Goal: Task Accomplishment & Management: Use online tool/utility

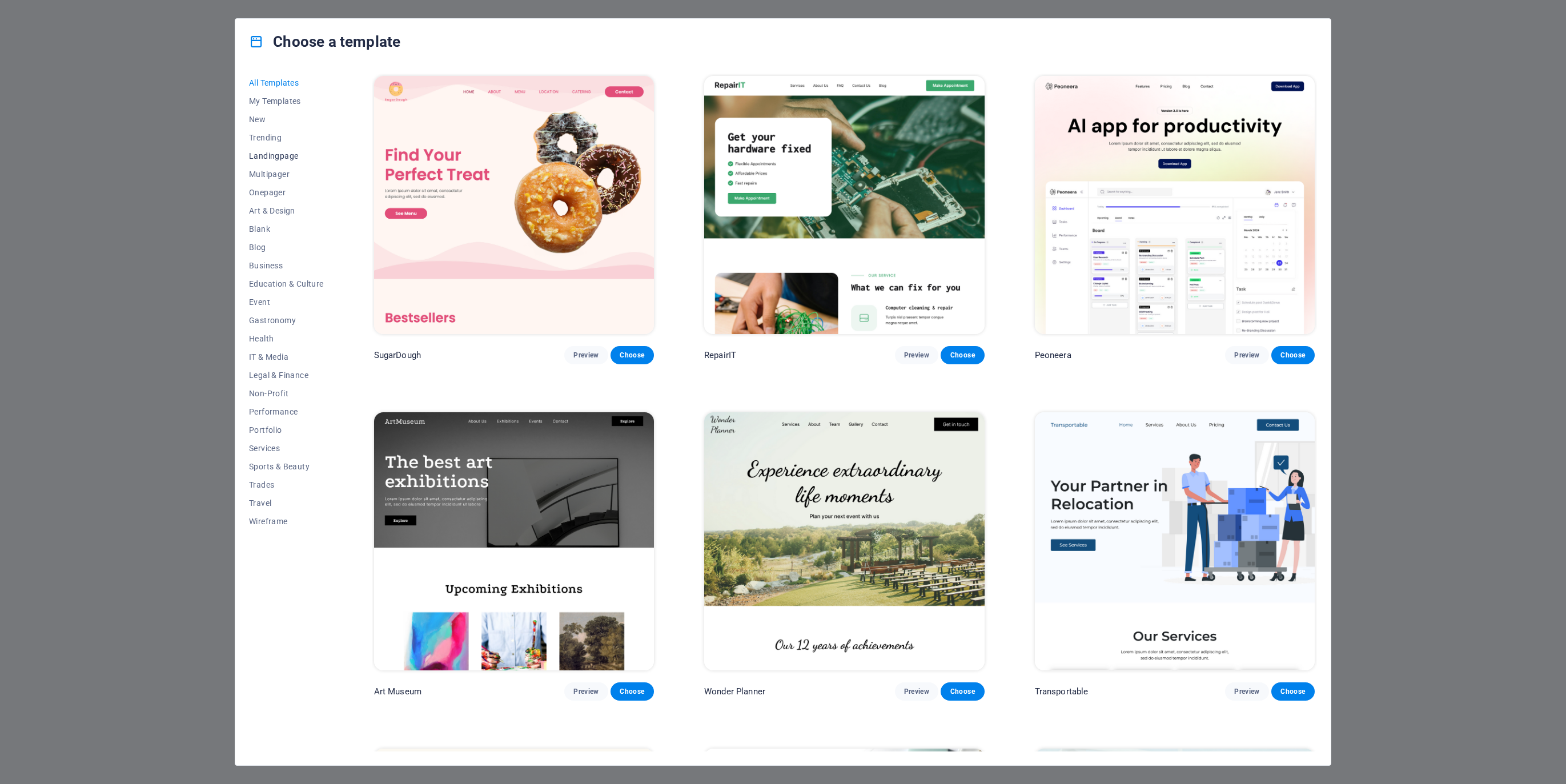
click at [267, 156] on span "Landingpage" at bounding box center [286, 156] width 74 height 9
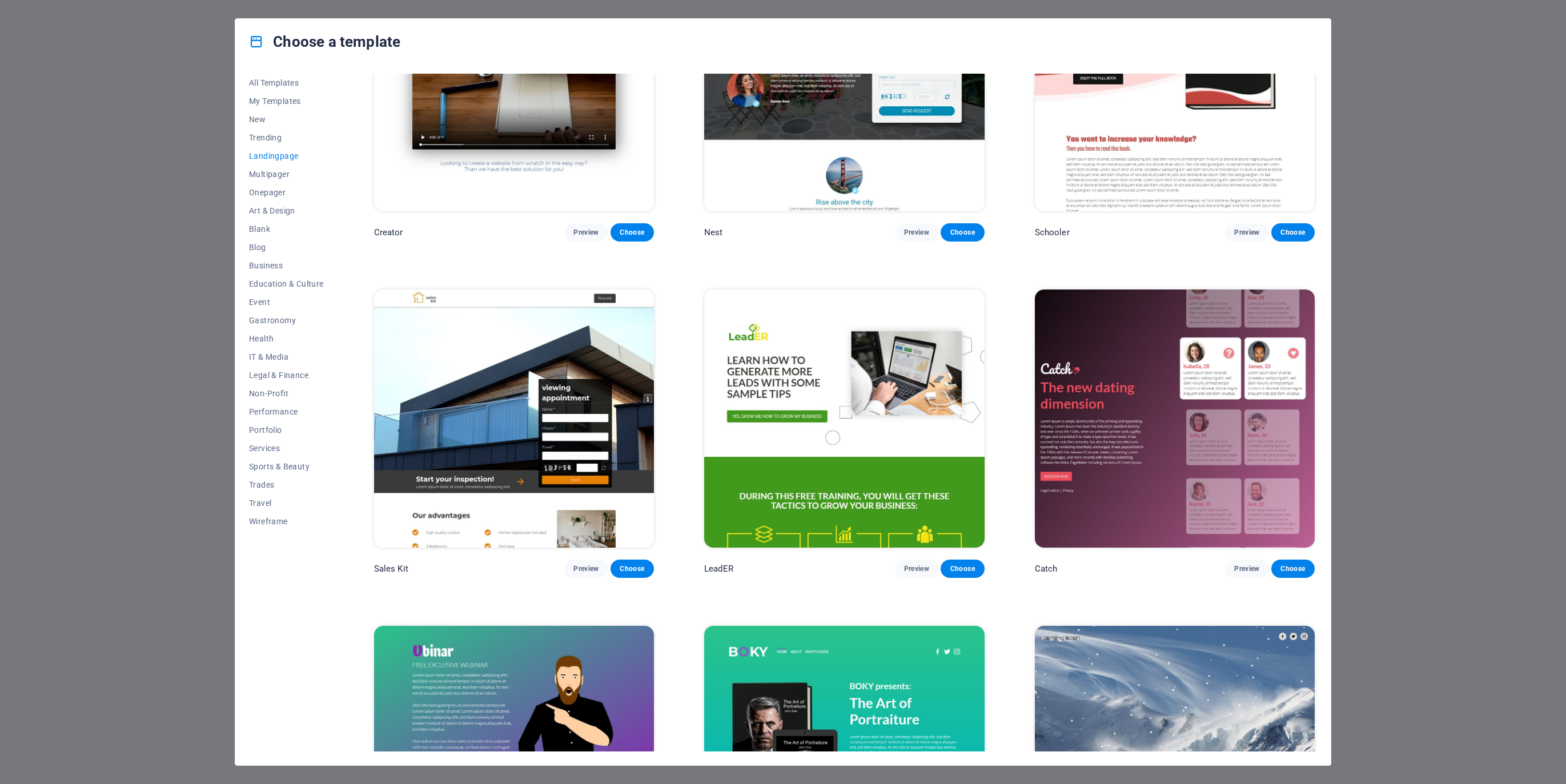
scroll to position [1798, 0]
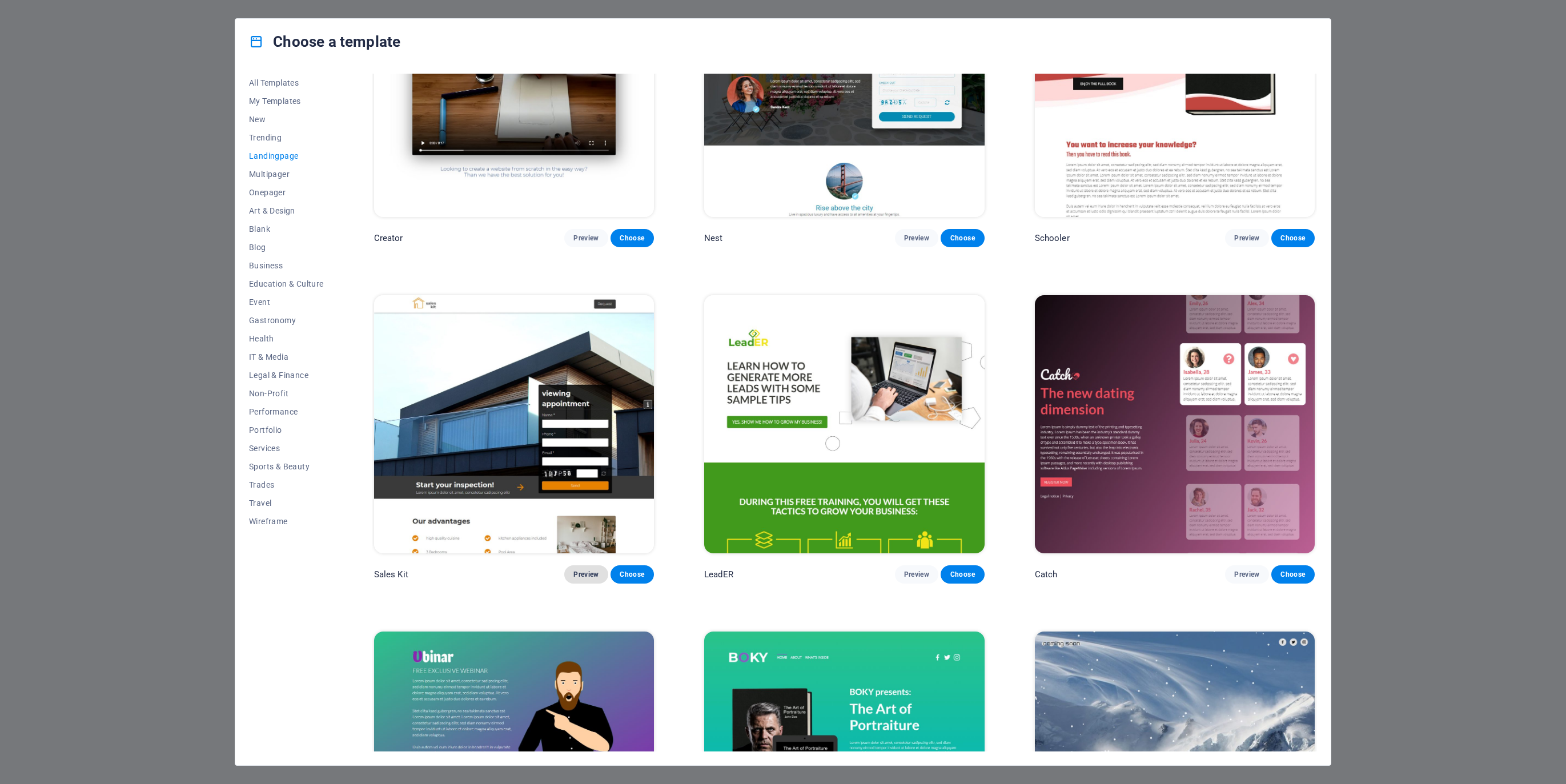
click at [590, 570] on span "Preview" at bounding box center [586, 574] width 25 height 9
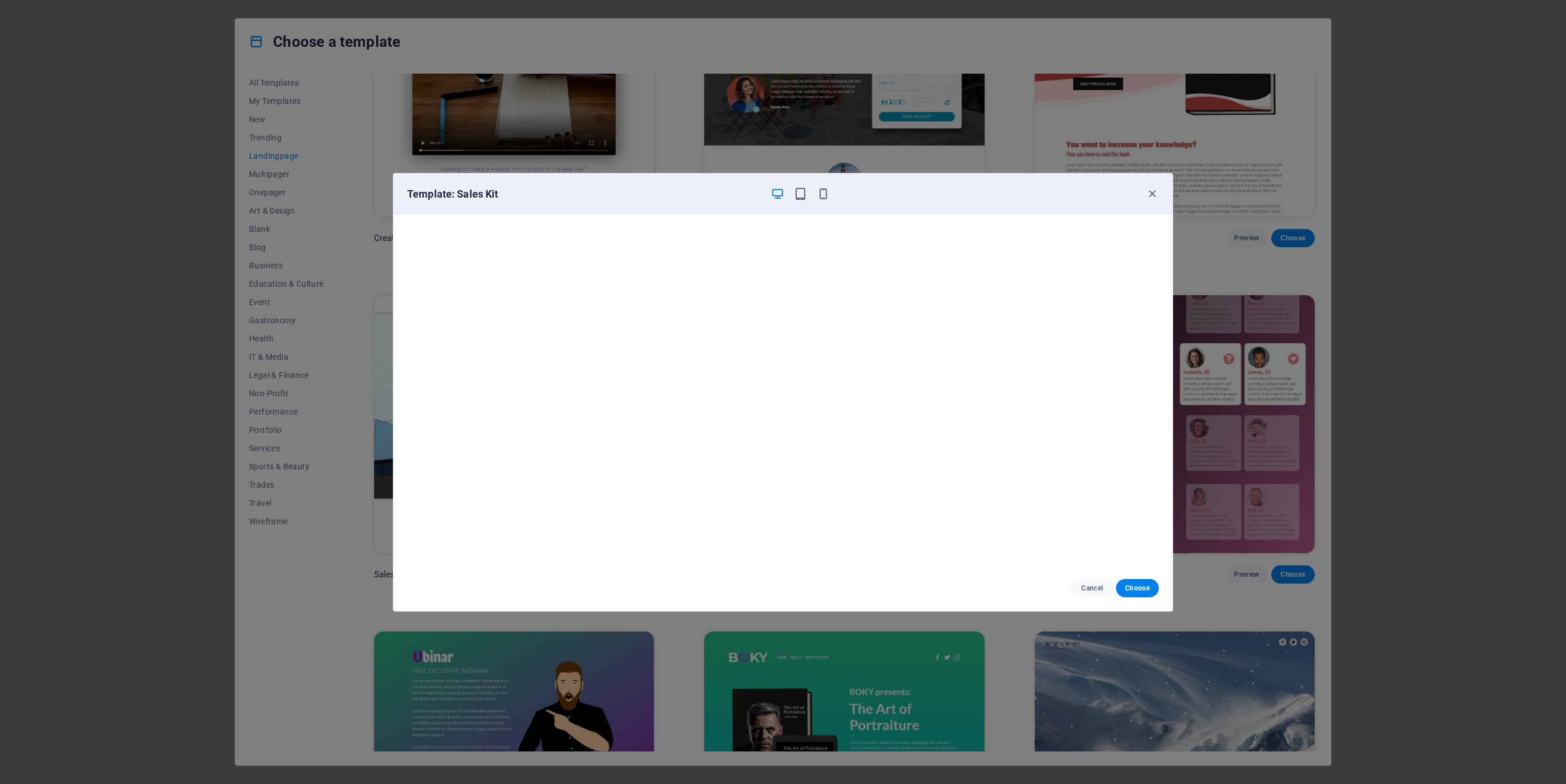
scroll to position [3, 0]
click at [1138, 587] on span "Choose" at bounding box center [1137, 588] width 24 height 9
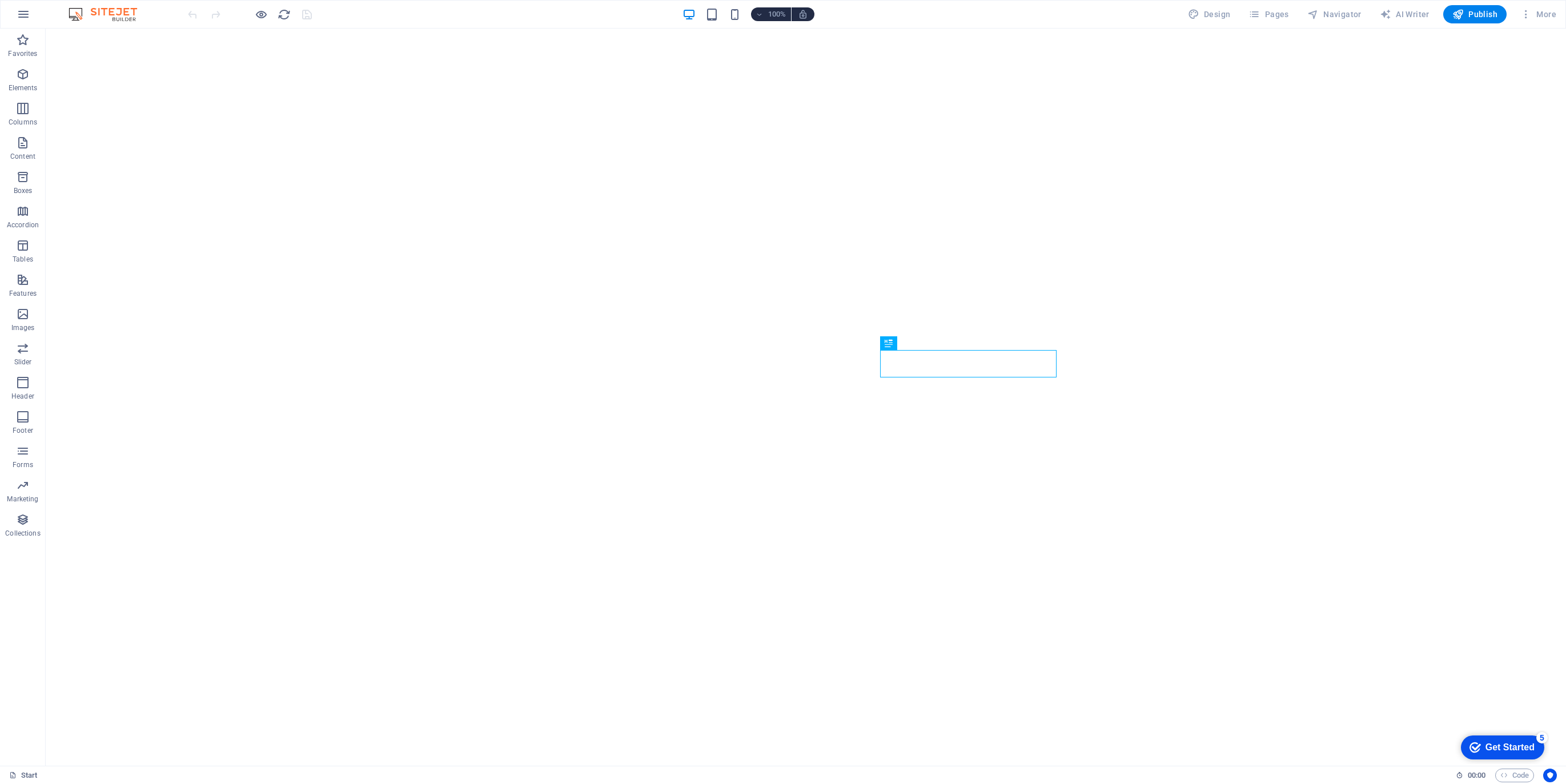
click at [1497, 747] on div "Get Started" at bounding box center [1510, 746] width 49 height 10
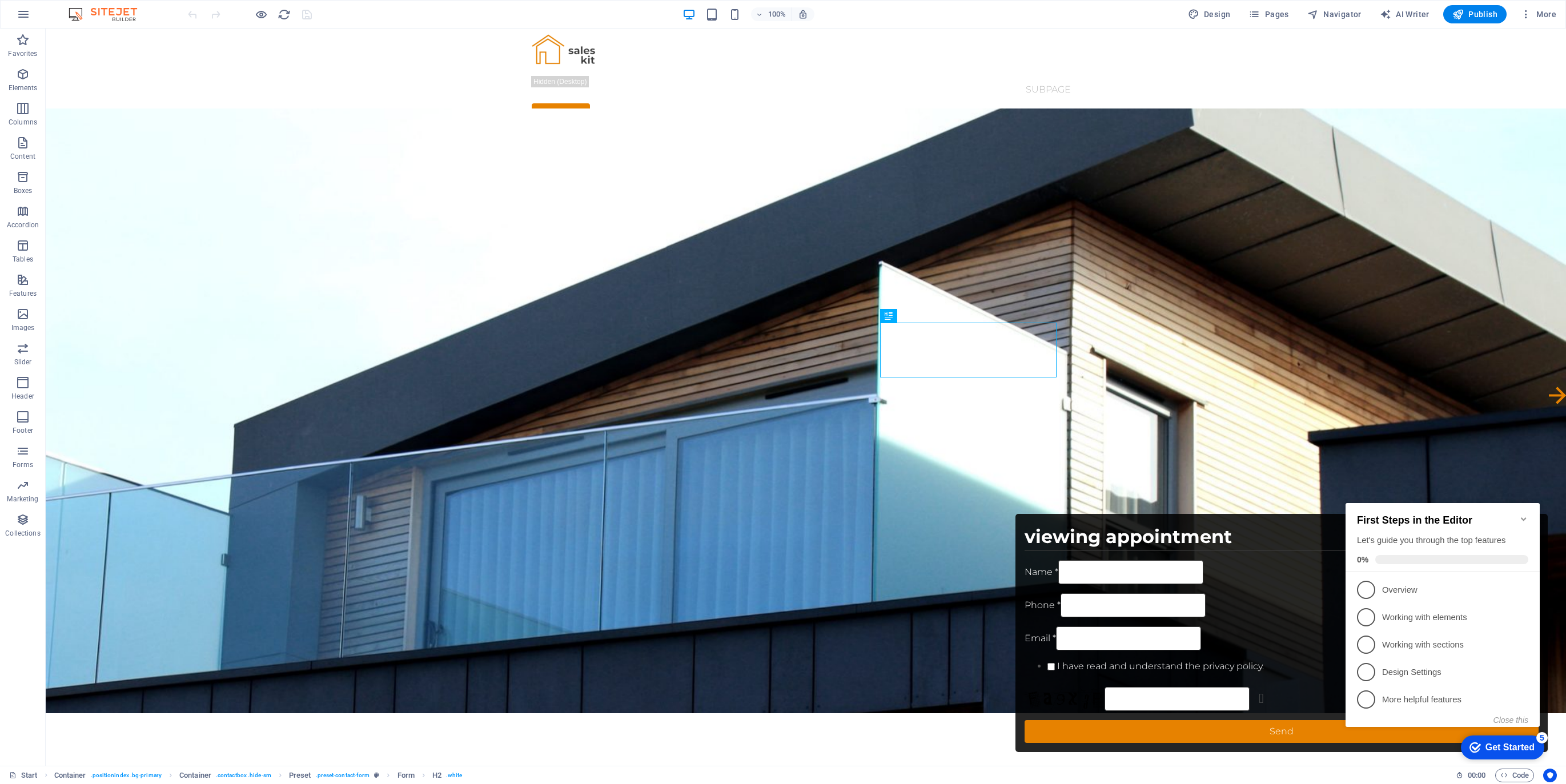
click at [1523, 514] on icon "Minimize checklist" at bounding box center [1524, 518] width 9 height 9
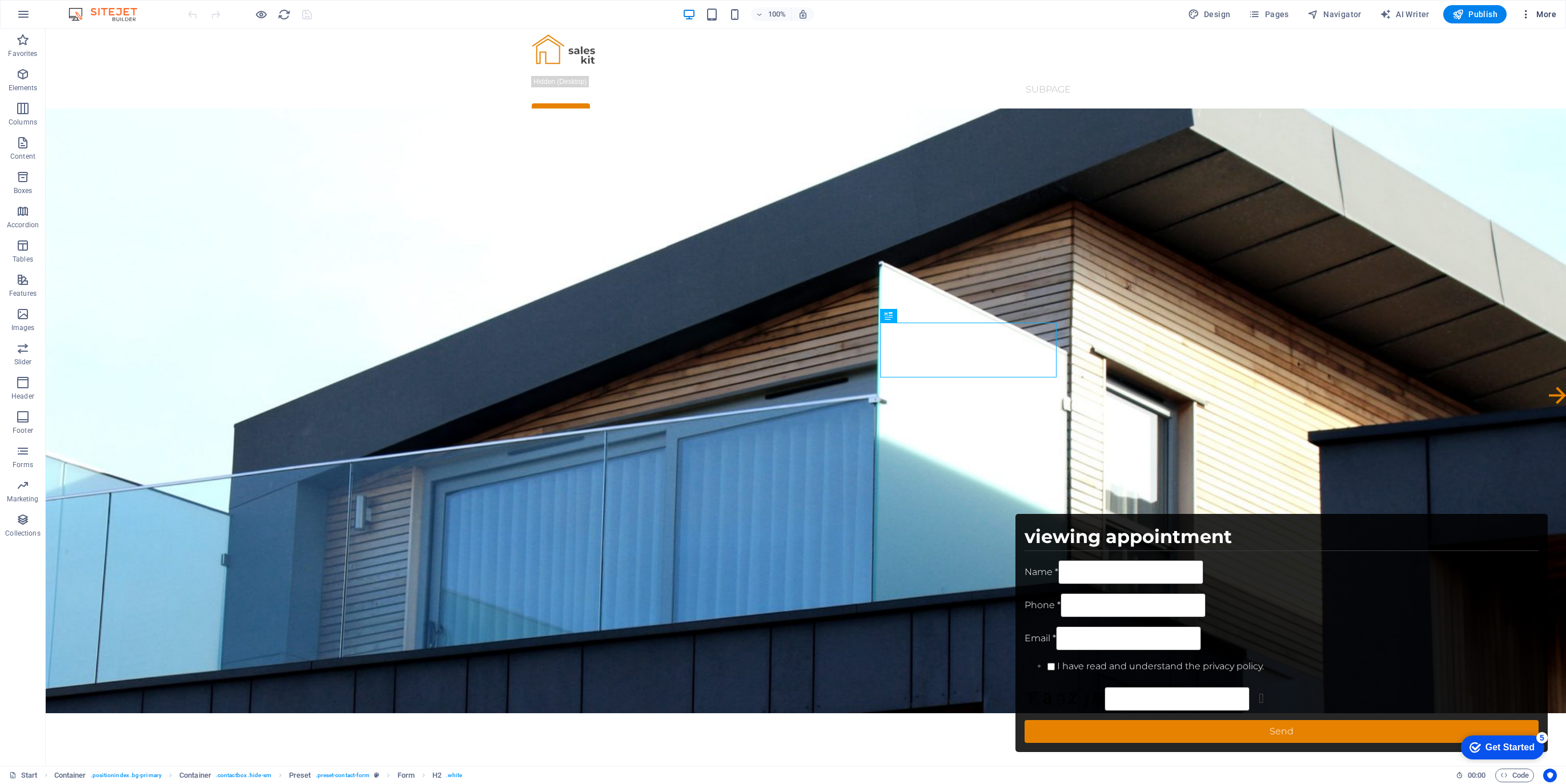
click at [1527, 11] on icon "button" at bounding box center [1526, 14] width 12 height 12
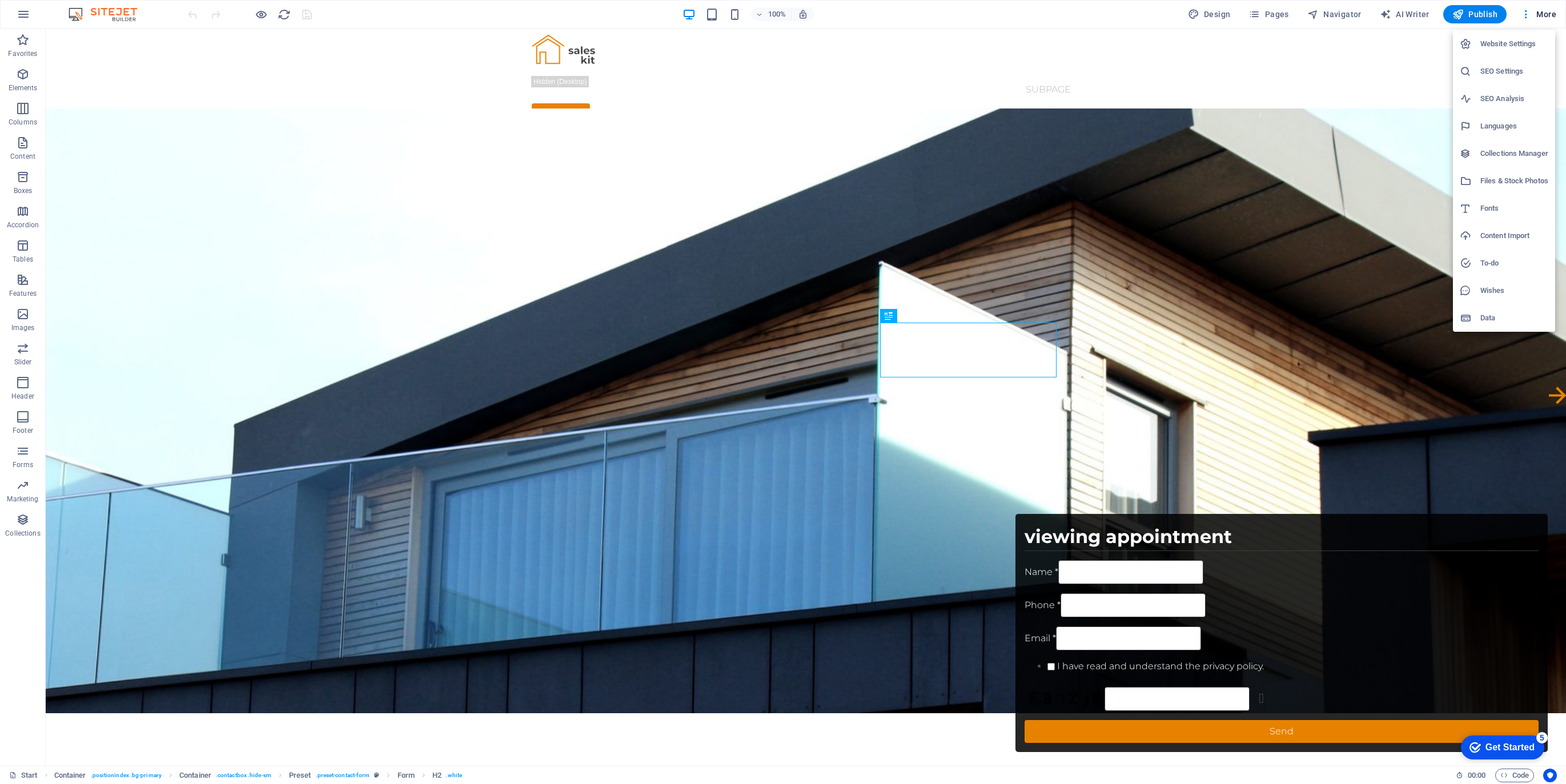
click at [1505, 42] on h6 "Website Settings" at bounding box center [1515, 43] width 68 height 13
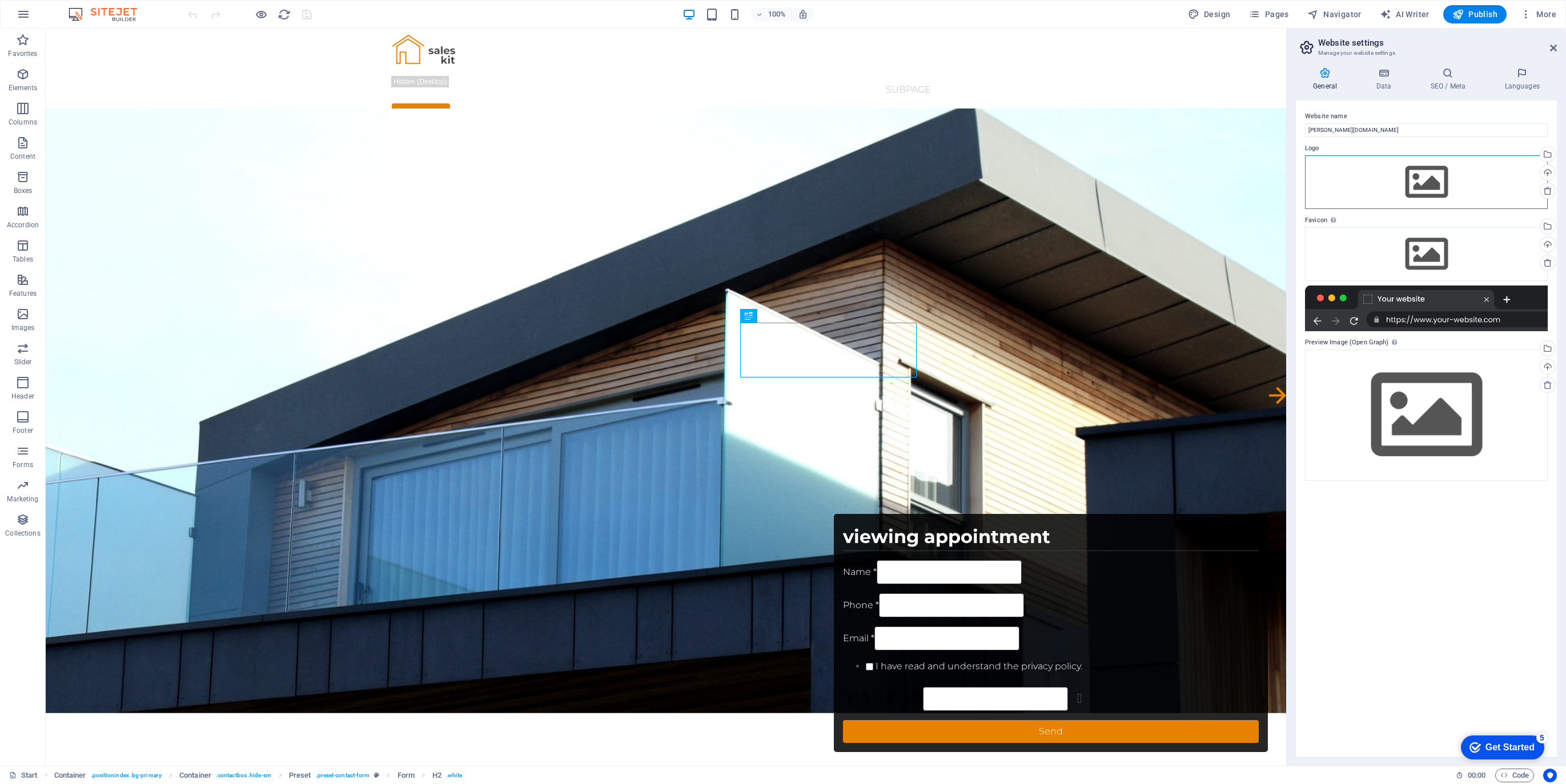
click at [1440, 175] on div "Drag files here, click to choose files or select files from Files or our free s…" at bounding box center [1426, 182] width 243 height 54
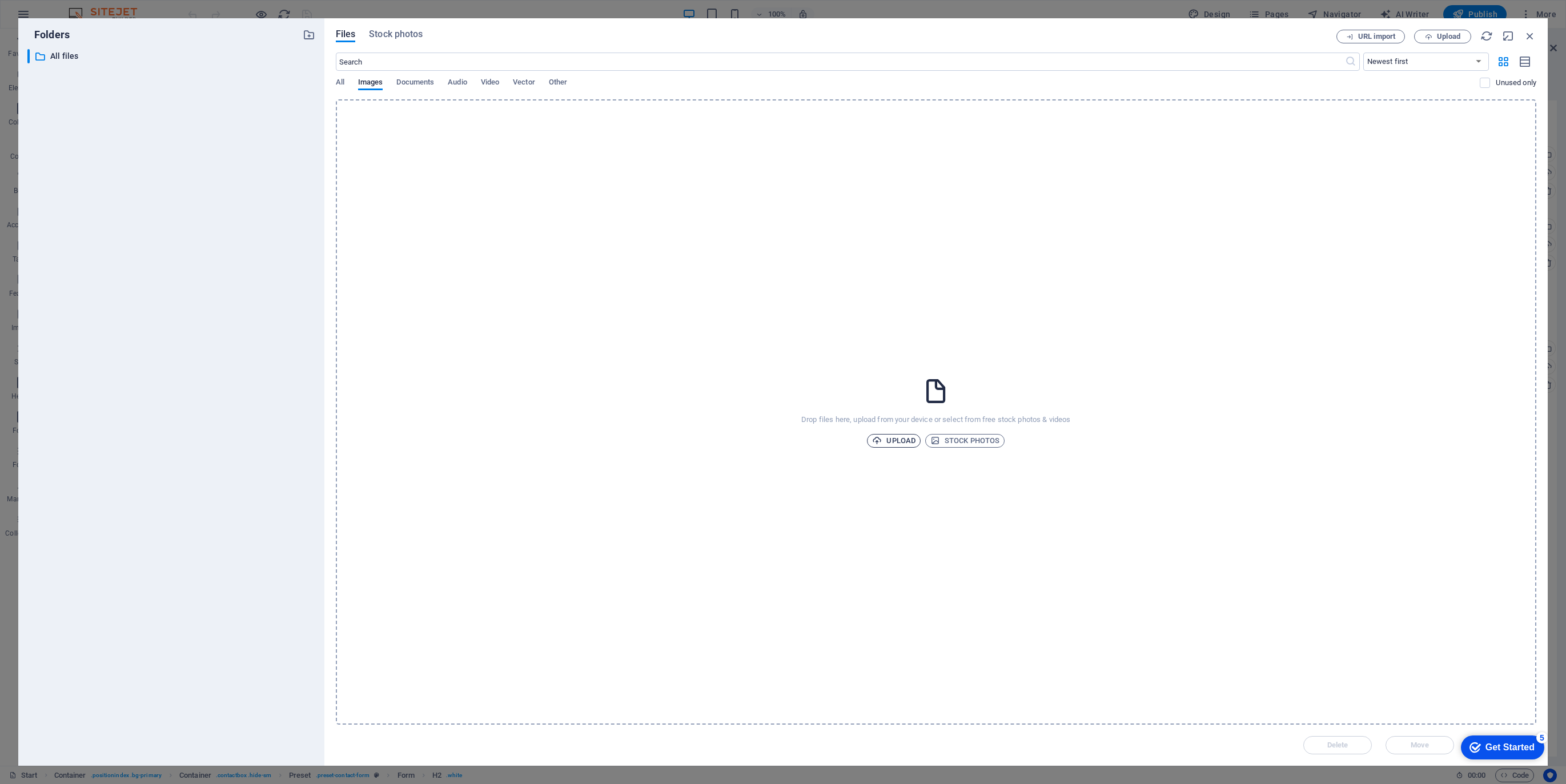
click at [895, 440] on span "Upload" at bounding box center [894, 440] width 43 height 13
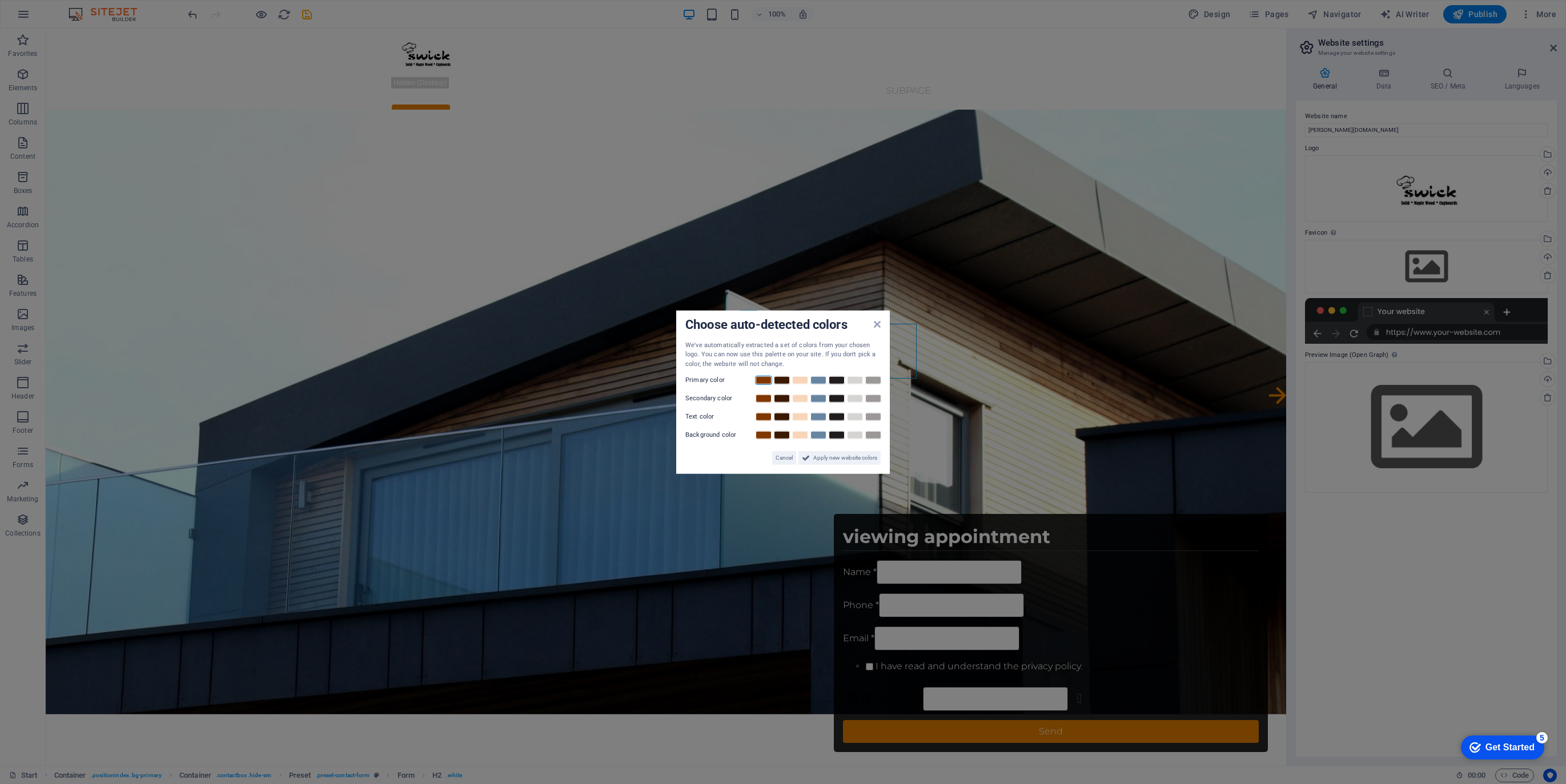
click at [761, 379] on link at bounding box center [763, 380] width 17 height 9
click at [817, 398] on link at bounding box center [818, 398] width 17 height 9
click at [836, 417] on link at bounding box center [836, 417] width 17 height 9
click at [853, 436] on link at bounding box center [854, 435] width 17 height 9
click at [846, 459] on span "Apply new website colors" at bounding box center [844, 457] width 64 height 13
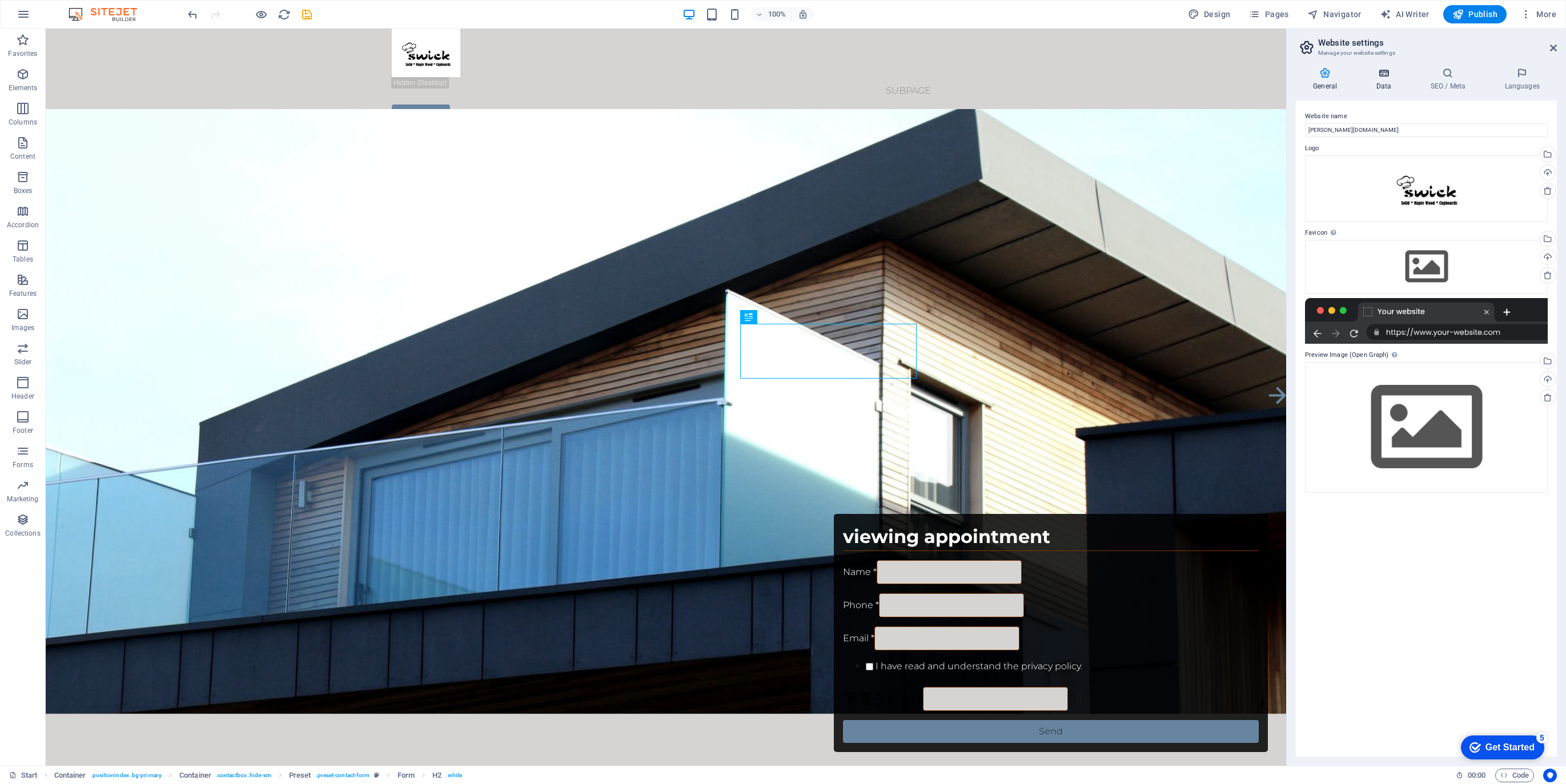
click at [1387, 76] on icon at bounding box center [1383, 73] width 49 height 12
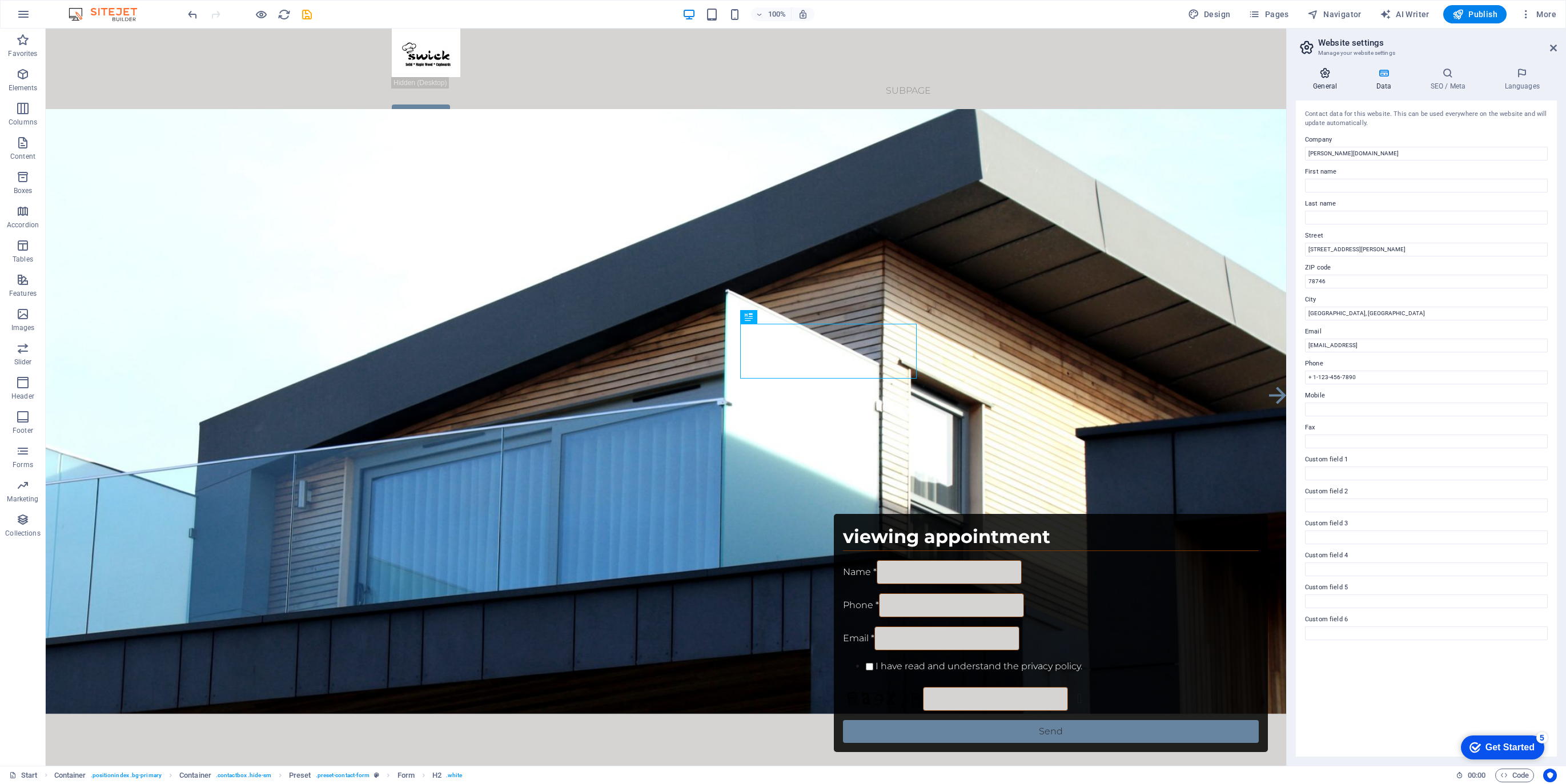
click at [1321, 75] on icon at bounding box center [1325, 73] width 58 height 12
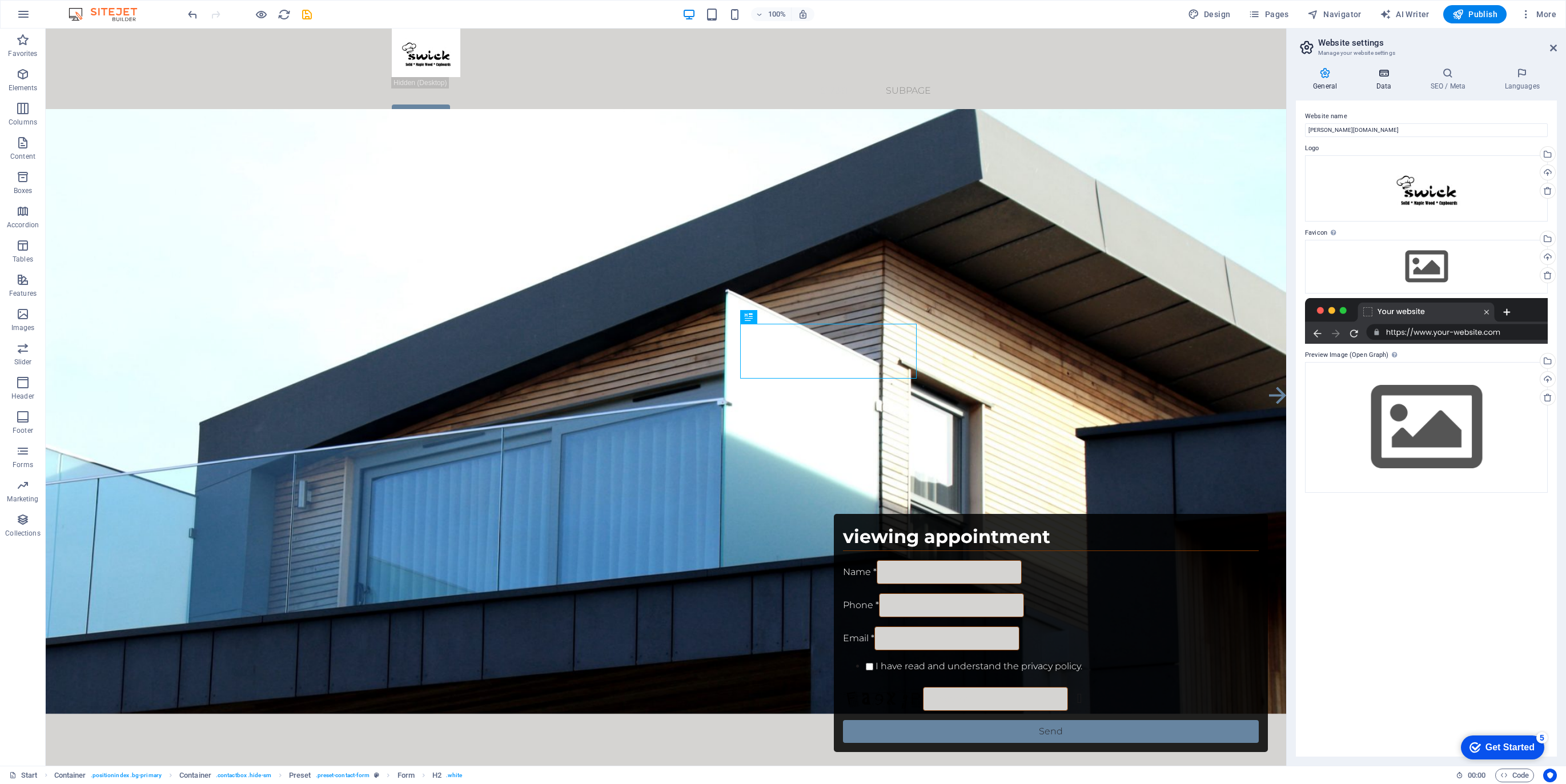
click at [1384, 82] on h4 "Data" at bounding box center [1386, 79] width 54 height 24
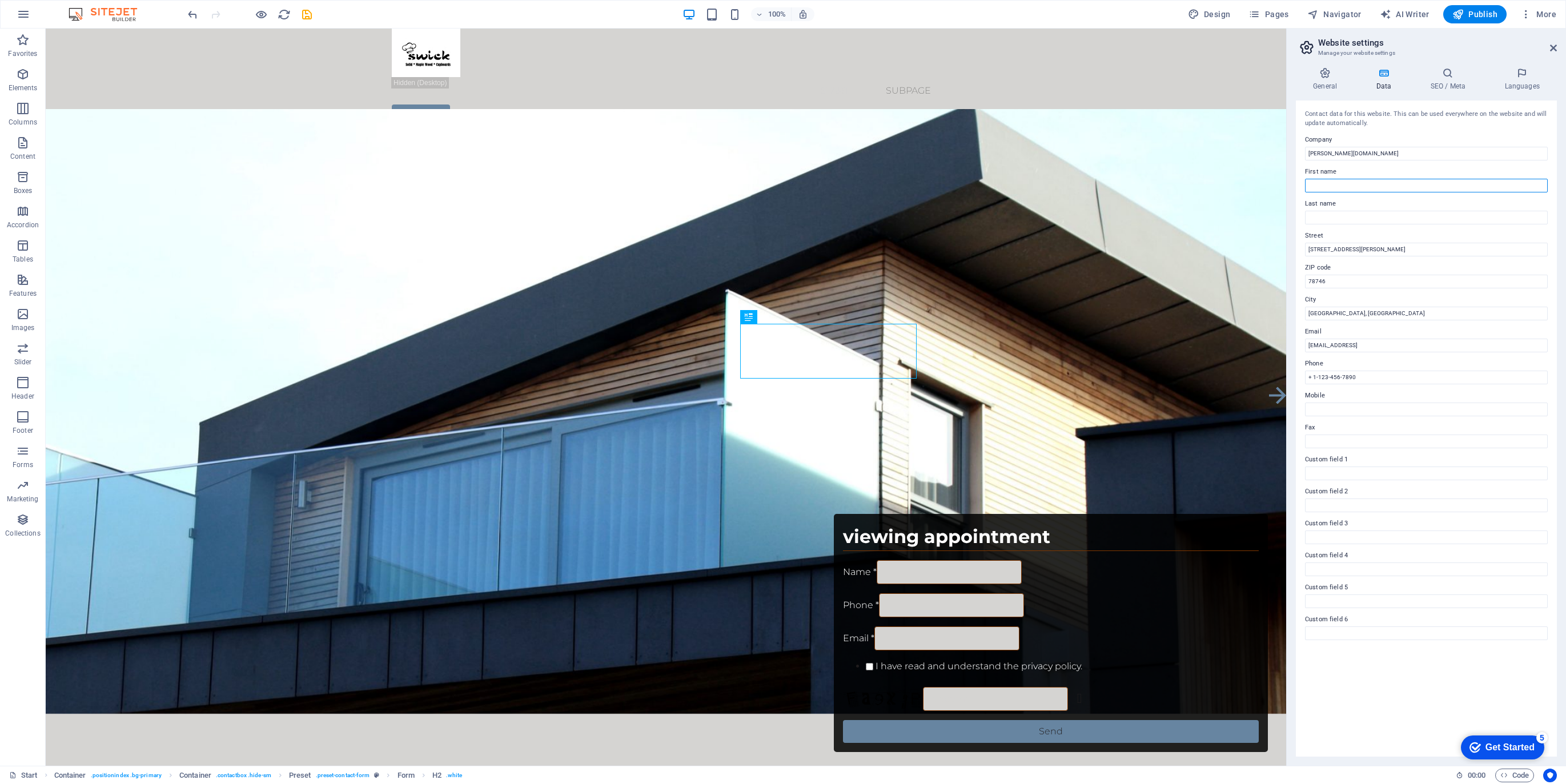
click at [1330, 181] on input "First name" at bounding box center [1426, 185] width 243 height 13
type input "Dr. Willie"
click at [1327, 221] on input "Last name" at bounding box center [1426, 217] width 243 height 13
type input "Conradie"
drag, startPoint x: 1375, startPoint y: 250, endPoint x: 1289, endPoint y: 248, distance: 86.0
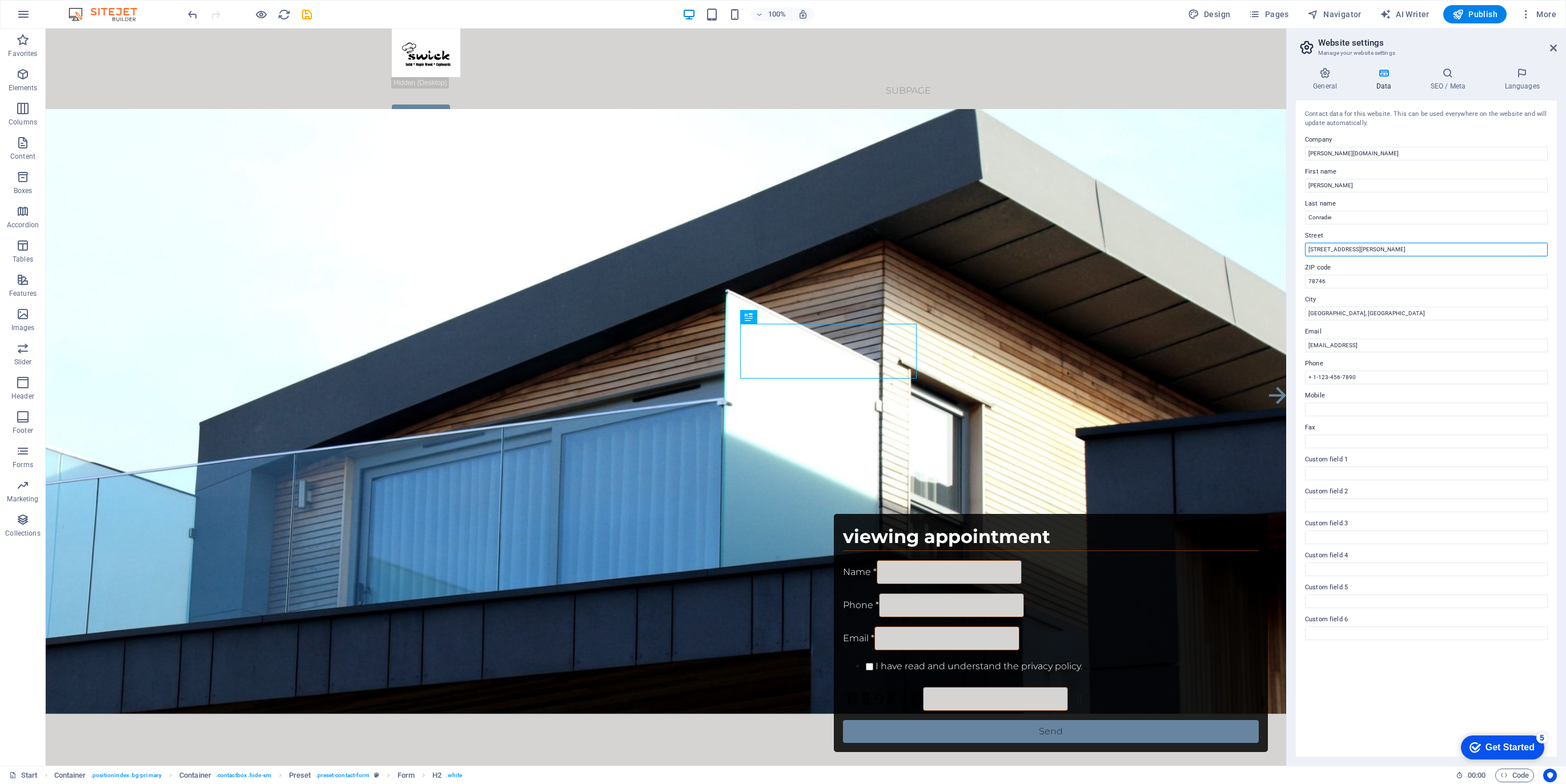
click at [1289, 248] on div "General Data SEO / Meta Languages Website name swick.co.za Logo Drag files here…" at bounding box center [1426, 412] width 279 height 708
type input "[PERSON_NAME]"
drag, startPoint x: 1334, startPoint y: 282, endPoint x: 1298, endPoint y: 280, distance: 36.1
click at [1298, 280] on div "Contact data for this website. This can be used everywhere on the website and w…" at bounding box center [1426, 428] width 261 height 656
type input "0001"
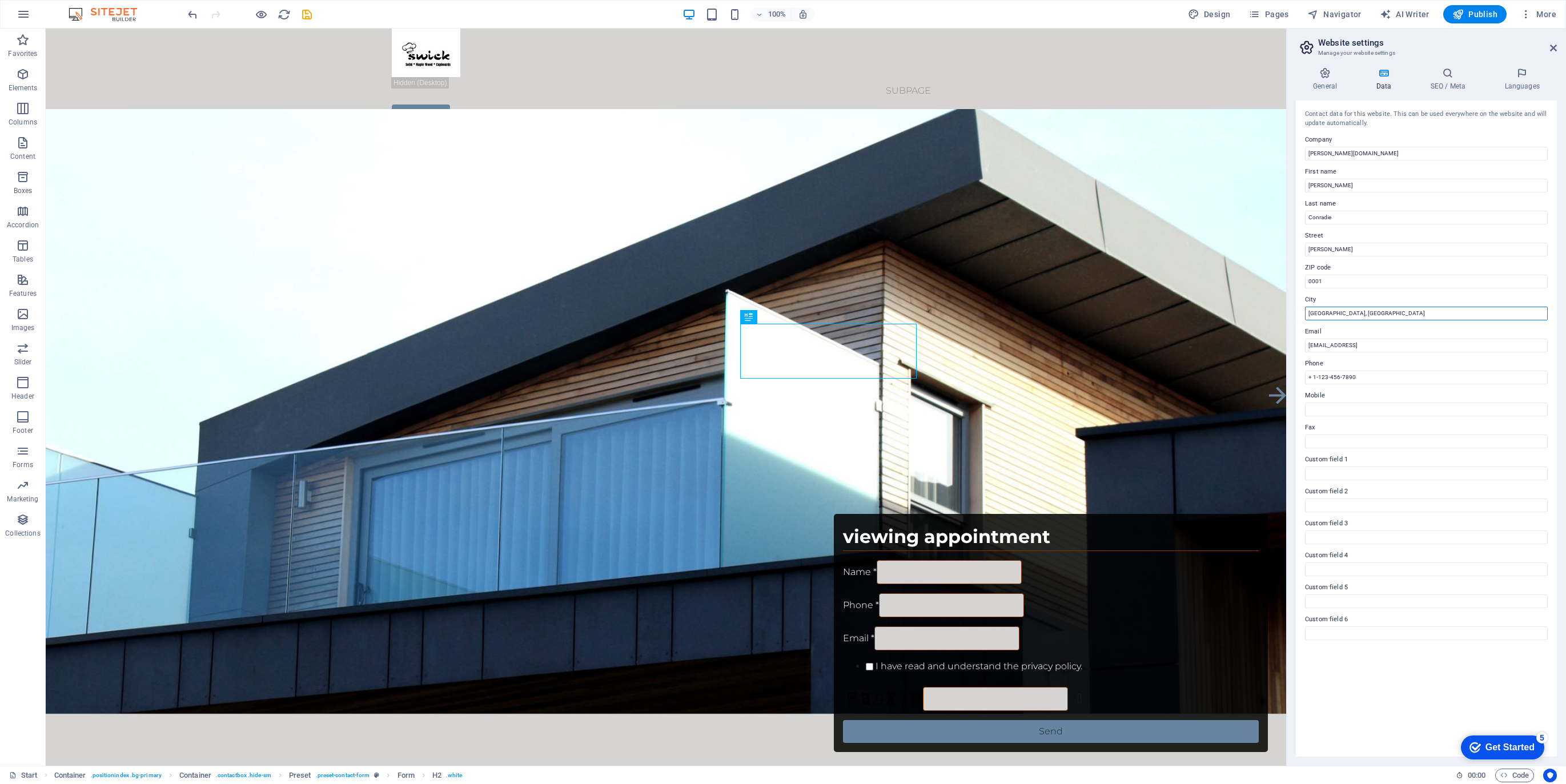
drag, startPoint x: 1343, startPoint y: 310, endPoint x: 1292, endPoint y: 301, distance: 51.8
click at [1292, 301] on div "General Data SEO / Meta Languages Website name swick.co.za Logo Drag files here…" at bounding box center [1426, 412] width 279 height 708
paste input "Zwawelpoort Storage"
type input "Zwawelpoort Storage [GEOGRAPHIC_DATA]"
click at [1354, 344] on input "9bbe5b82c32c118d6826ae77b5dc41@cpanel.local" at bounding box center [1426, 344] width 243 height 13
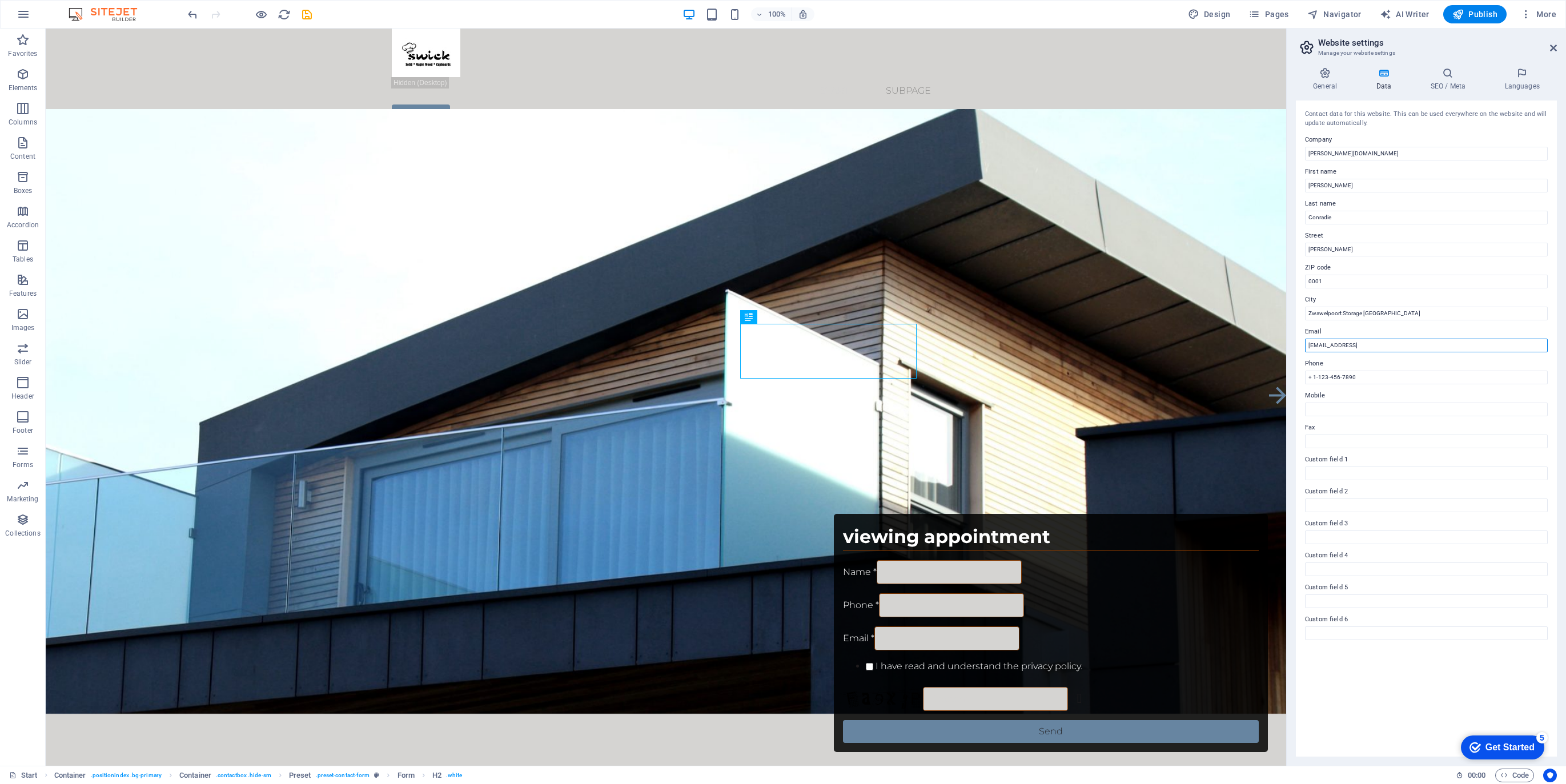
click at [1354, 344] on input "9bbe5b82c32c118d6826ae77b5dc41@cpanel.local" at bounding box center [1426, 344] width 243 height 13
type input "[PERSON_NAME][EMAIL_ADDRESS][PERSON_NAME][DOMAIN_NAME]"
click at [1374, 375] on input "+ 1-123-456-7890" at bounding box center [1426, 377] width 243 height 13
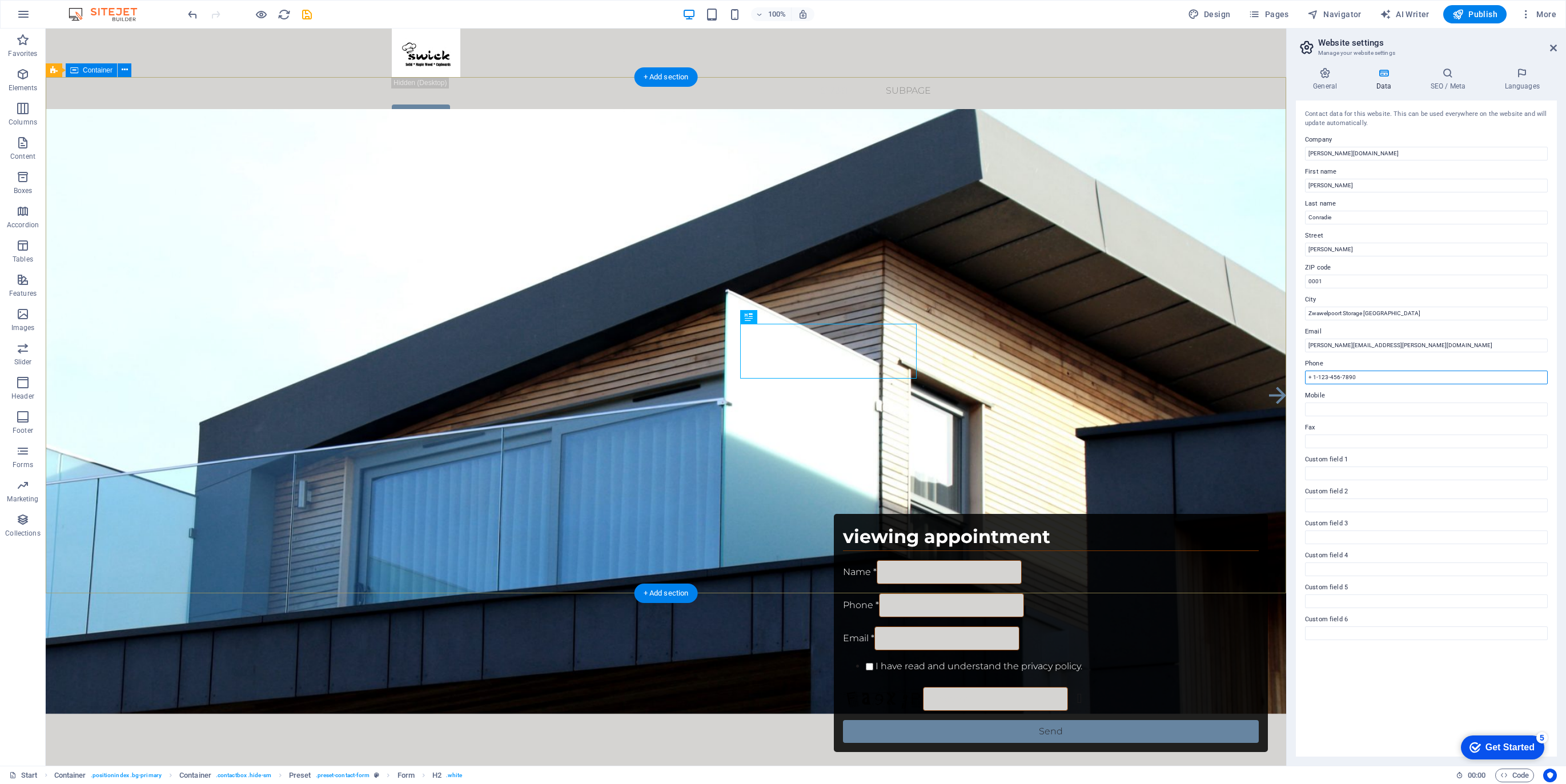
drag, startPoint x: 1420, startPoint y: 403, endPoint x: 1265, endPoint y: 376, distance: 157.3
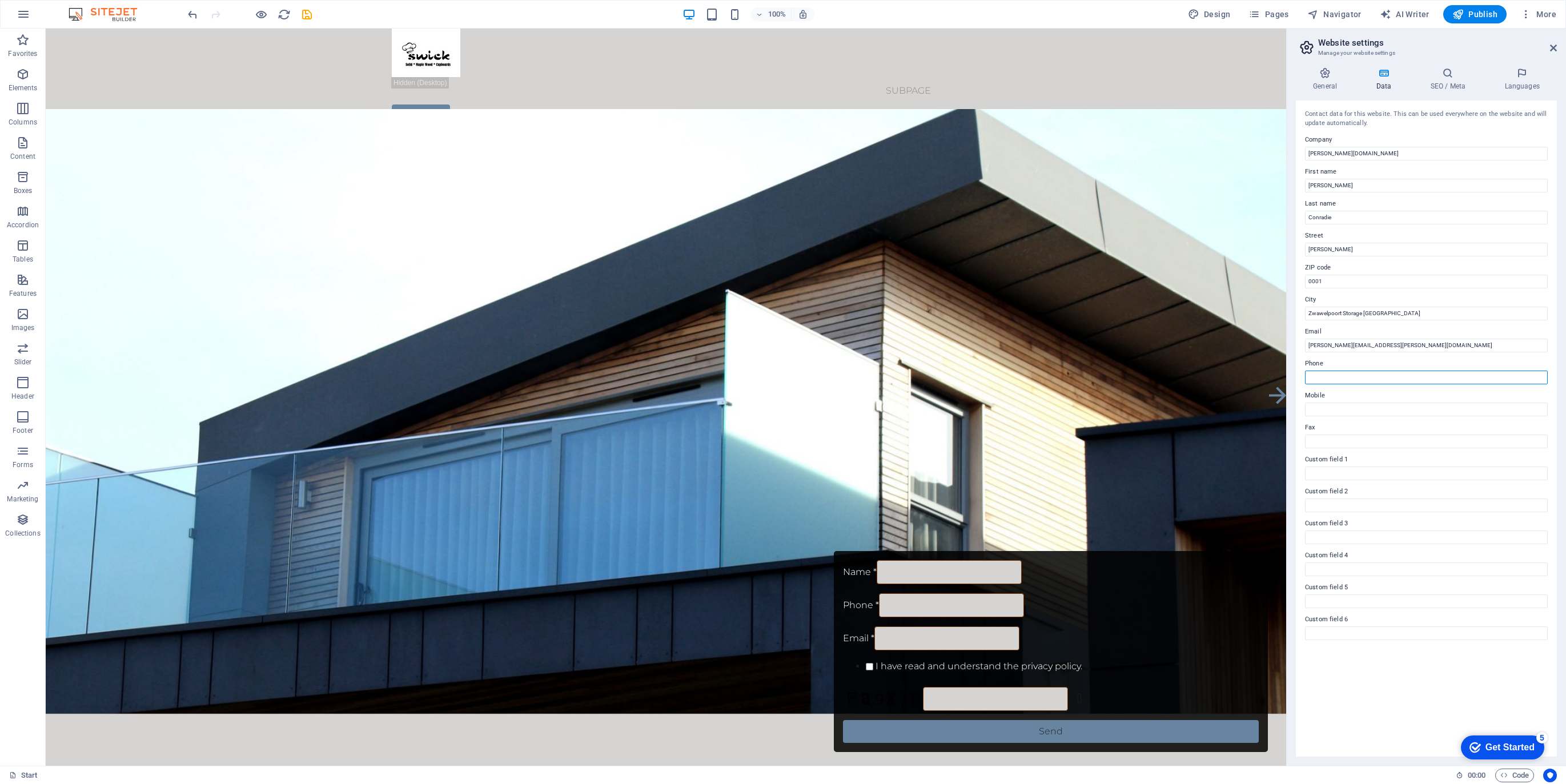
type input "_"
type input "[PHONE_NUMBER]"
click at [1334, 405] on input "Mobile" at bounding box center [1426, 409] width 243 height 13
drag, startPoint x: 1365, startPoint y: 378, endPoint x: 1304, endPoint y: 376, distance: 61.0
click at [1304, 376] on div "Contact data for this website. This can be used everywhere on the website and w…" at bounding box center [1426, 428] width 261 height 656
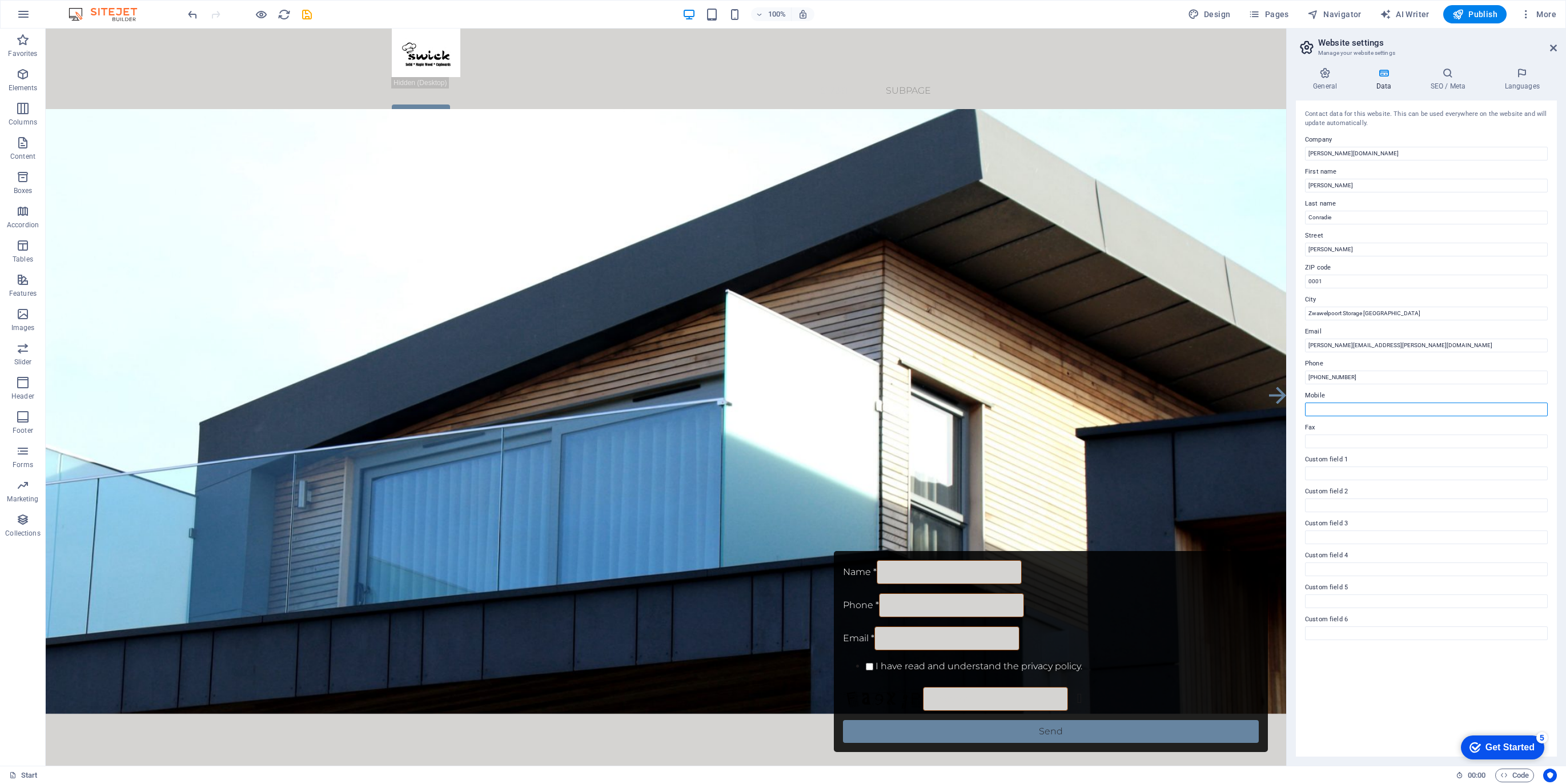
click at [1315, 408] on input "Mobile" at bounding box center [1426, 409] width 243 height 13
paste input "[PHONE_NUMBER]"
type input "[PHONE_NUMBER]"
click at [309, 16] on icon "save" at bounding box center [307, 14] width 13 height 13
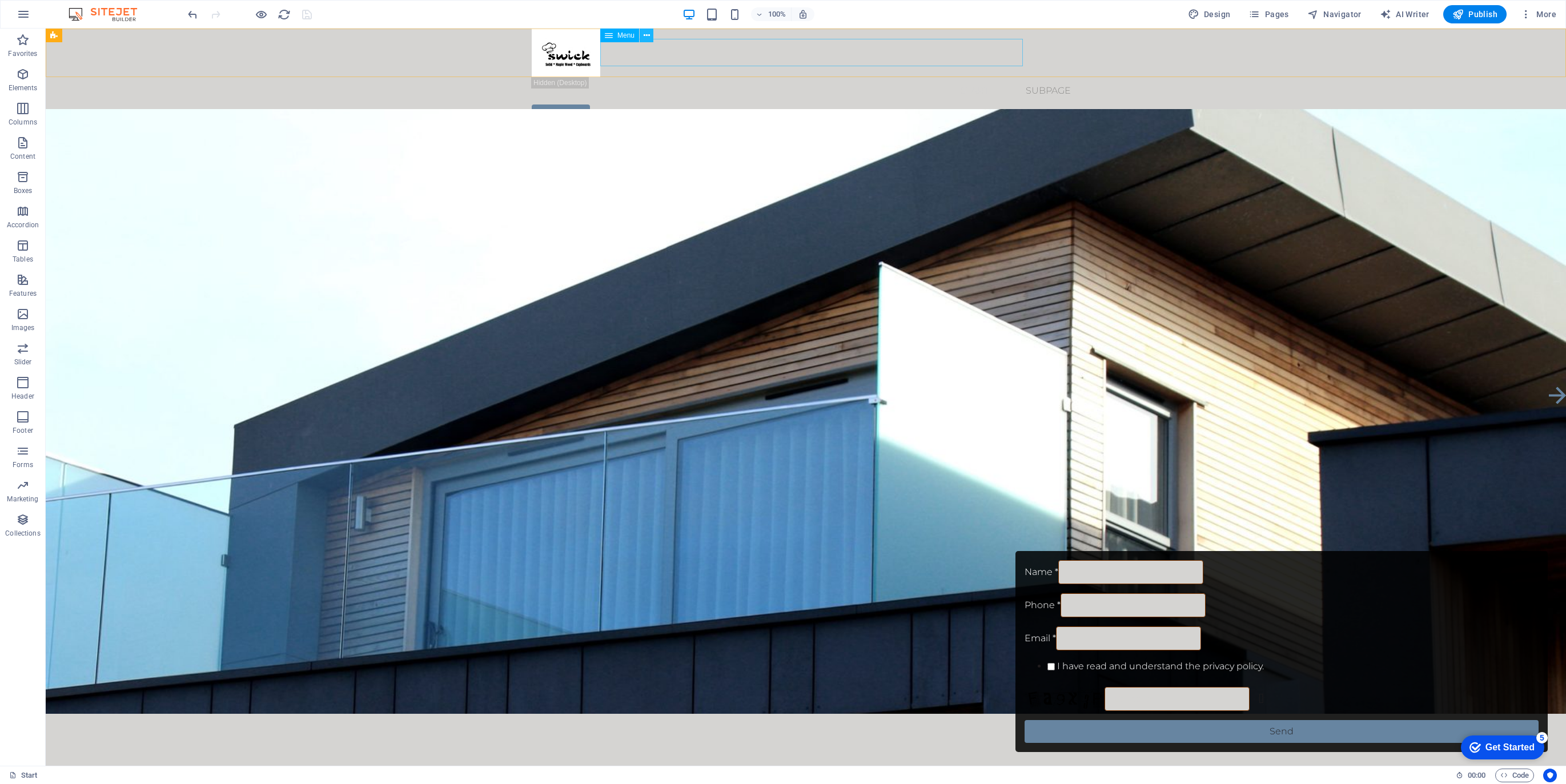
click at [643, 32] on icon at bounding box center [646, 35] width 6 height 12
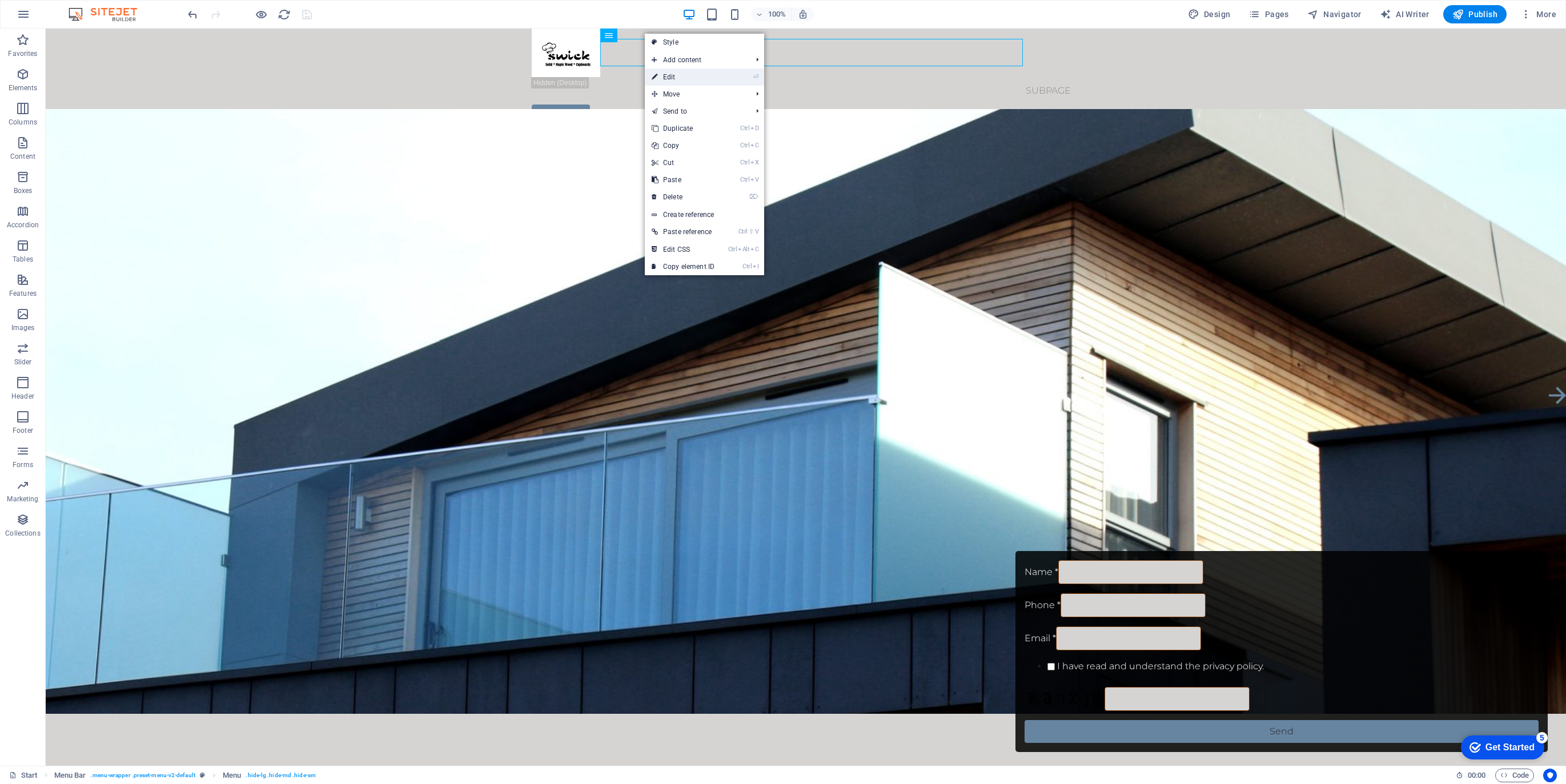
click at [672, 79] on link "⏎ Edit" at bounding box center [683, 76] width 76 height 17
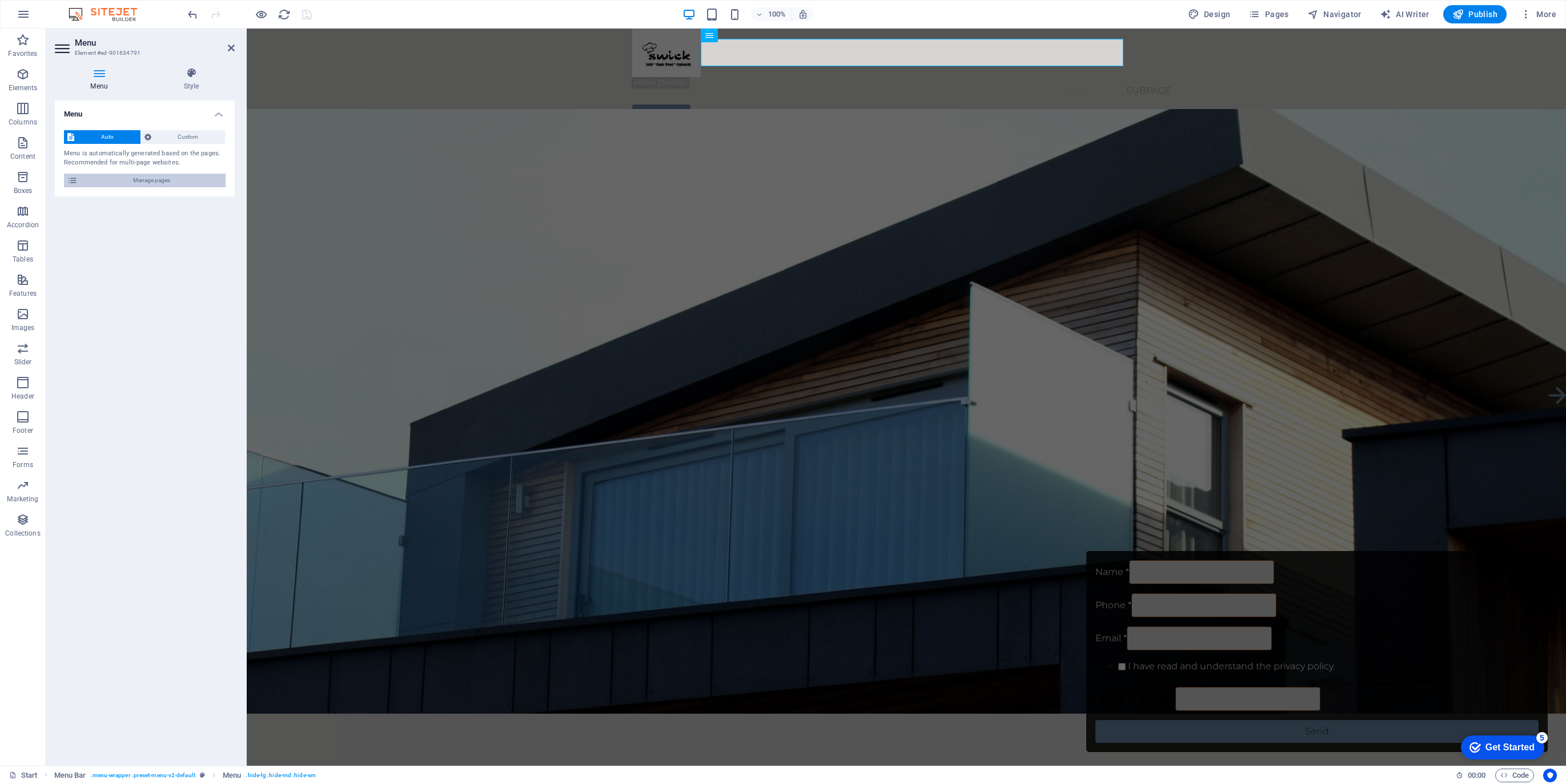
click at [137, 180] on span "Manage pages" at bounding box center [151, 179] width 141 height 13
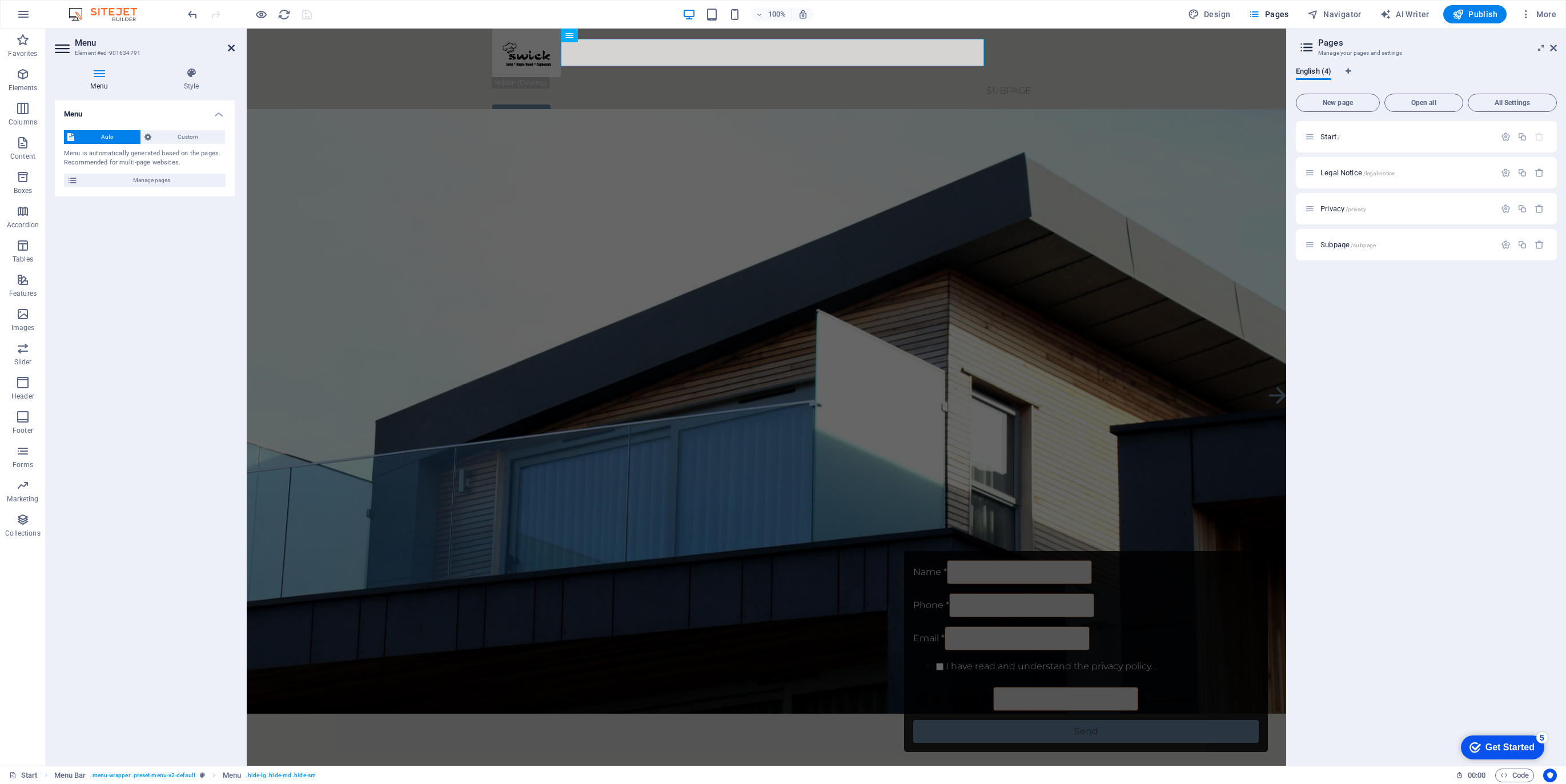
click at [234, 46] on icon at bounding box center [232, 48] width 7 height 9
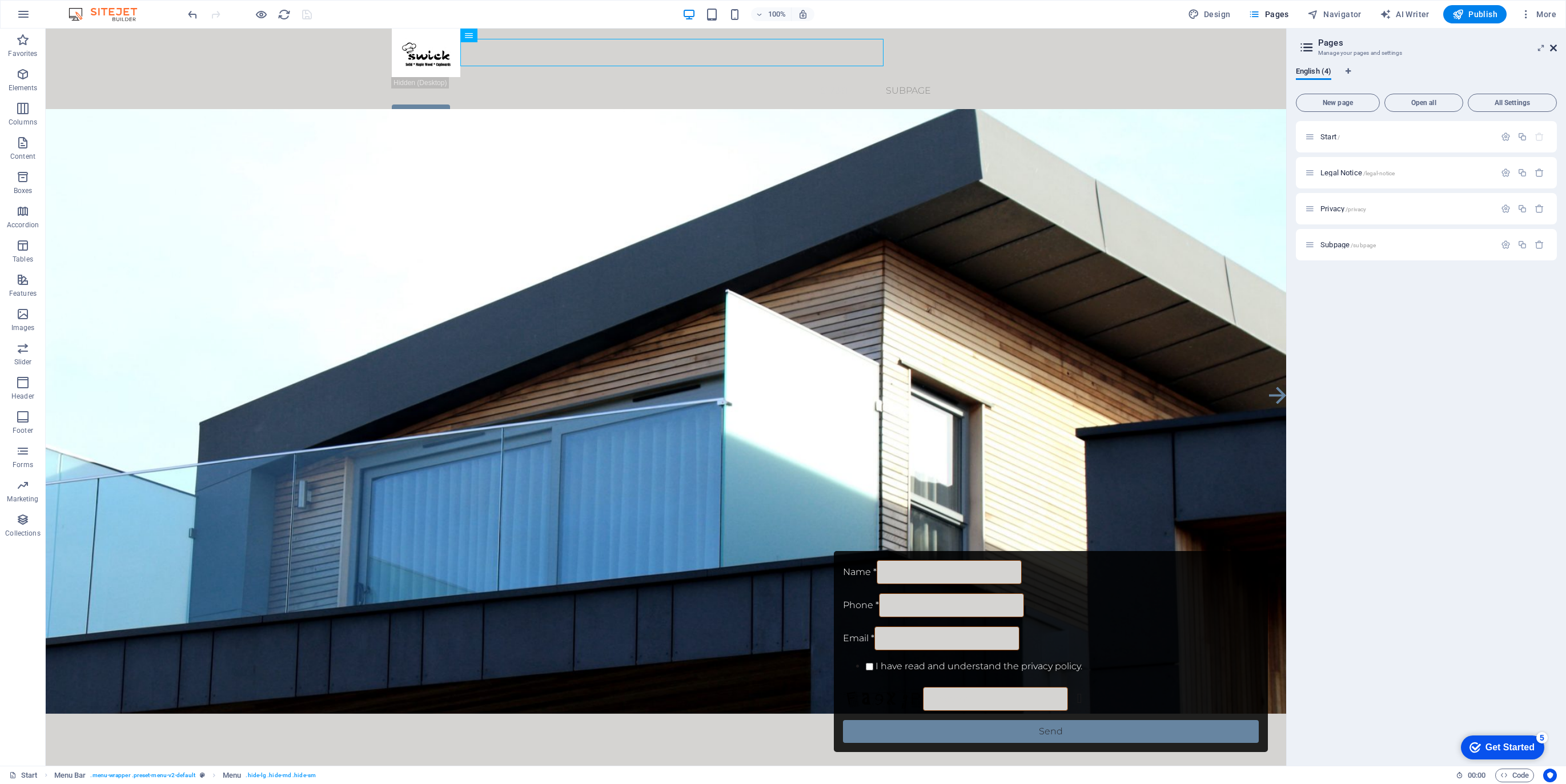
click at [1552, 47] on icon at bounding box center [1553, 48] width 7 height 9
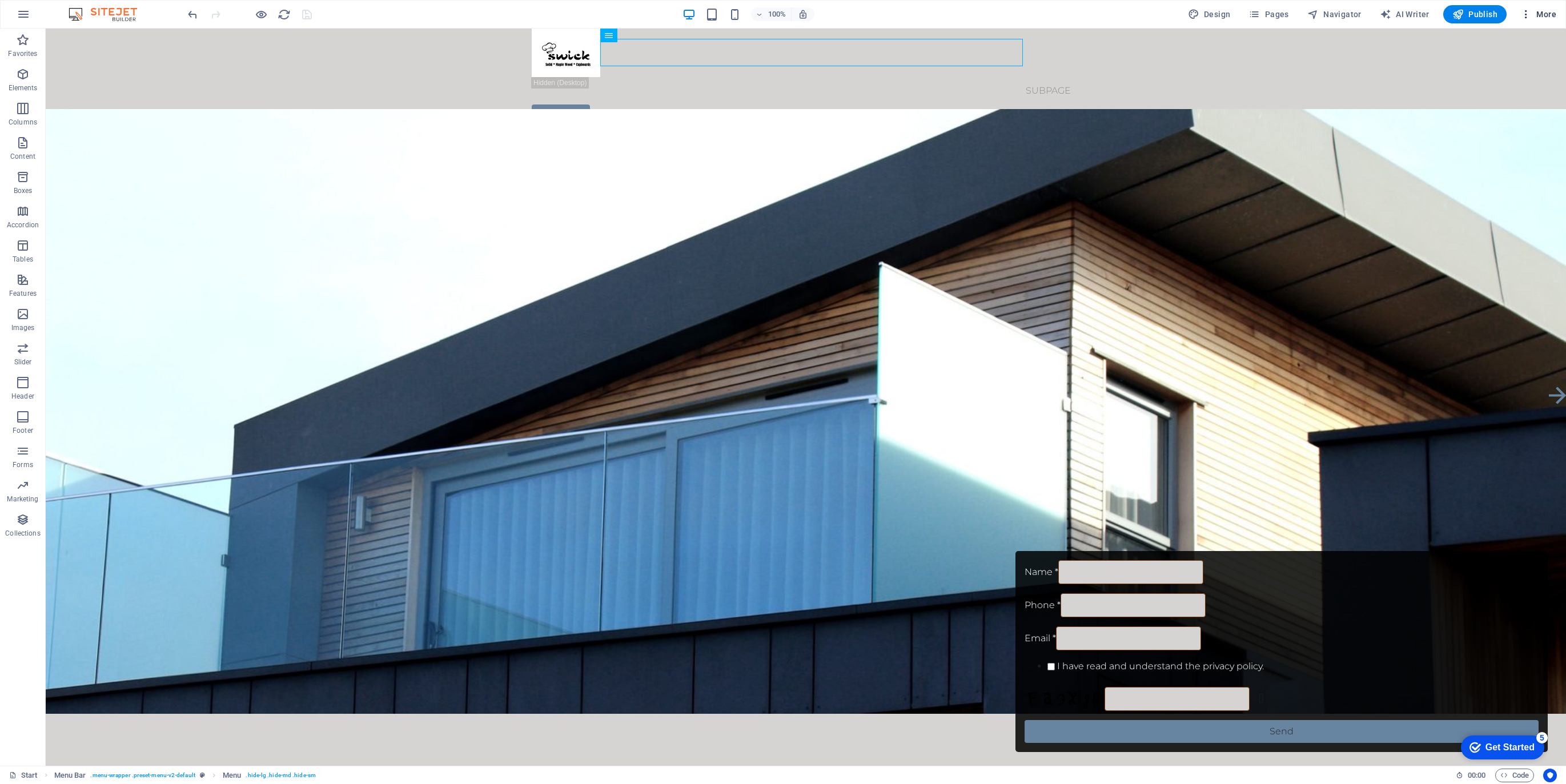
click at [1527, 16] on icon "button" at bounding box center [1526, 14] width 12 height 12
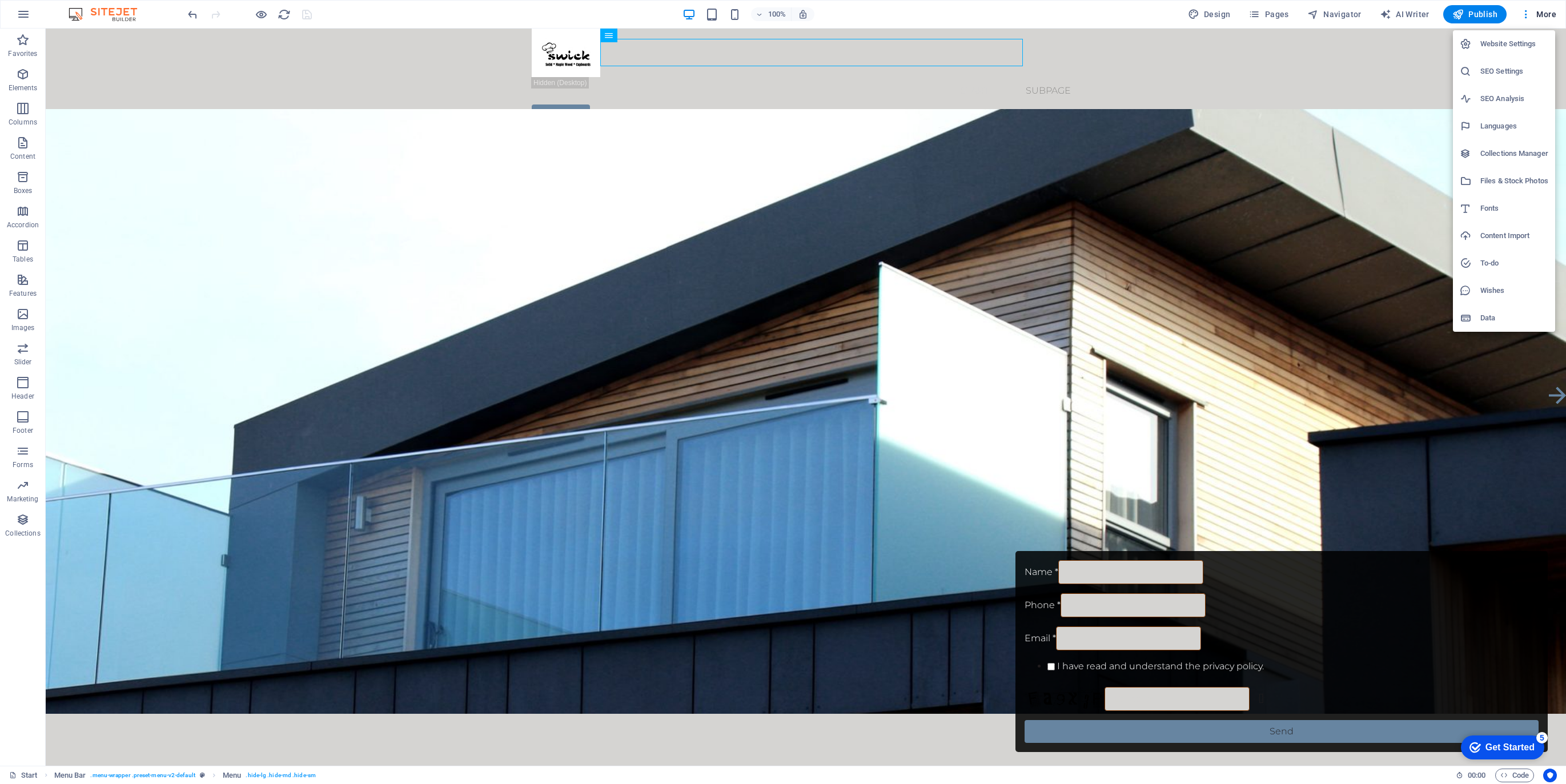
click at [1330, 109] on div at bounding box center [783, 392] width 1566 height 784
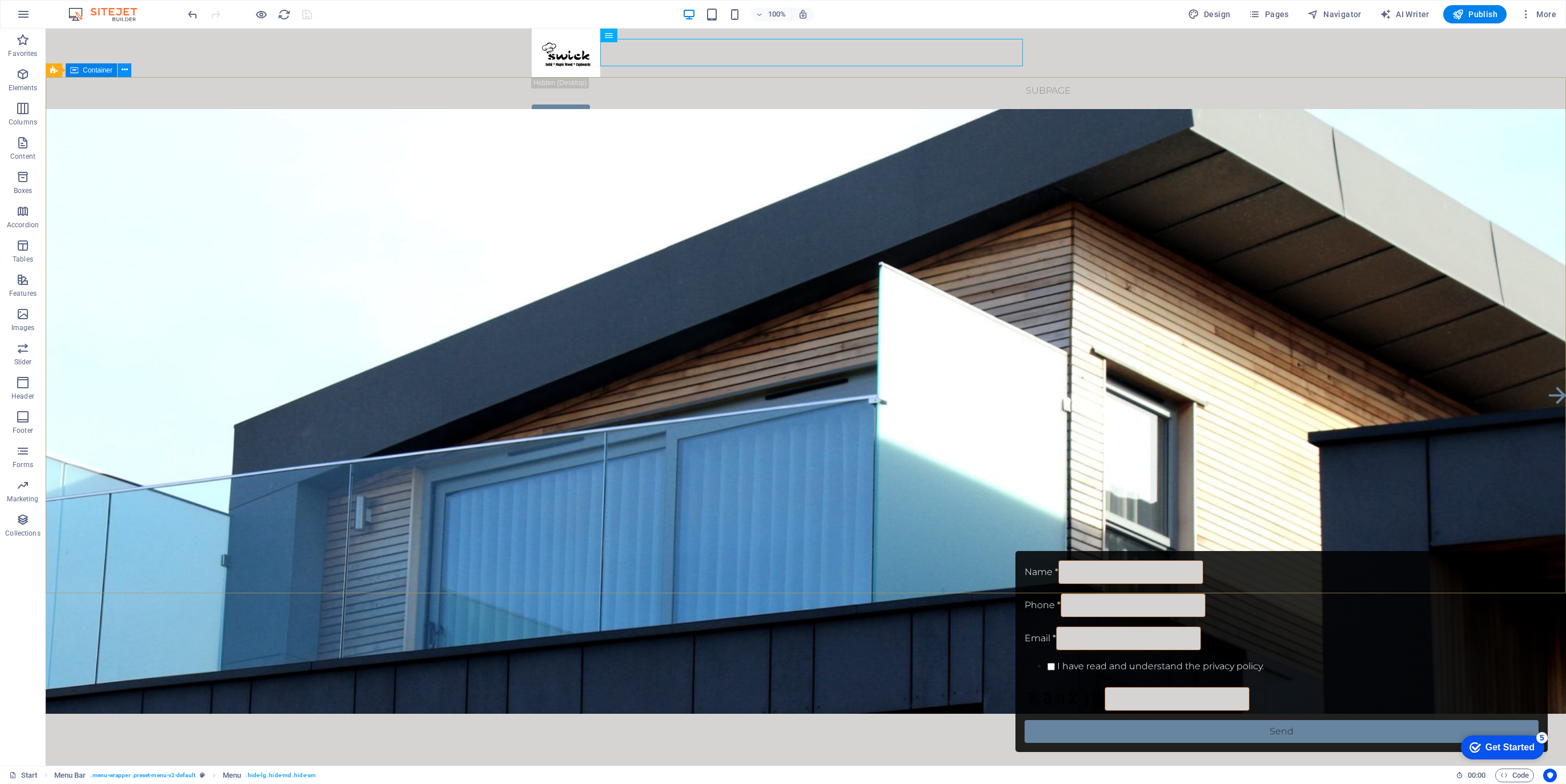
click at [123, 68] on icon at bounding box center [125, 69] width 6 height 12
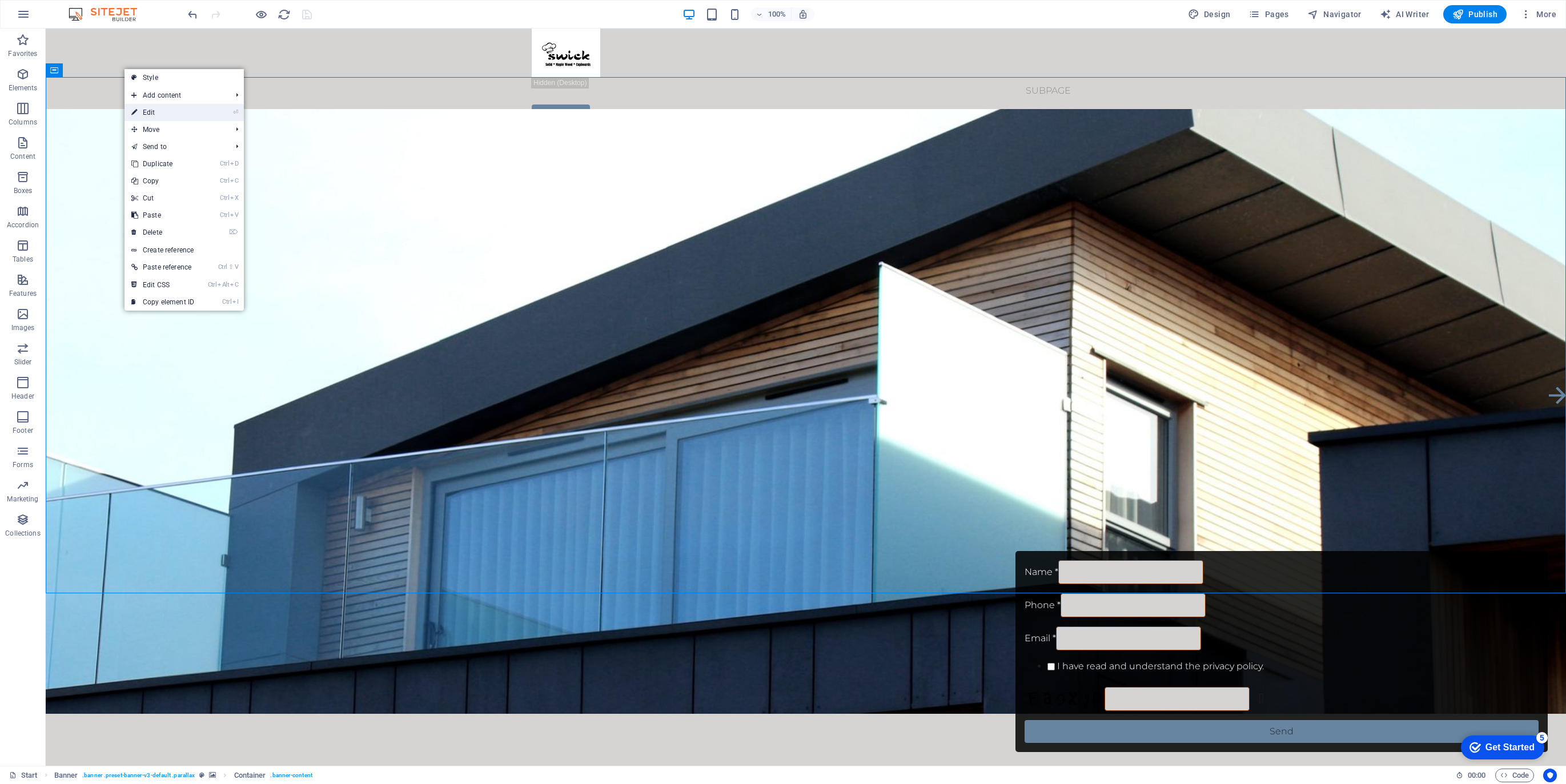
click at [147, 115] on link "⏎ Edit" at bounding box center [162, 112] width 76 height 17
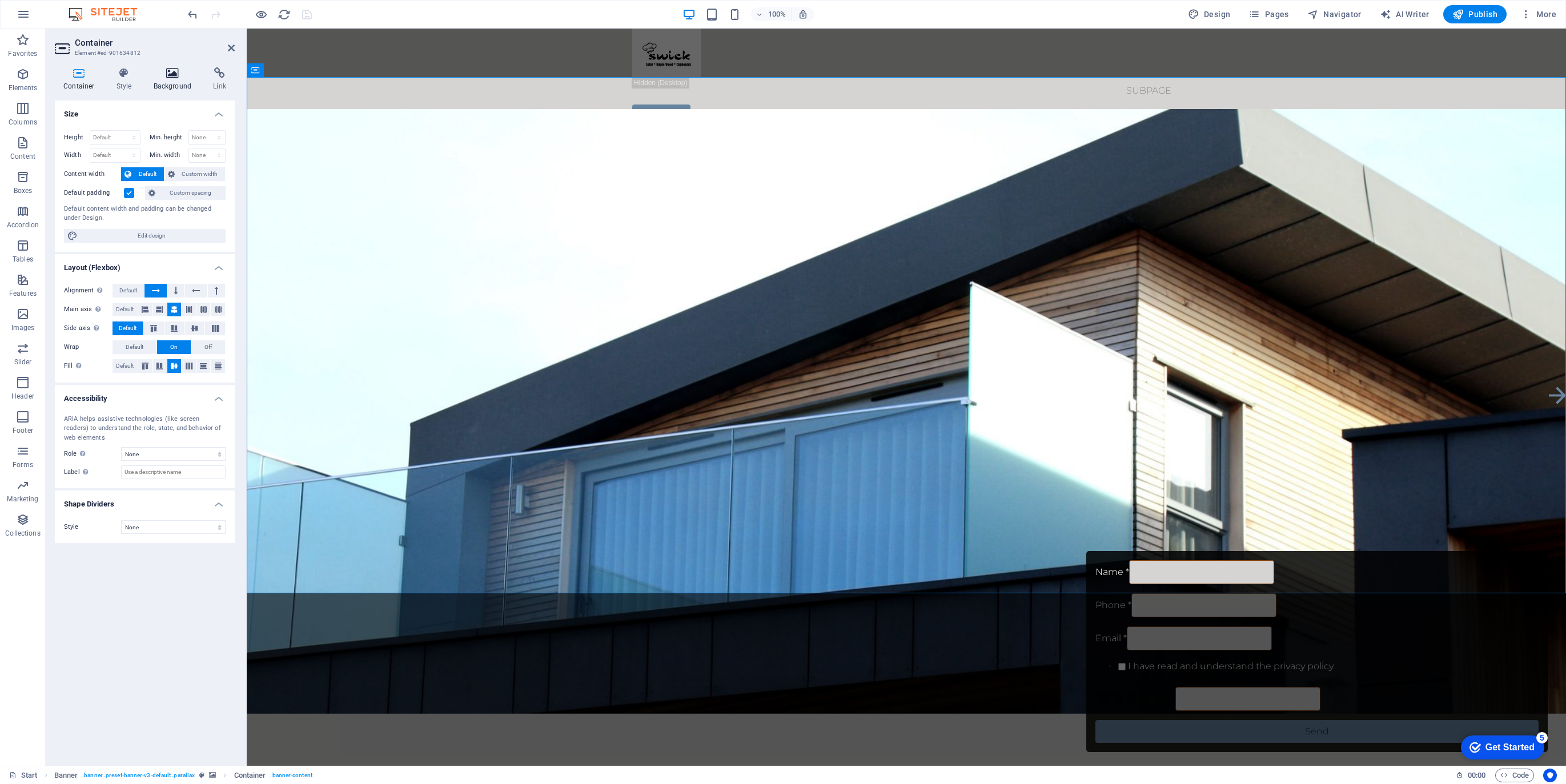
click at [172, 74] on icon at bounding box center [173, 73] width 56 height 12
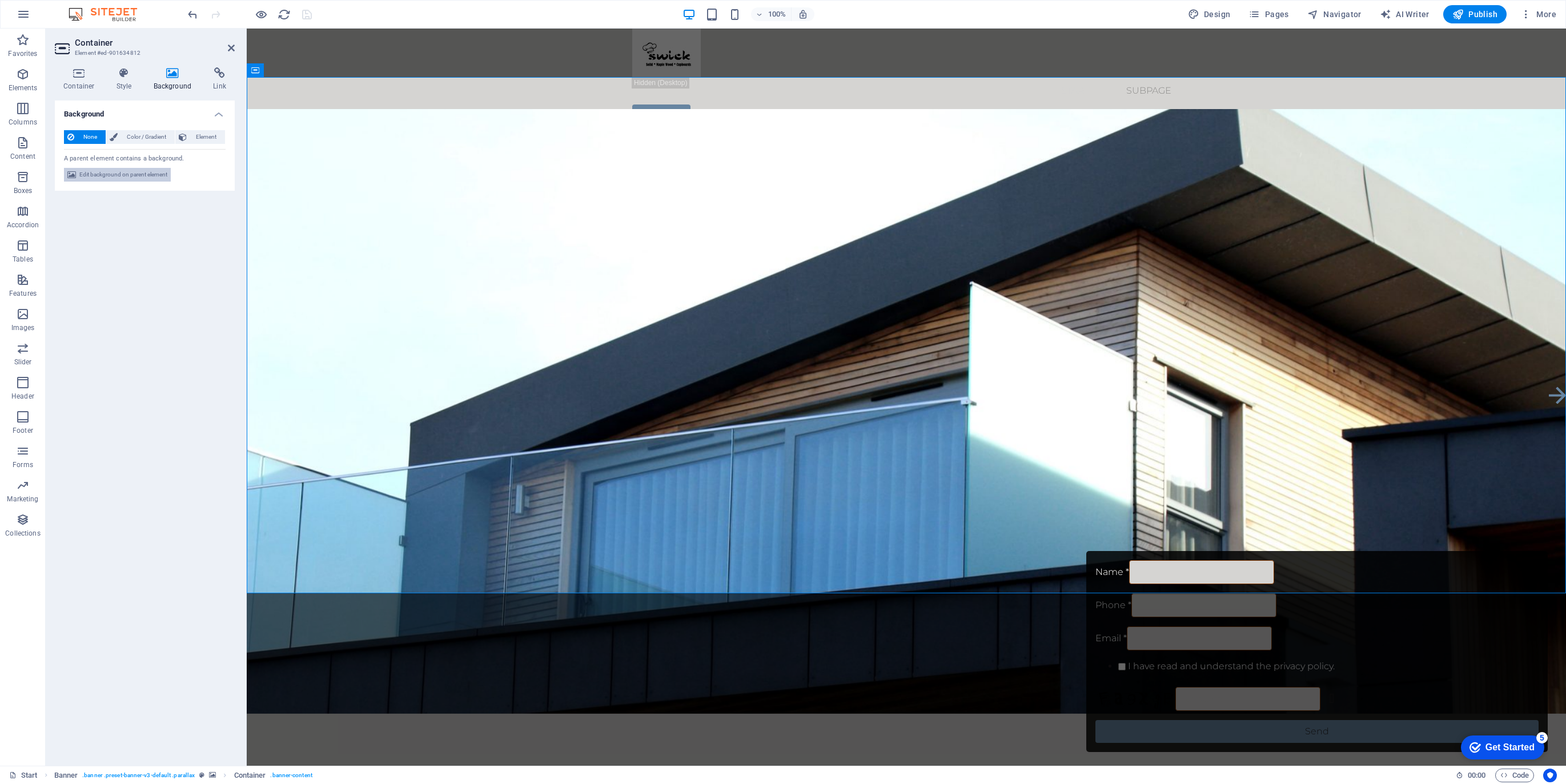
click at [131, 174] on span "Edit background on parent element" at bounding box center [123, 174] width 88 height 13
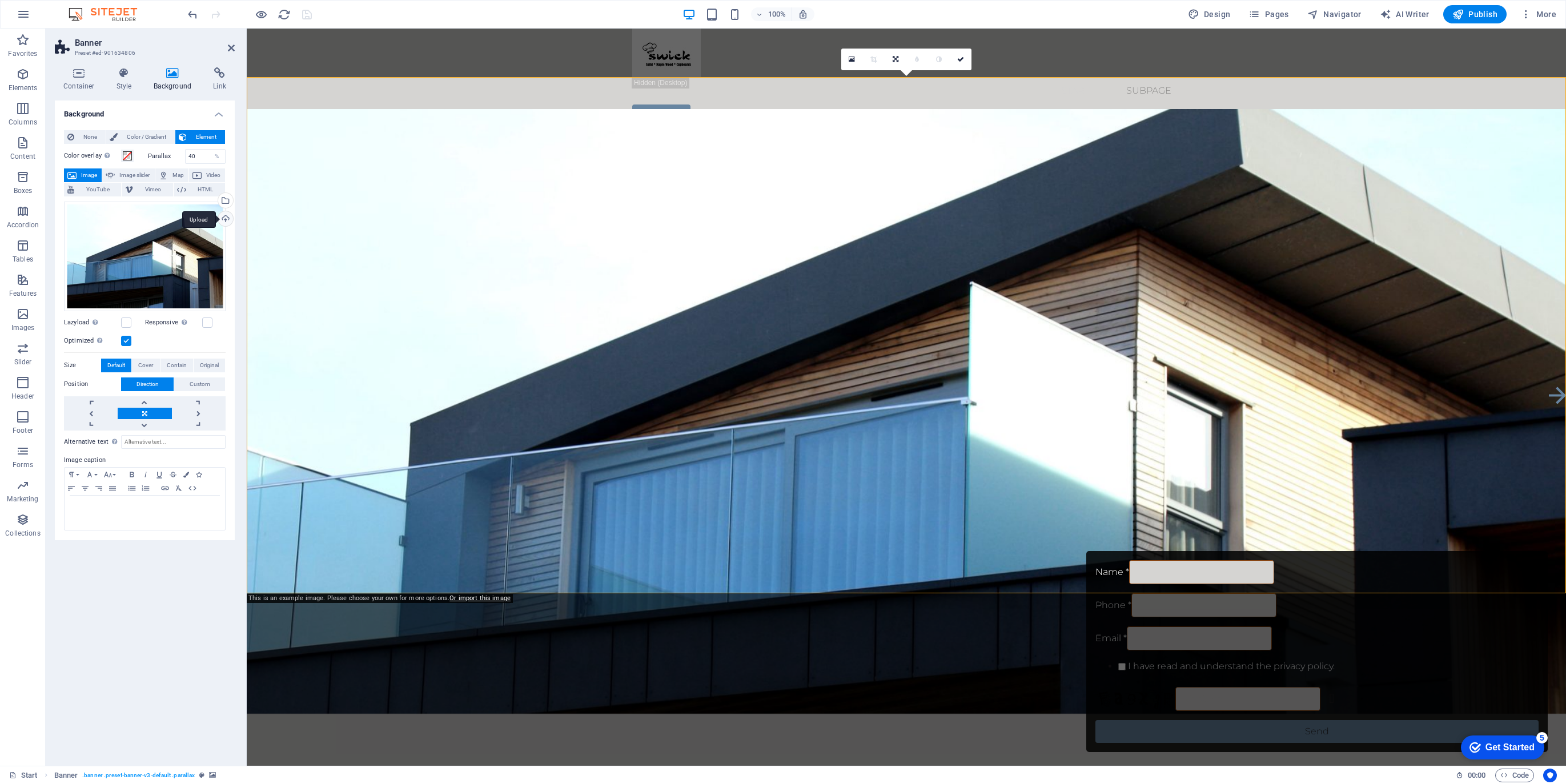
click at [226, 218] on div "Upload" at bounding box center [224, 220] width 17 height 17
click at [228, 202] on div "Select files from the file manager, stock photos, or upload file(s)" at bounding box center [224, 201] width 17 height 17
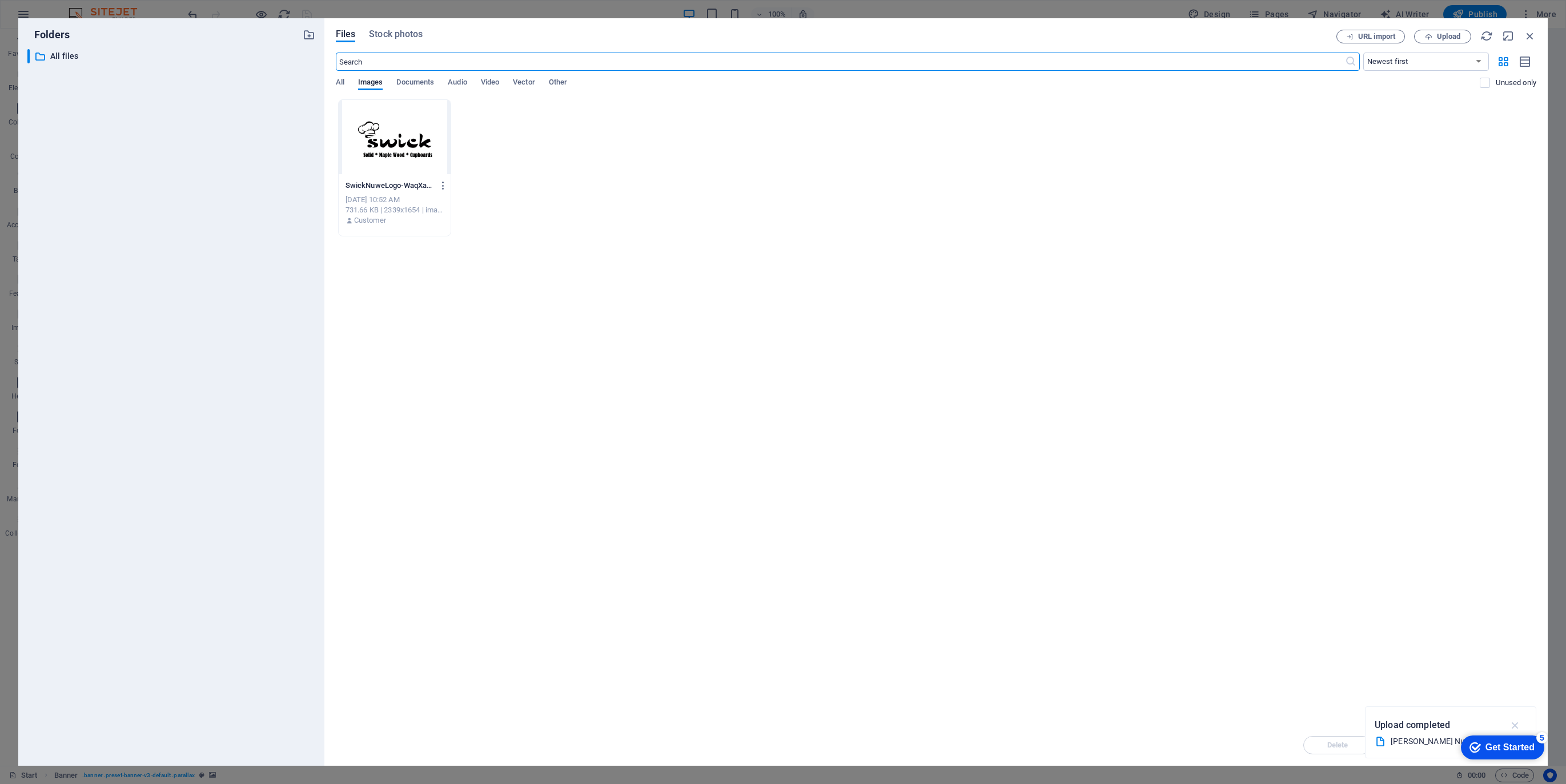
click at [1518, 725] on icon "button" at bounding box center [1516, 725] width 13 height 13
click at [1448, 33] on span "Upload" at bounding box center [1448, 37] width 23 height 7
click at [1430, 733] on div "Uploading 1/1 item" at bounding box center [1450, 725] width 152 height 18
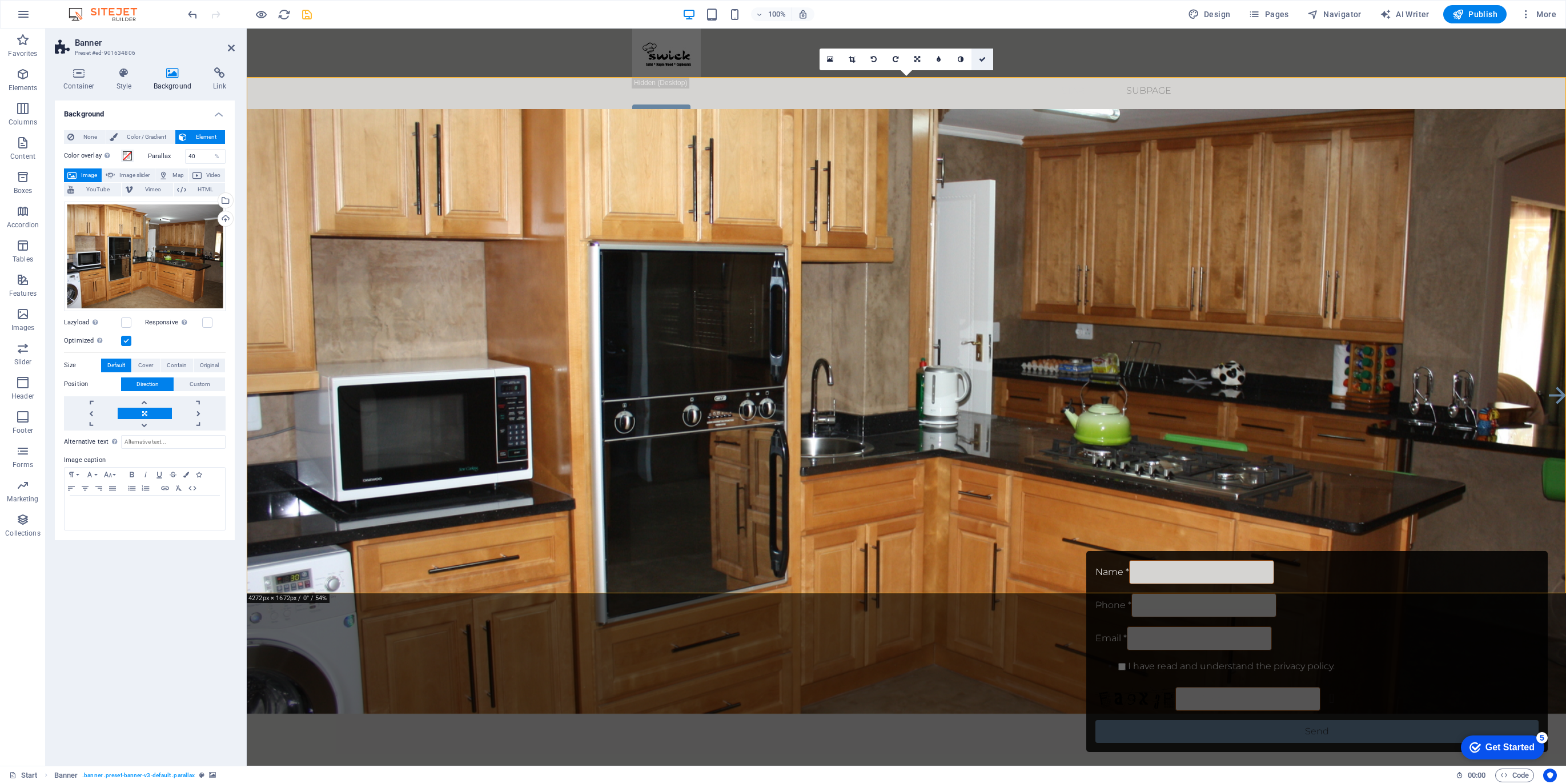
click at [982, 59] on icon at bounding box center [983, 59] width 7 height 7
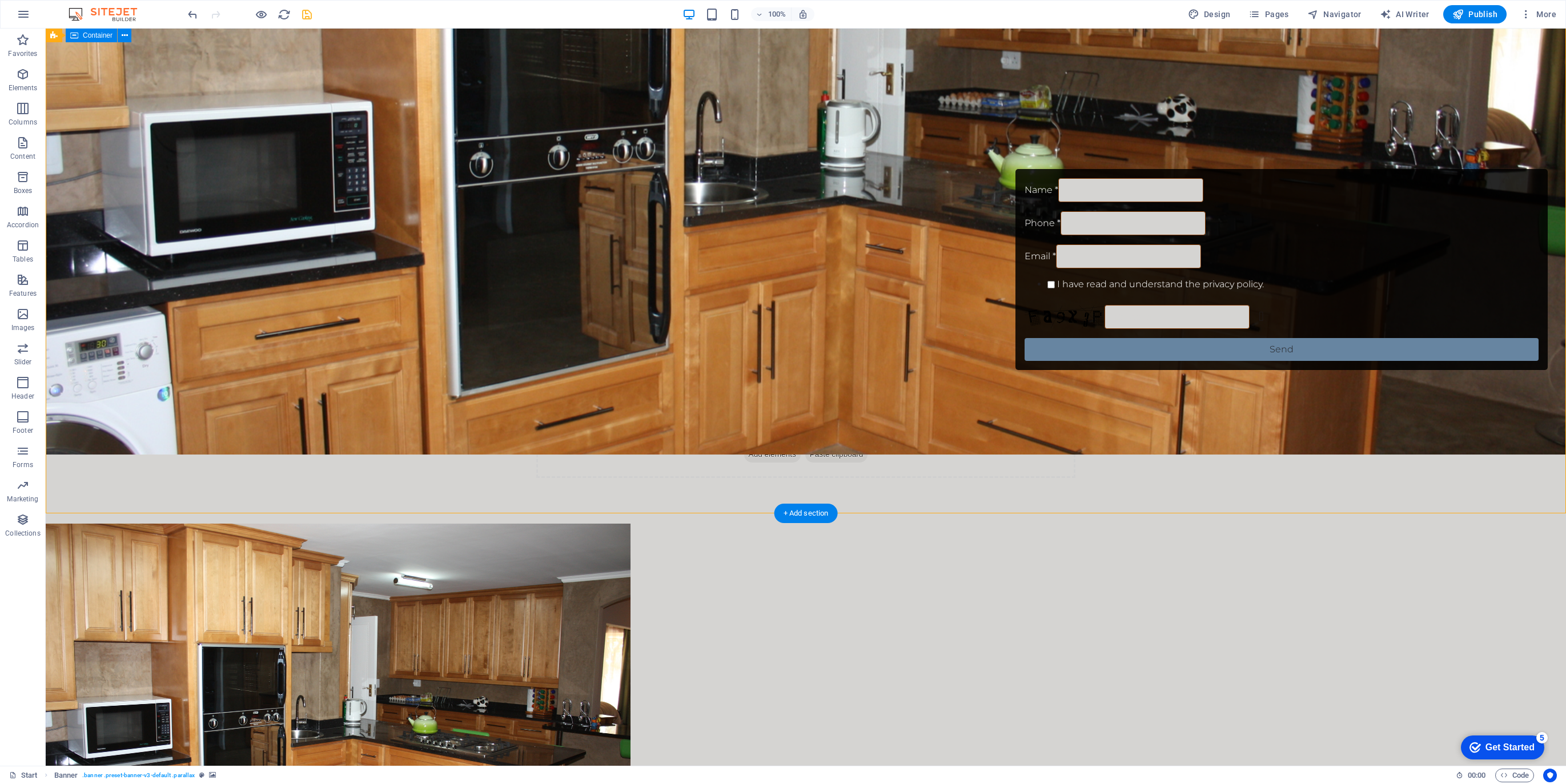
scroll to position [79, 0]
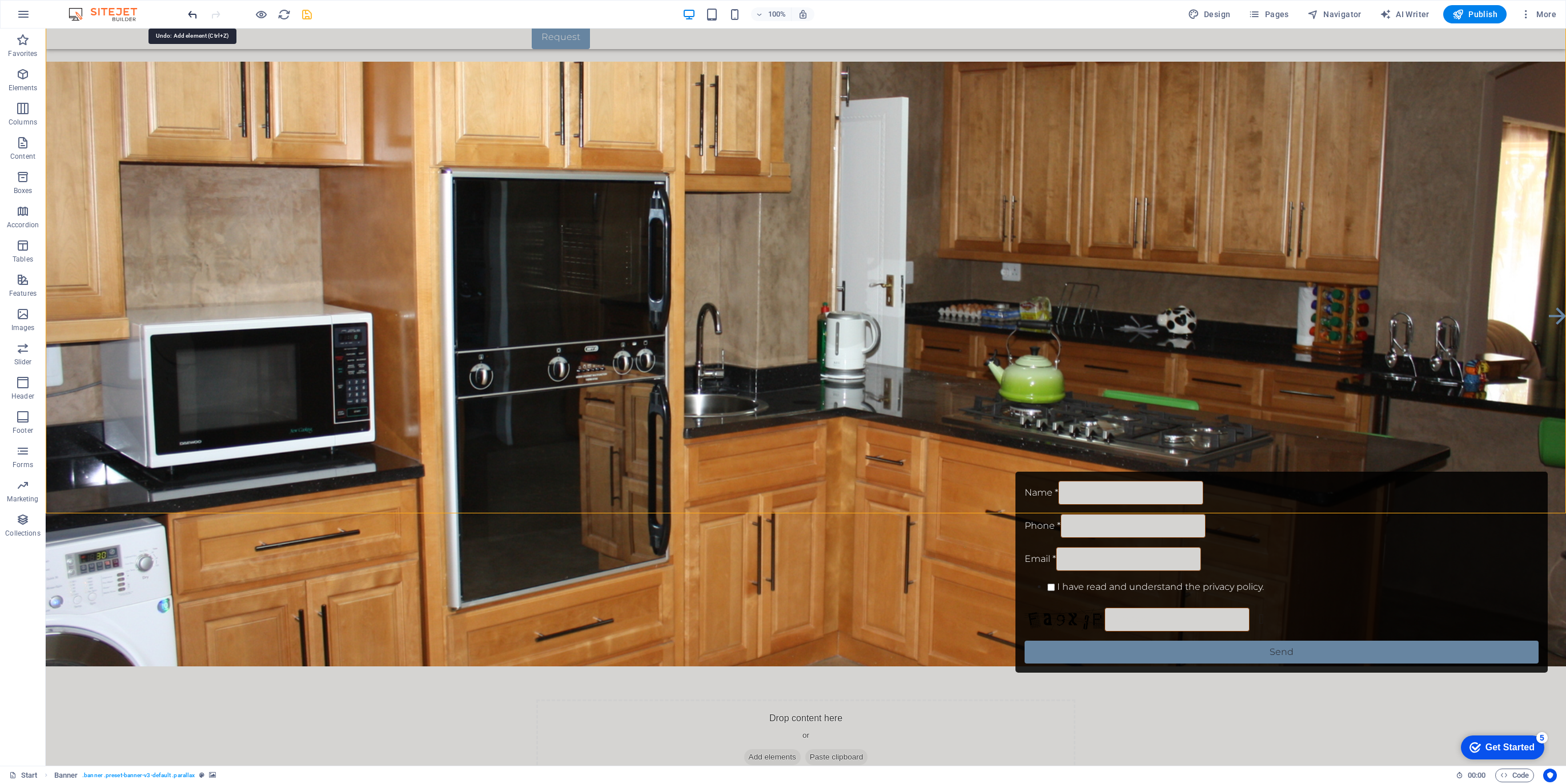
click at [189, 13] on icon "undo" at bounding box center [193, 14] width 13 height 13
click at [585, 545] on icon at bounding box center [587, 543] width 6 height 12
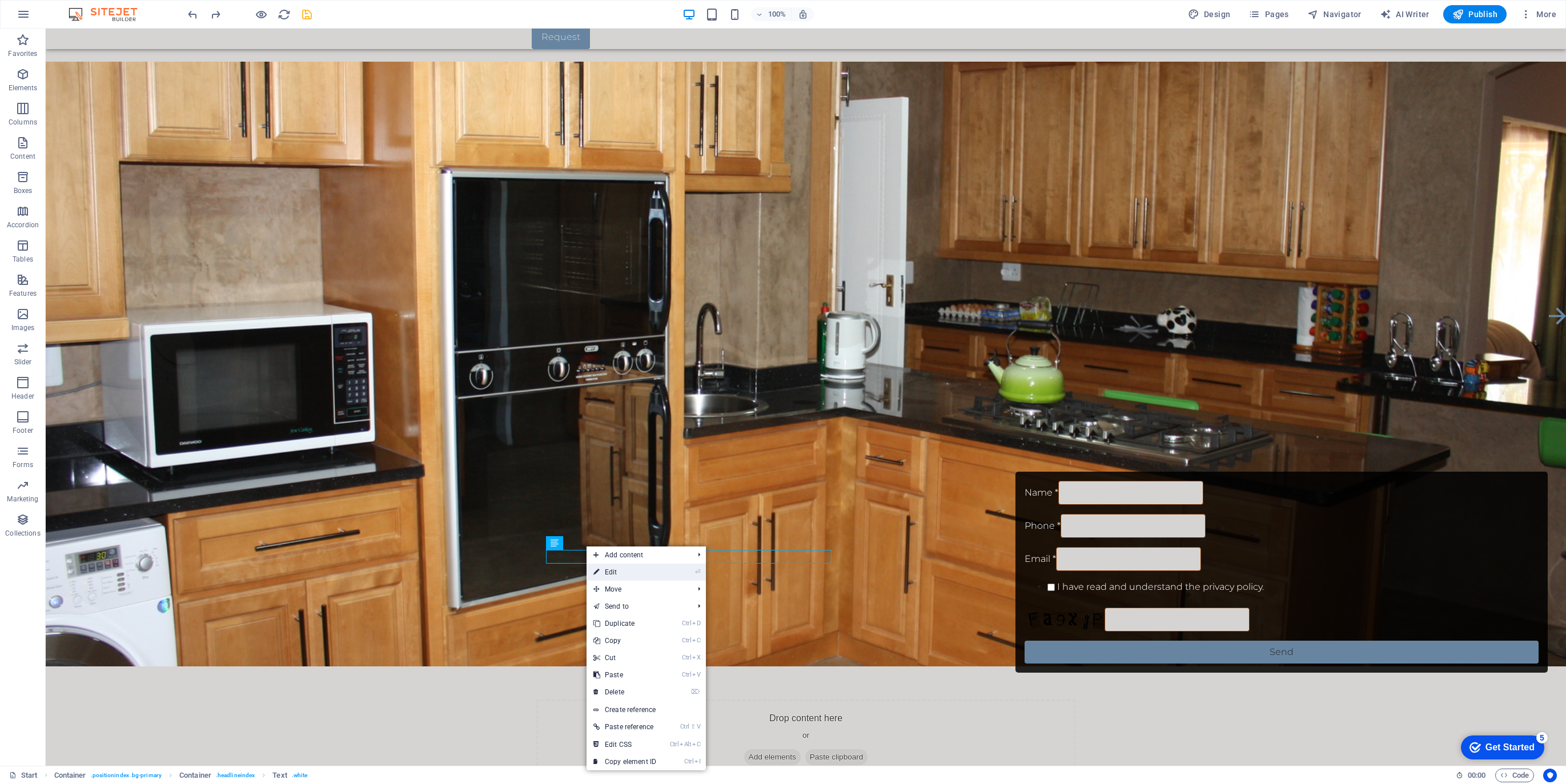
click at [608, 570] on link "⏎ Edit" at bounding box center [625, 571] width 76 height 17
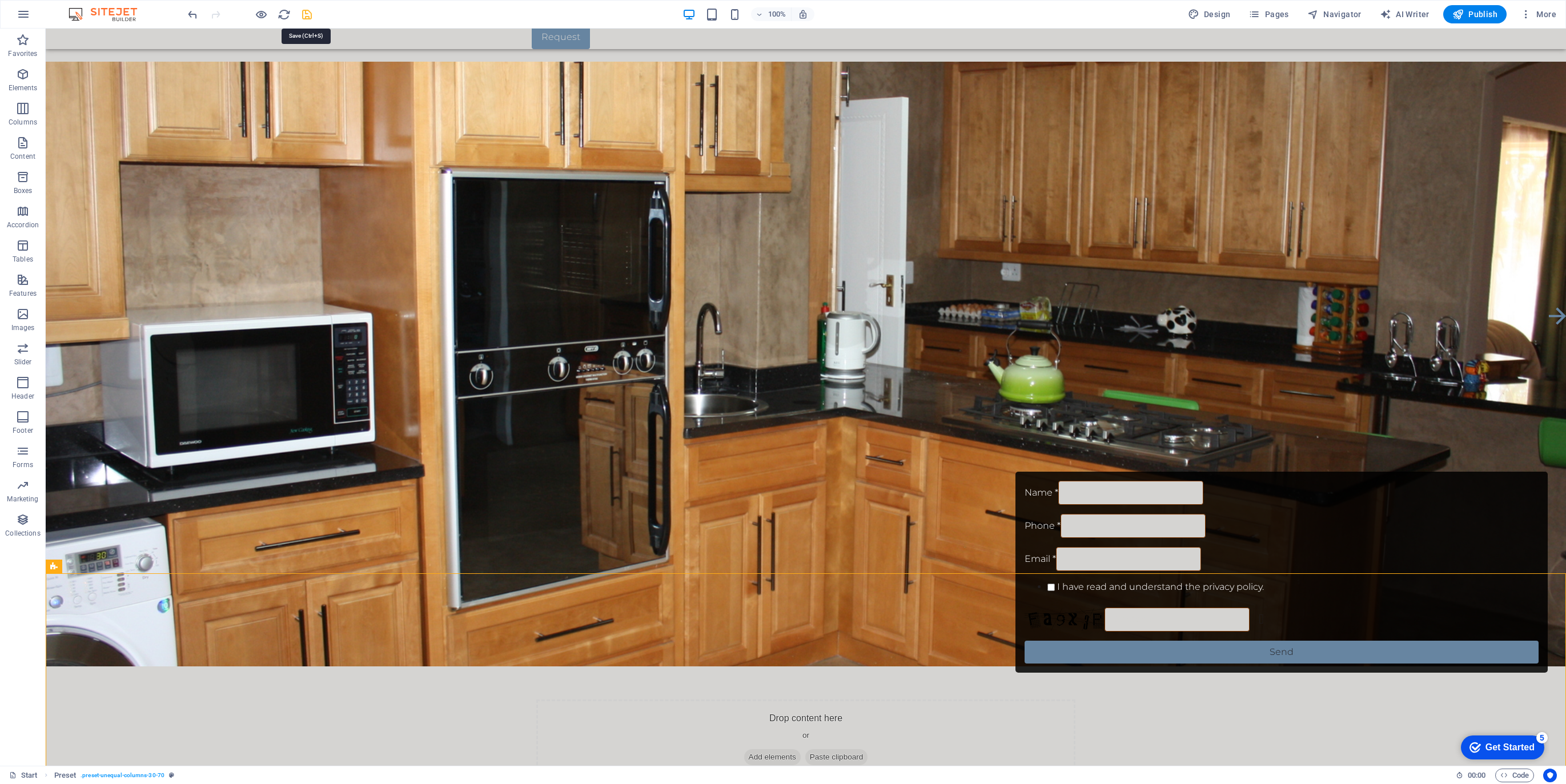
click at [311, 13] on icon "save" at bounding box center [307, 14] width 13 height 13
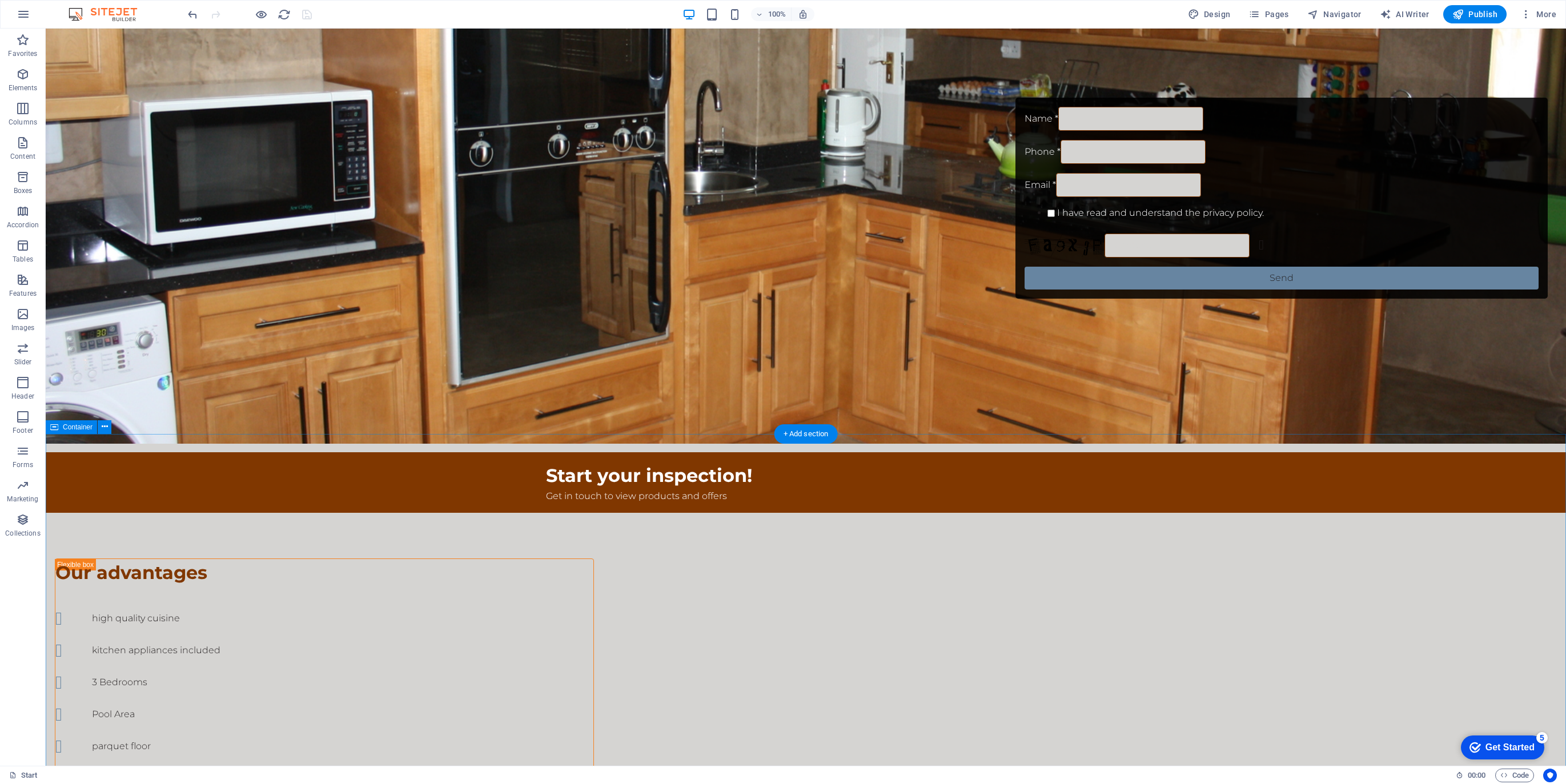
scroll to position [457, 0]
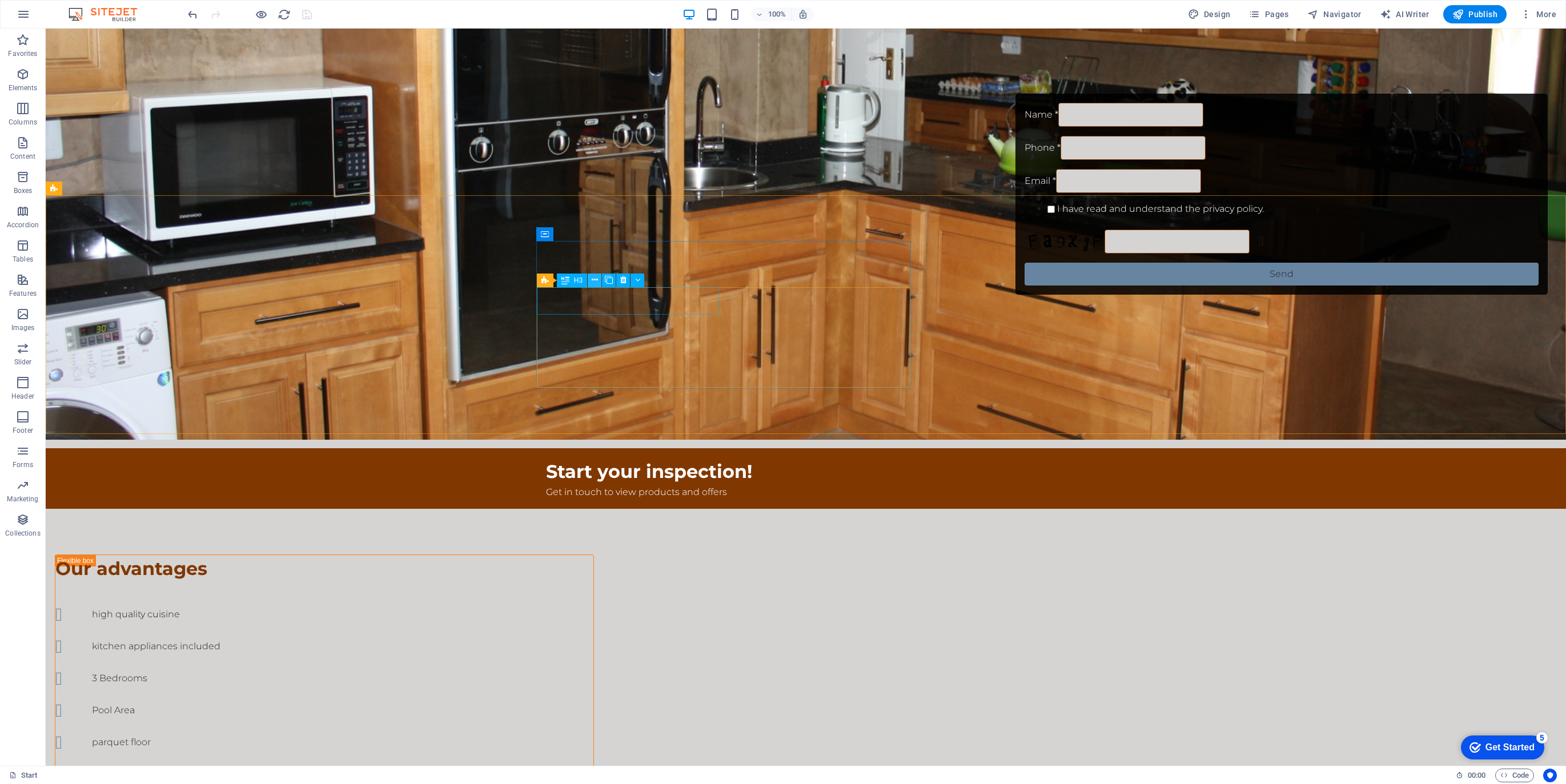
click at [596, 279] on icon at bounding box center [594, 280] width 6 height 12
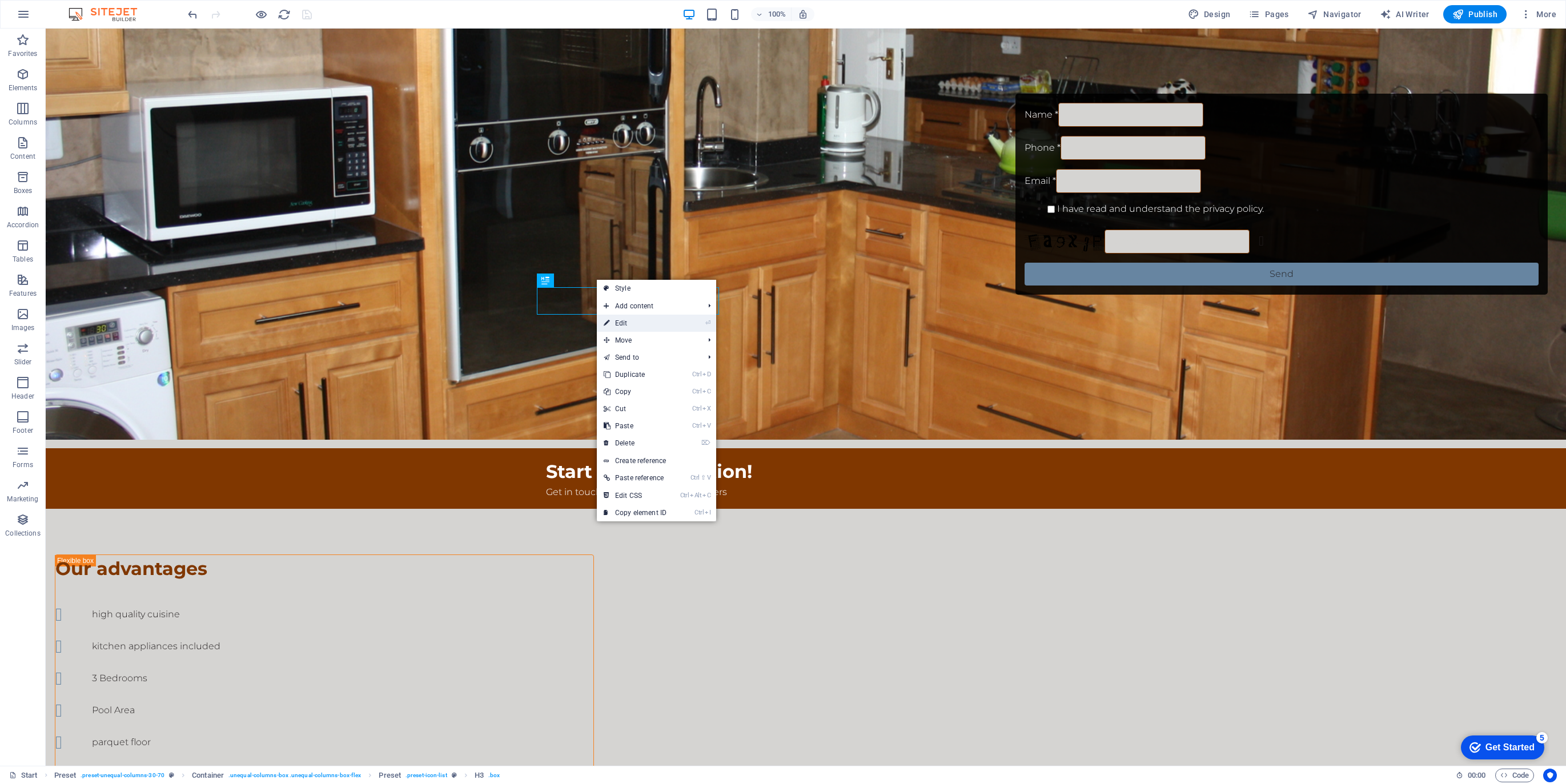
click at [628, 321] on link "⏎ Edit" at bounding box center [634, 323] width 76 height 17
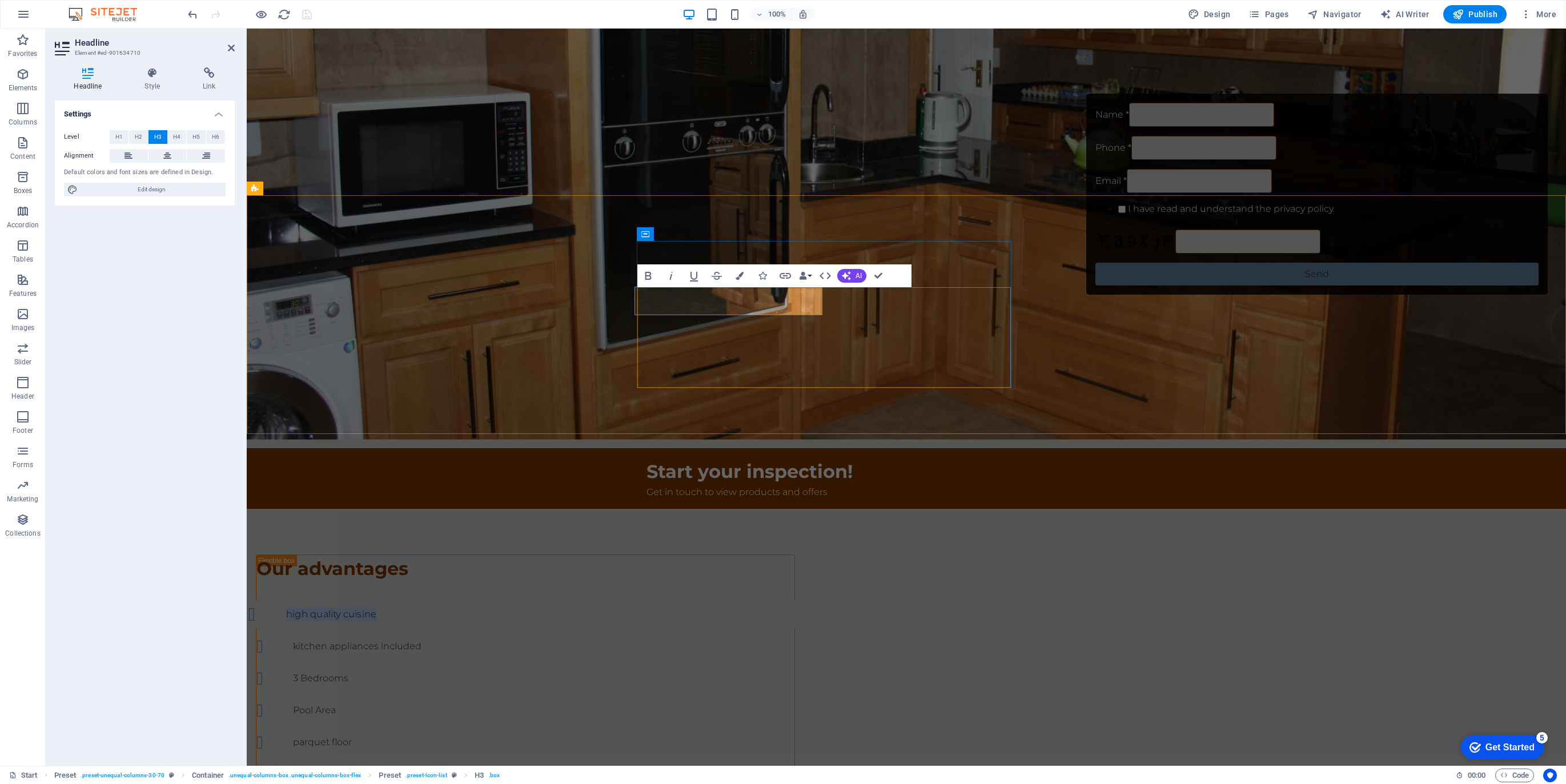
click at [381, 600] on h3 "high quality cuisine" at bounding box center [315, 614] width 133 height 28
click at [444, 16] on div "100% Design Pages Navigator AI Writer Publish More" at bounding box center [873, 14] width 1376 height 18
click at [673, 329] on icon at bounding box center [675, 330] width 6 height 12
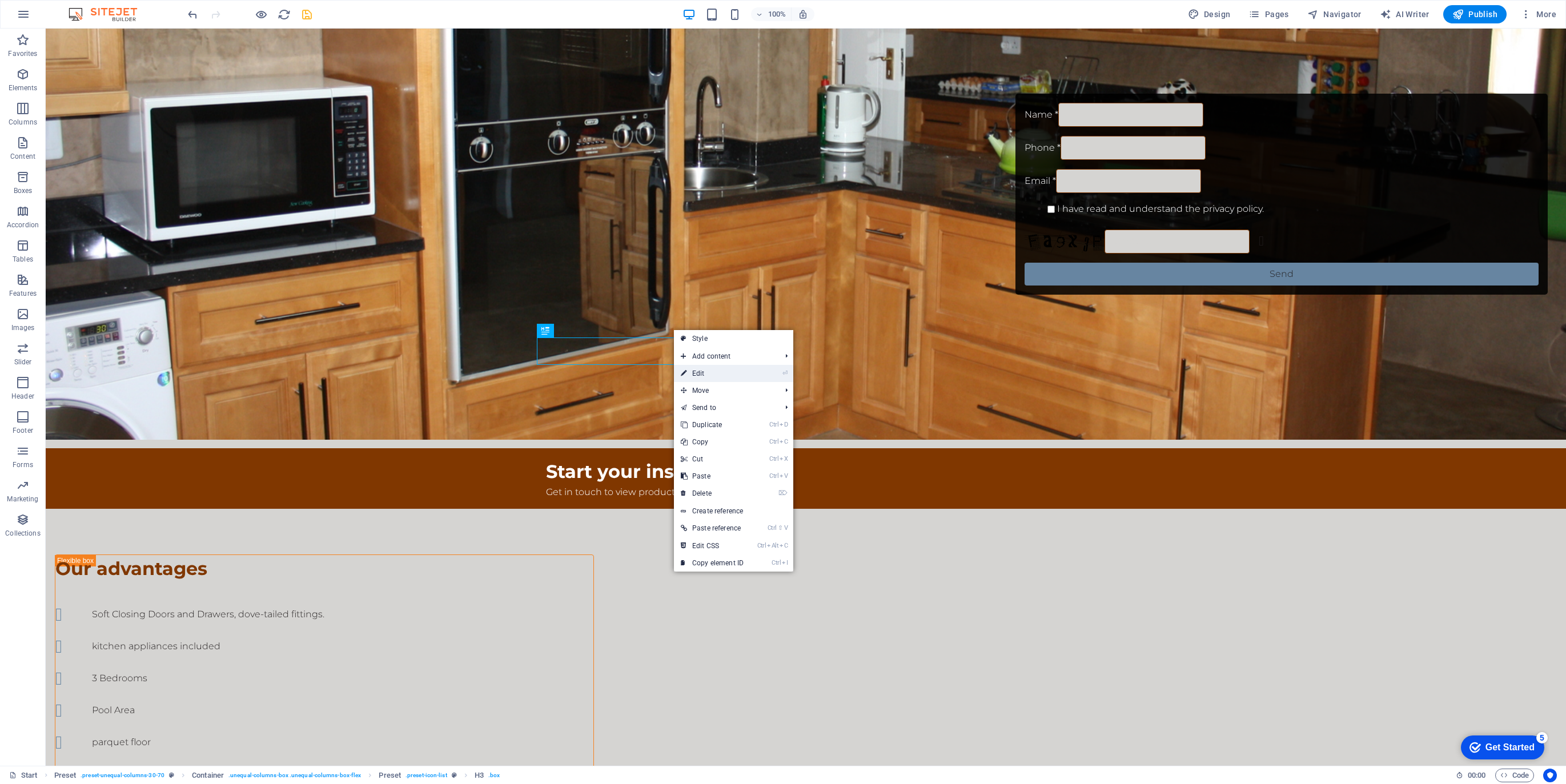
click at [703, 373] on link "⏎ Edit" at bounding box center [712, 373] width 76 height 17
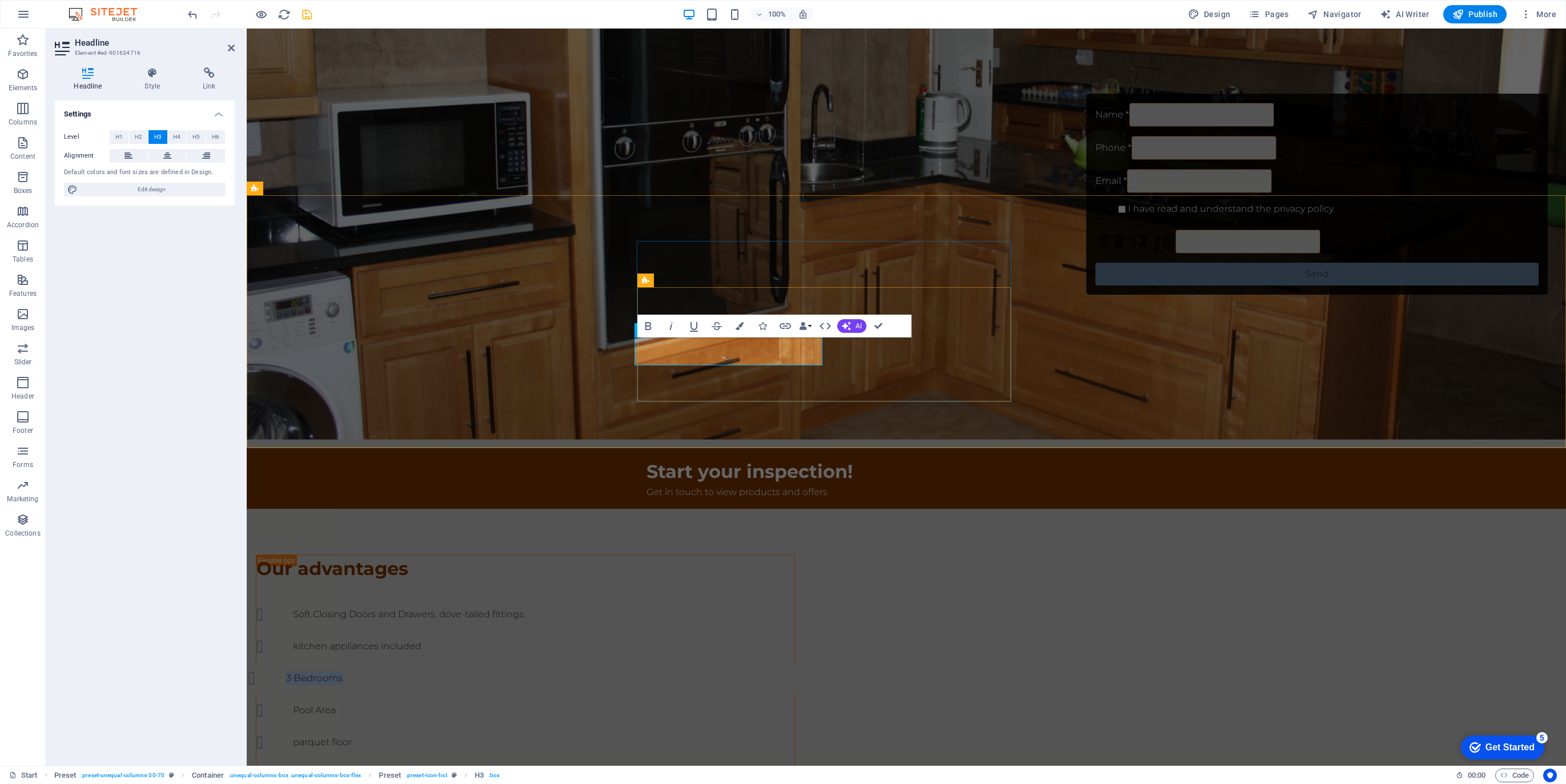
click at [348, 664] on h3 "3 Bedrooms" at bounding box center [298, 677] width 100 height 28
click at [675, 379] on icon at bounding box center [675, 380] width 6 height 12
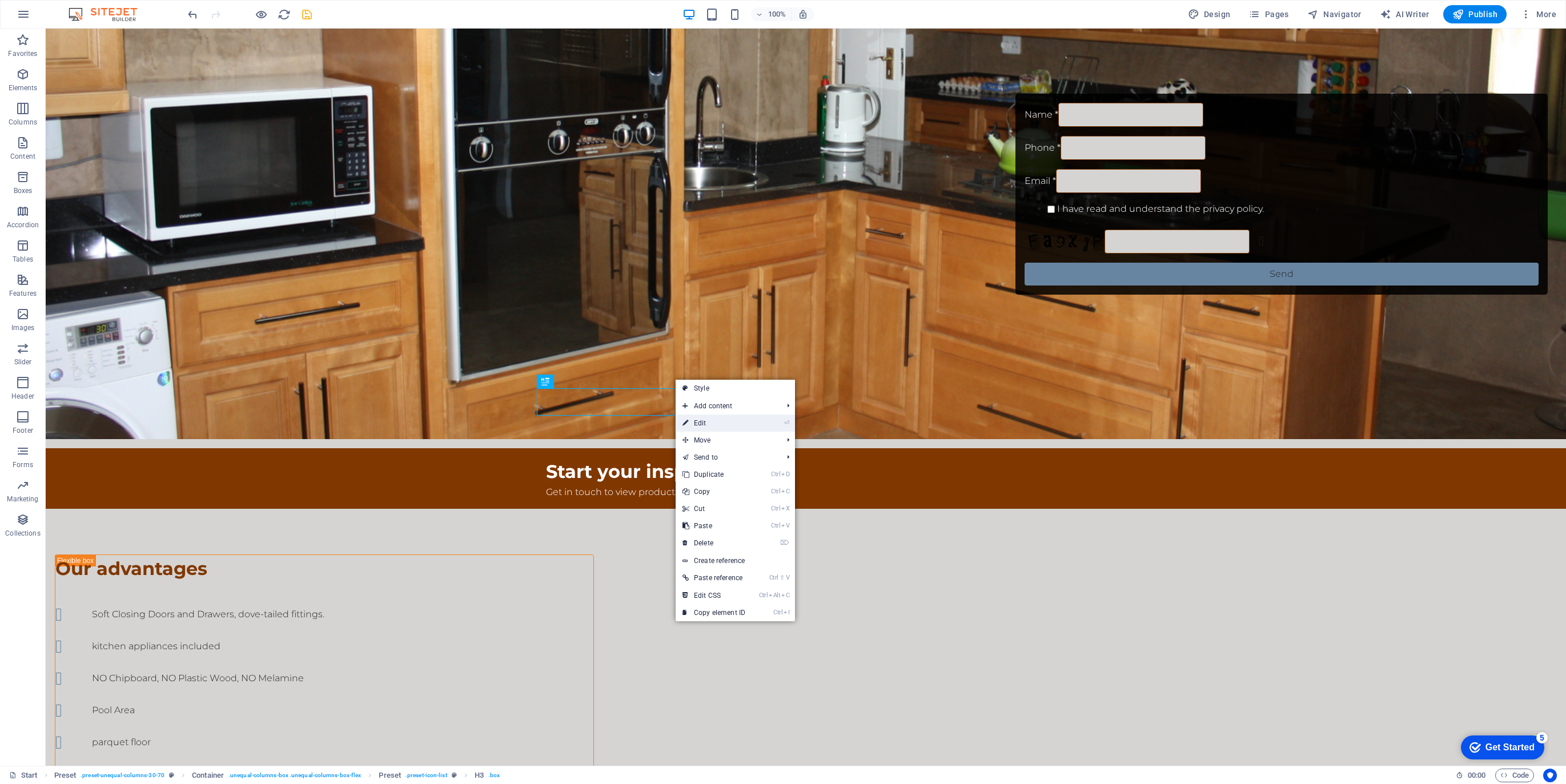
click at [698, 425] on link "⏎ Edit" at bounding box center [713, 422] width 76 height 17
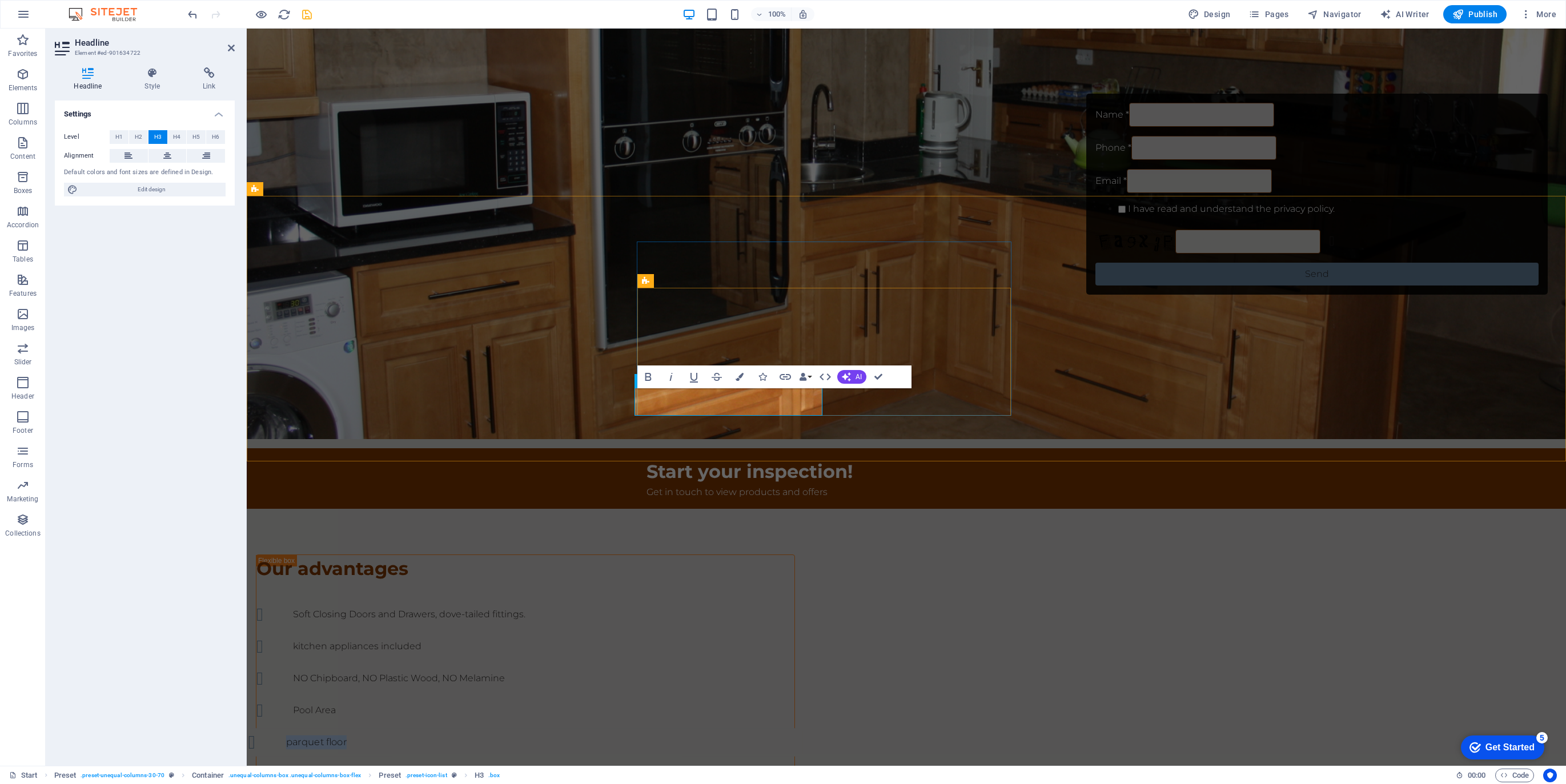
click at [351, 728] on h3 "parquet floor" at bounding box center [300, 742] width 103 height 28
click at [802, 632] on div "kitchen appliances included" at bounding box center [525, 646] width 554 height 28
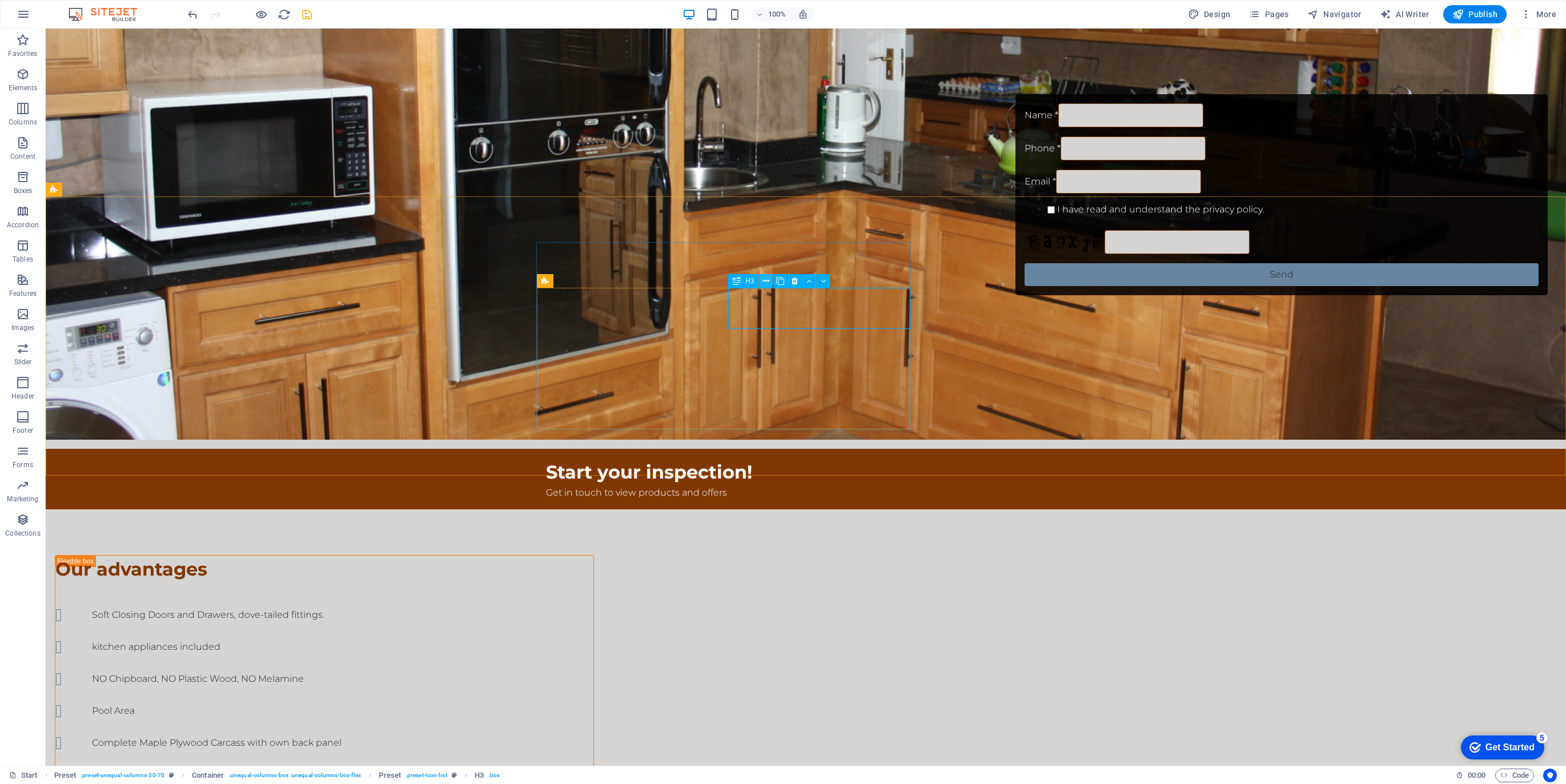
click at [763, 280] on icon at bounding box center [766, 281] width 6 height 12
click at [764, 280] on icon at bounding box center [766, 281] width 6 height 12
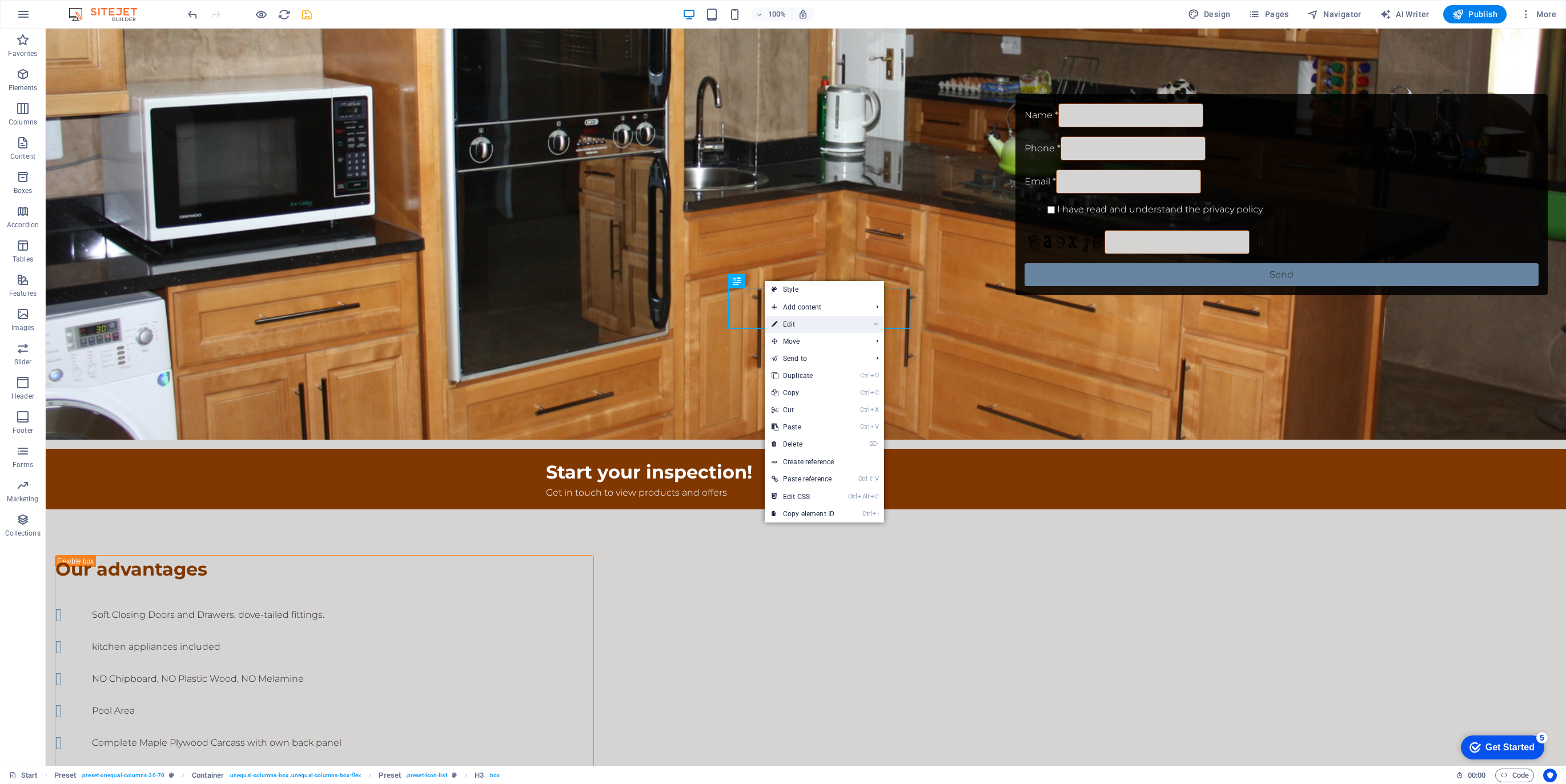
click at [780, 319] on link "⏎ Edit" at bounding box center [802, 324] width 76 height 17
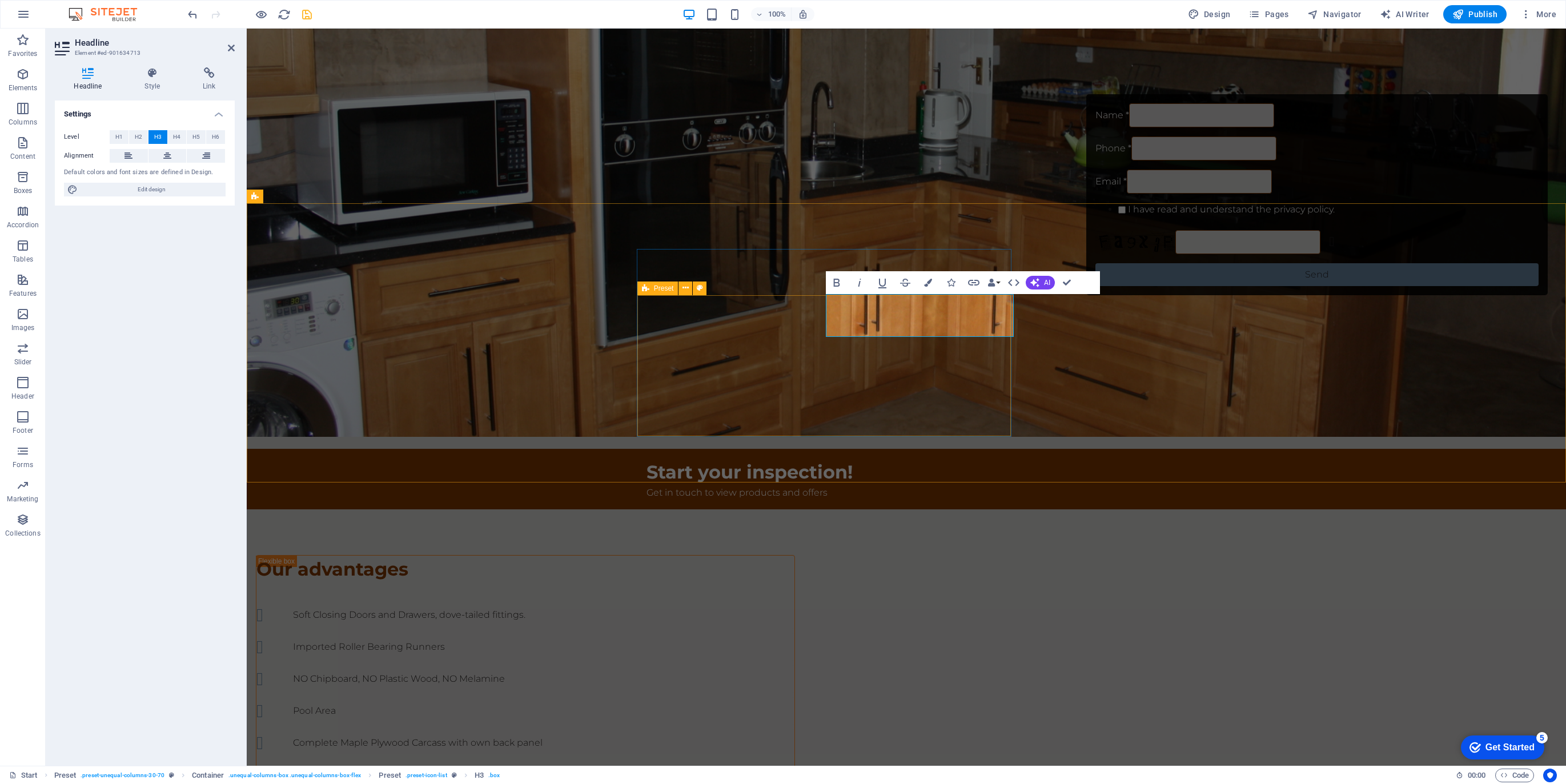
scroll to position [450, 0]
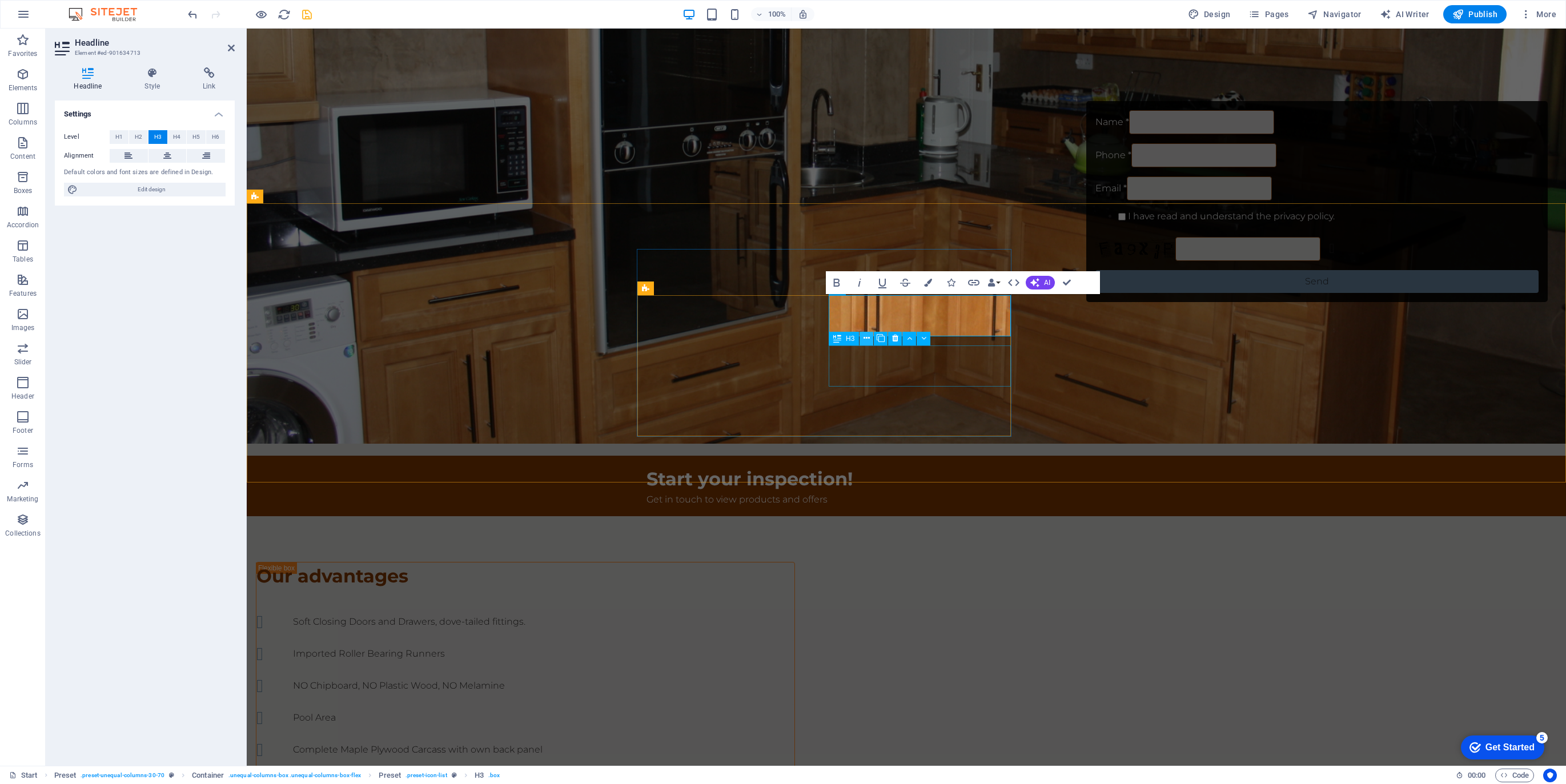
click at [864, 337] on icon at bounding box center [866, 337] width 6 height 12
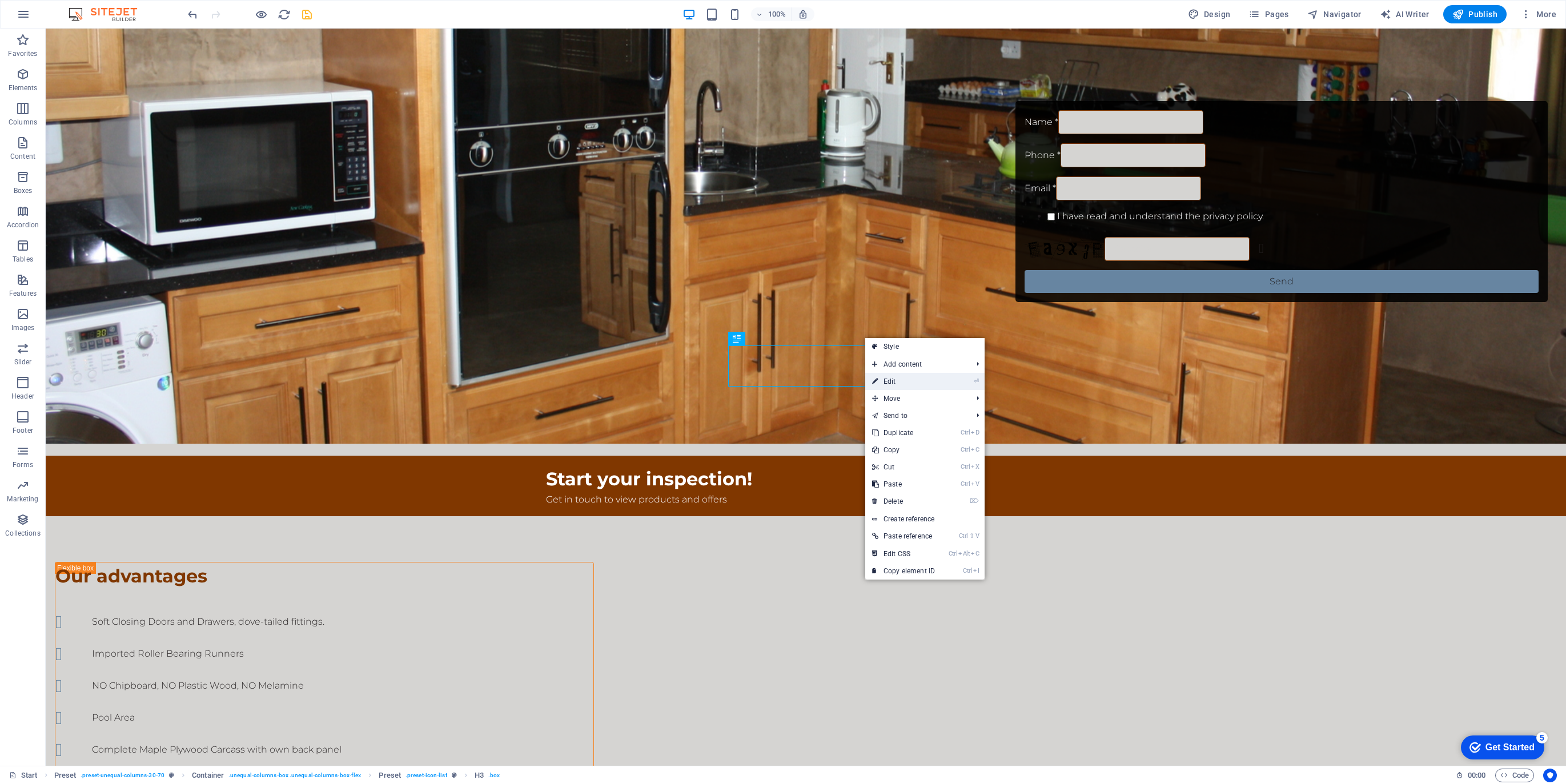
click at [892, 381] on link "⏎ Edit" at bounding box center [903, 381] width 76 height 17
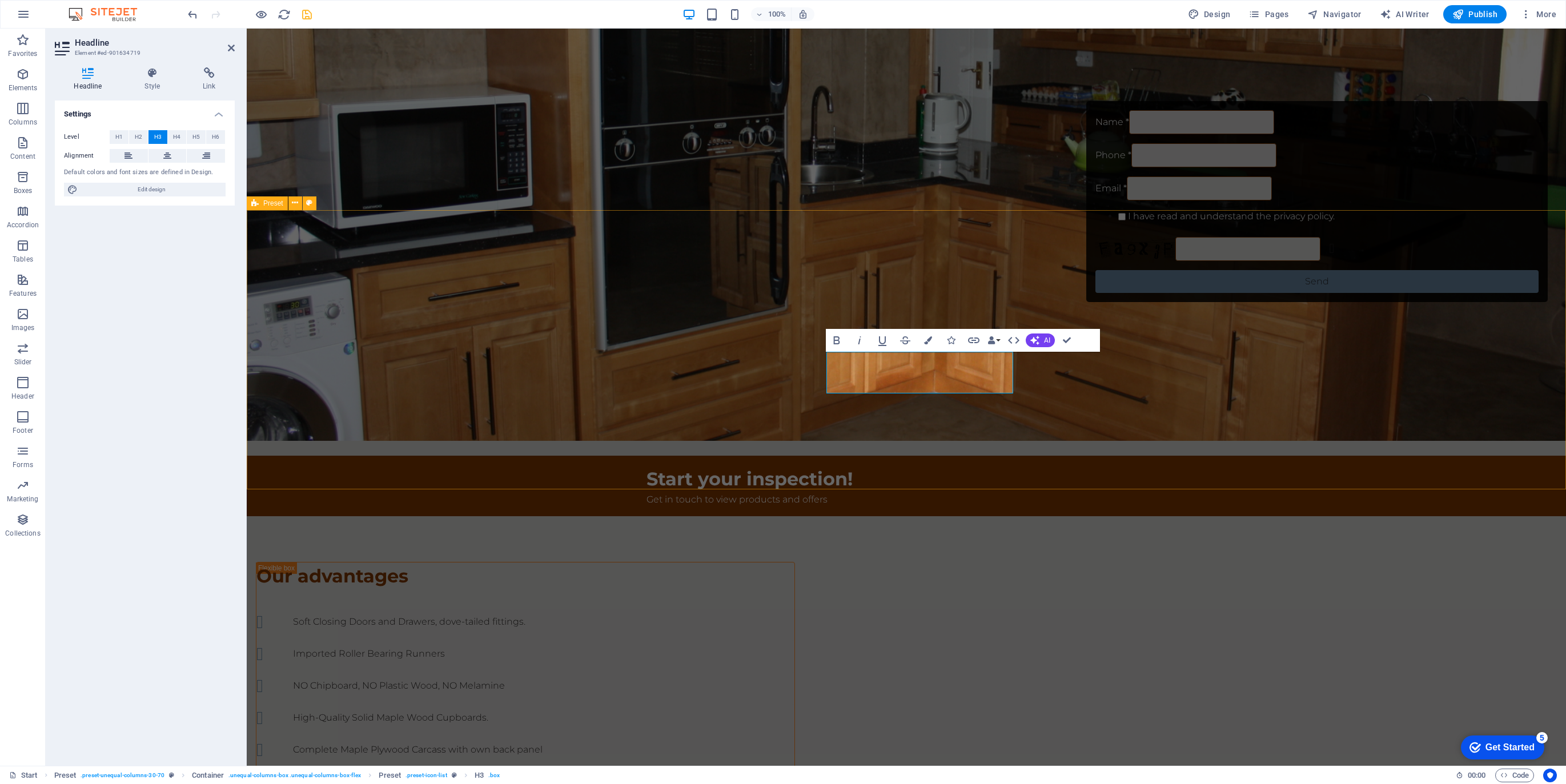
scroll to position [443, 0]
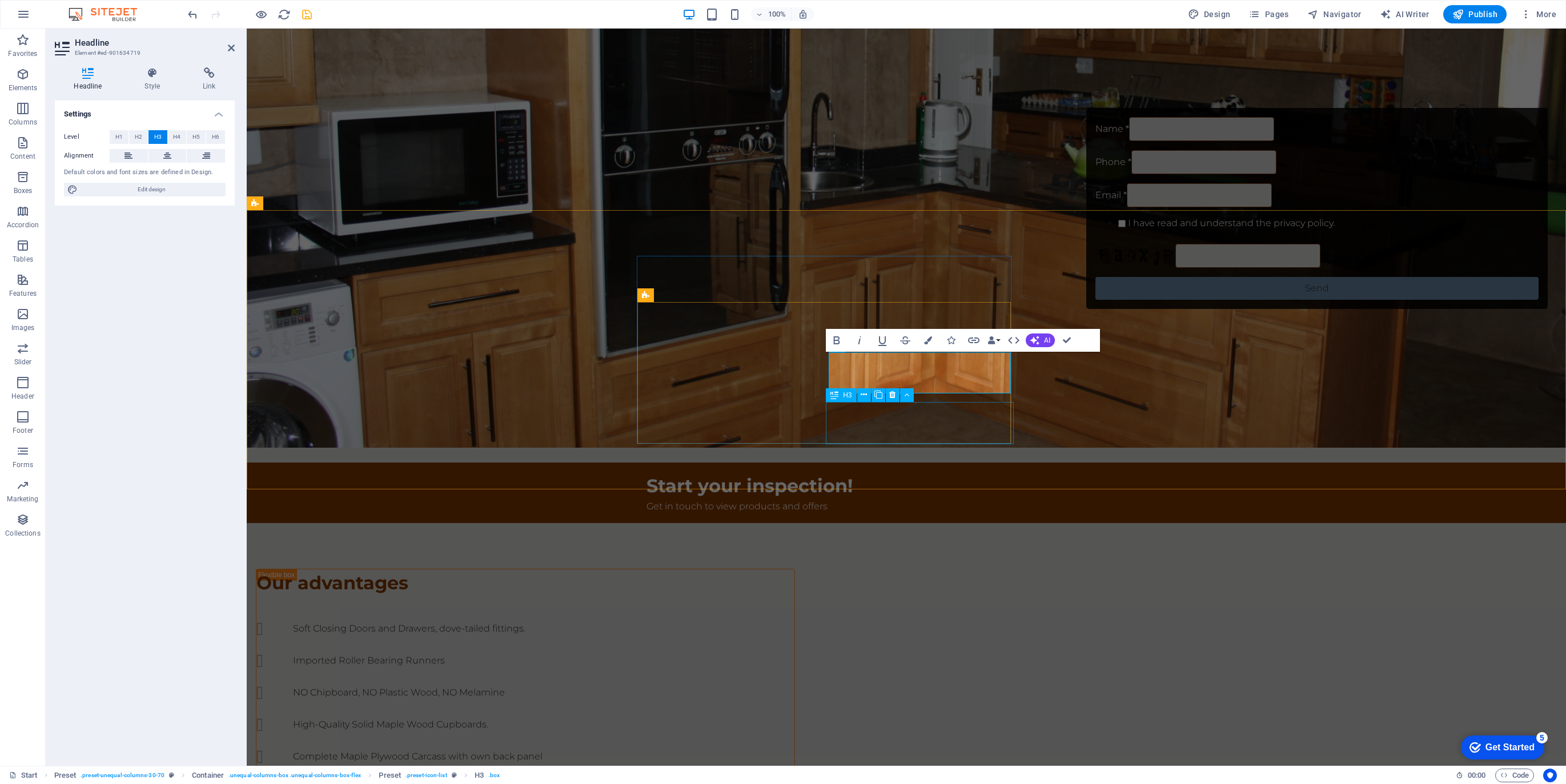
click at [802, 774] on div "Parking Area" at bounding box center [525, 788] width 554 height 28
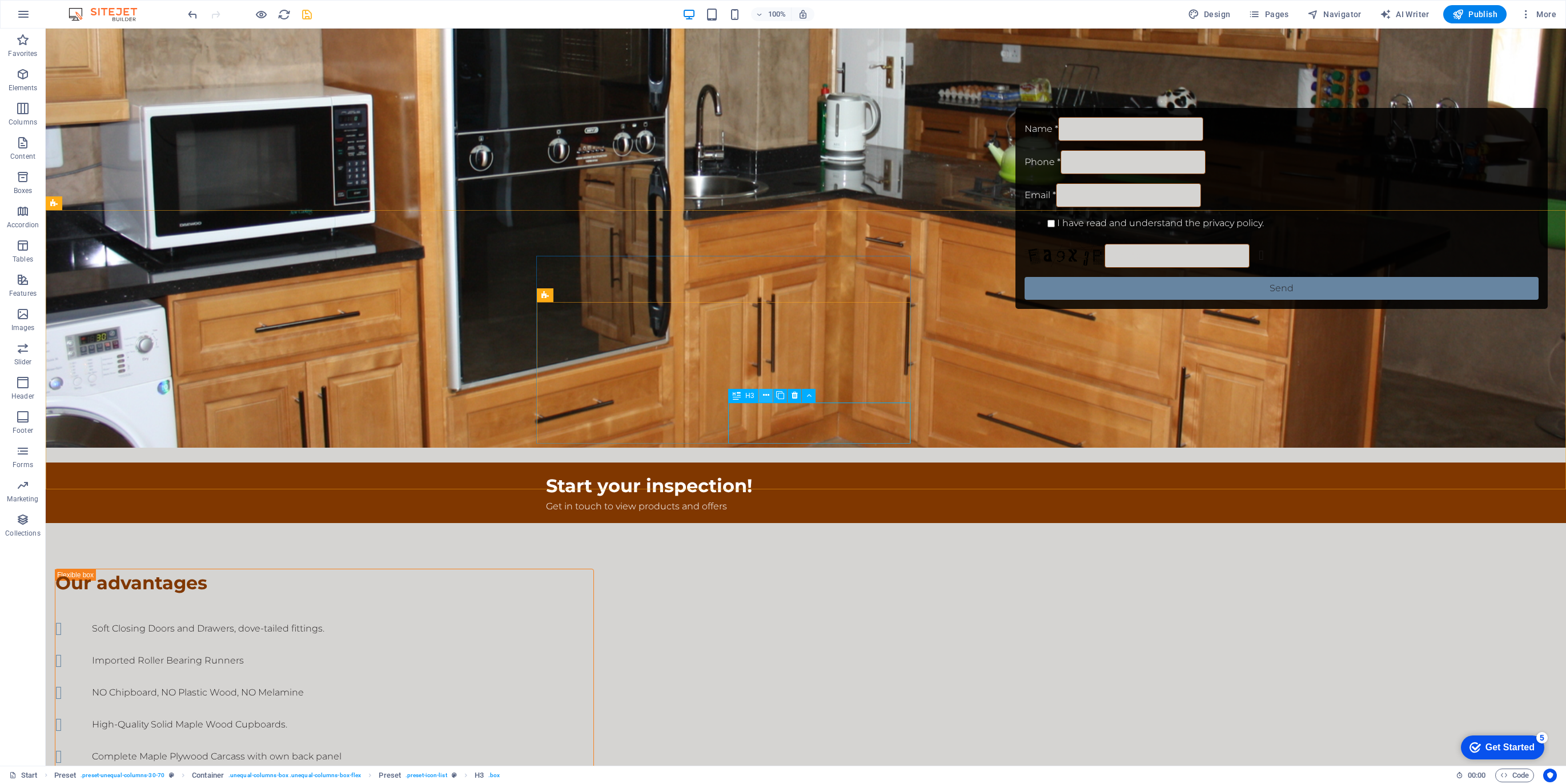
click at [764, 393] on icon at bounding box center [766, 395] width 6 height 12
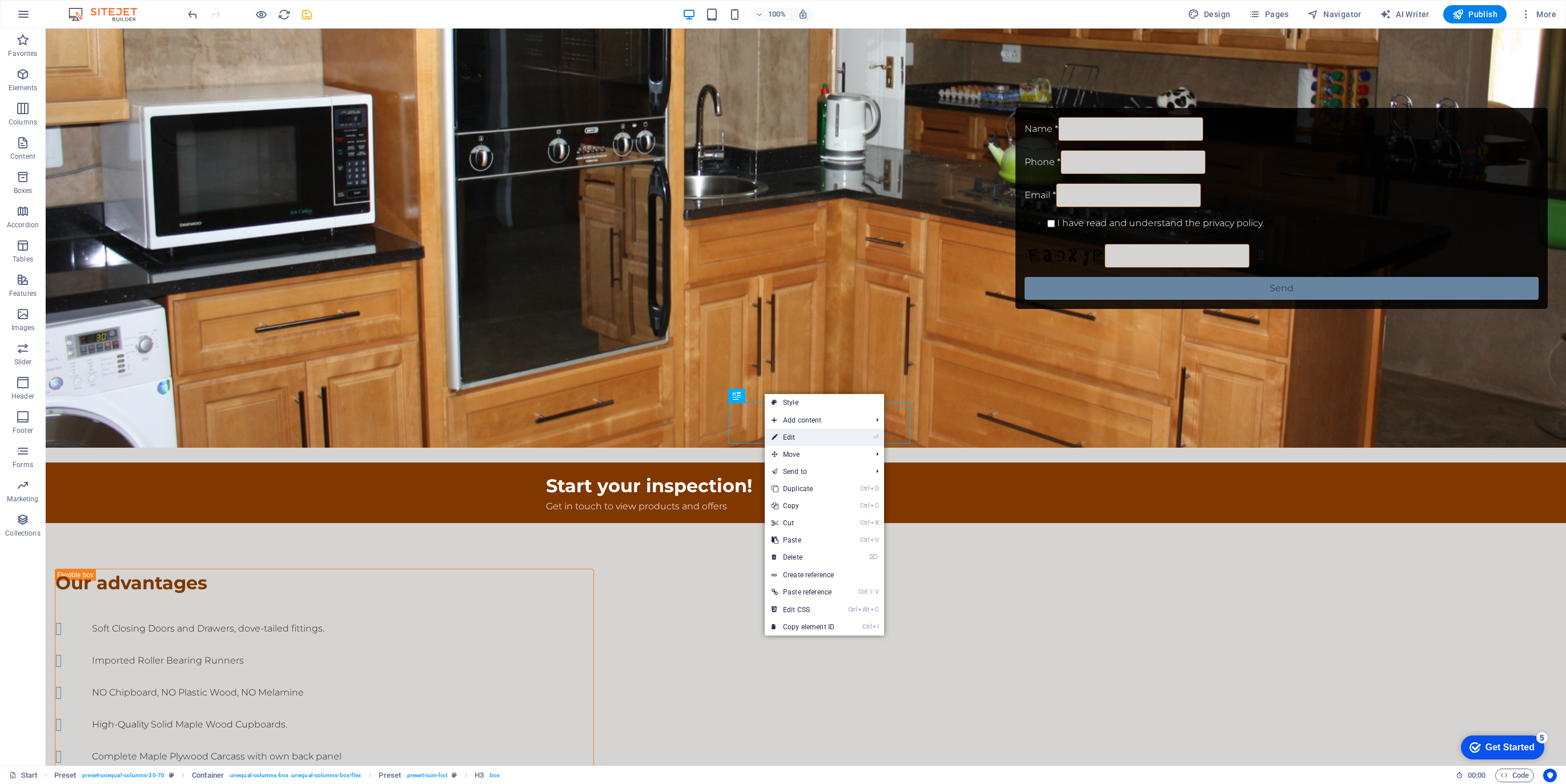
click at [791, 434] on link "⏎ Edit" at bounding box center [802, 437] width 76 height 17
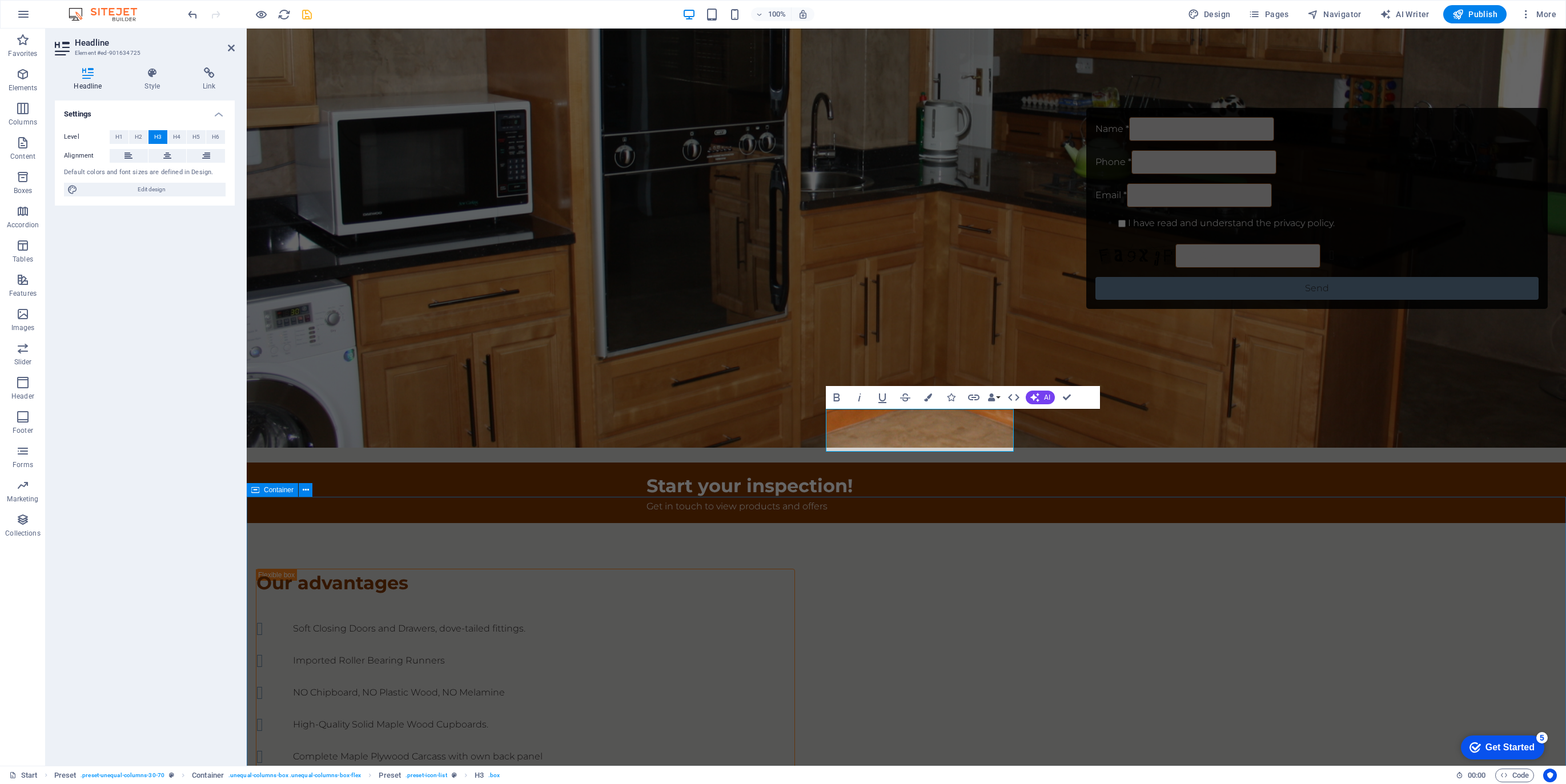
scroll to position [436, 0]
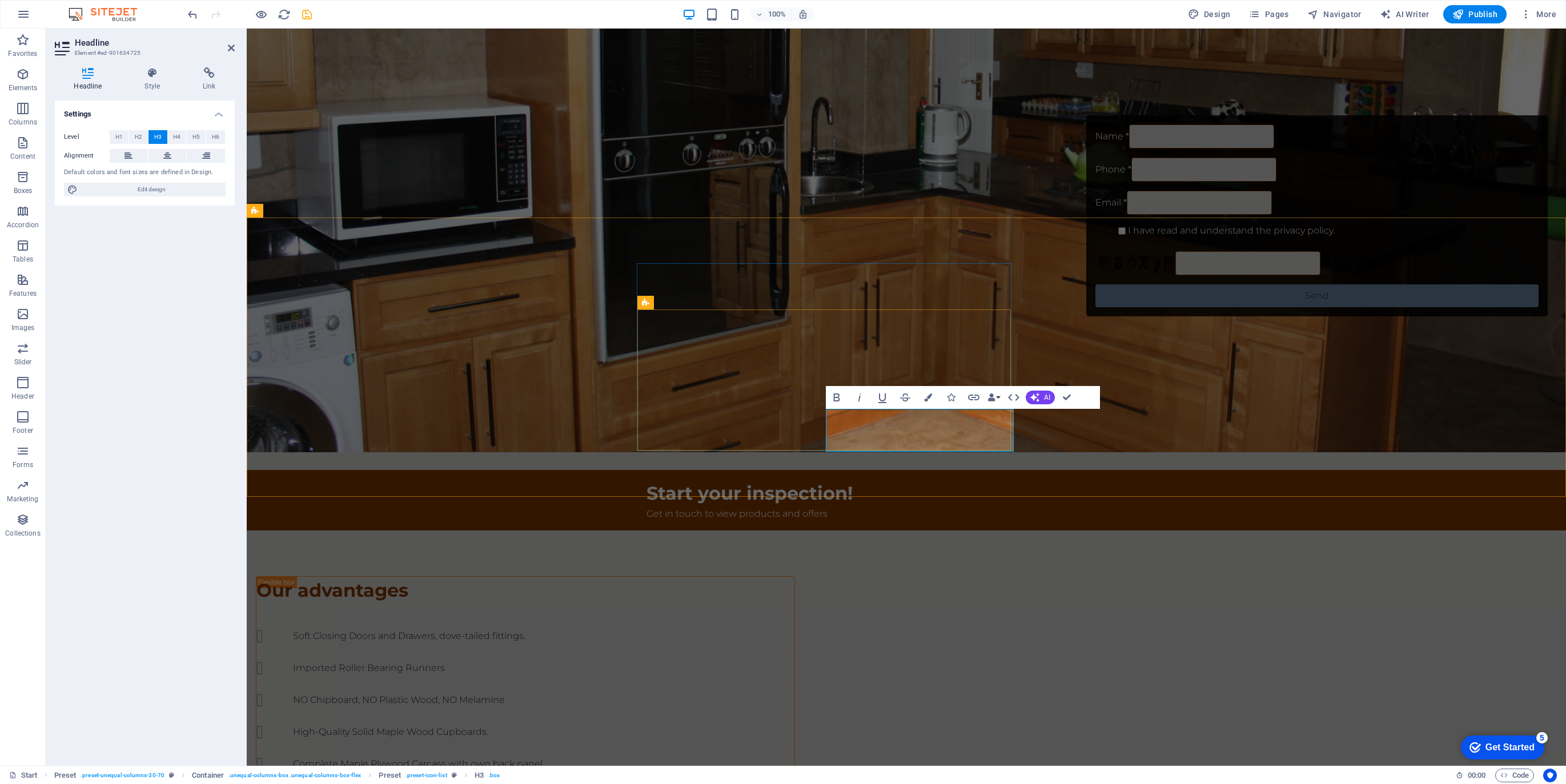
drag, startPoint x: 898, startPoint y: 441, endPoint x: 867, endPoint y: 419, distance: 38.0
click at [559, 781] on h3 "No Melamine, No Plastic woods, No Chipboard!" at bounding box center [404, 795] width 311 height 28
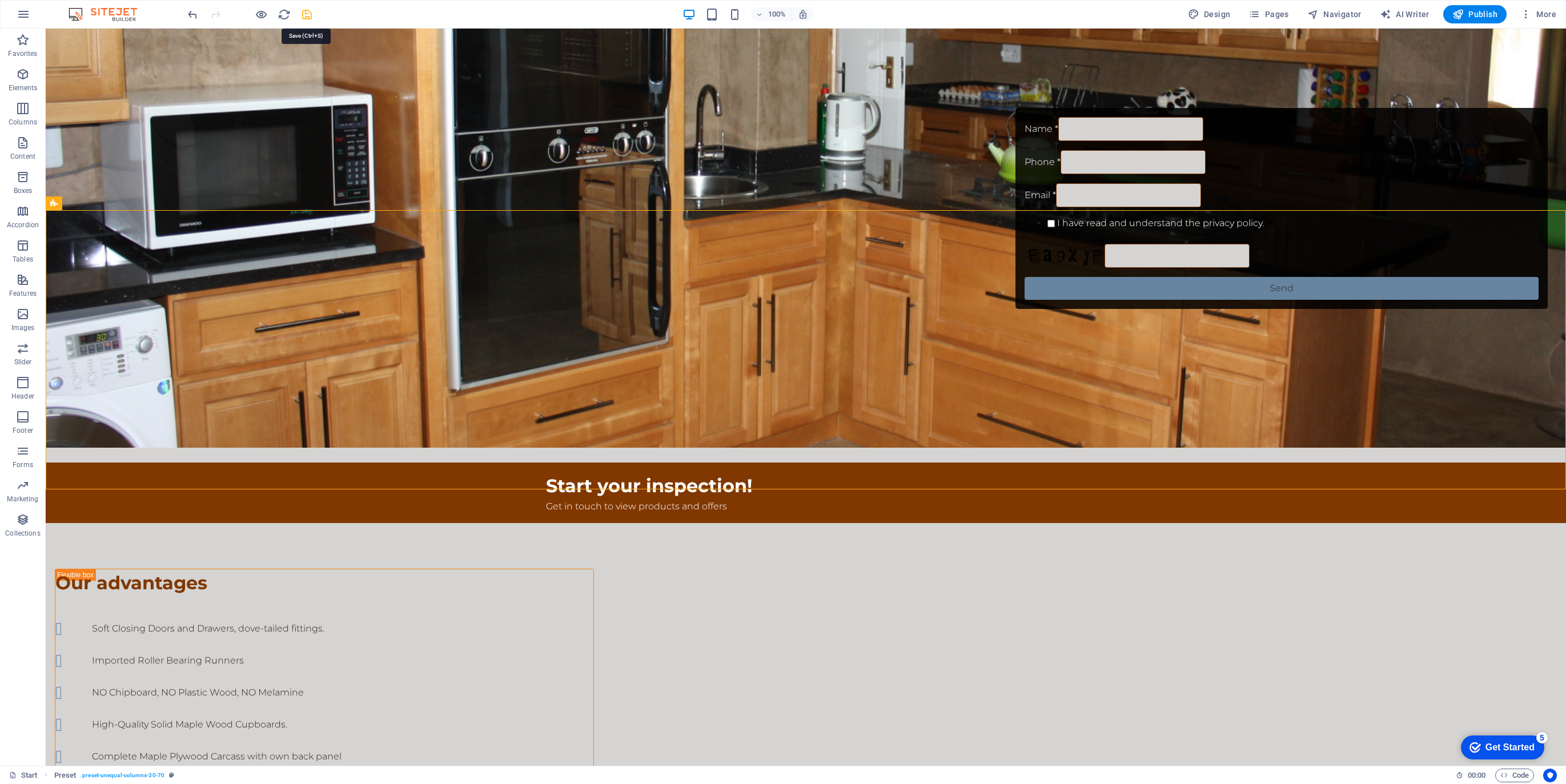
click at [309, 16] on icon "save" at bounding box center [307, 14] width 13 height 13
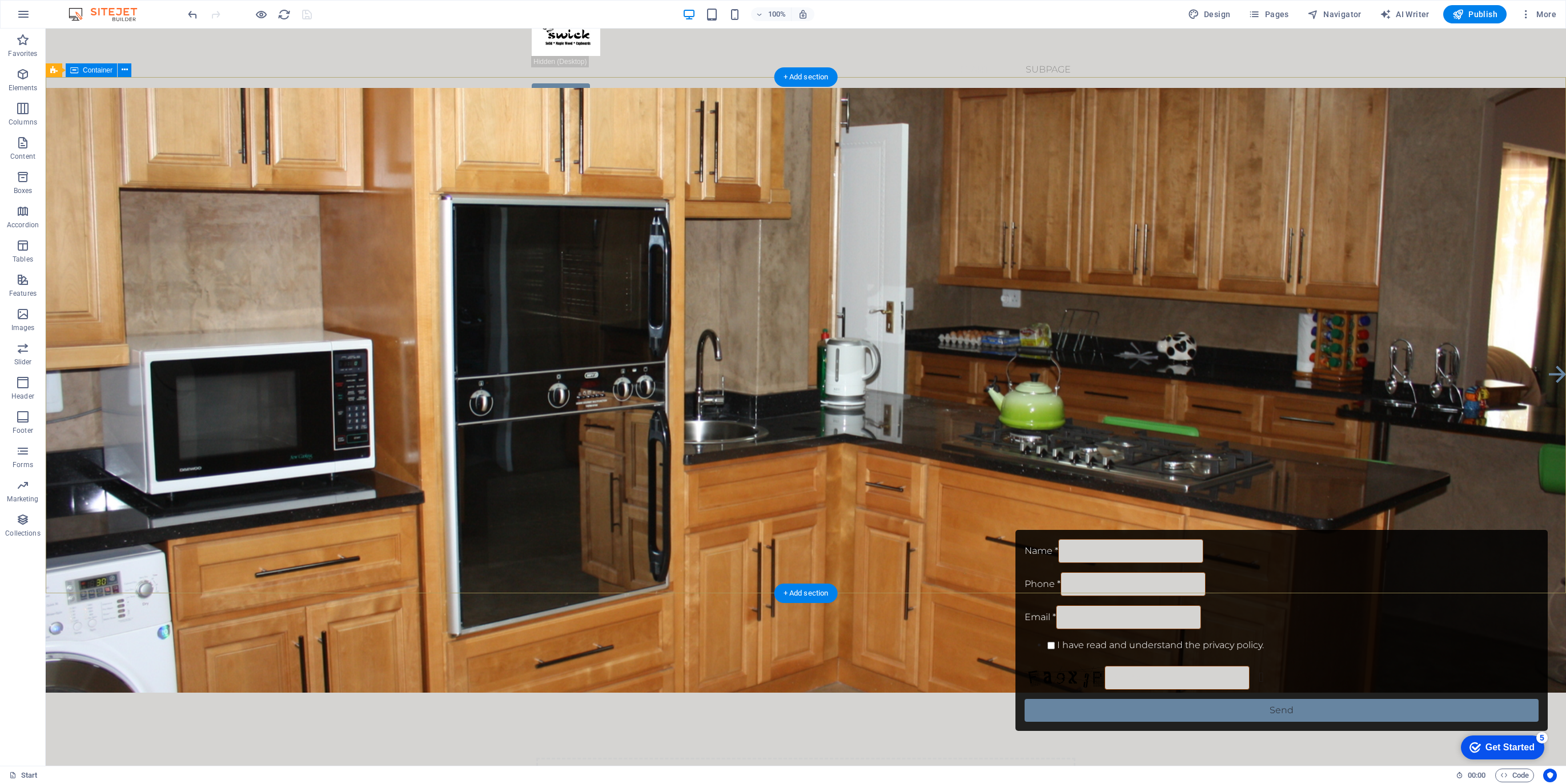
scroll to position [0, 0]
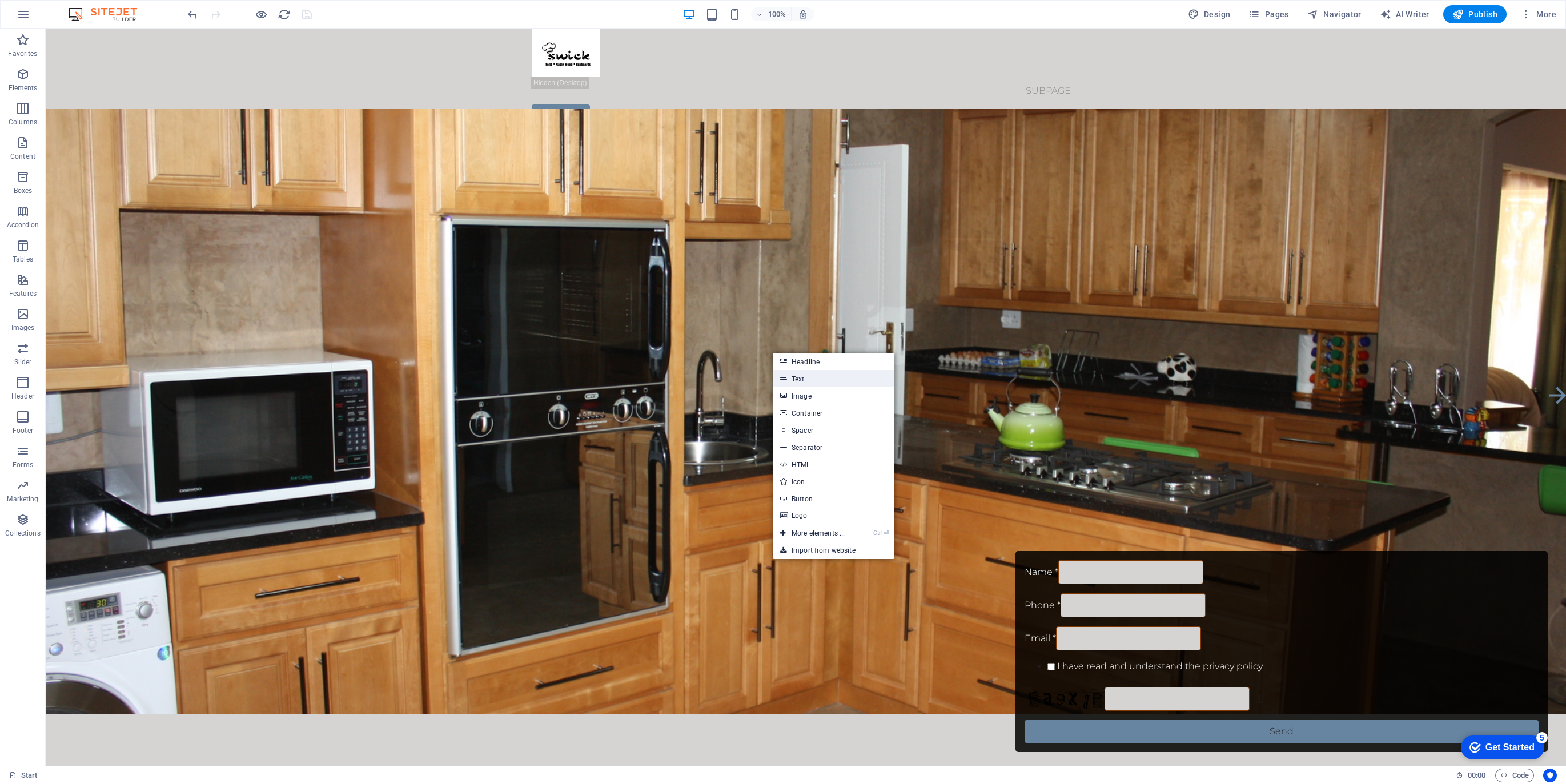
click at [800, 379] on link "Text" at bounding box center [834, 378] width 121 height 17
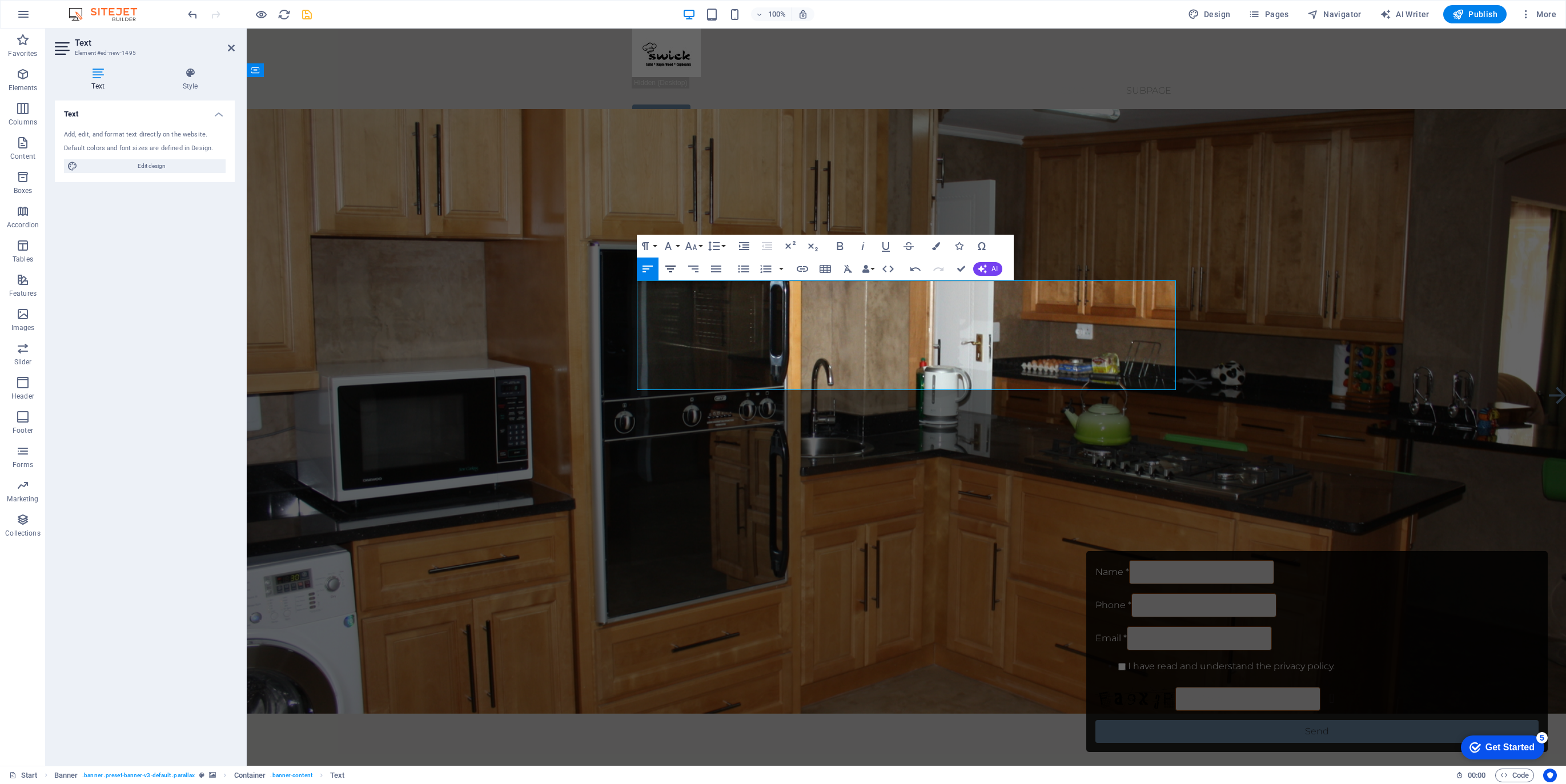
click at [670, 271] on icon "button" at bounding box center [670, 269] width 10 height 7
click at [645, 270] on icon "button" at bounding box center [647, 268] width 13 height 13
click at [305, 12] on icon "save" at bounding box center [307, 14] width 13 height 13
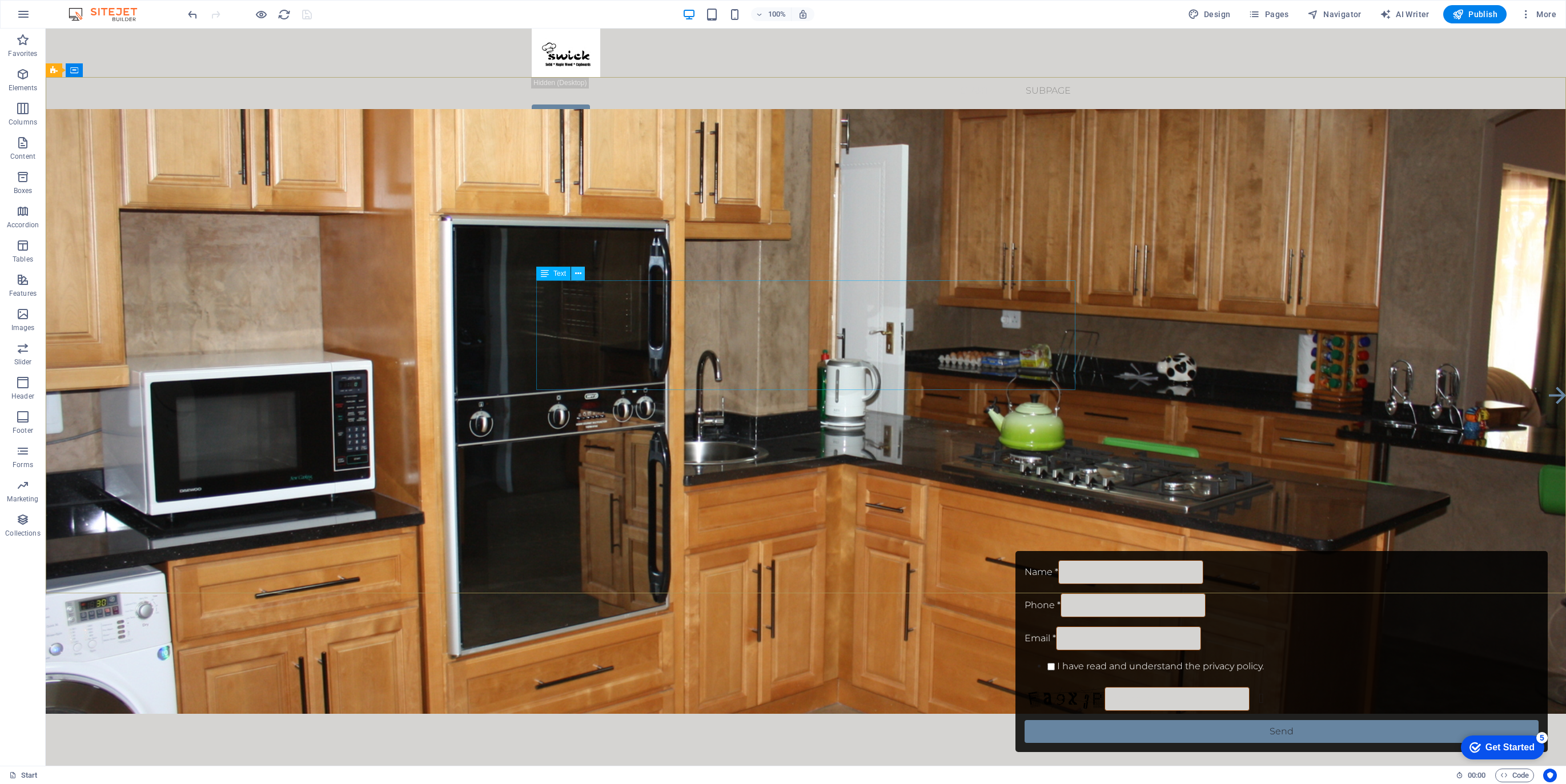
click at [578, 273] on icon at bounding box center [578, 274] width 6 height 12
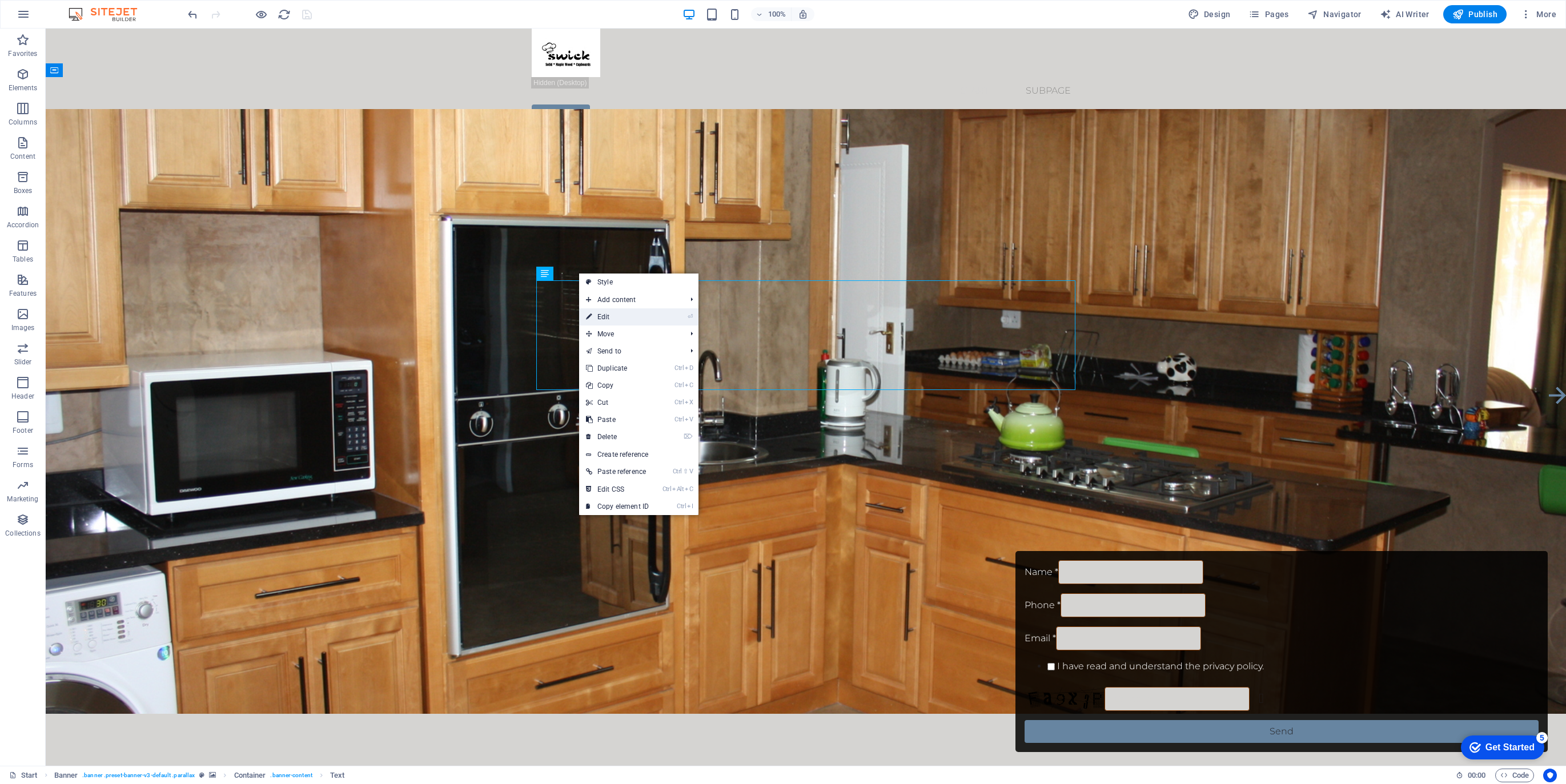
click at [606, 315] on link "⏎ Edit" at bounding box center [617, 317] width 76 height 17
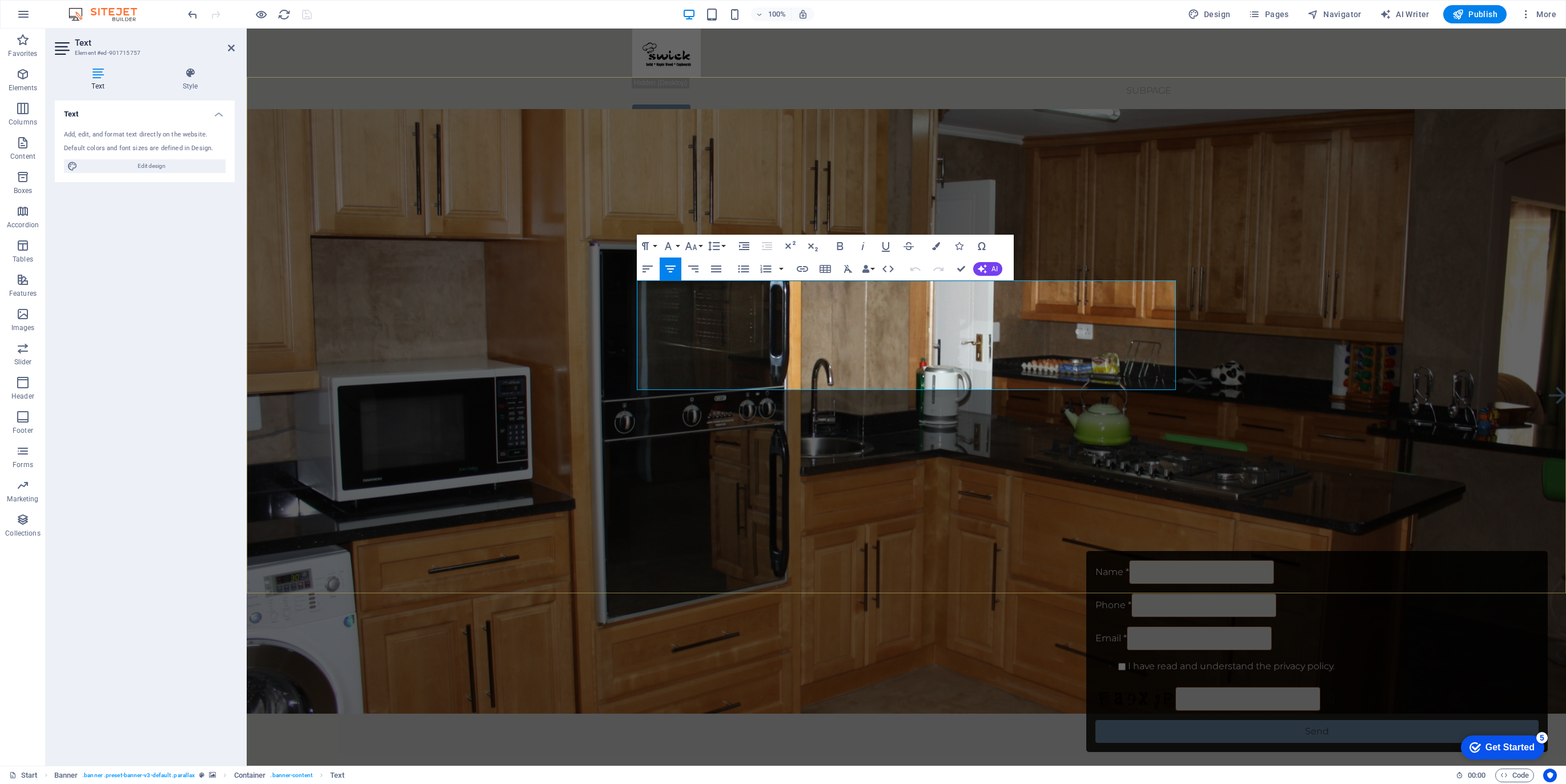
click at [643, 271] on icon "button" at bounding box center [647, 269] width 10 height 7
click at [936, 246] on icon "button" at bounding box center [936, 246] width 8 height 8
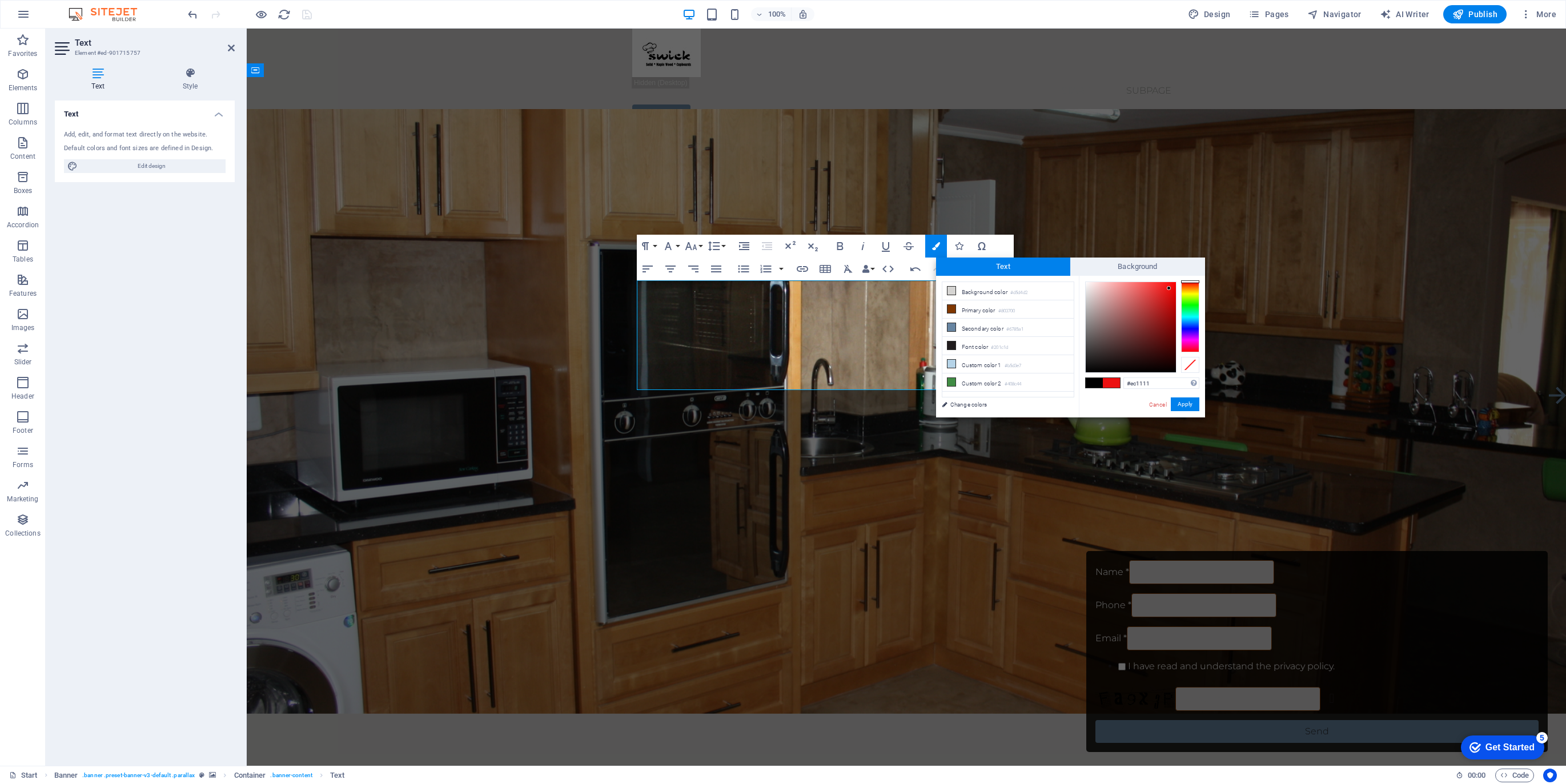
drag, startPoint x: 1152, startPoint y: 382, endPoint x: 1115, endPoint y: 381, distance: 37.0
click at [1115, 381] on div "#ec1111 Supported formats #0852ed rgb(8, 82, 237) rgba(8, 82, 237, 90%) hsv(221…" at bounding box center [1142, 429] width 127 height 307
type input "#ffffff"
click at [1189, 403] on button "Apply" at bounding box center [1185, 404] width 29 height 13
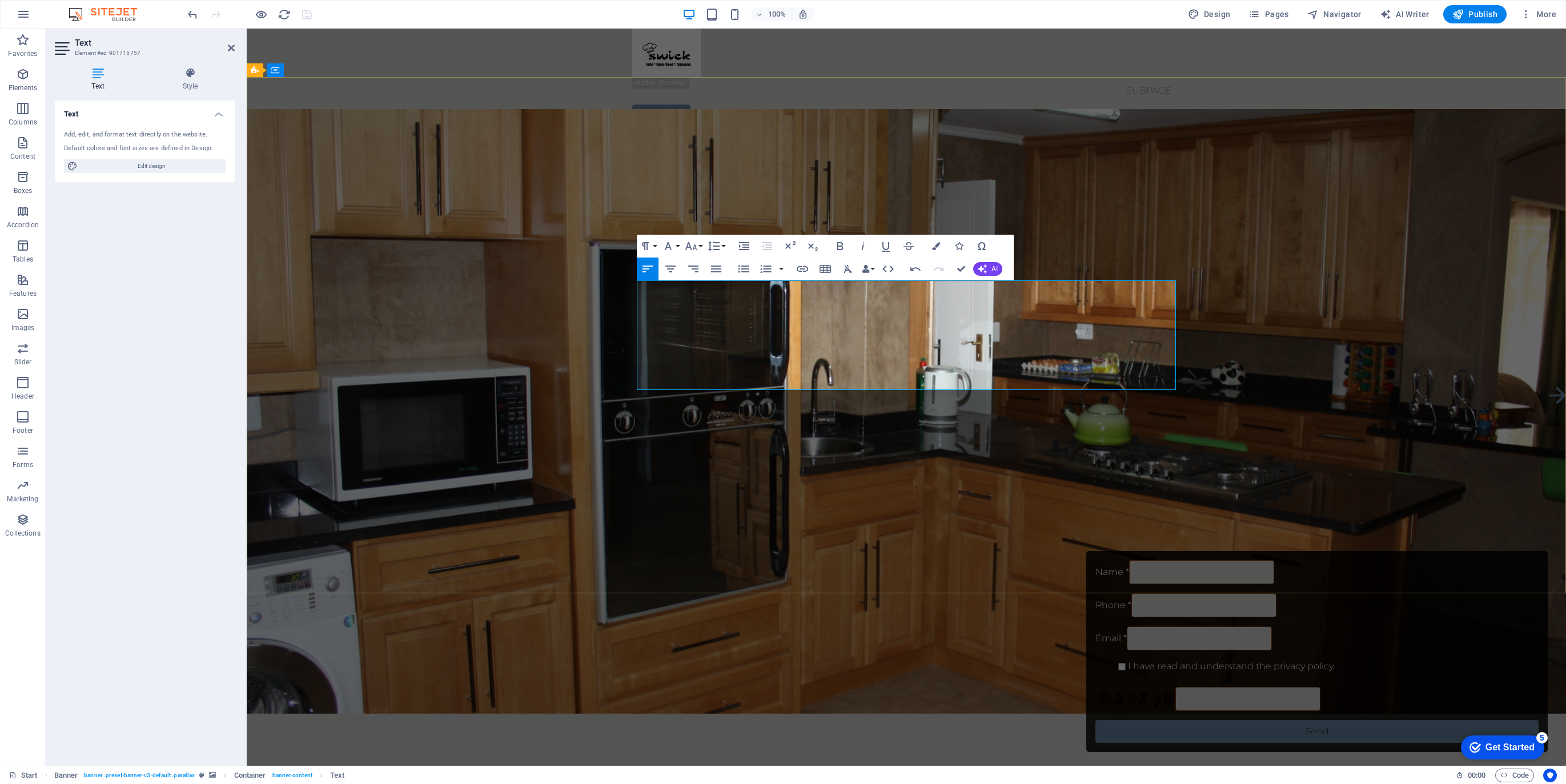
click at [700, 246] on button "Font Size" at bounding box center [694, 246] width 22 height 22
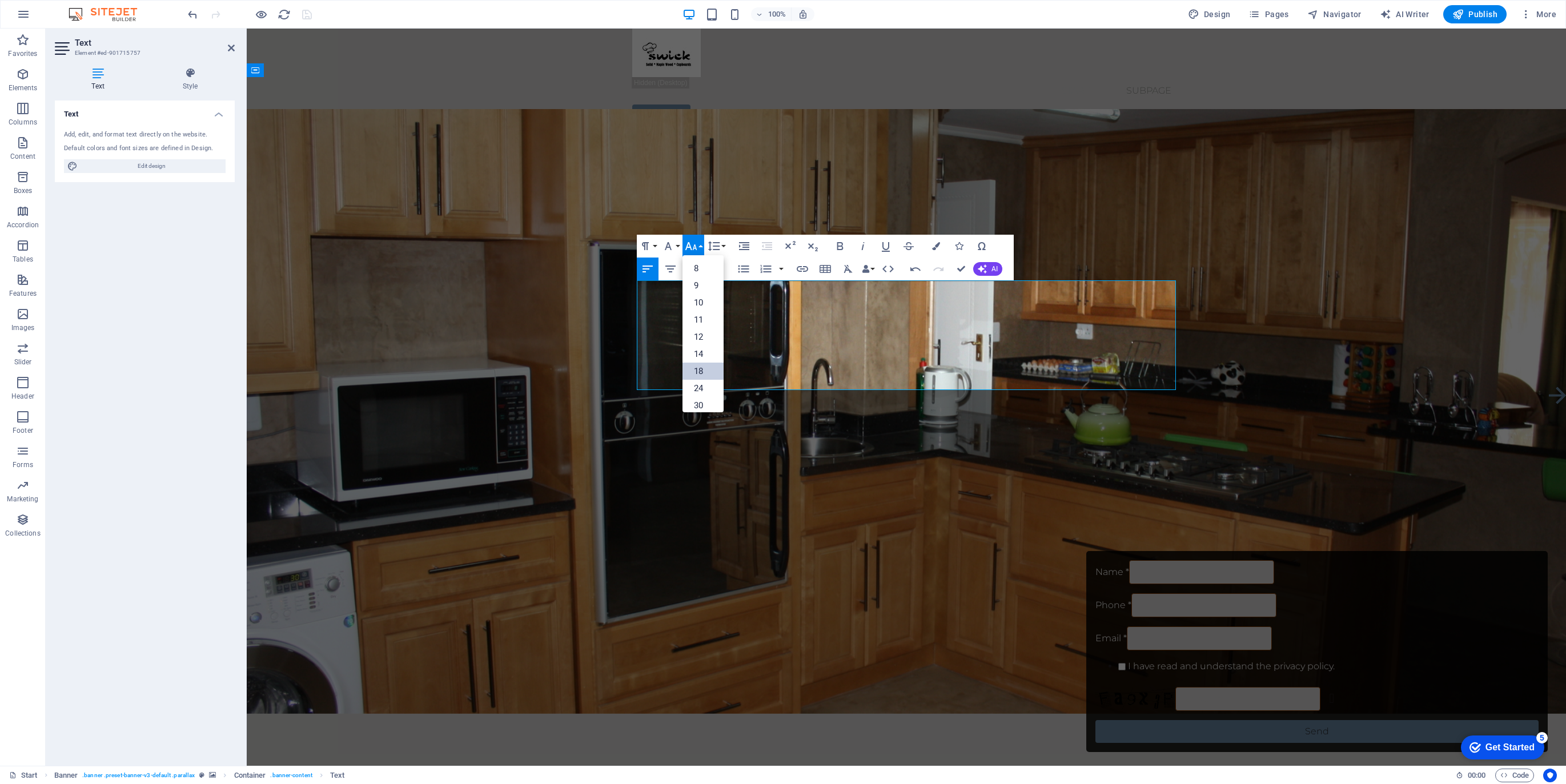
click at [698, 371] on link "18" at bounding box center [704, 370] width 41 height 17
click at [701, 247] on button "Font Size" at bounding box center [694, 246] width 22 height 22
click at [697, 348] on link "48" at bounding box center [704, 347] width 41 height 17
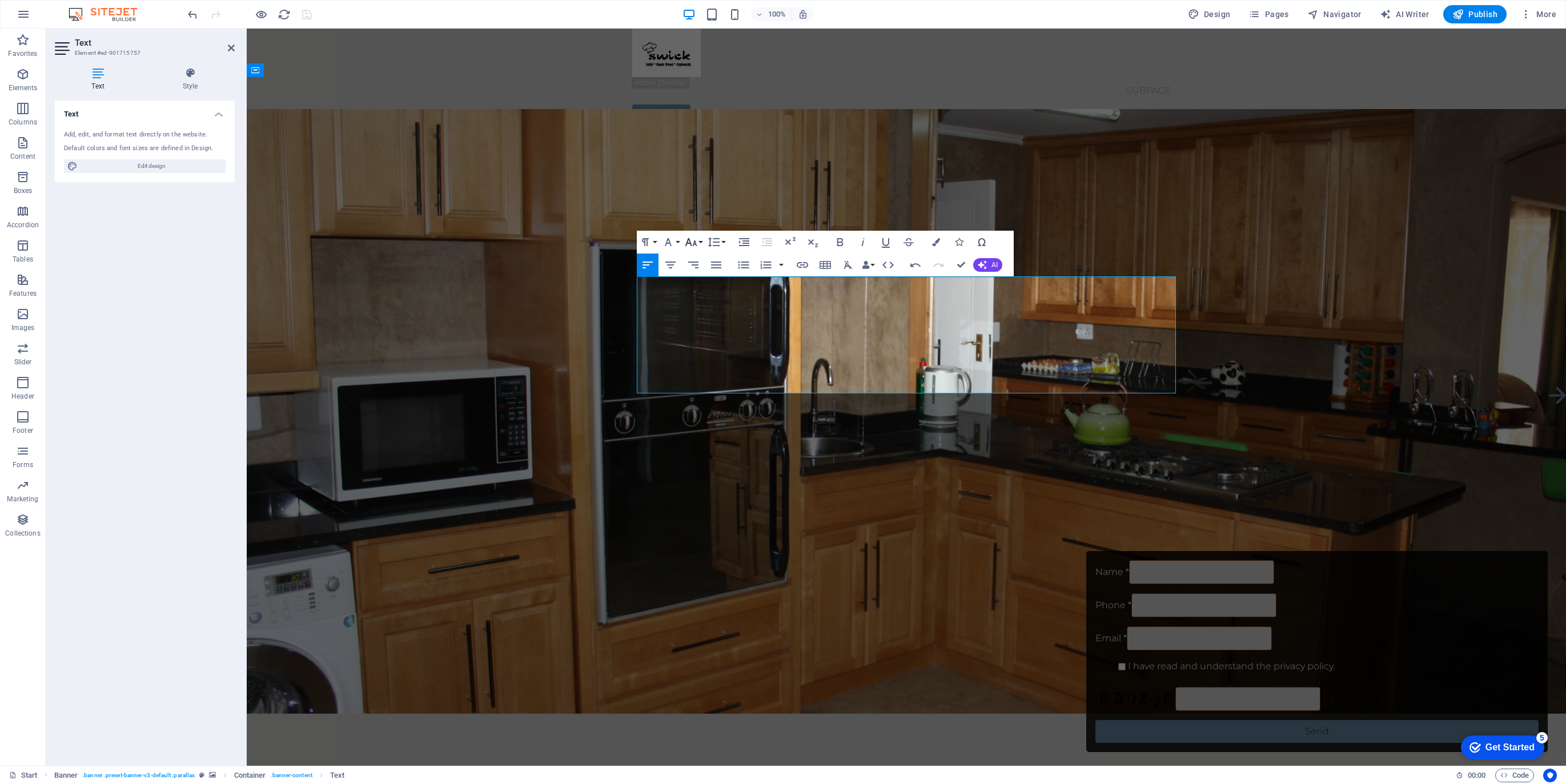
click at [698, 240] on button "Font Size" at bounding box center [694, 241] width 22 height 22
click at [707, 358] on link "60" at bounding box center [704, 361] width 41 height 17
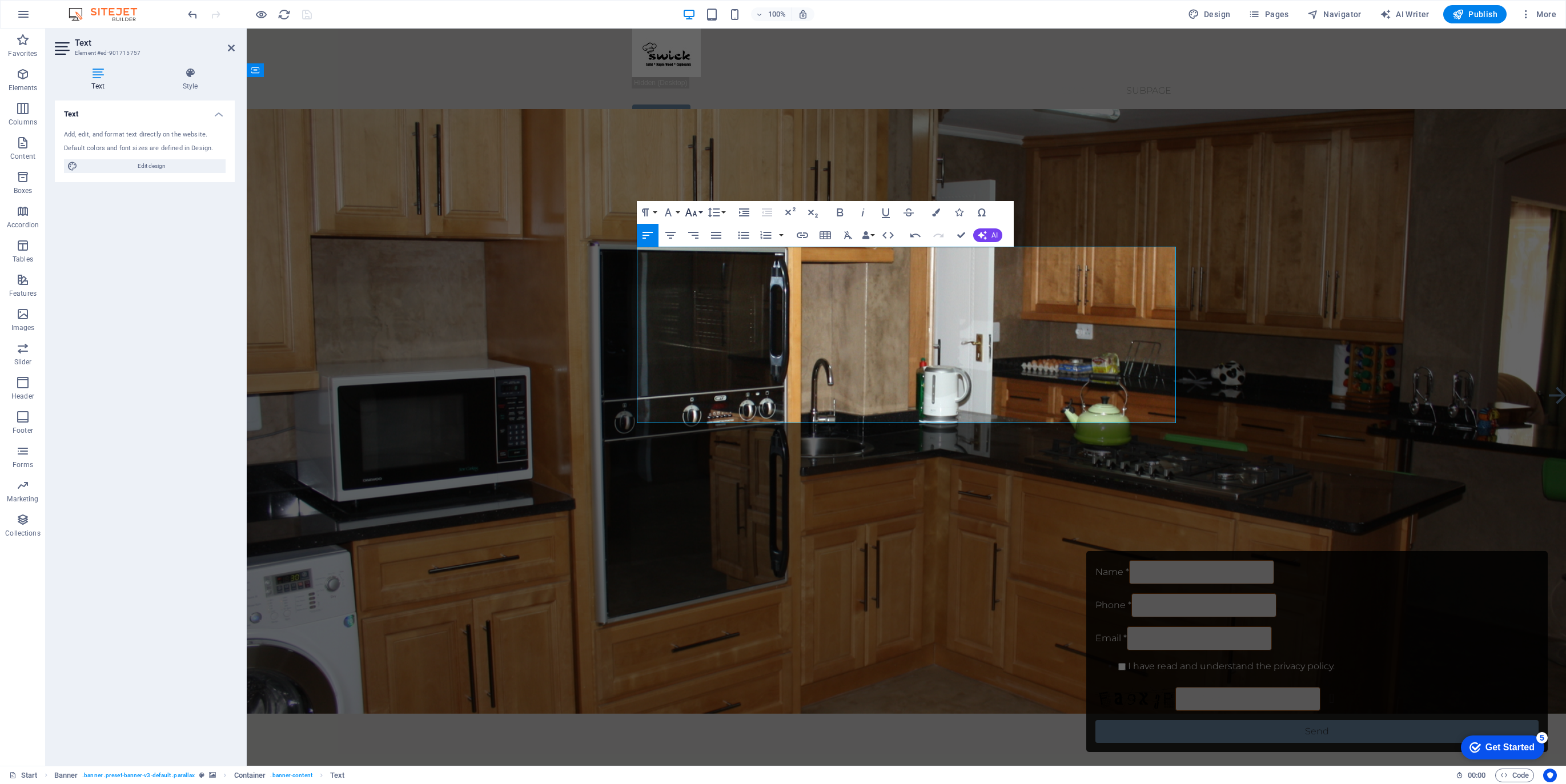
click at [700, 210] on button "Font Size" at bounding box center [694, 212] width 22 height 22
click at [704, 311] on link "48" at bounding box center [704, 314] width 41 height 17
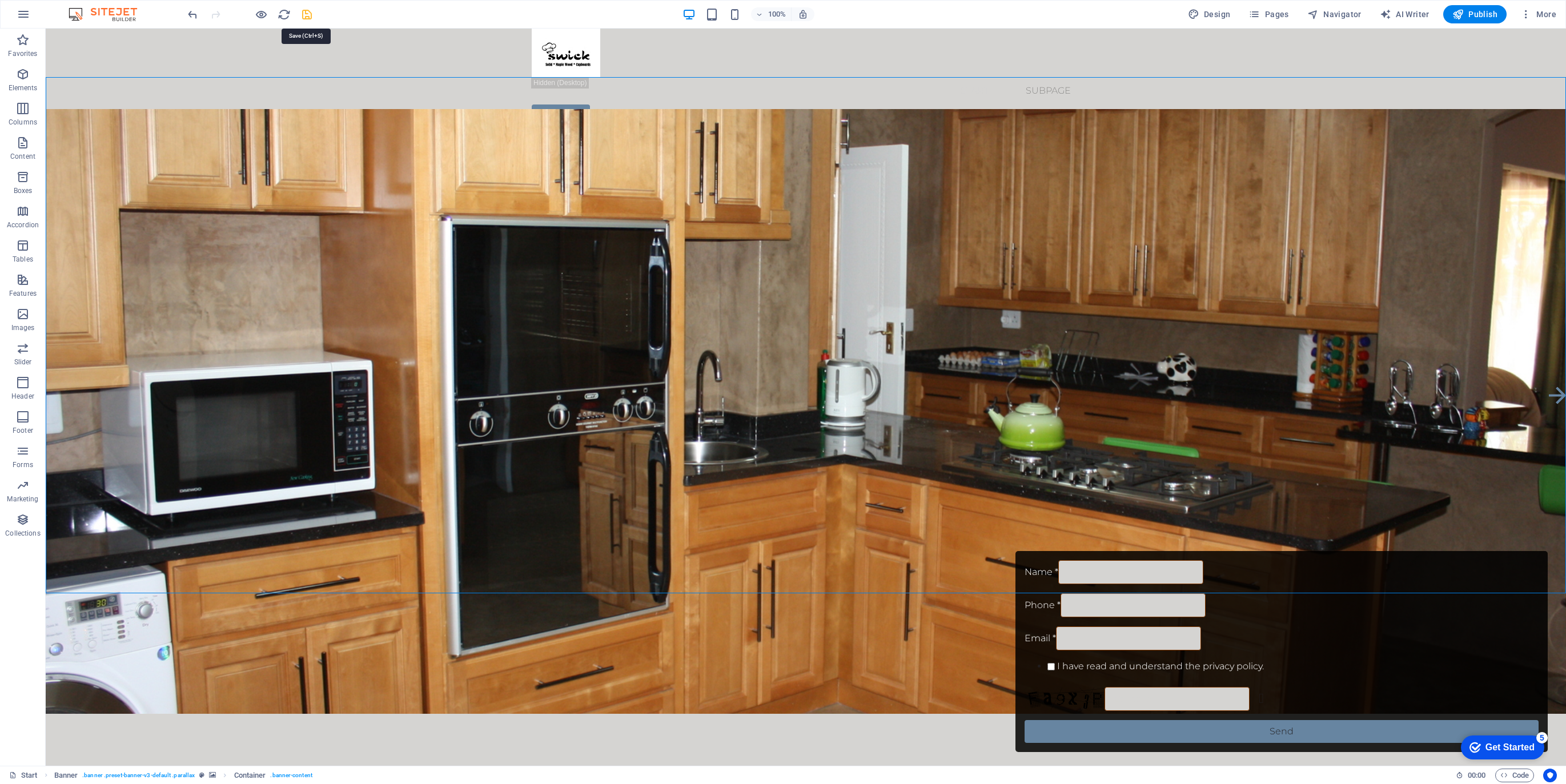
click at [304, 13] on icon "save" at bounding box center [307, 14] width 13 height 13
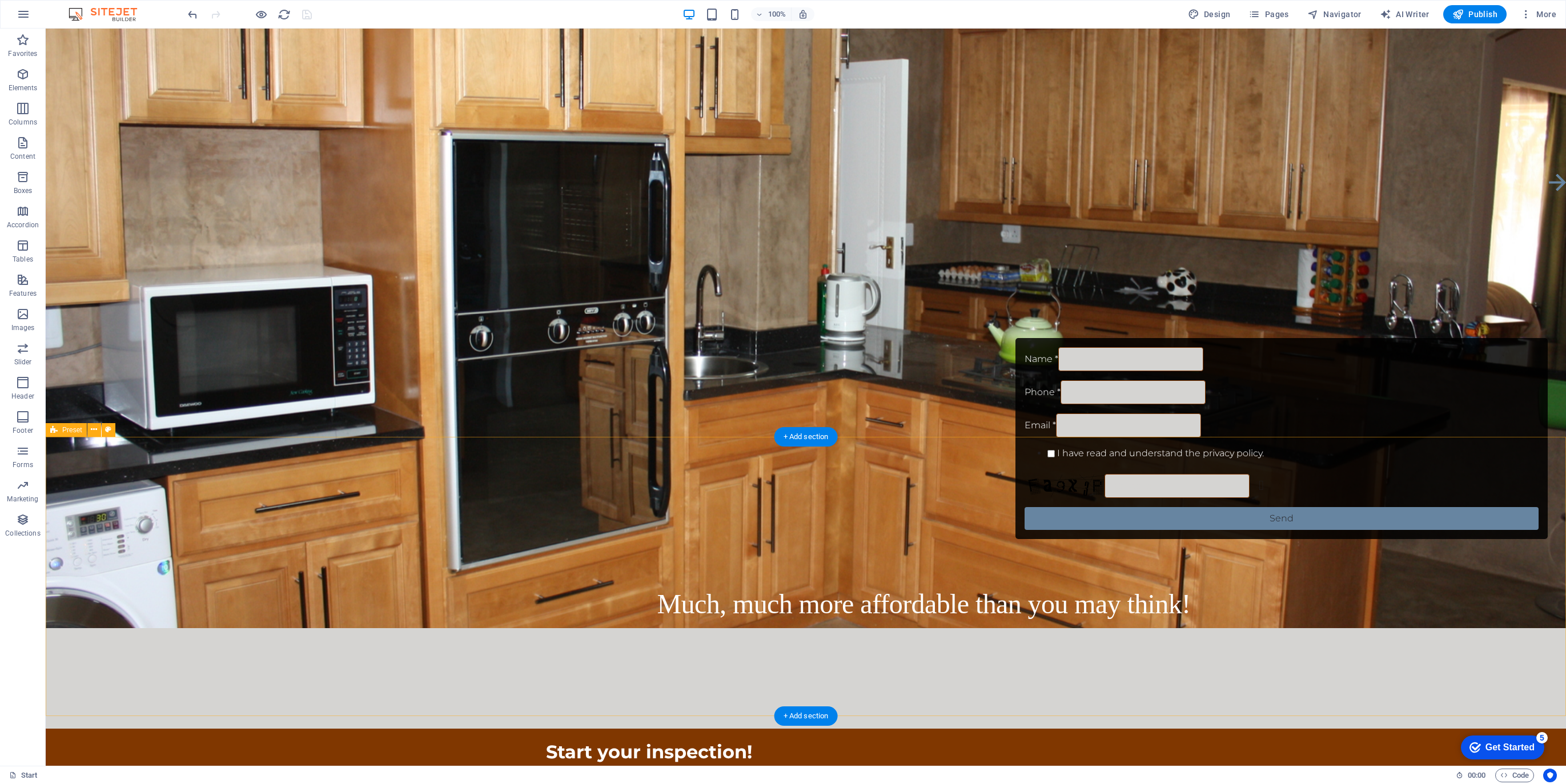
scroll to position [329, 0]
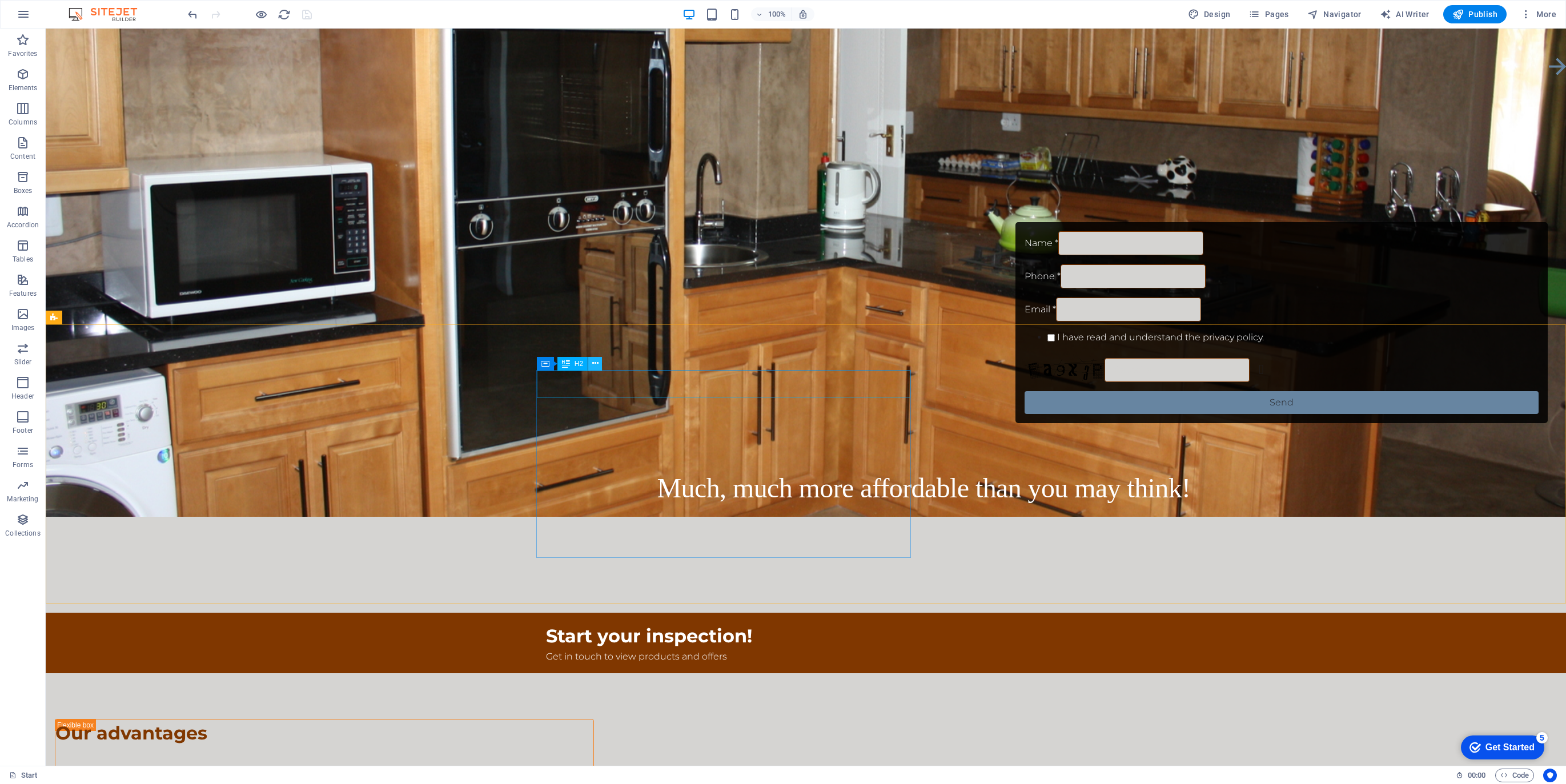
click at [595, 362] on icon at bounding box center [595, 362] width 6 height 12
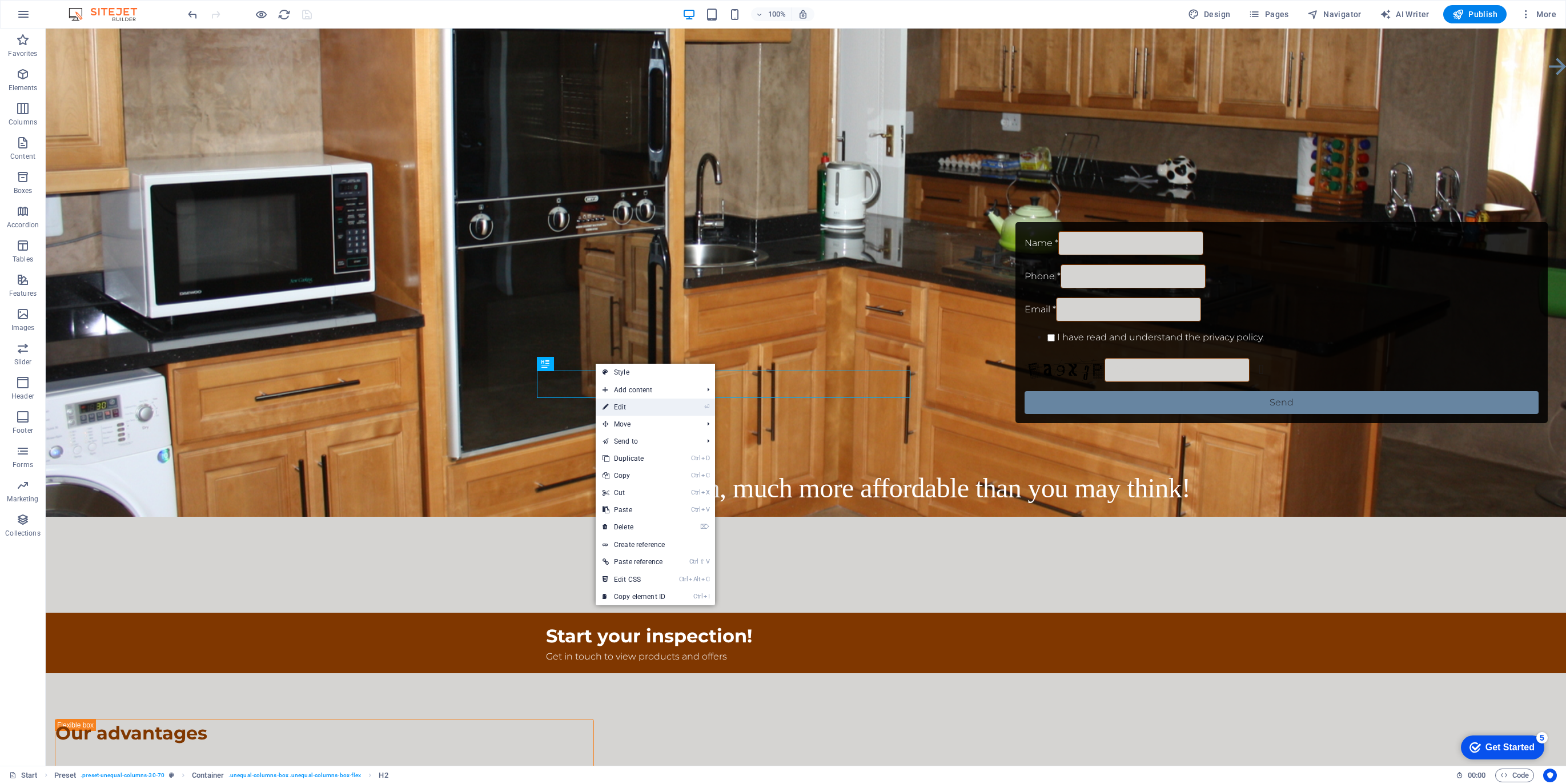
click at [623, 405] on link "⏎ Edit" at bounding box center [634, 406] width 76 height 17
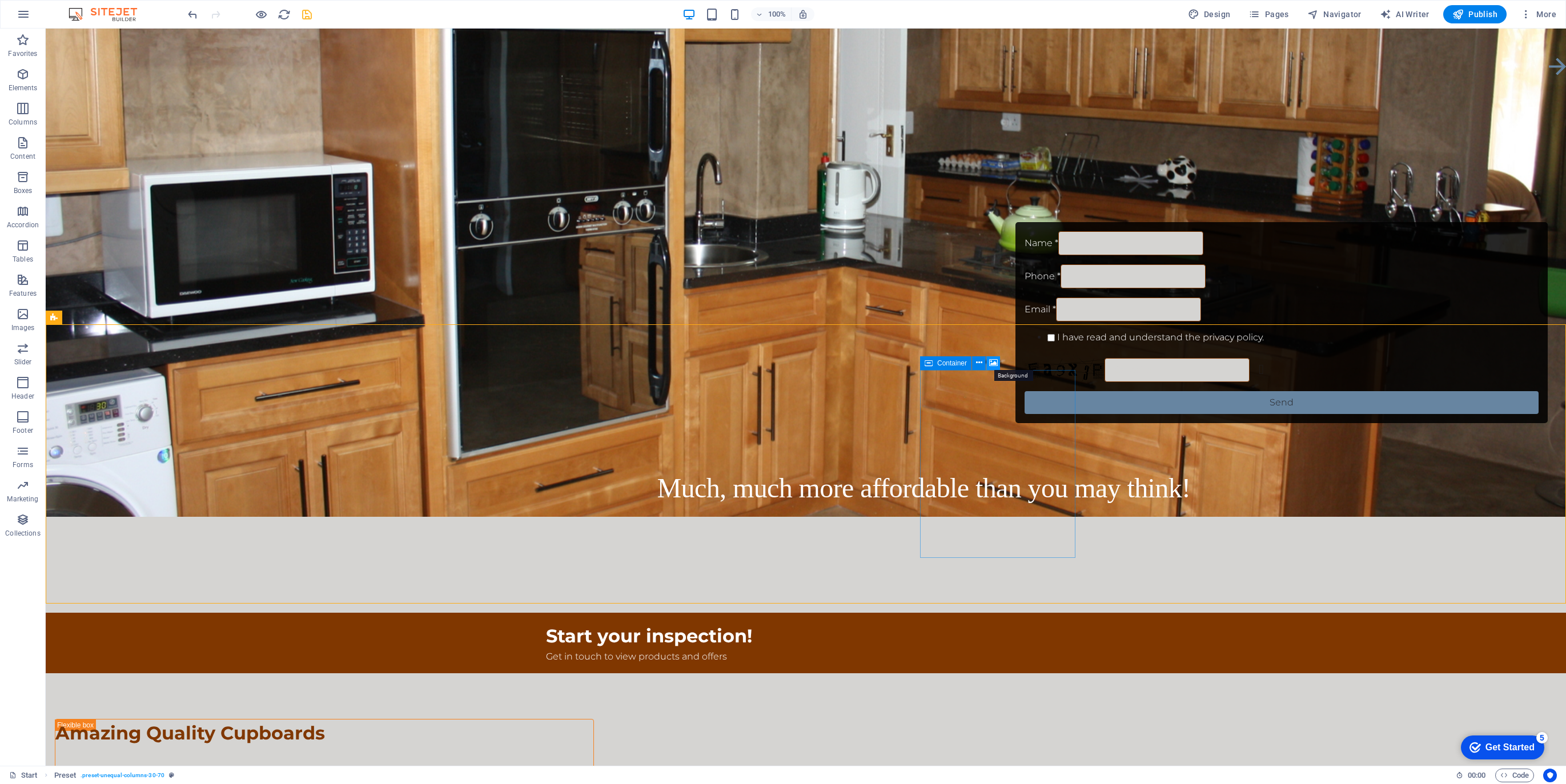
click at [993, 363] on icon at bounding box center [993, 362] width 9 height 12
select select "ms"
select select "s"
select select "progressive"
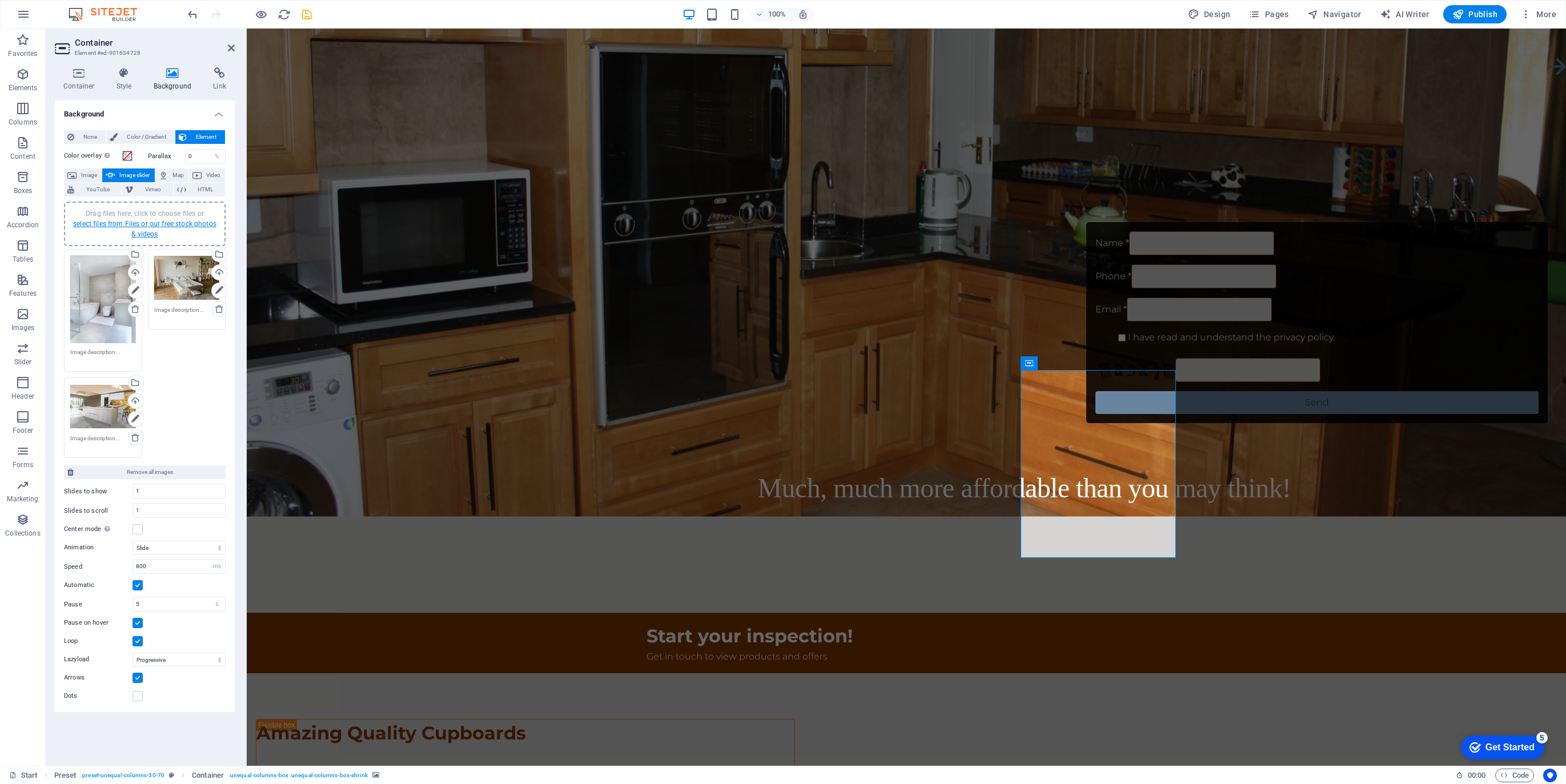
click at [150, 224] on link "select files from Files or our free stock photos & videos" at bounding box center [144, 229] width 144 height 18
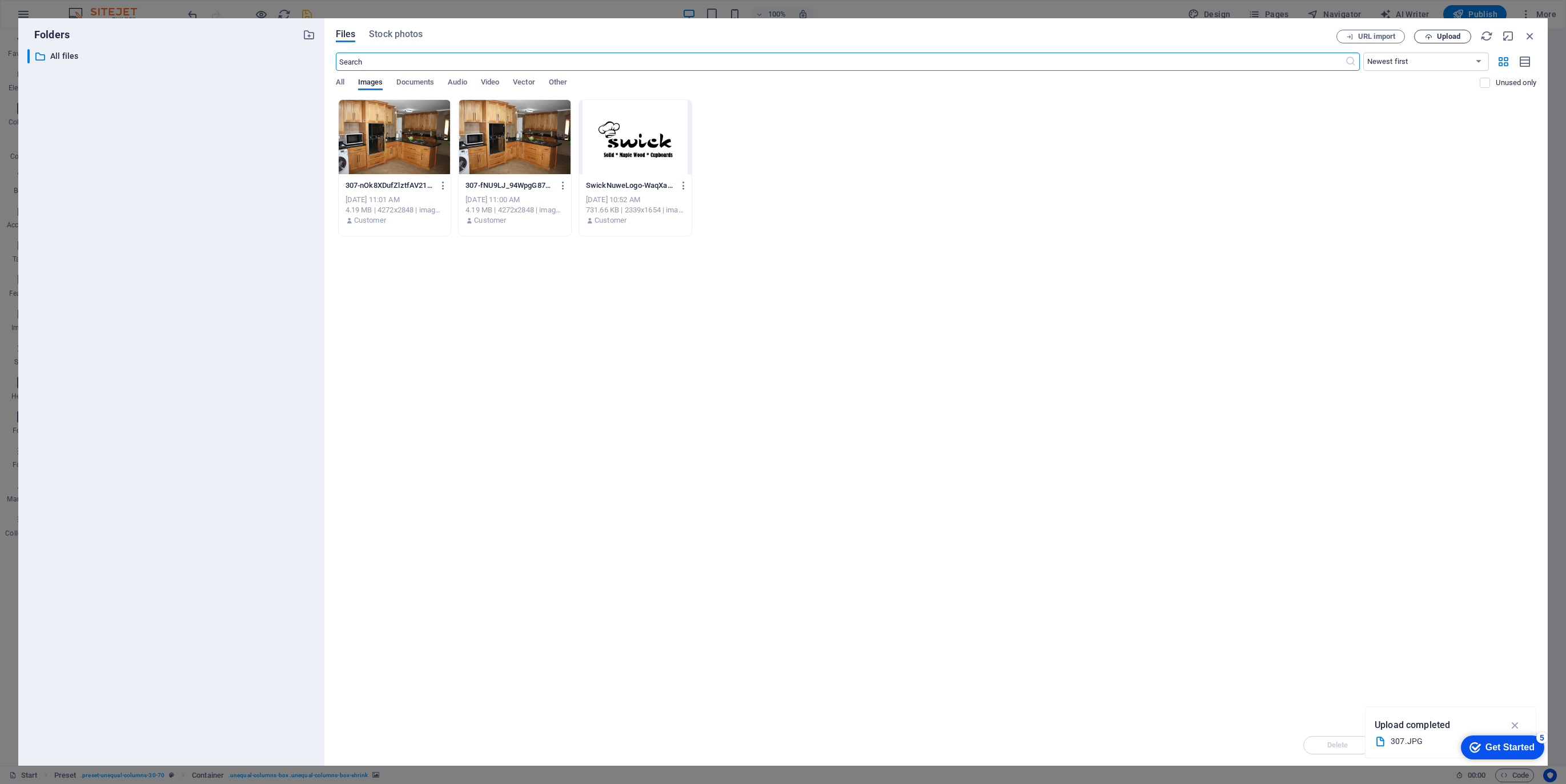
click at [1454, 38] on span "Upload" at bounding box center [1448, 37] width 23 height 7
click at [1440, 36] on span "Upload" at bounding box center [1448, 37] width 23 height 7
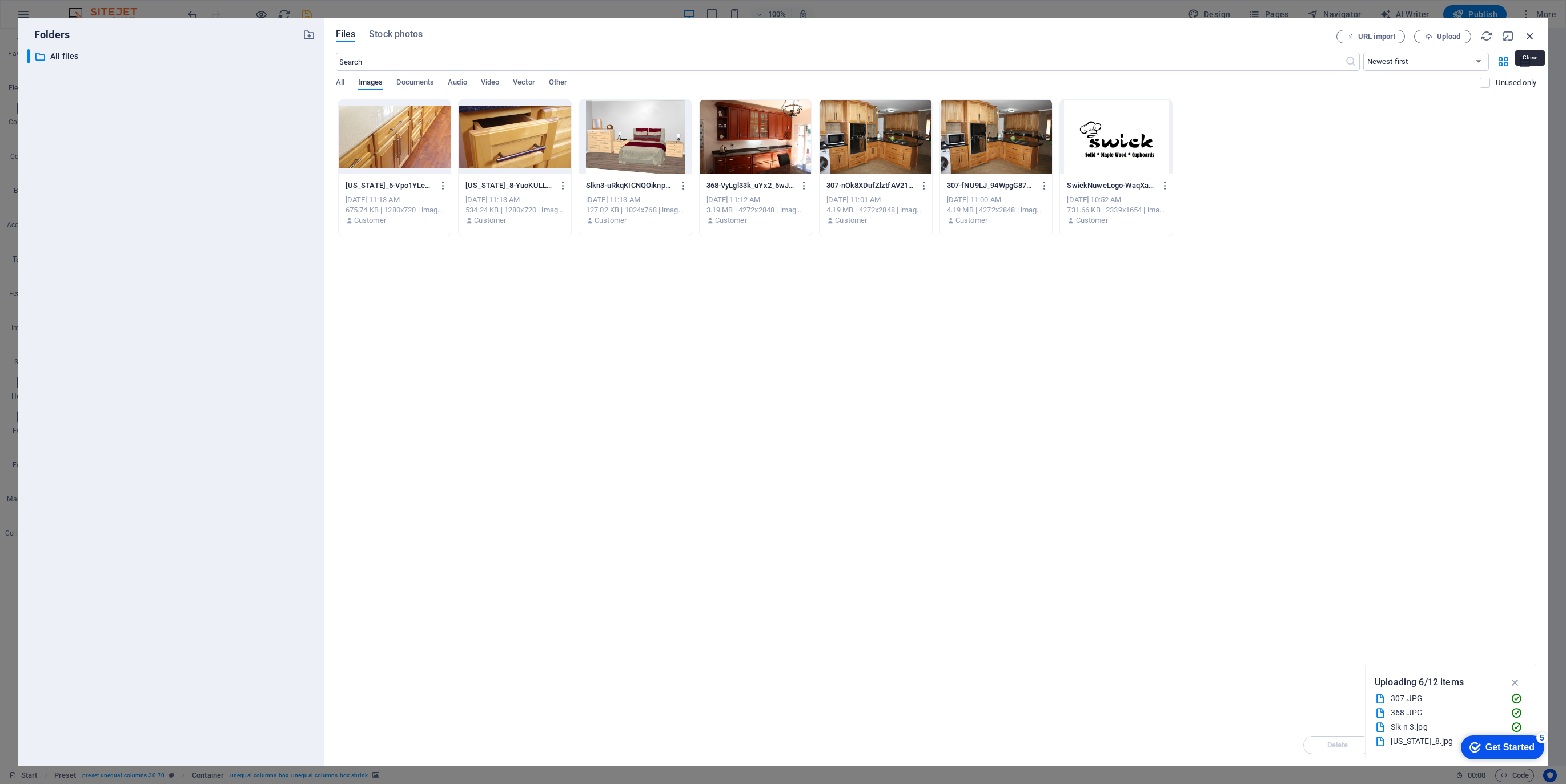
click at [1529, 34] on icon "button" at bounding box center [1530, 36] width 13 height 13
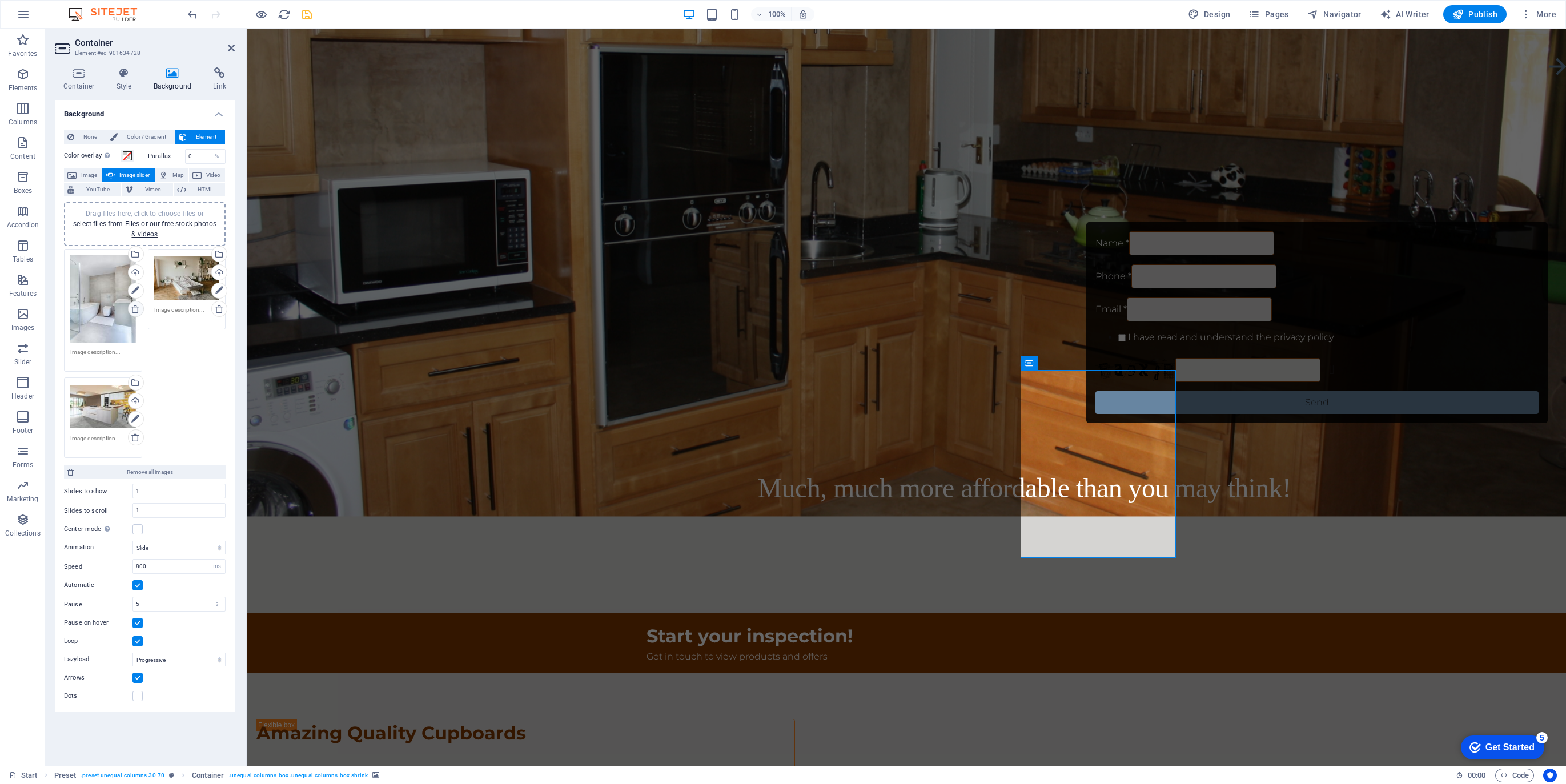
click at [136, 309] on icon at bounding box center [136, 309] width 9 height 9
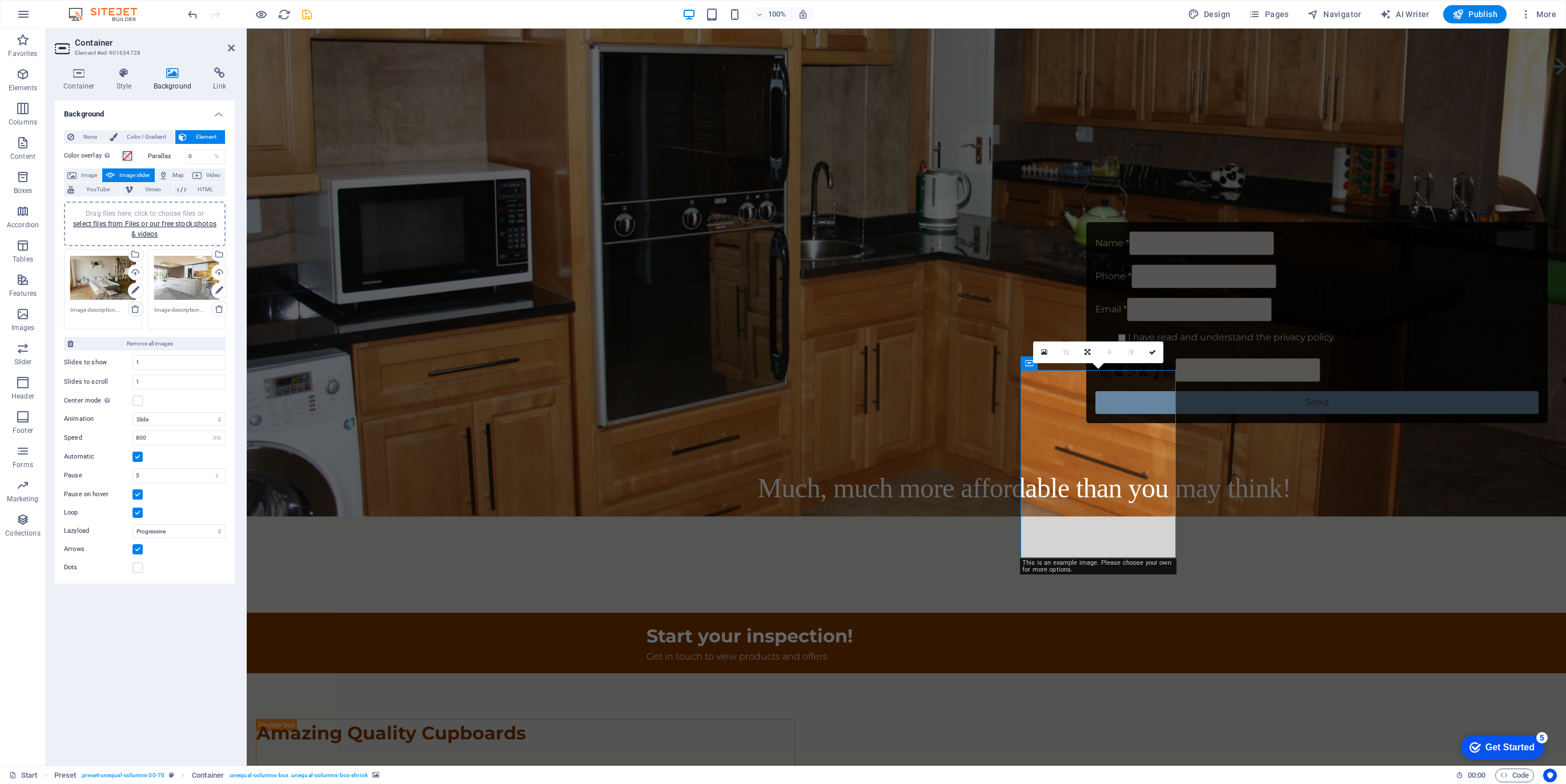
click at [136, 309] on icon at bounding box center [136, 309] width 9 height 9
click at [141, 222] on link "select files from Files or our free stock photos & videos" at bounding box center [144, 229] width 144 height 18
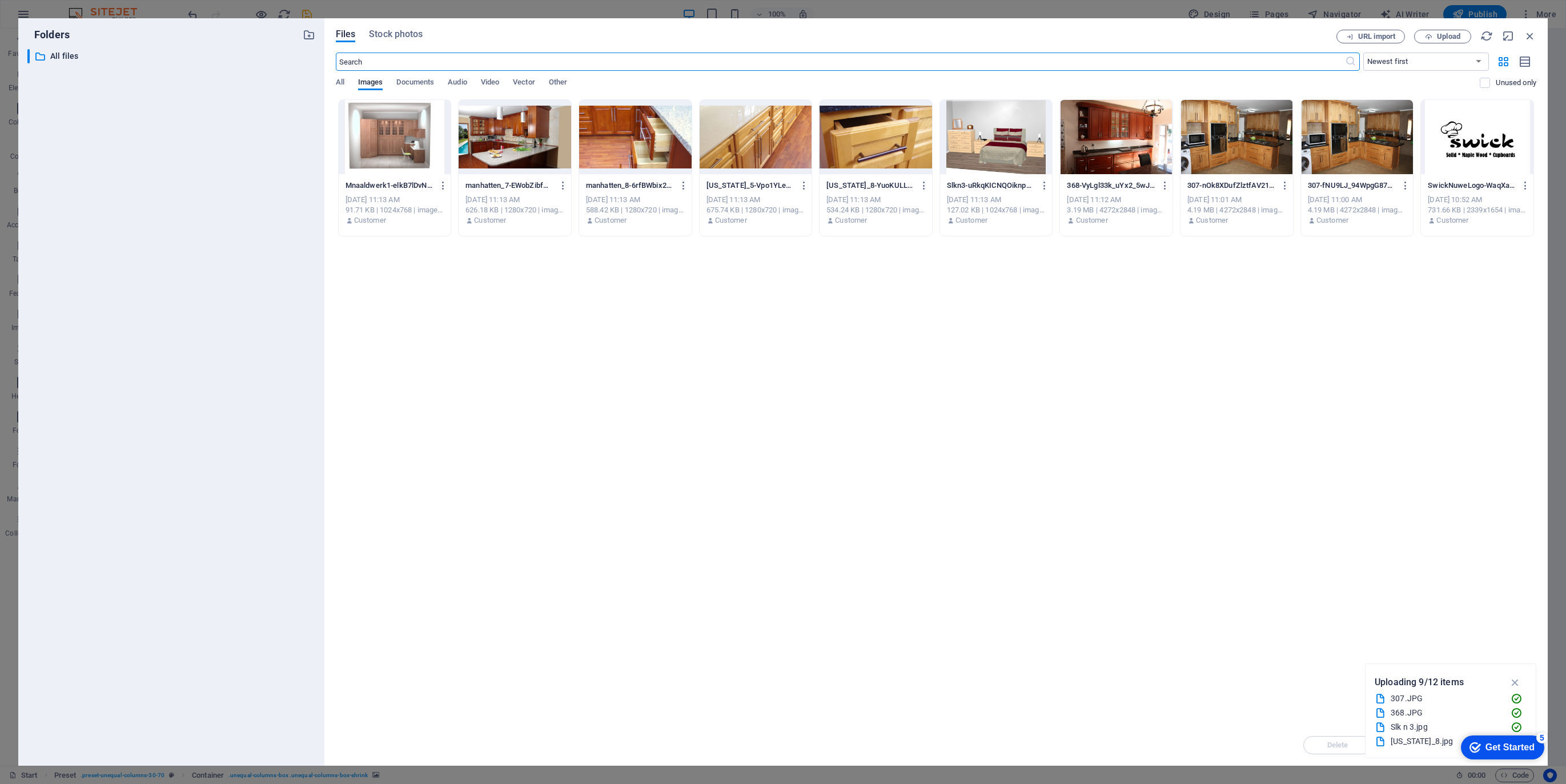
click at [511, 147] on div at bounding box center [514, 136] width 112 height 74
click at [648, 141] on div at bounding box center [634, 136] width 112 height 74
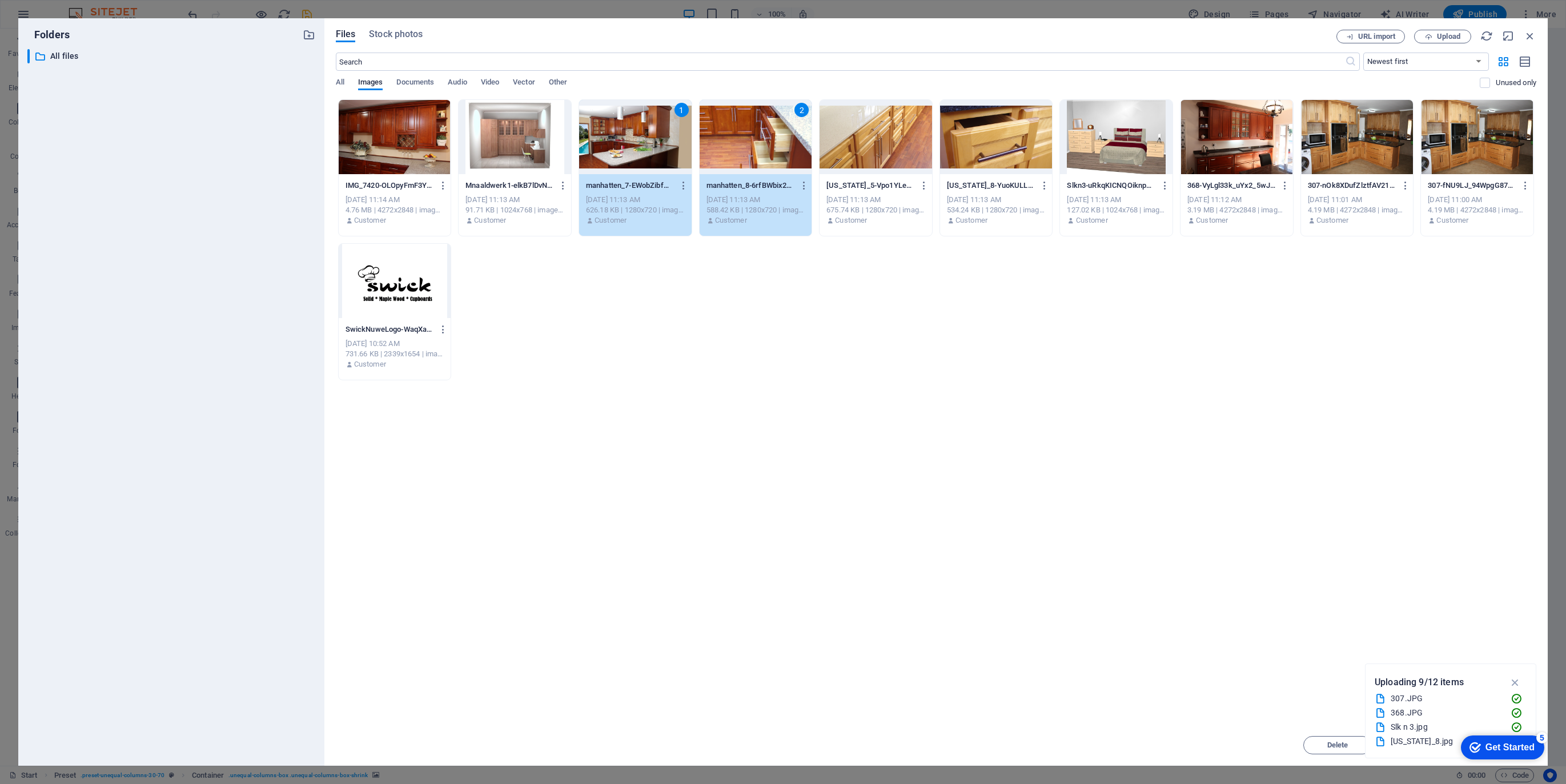
click at [993, 141] on div at bounding box center [996, 136] width 112 height 74
click at [1515, 682] on icon "button" at bounding box center [1516, 683] width 13 height 13
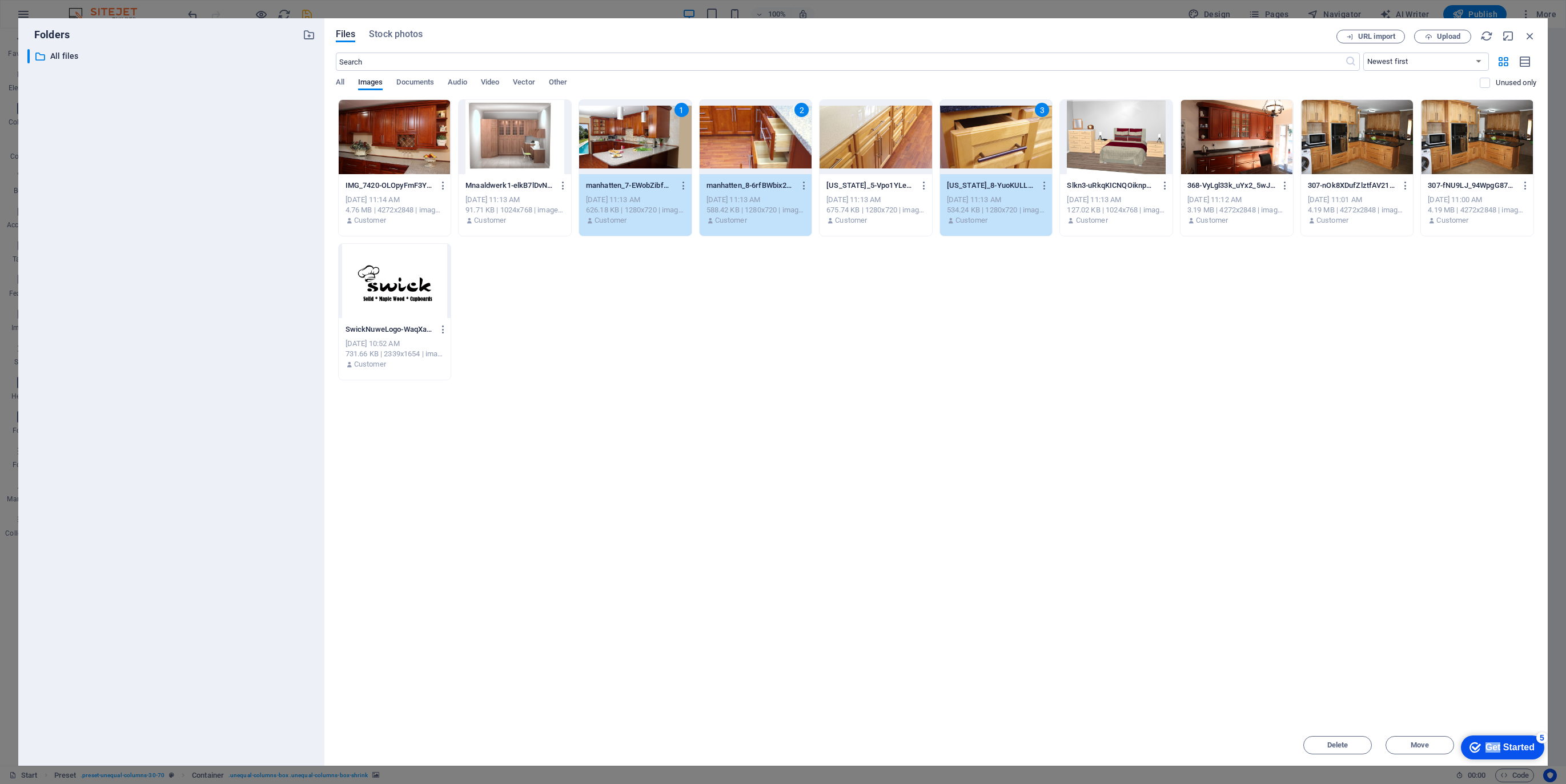
drag, startPoint x: 1499, startPoint y: 741, endPoint x: 1462, endPoint y: 631, distance: 116.1
click html "checkmark Get Started 5 First Steps in the Editor Let's guide you through the t…"
click at [1500, 710] on div "Drop files here to upload them instantly IMG_7420-OLOpyFmF3YmdF55uGQHMPw.JPG IM…" at bounding box center [936, 412] width 1201 height 625
click div "checkmark Get Started 5 First Steps in the Editor Let's guide you through the t…"
click at [1524, 743] on div "Get Started" at bounding box center [1510, 746] width 49 height 10
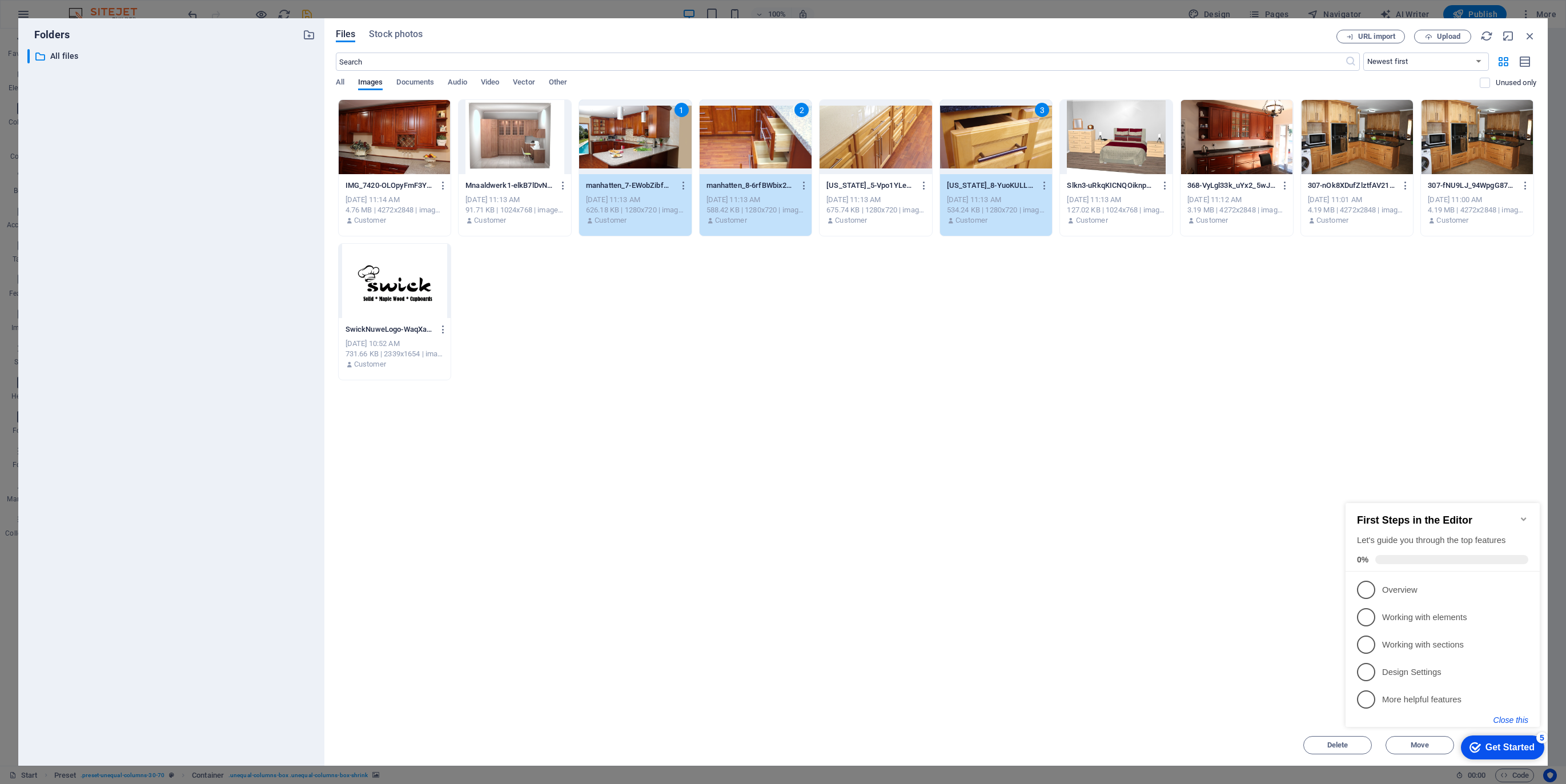
click at [1508, 719] on button "Close this" at bounding box center [1510, 720] width 35 height 9
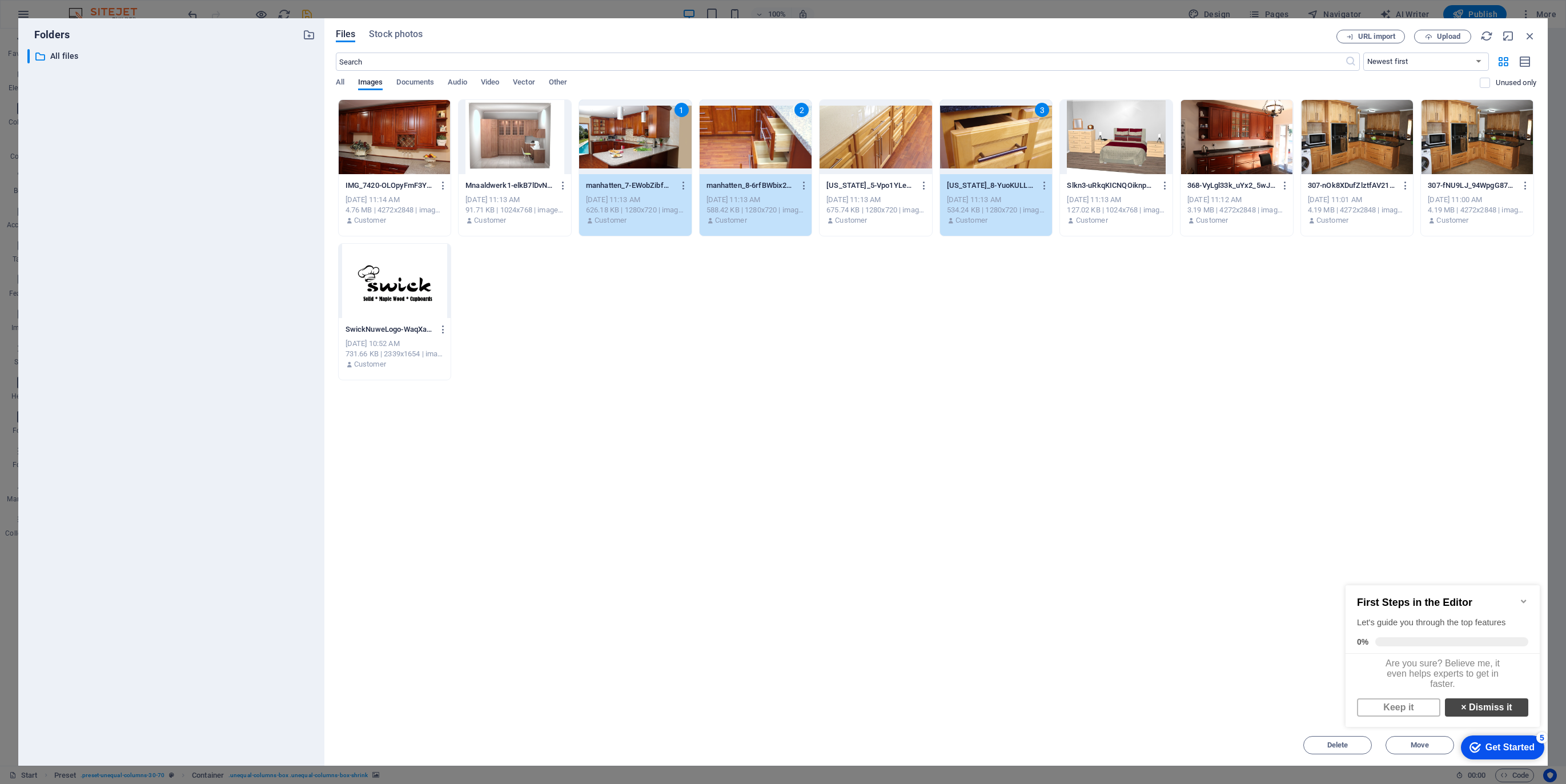
click at [1506, 717] on link "× Dismiss it" at bounding box center [1486, 707] width 83 height 18
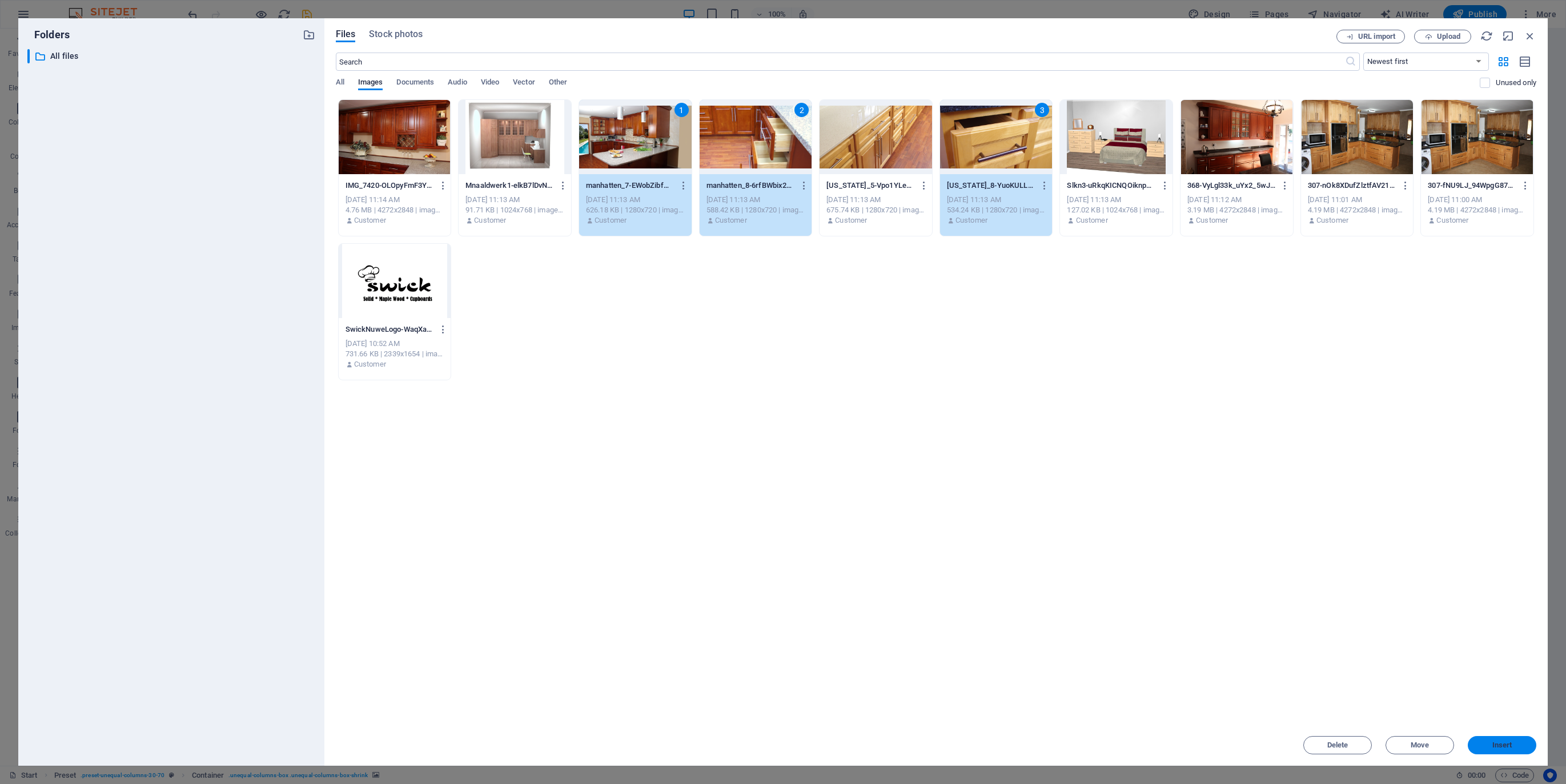
click at [1505, 747] on span "Insert" at bounding box center [1502, 745] width 20 height 7
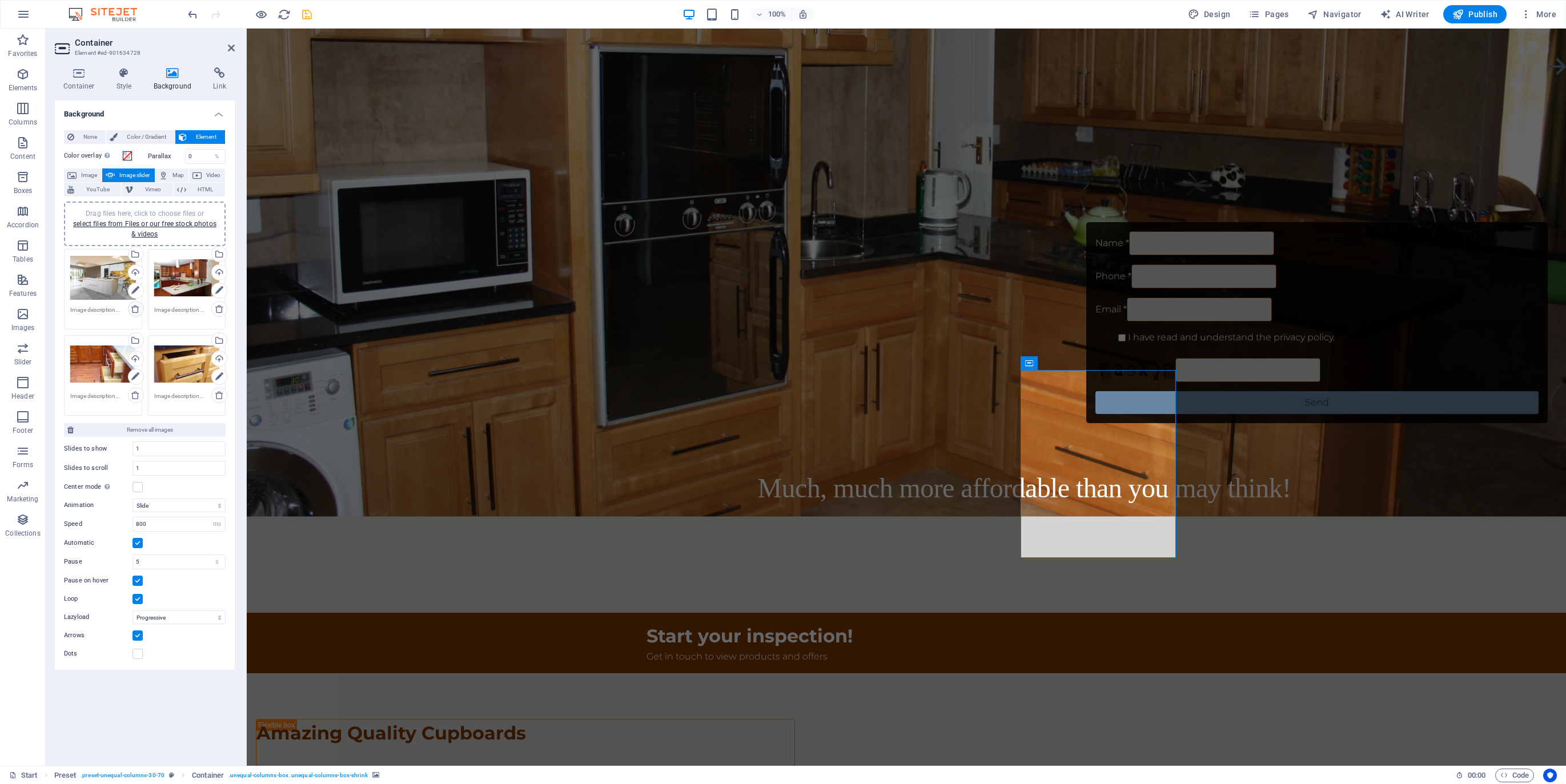
click at [136, 308] on icon at bounding box center [136, 309] width 9 height 9
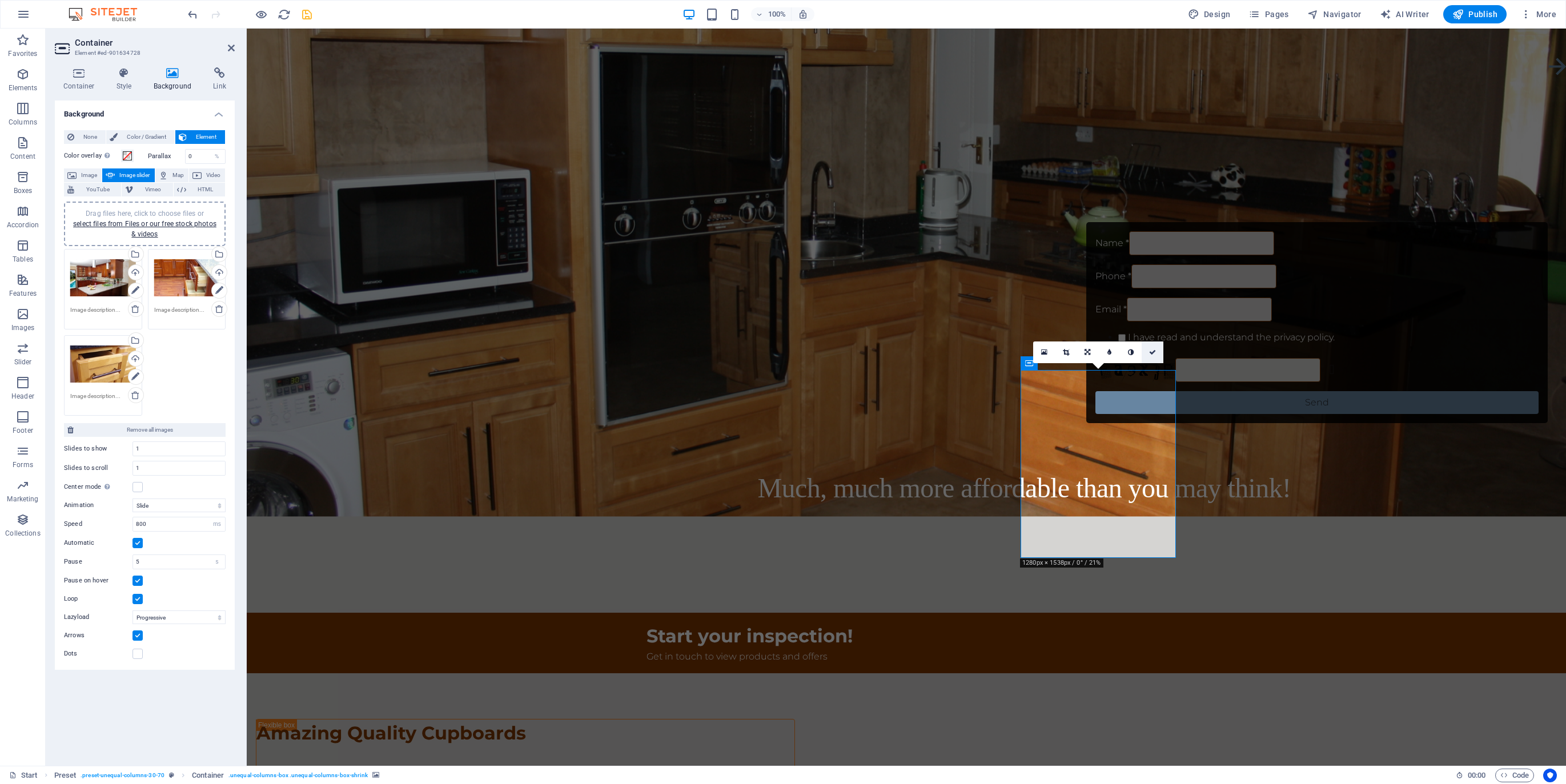
click at [1154, 350] on icon at bounding box center [1153, 353] width 7 height 7
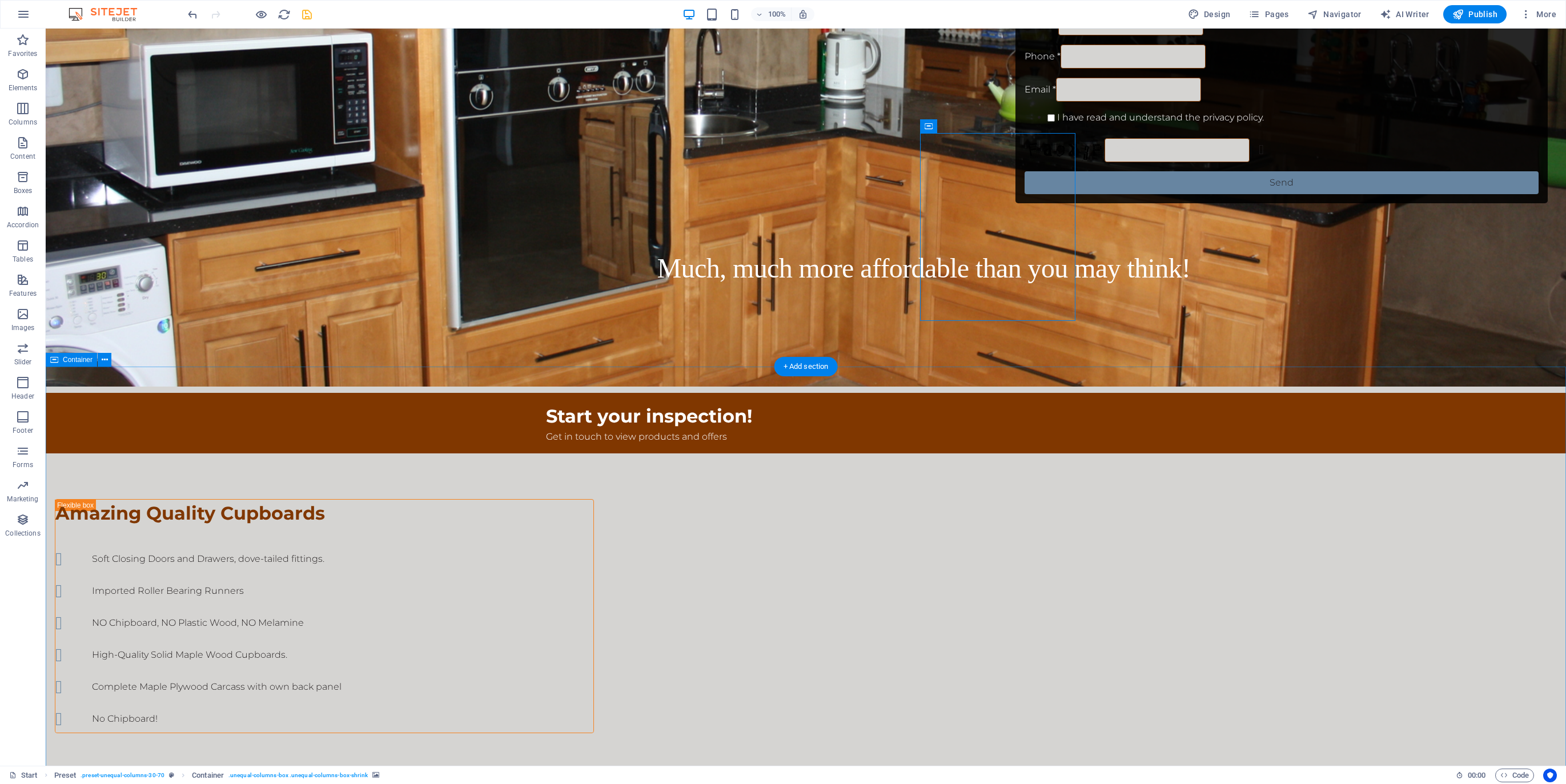
scroll to position [689, 0]
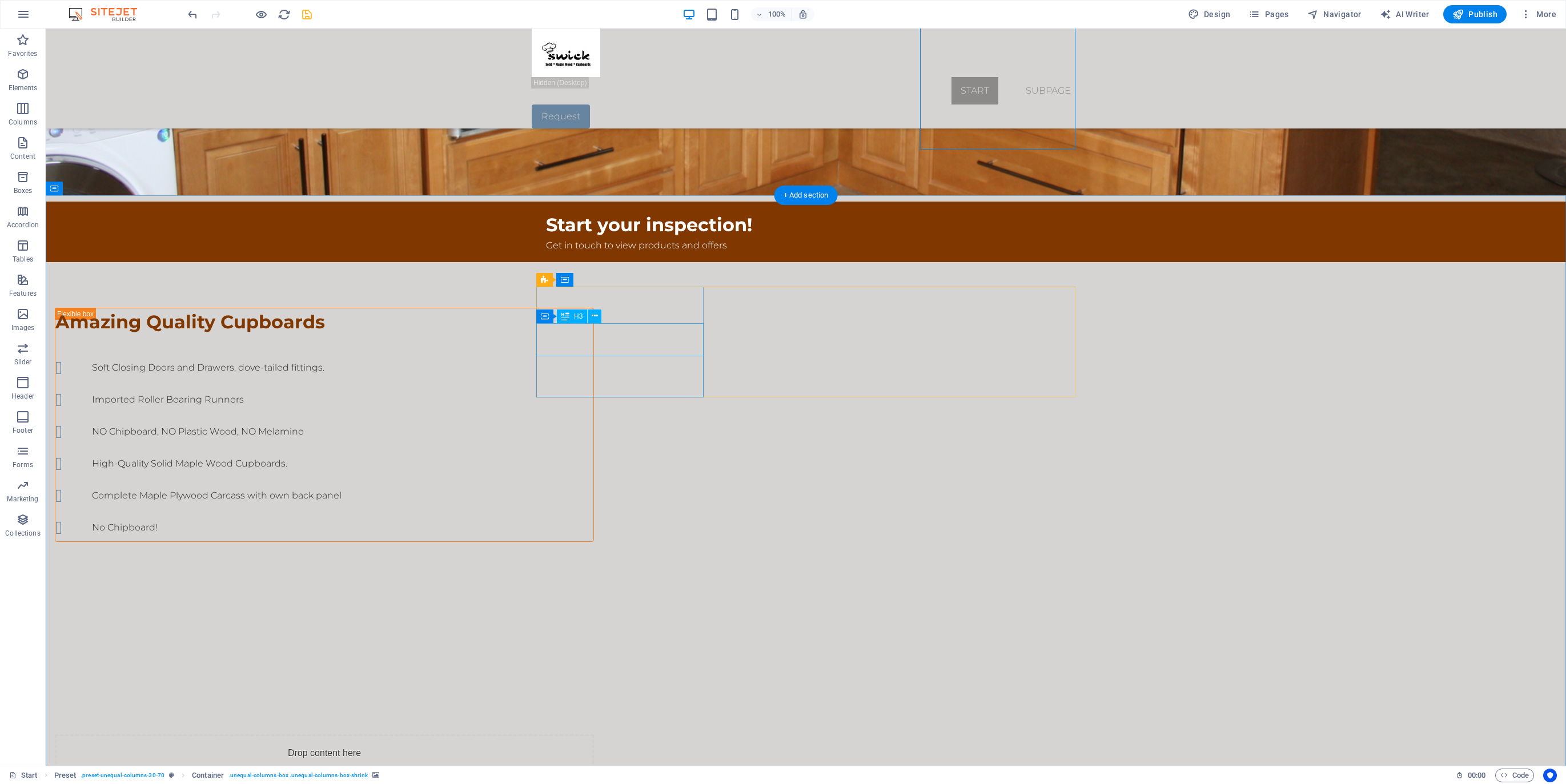
click at [593, 317] on icon at bounding box center [594, 316] width 6 height 12
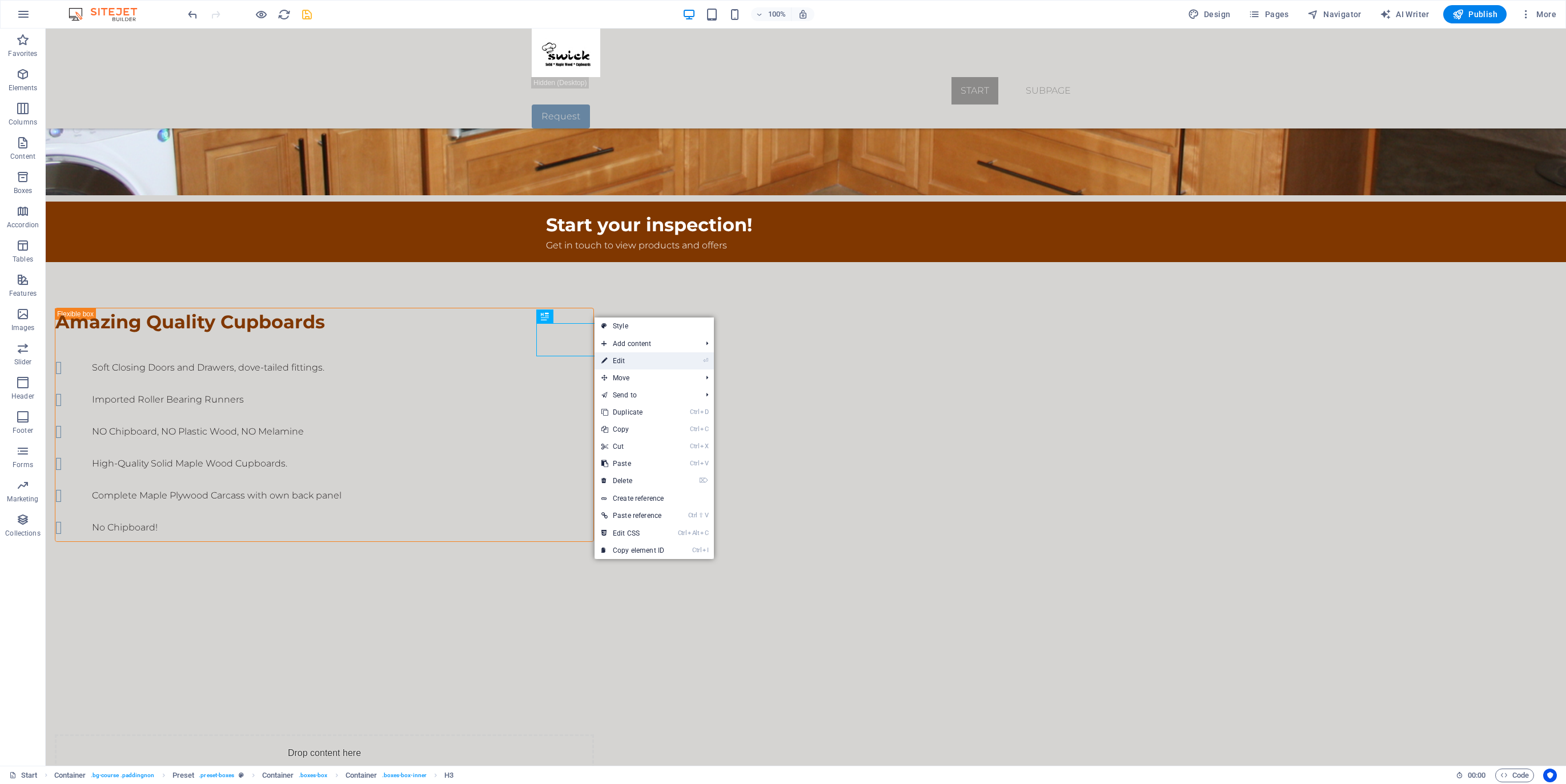
click at [620, 361] on link "⏎ Edit" at bounding box center [633, 361] width 76 height 17
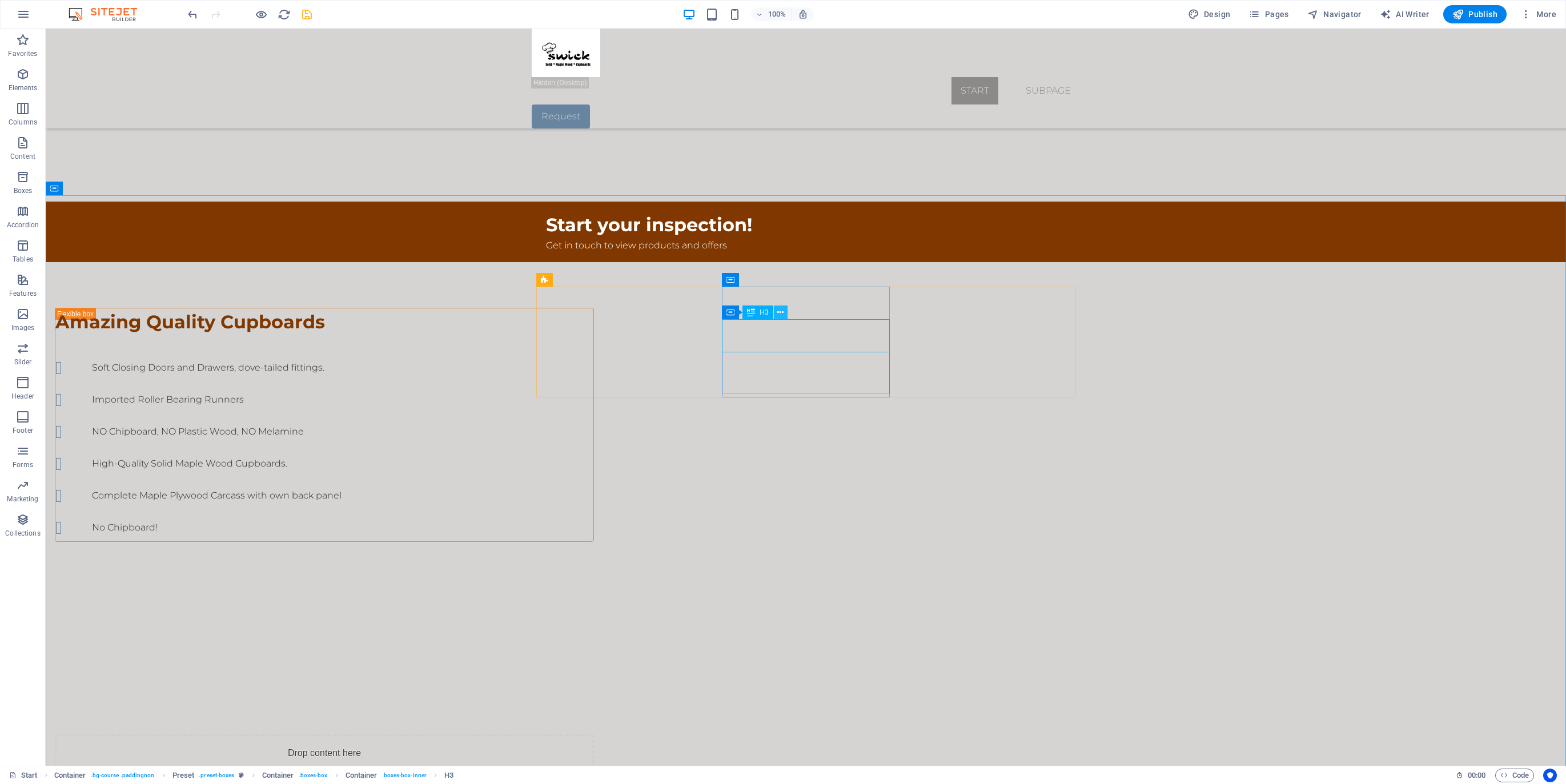
click at [779, 313] on icon at bounding box center [780, 312] width 6 height 12
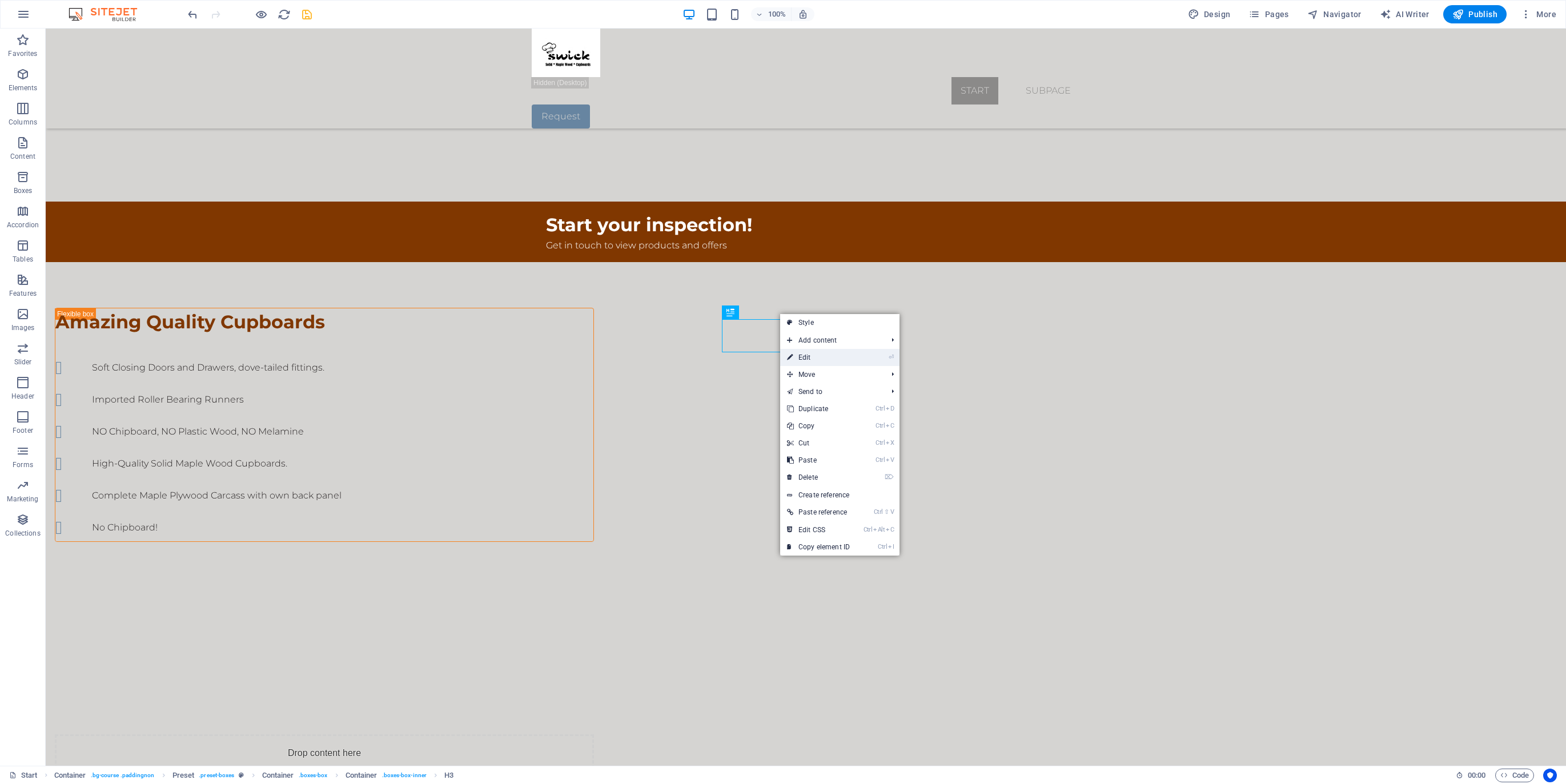
click at [802, 359] on link "⏎ Edit" at bounding box center [818, 357] width 76 height 17
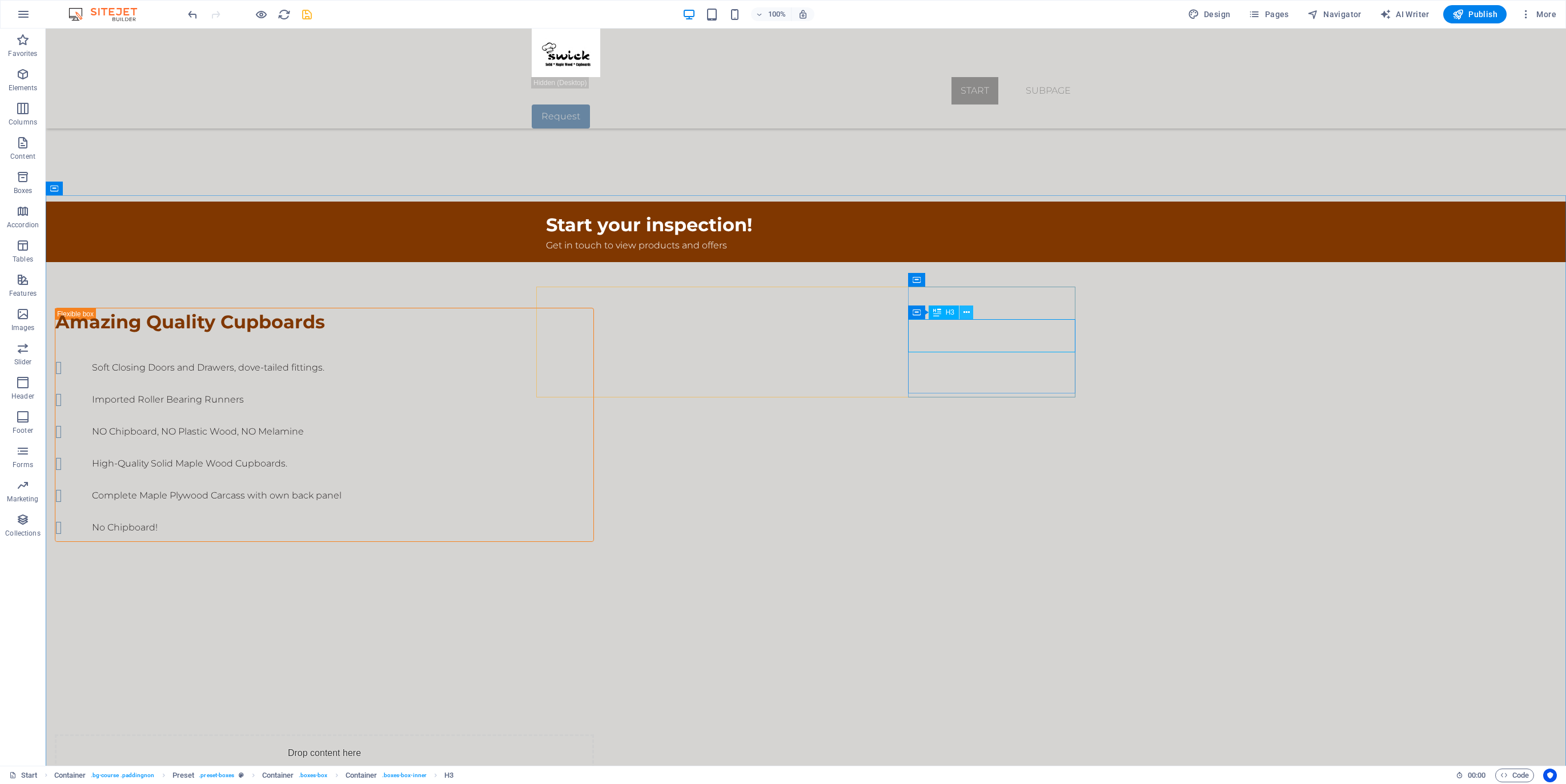
click at [963, 312] on button at bounding box center [966, 312] width 13 height 13
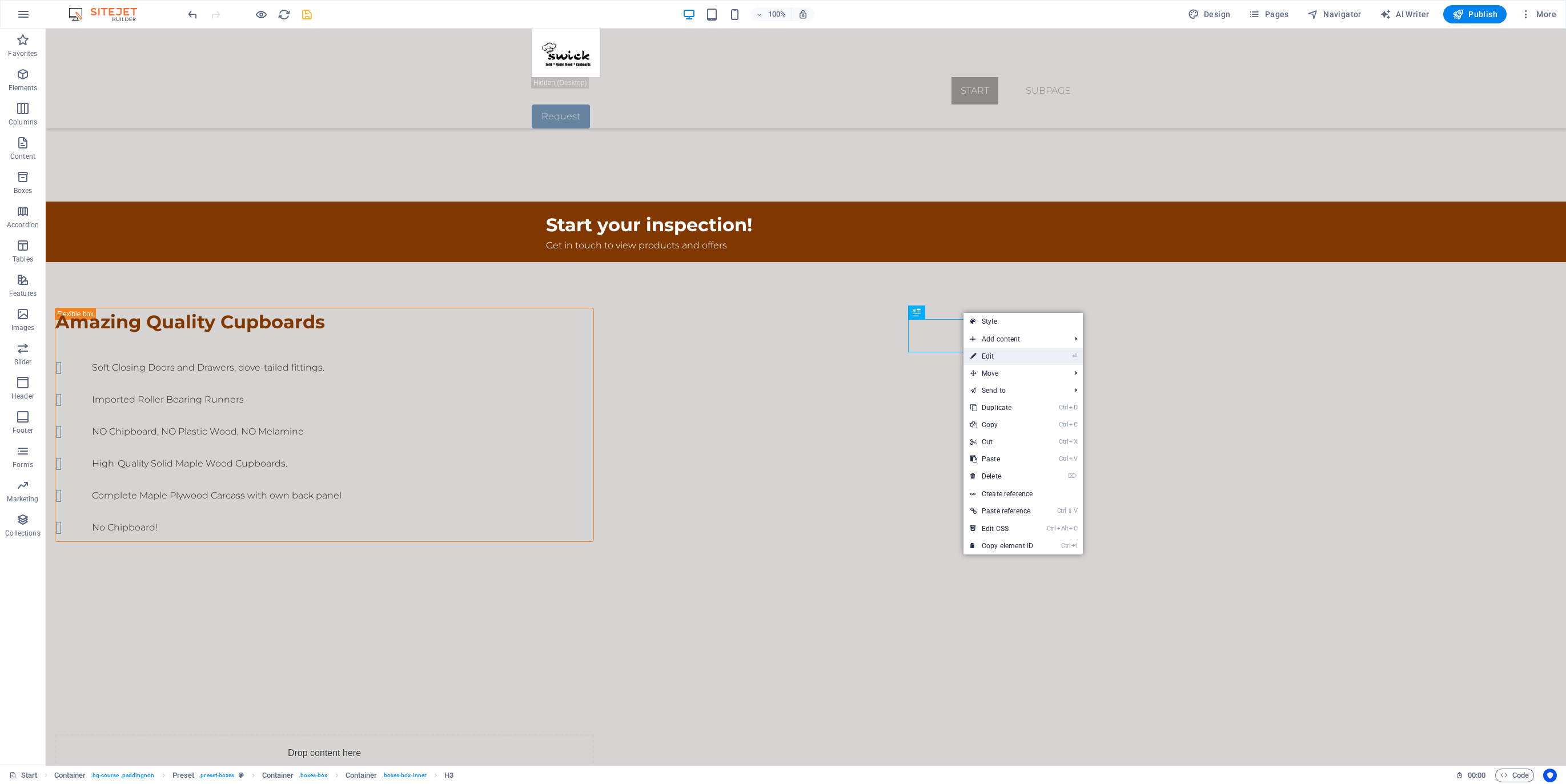
click at [991, 354] on link "⏎ Edit" at bounding box center [1002, 356] width 76 height 17
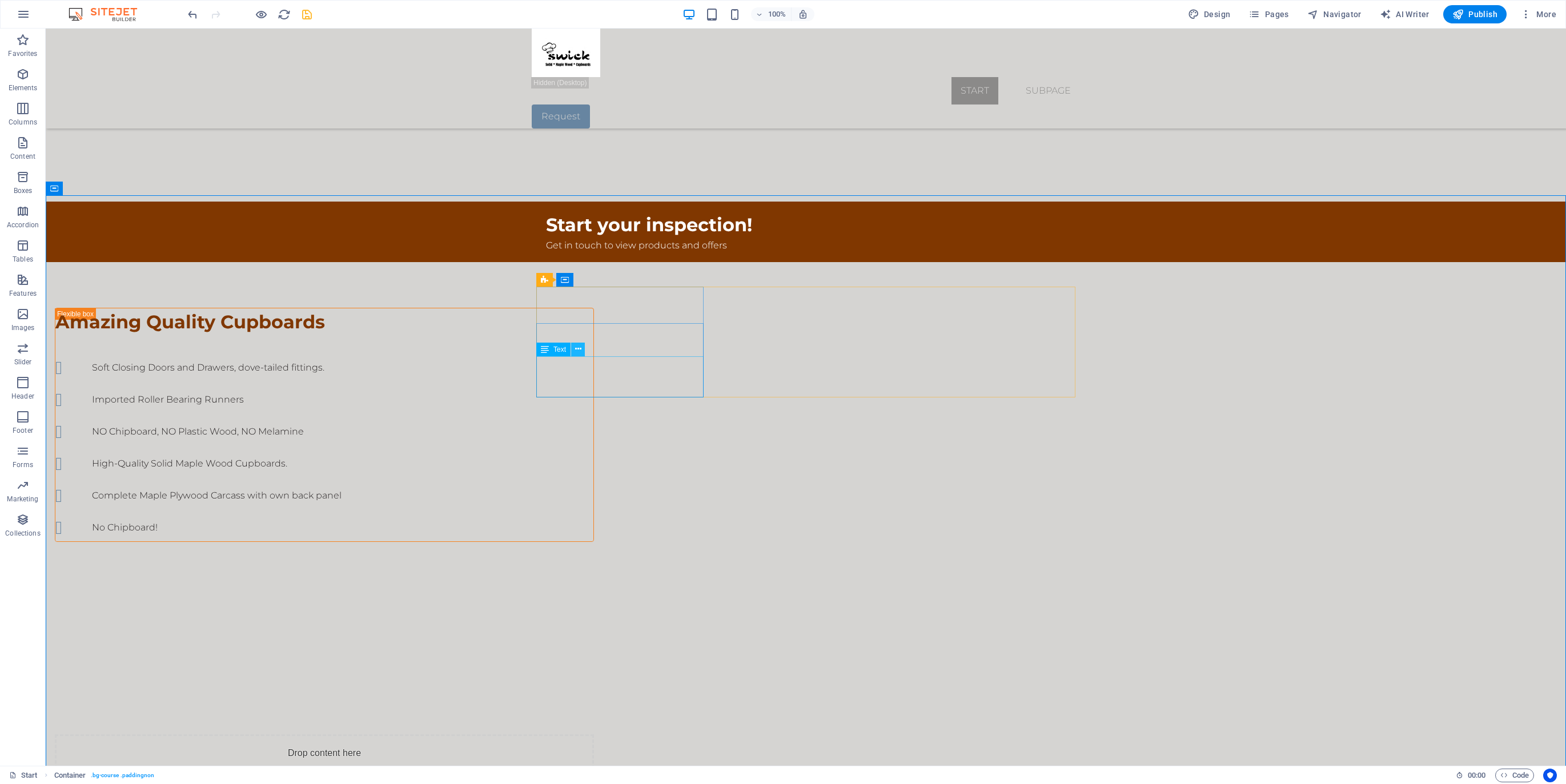
click at [578, 346] on icon at bounding box center [578, 349] width 6 height 12
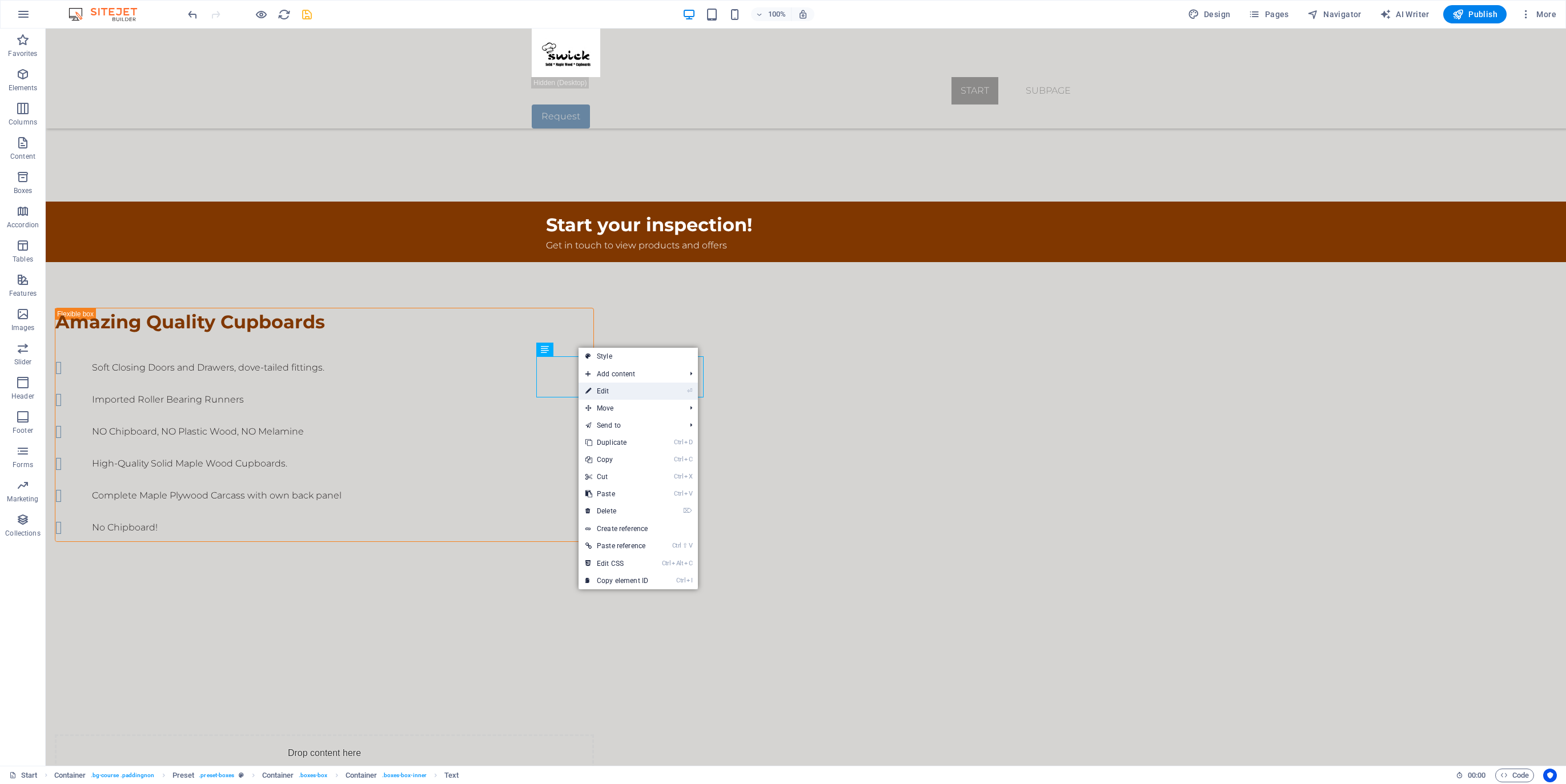
click at [604, 390] on link "⏎ Edit" at bounding box center [617, 390] width 76 height 17
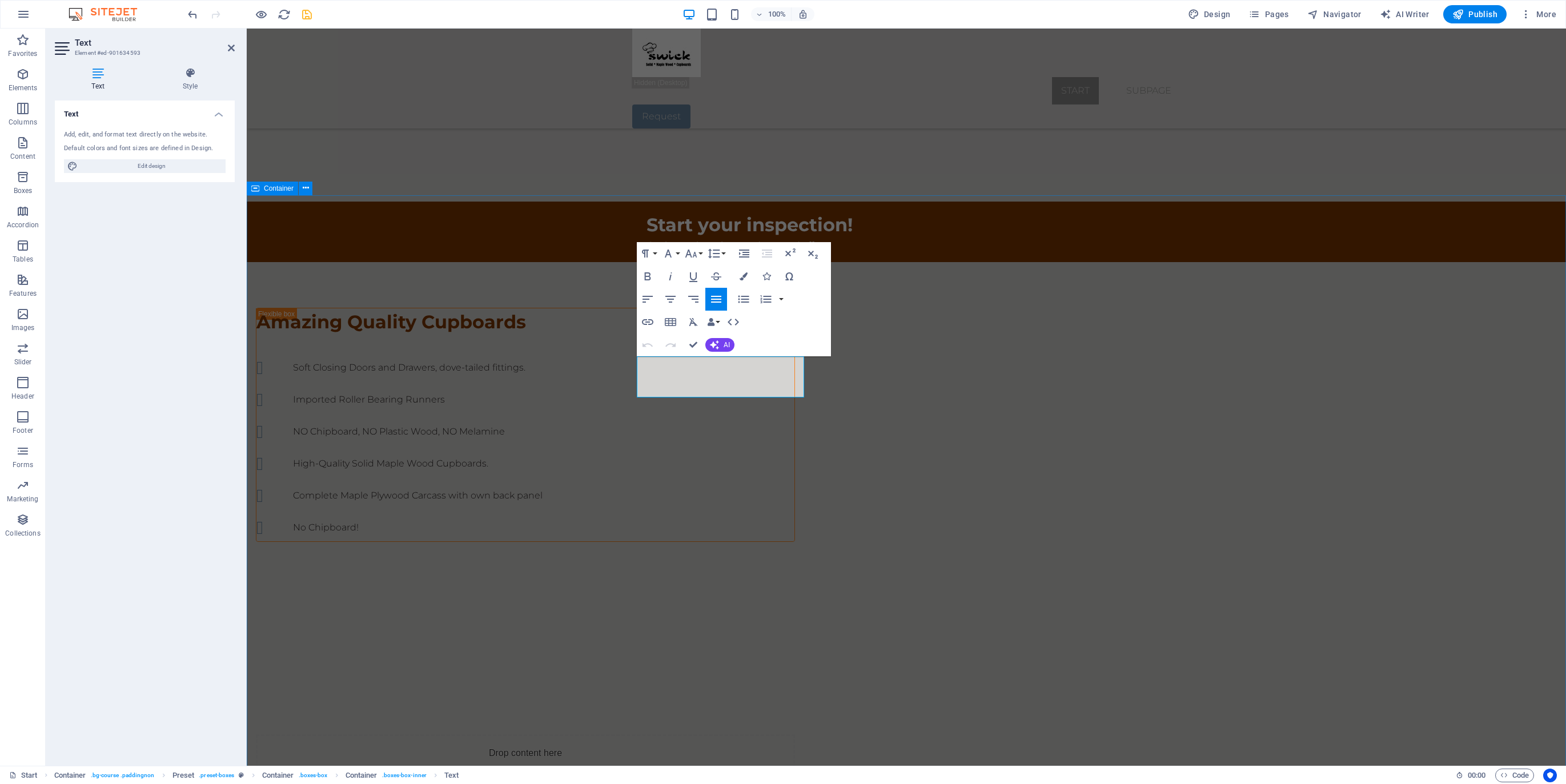
drag, startPoint x: 685, startPoint y: 391, endPoint x: 623, endPoint y: 363, distance: 68.0
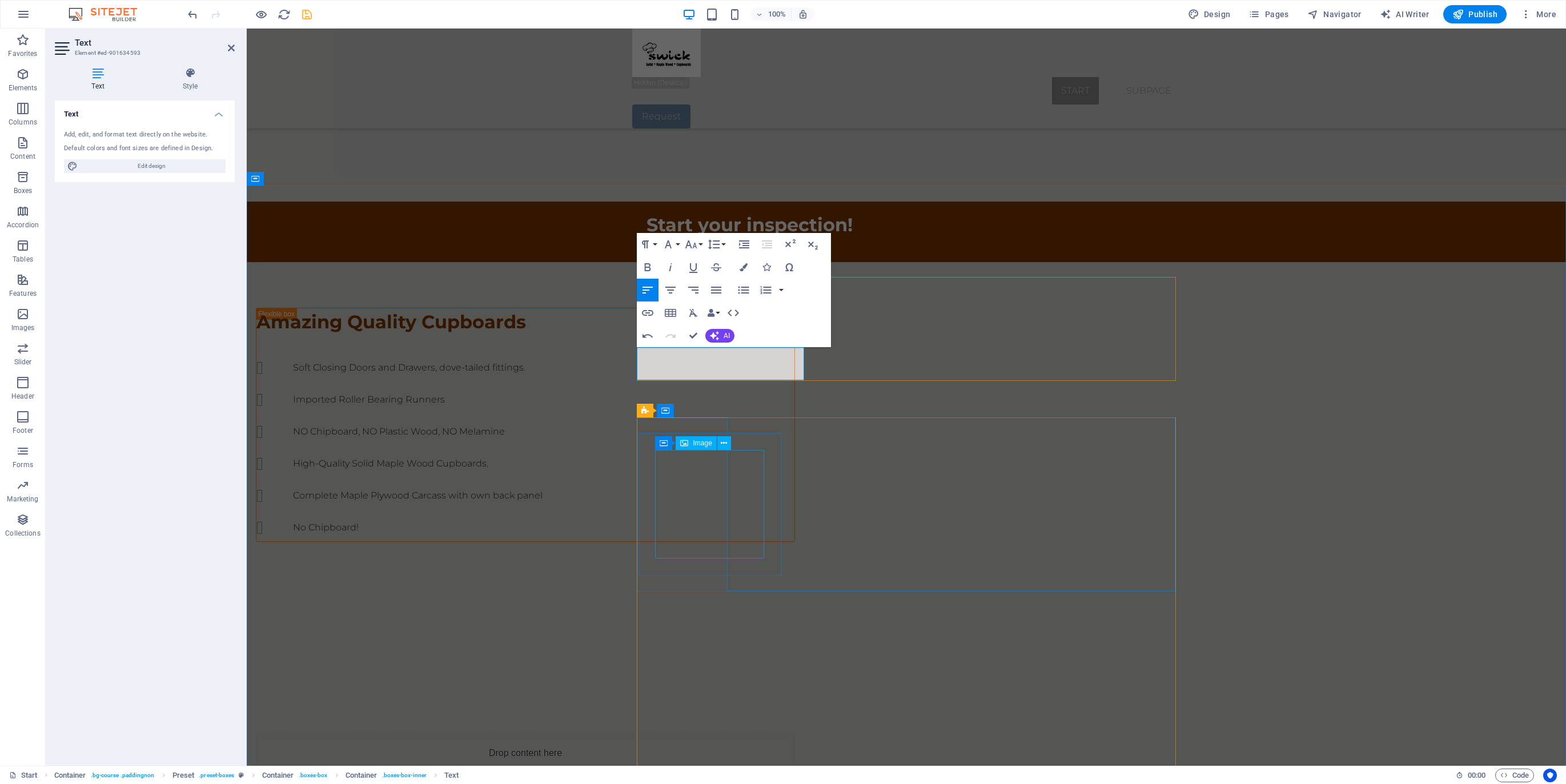
scroll to position [698, 0]
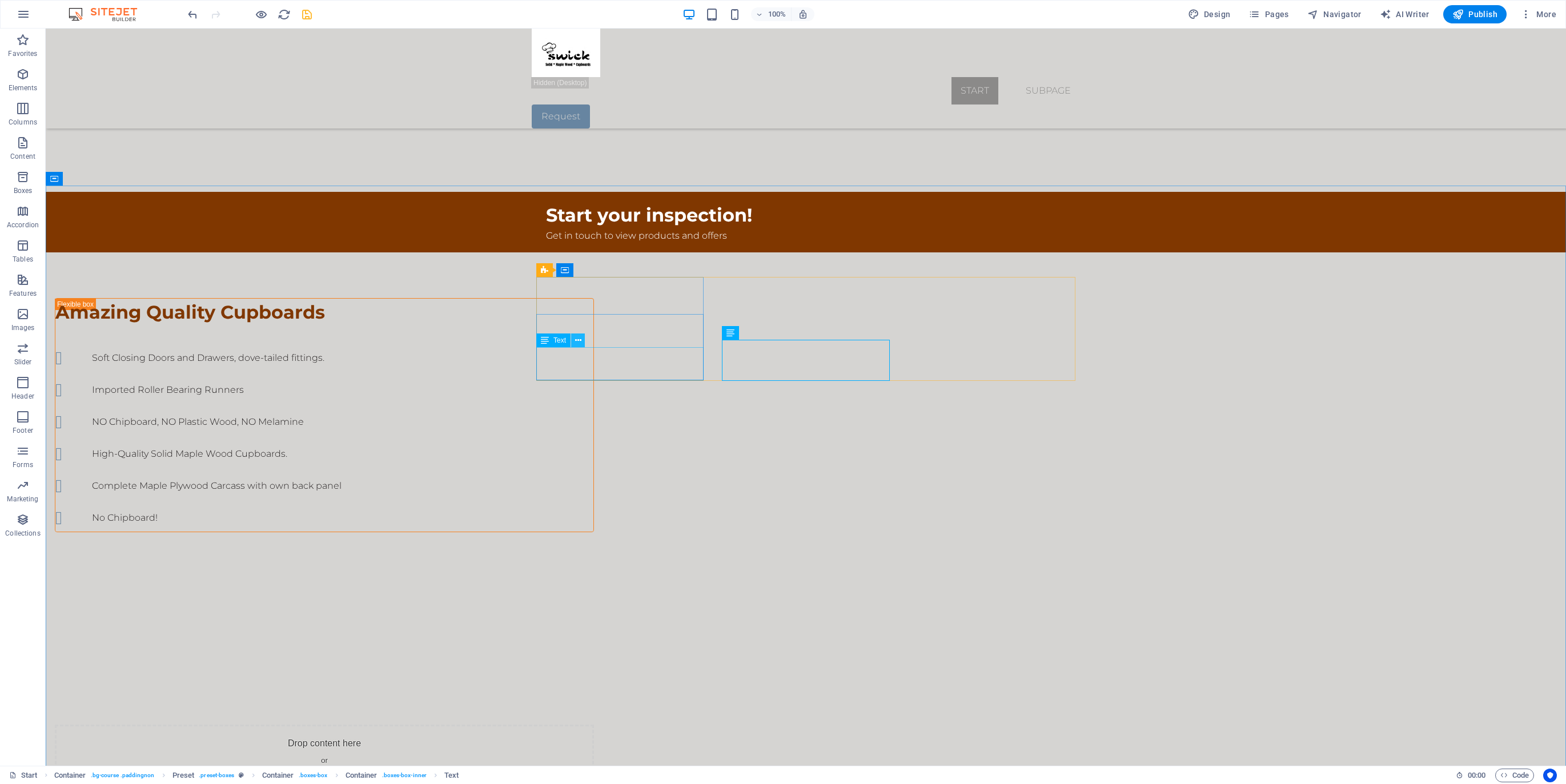
click at [576, 340] on icon at bounding box center [578, 340] width 6 height 12
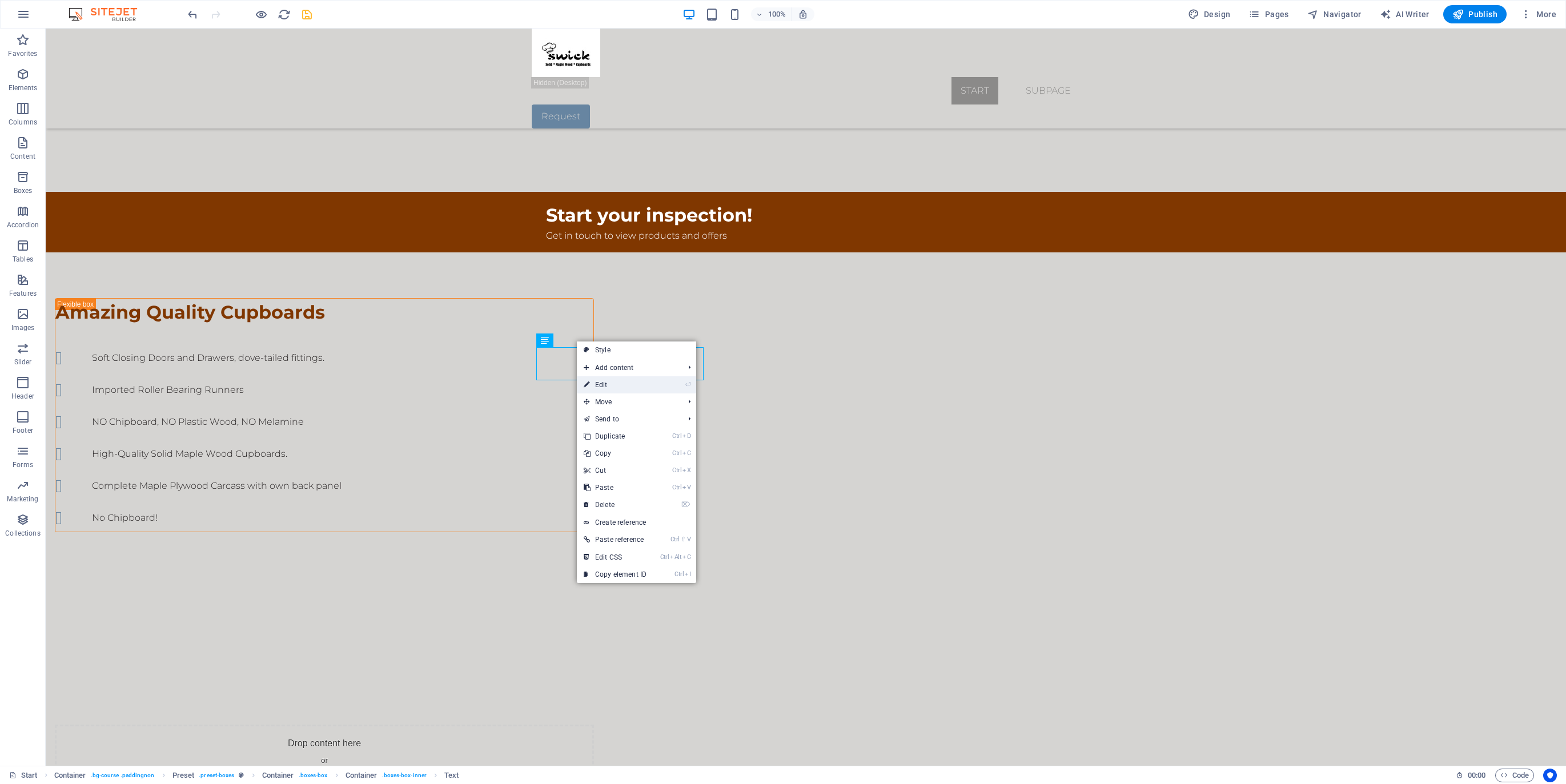
click at [606, 384] on link "⏎ Edit" at bounding box center [615, 384] width 76 height 17
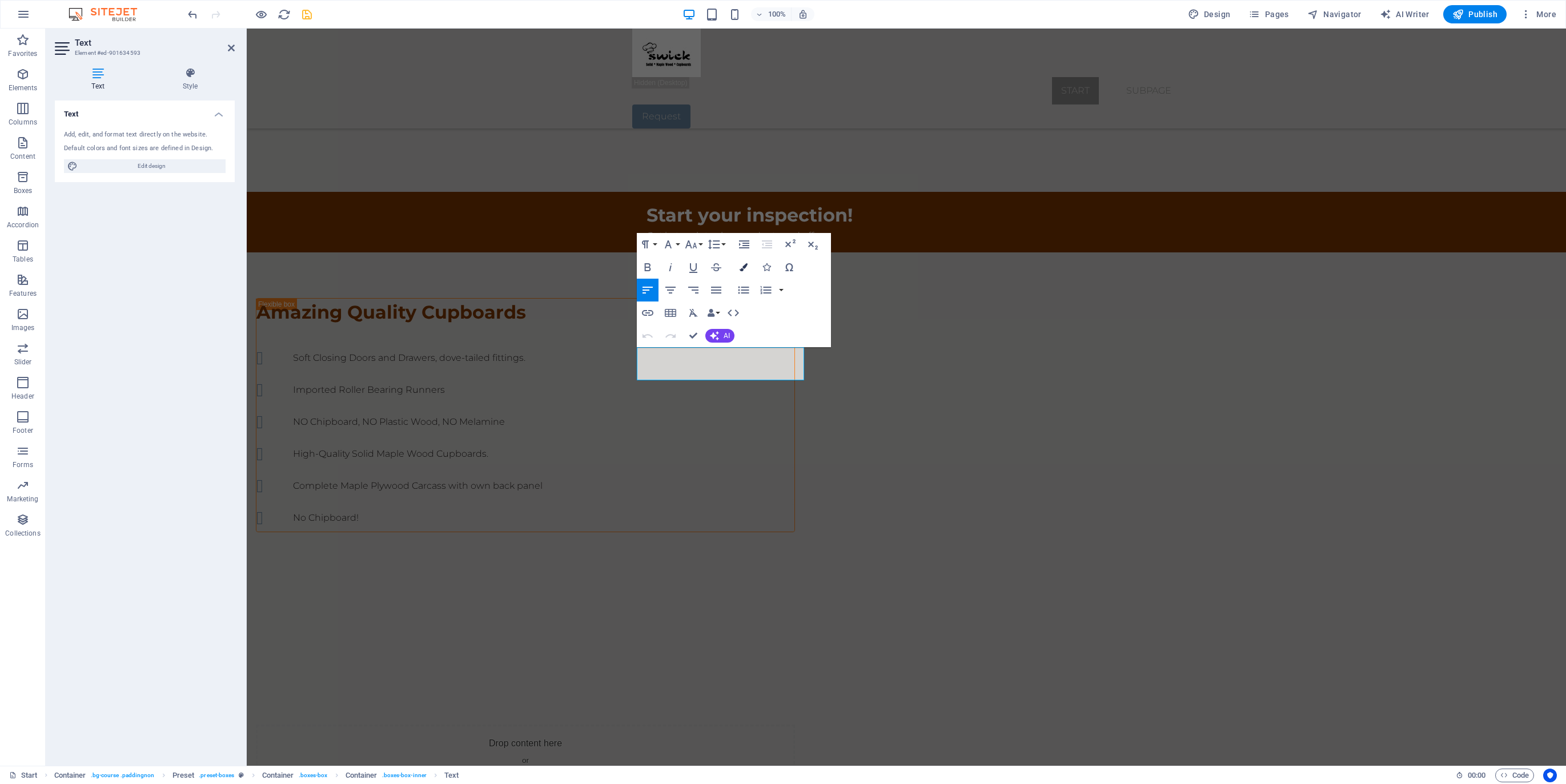
click at [745, 266] on icon "button" at bounding box center [743, 266] width 8 height 8
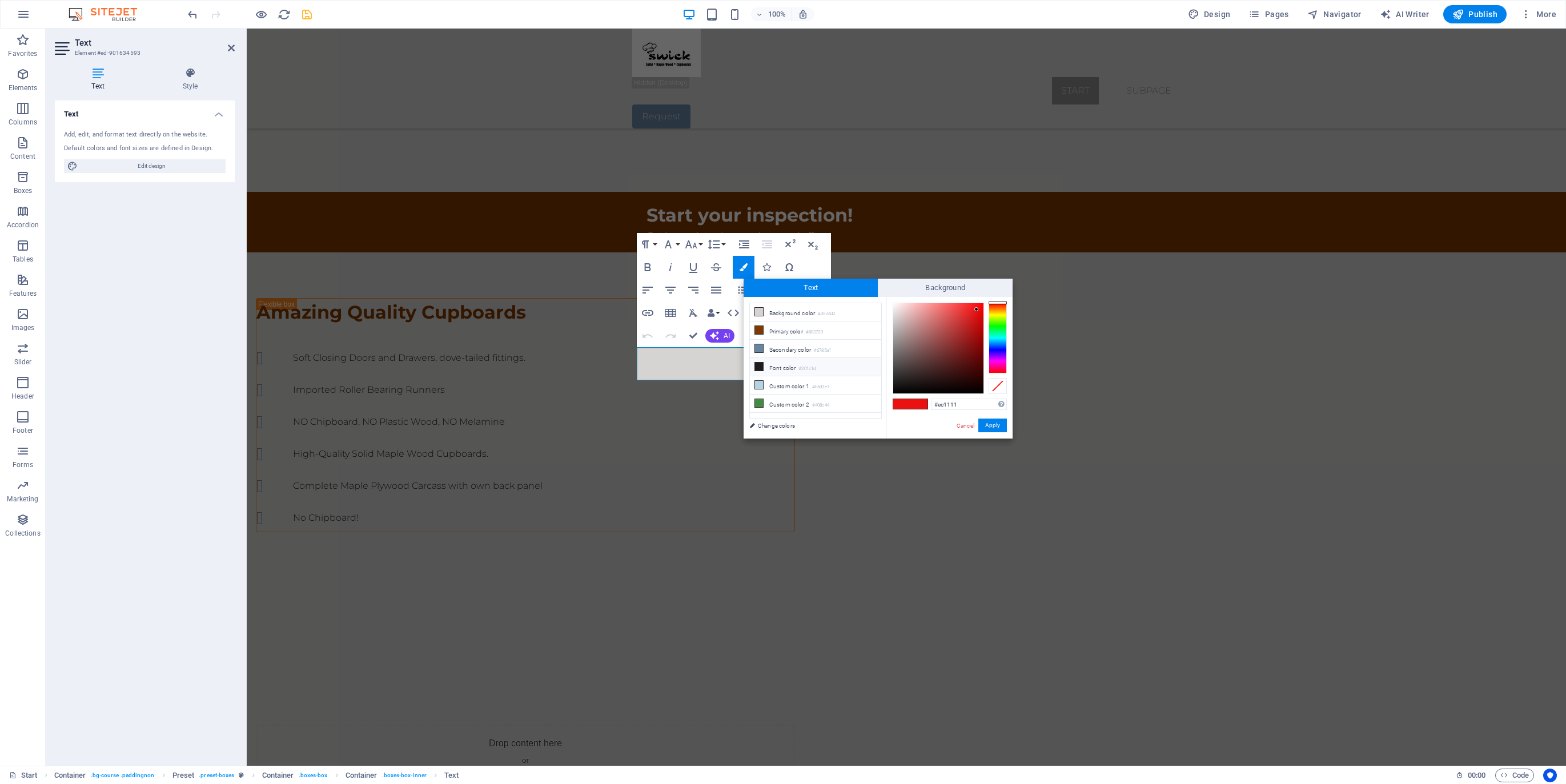
click at [783, 362] on li "Font color #201c1d" at bounding box center [816, 367] width 131 height 18
type input "#201c1d"
click at [993, 426] on button "Apply" at bounding box center [993, 425] width 29 height 13
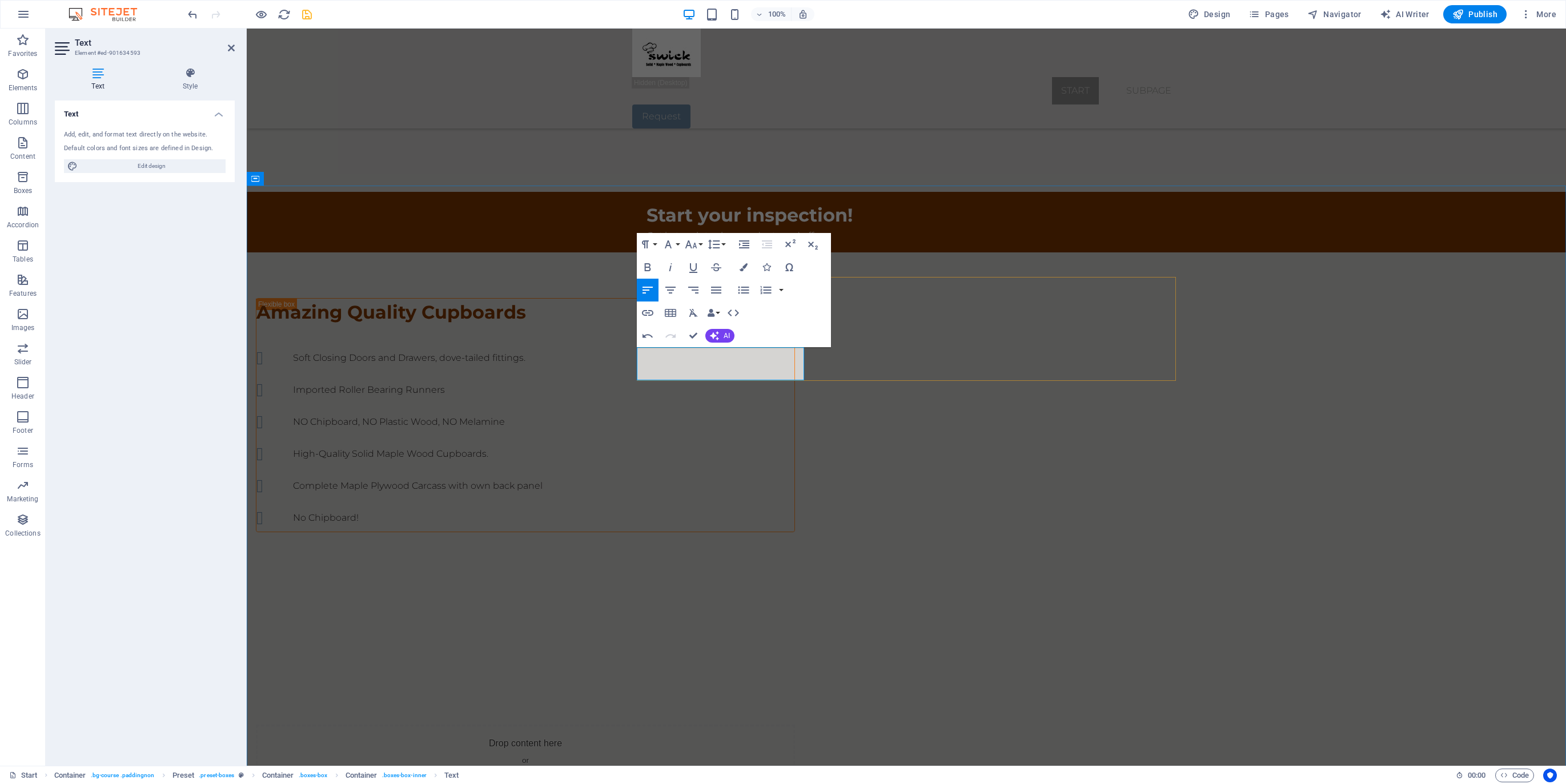
drag, startPoint x: 718, startPoint y: 373, endPoint x: 648, endPoint y: 361, distance: 71.0
click at [742, 268] on icon "button" at bounding box center [743, 266] width 8 height 8
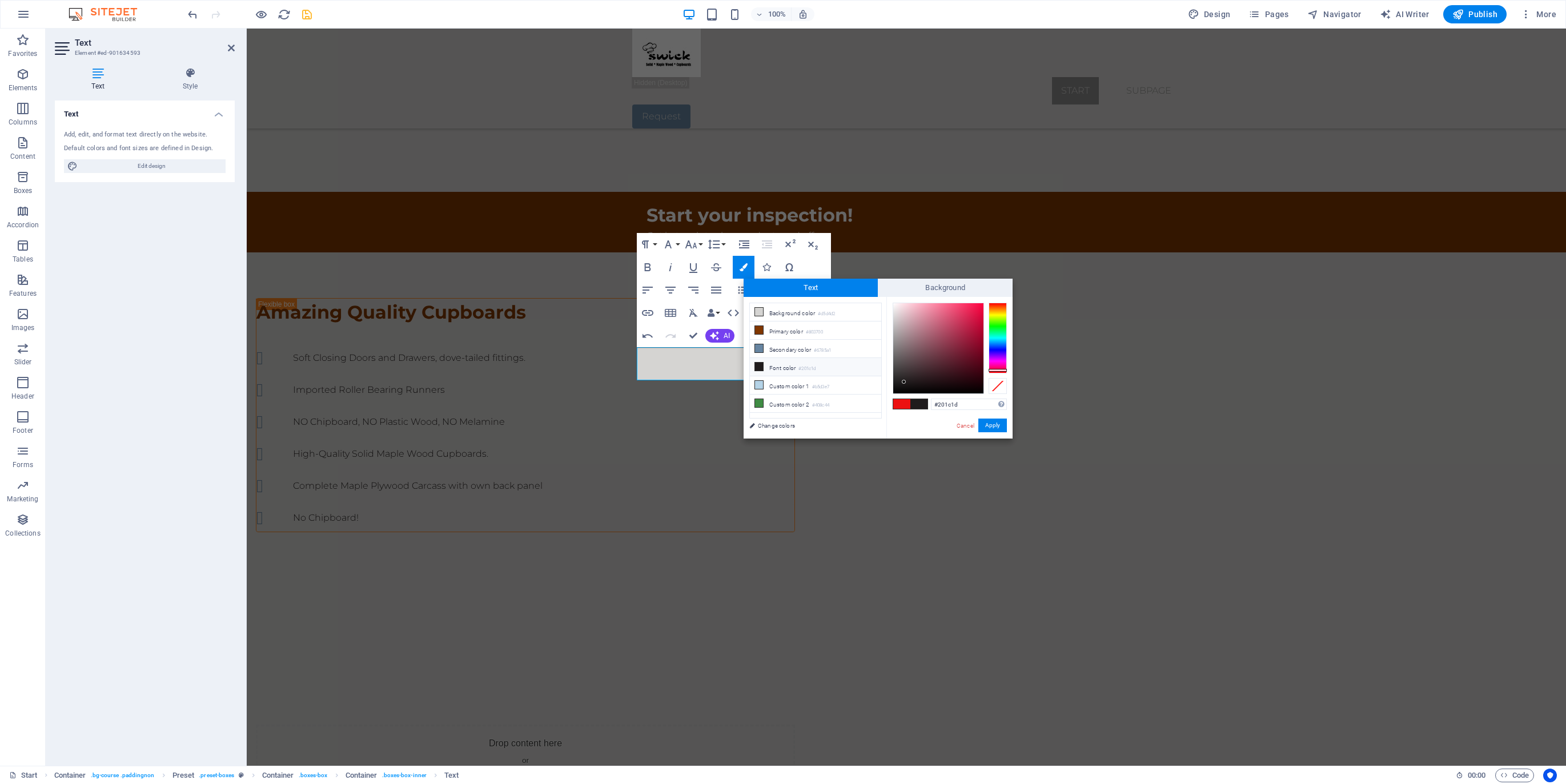
click at [786, 365] on li "Font color #201c1d" at bounding box center [816, 367] width 131 height 18
click at [991, 429] on button "Apply" at bounding box center [993, 425] width 29 height 13
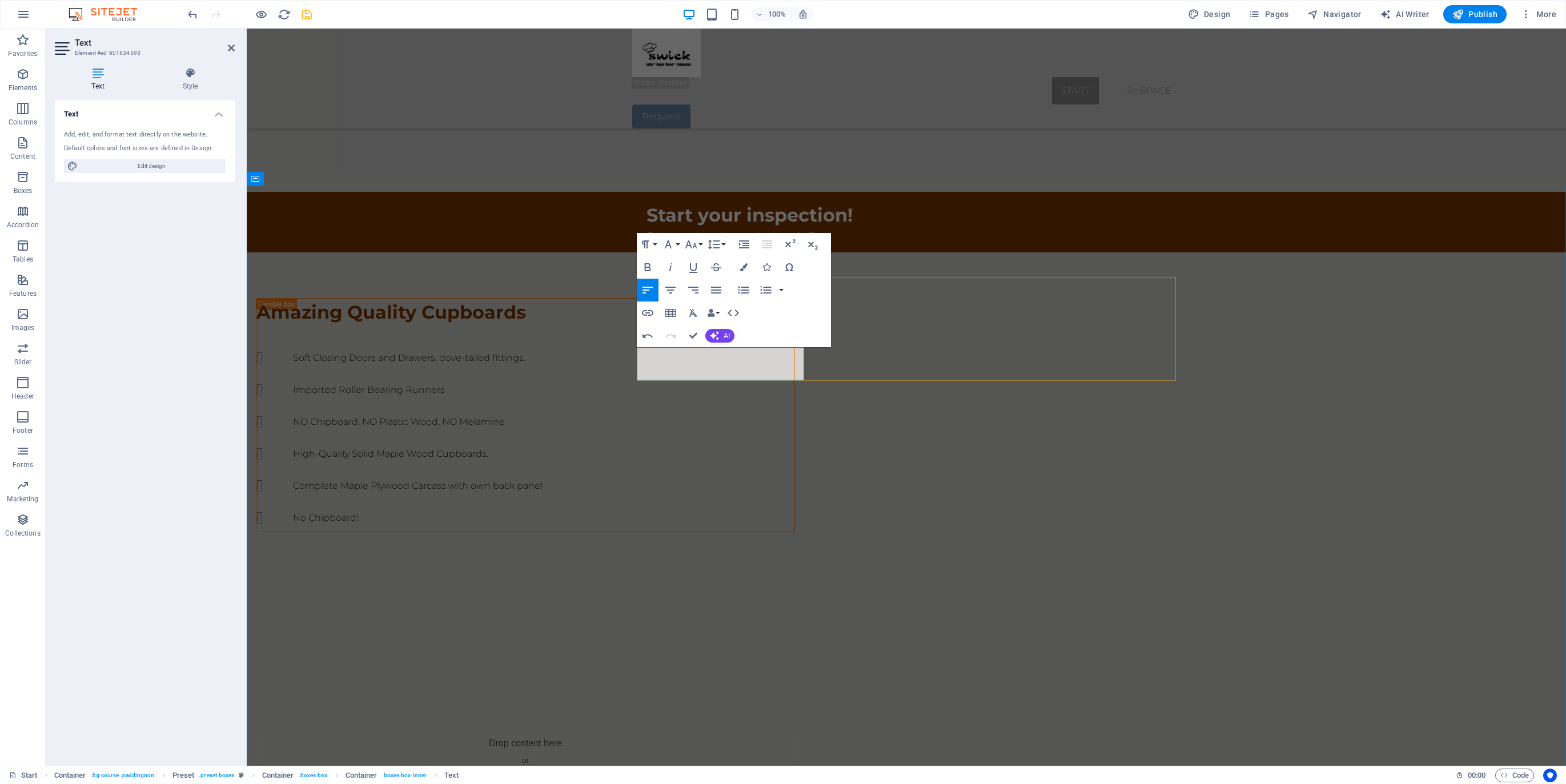
drag, startPoint x: 722, startPoint y: 376, endPoint x: 648, endPoint y: 356, distance: 76.7
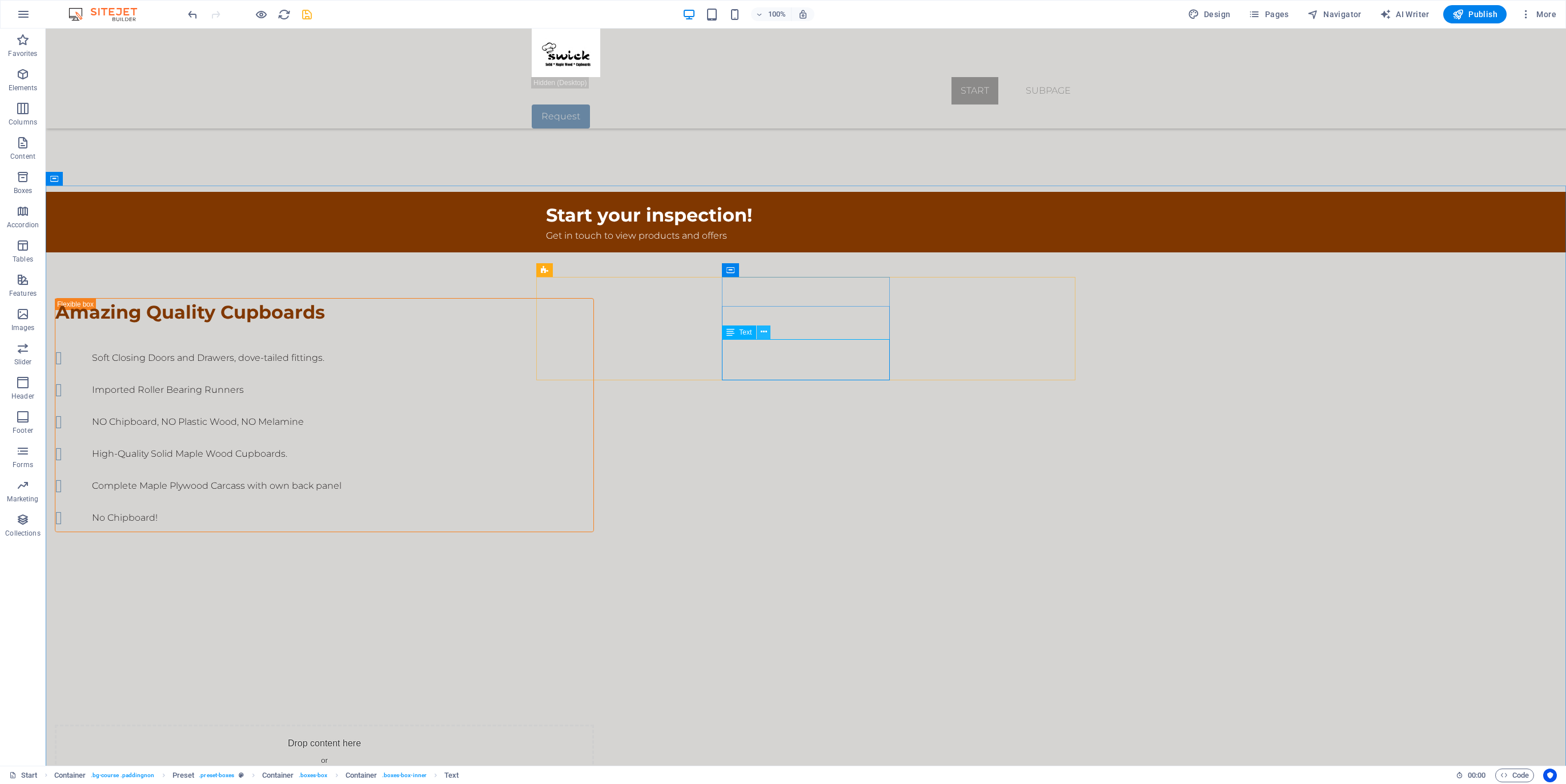
click at [764, 330] on icon at bounding box center [764, 331] width 6 height 12
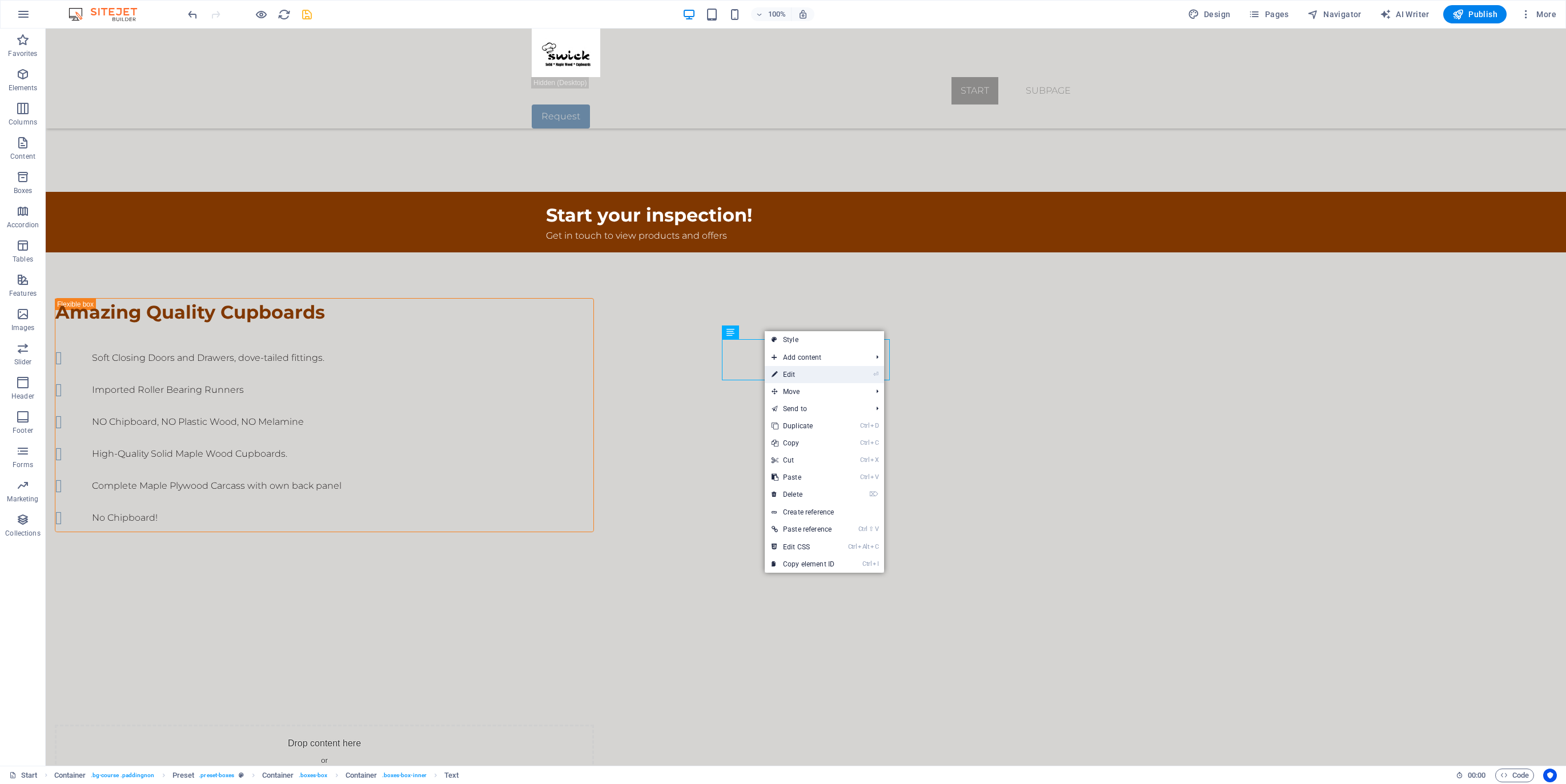
click at [793, 372] on link "⏎ Edit" at bounding box center [802, 374] width 76 height 17
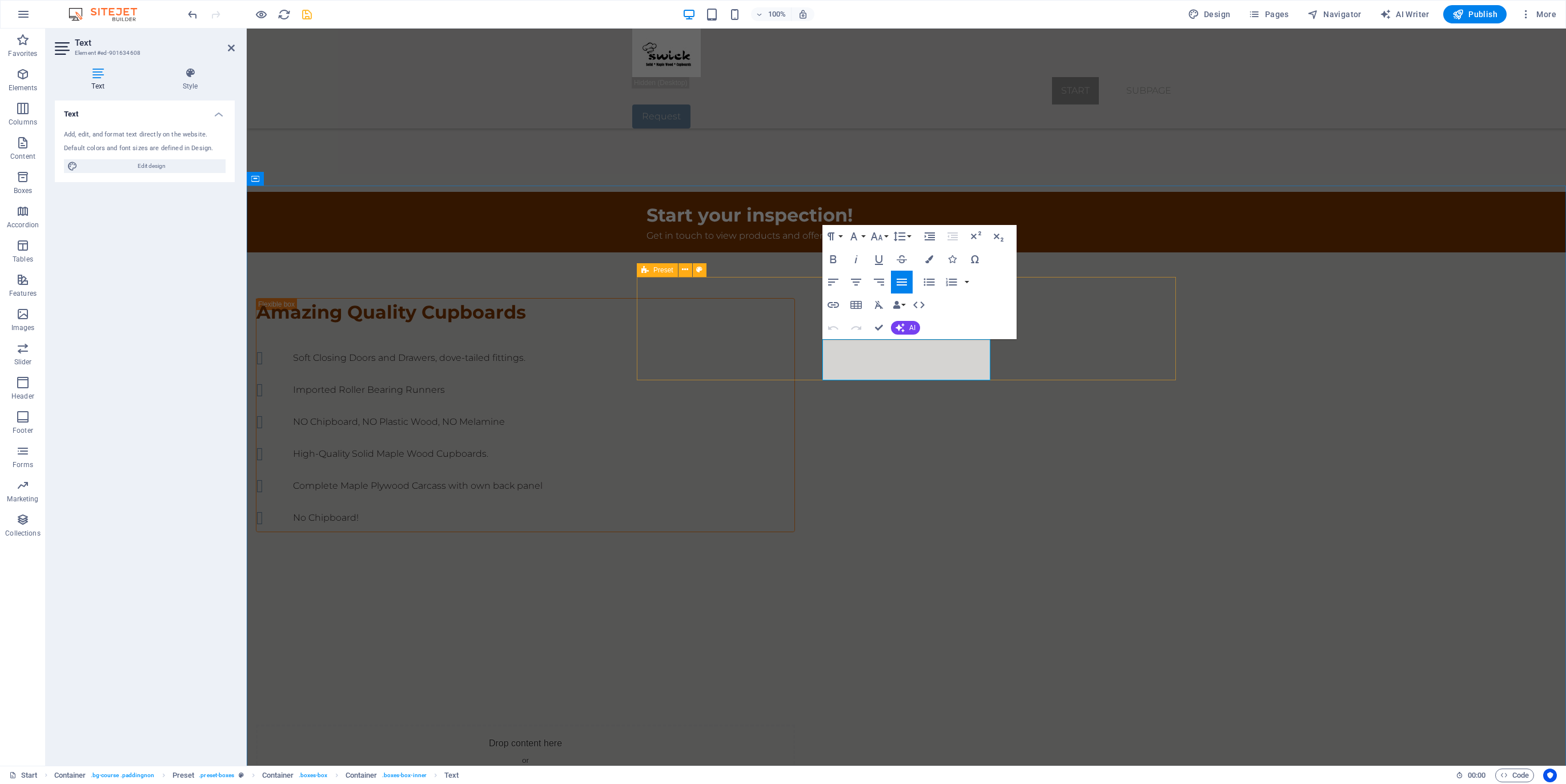
drag, startPoint x: 870, startPoint y: 375, endPoint x: 821, endPoint y: 346, distance: 56.9
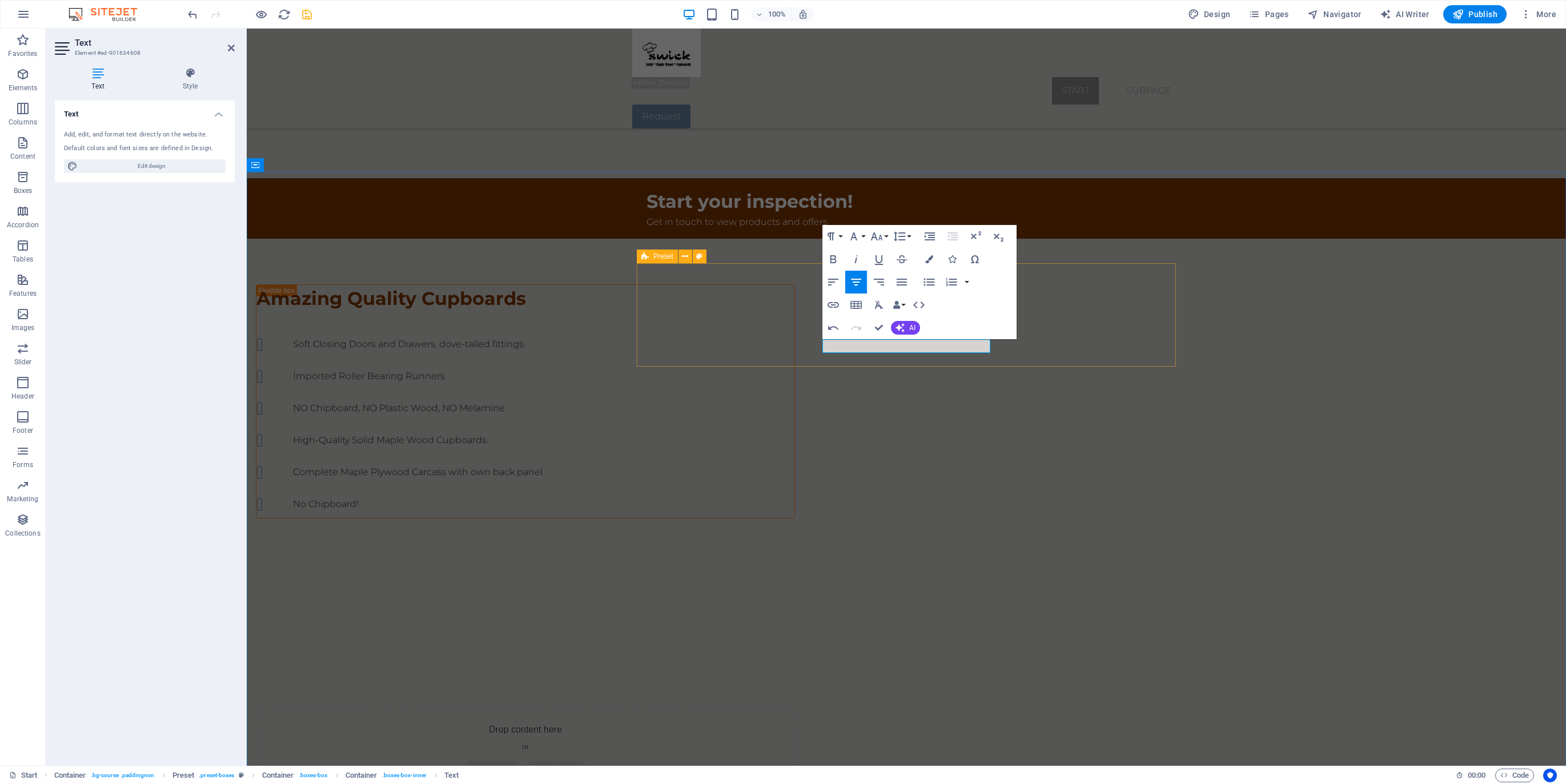
scroll to position [706, 0]
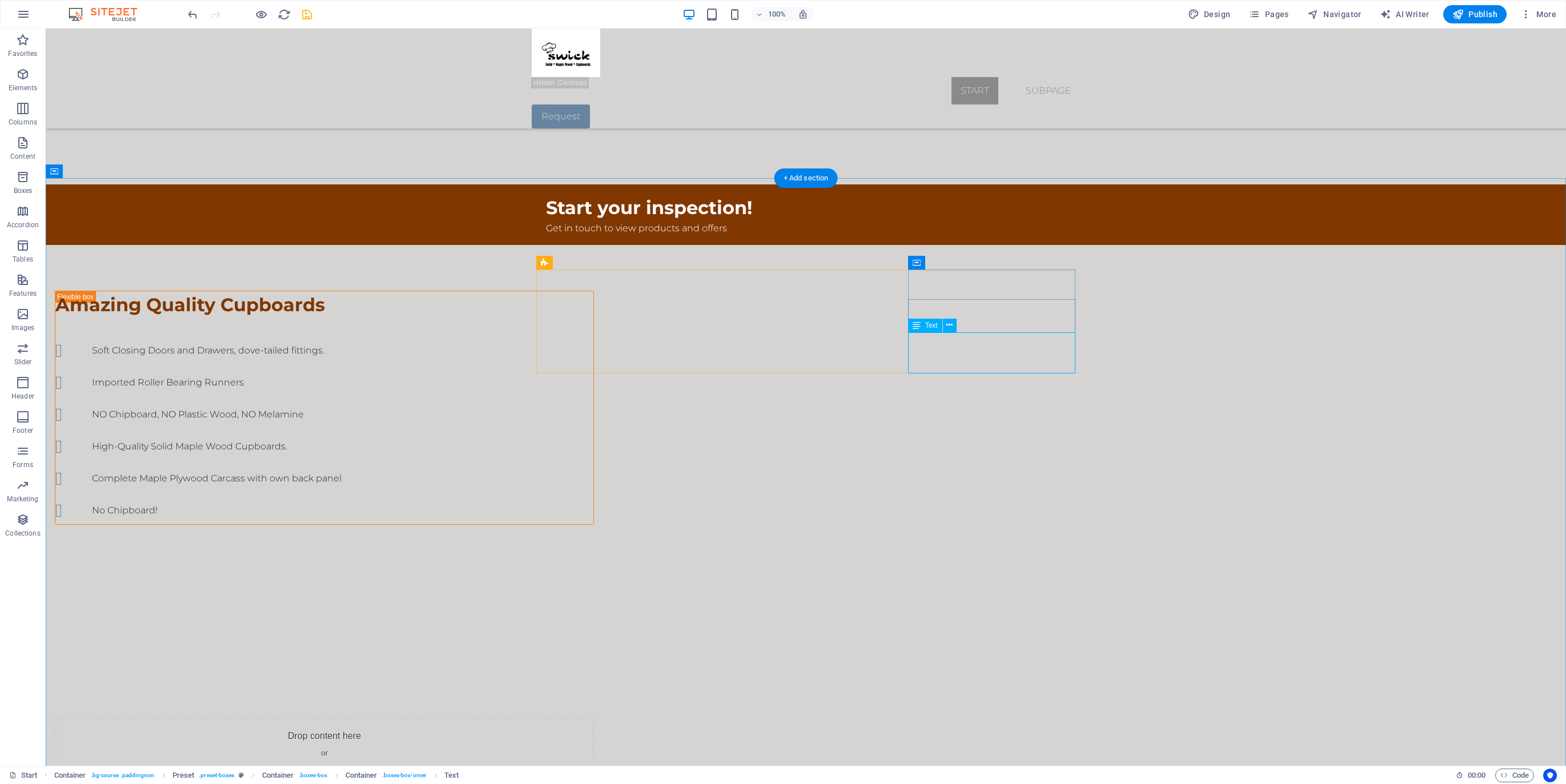
click at [947, 321] on icon at bounding box center [949, 325] width 6 height 12
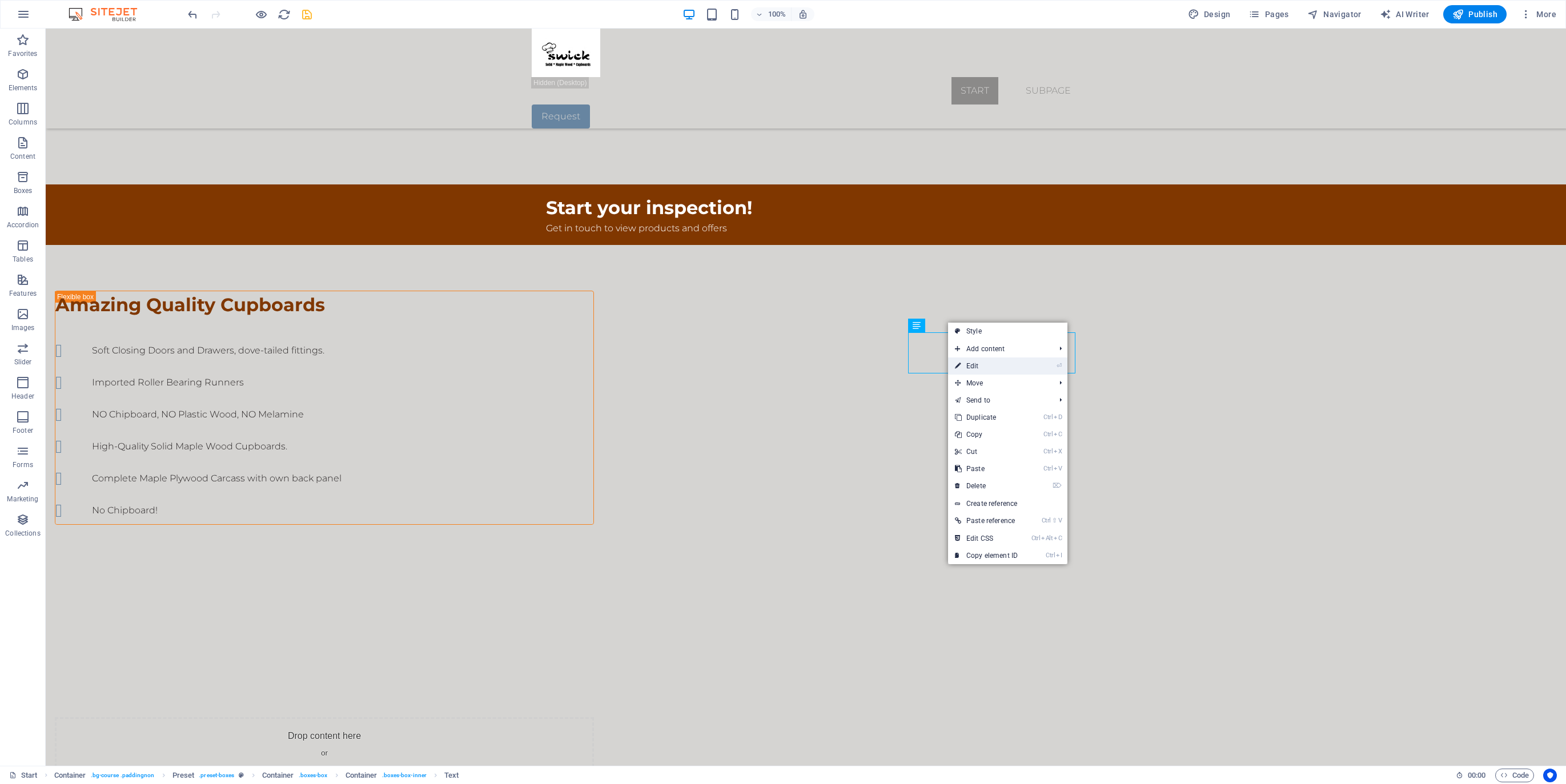
click at [970, 367] on link "⏎ Edit" at bounding box center [986, 365] width 76 height 17
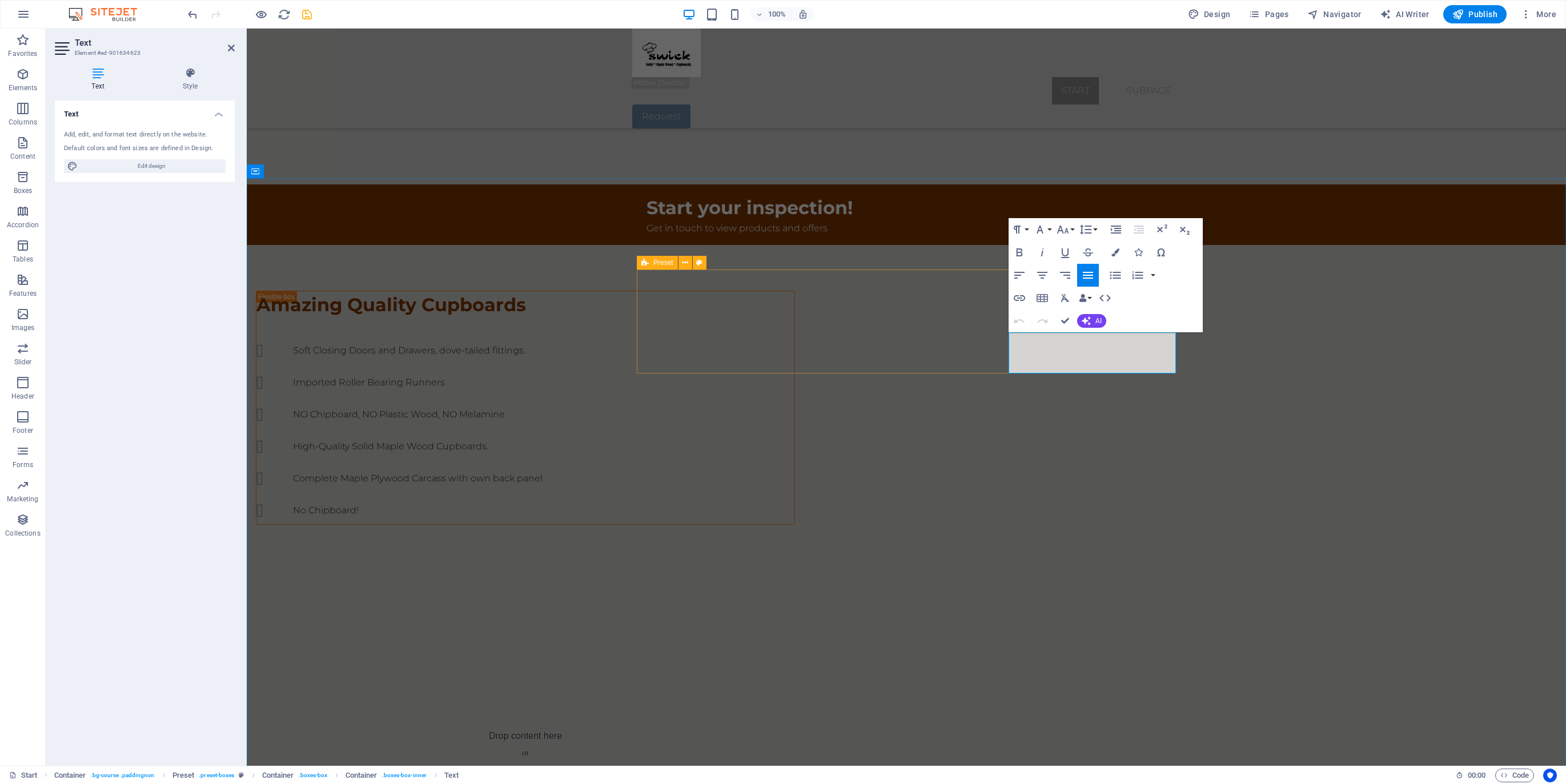
drag, startPoint x: 1054, startPoint y: 363, endPoint x: 1005, endPoint y: 339, distance: 54.6
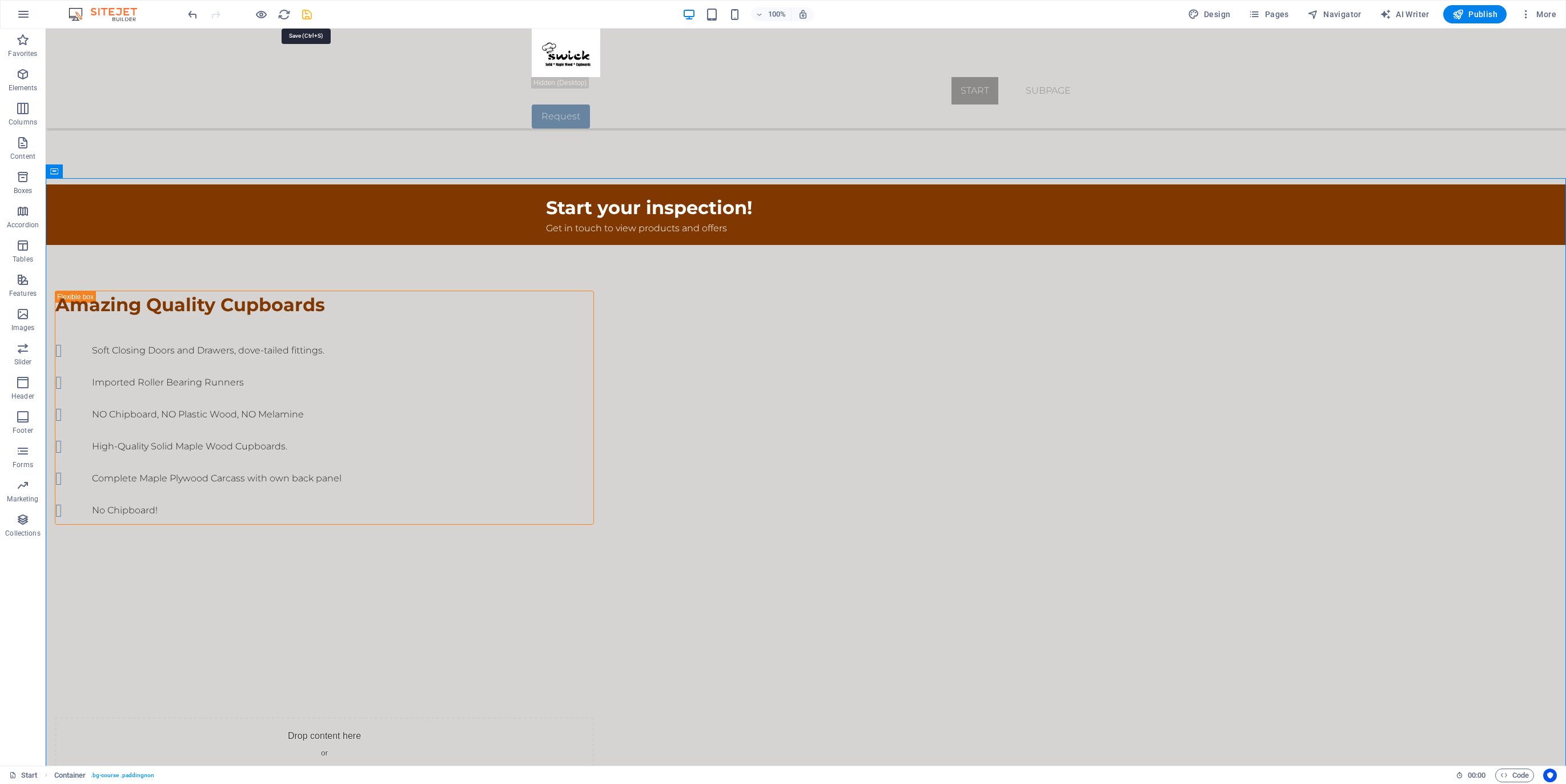
click at [306, 15] on icon "save" at bounding box center [307, 14] width 13 height 13
click at [644, 280] on icon at bounding box center [643, 280] width 6 height 12
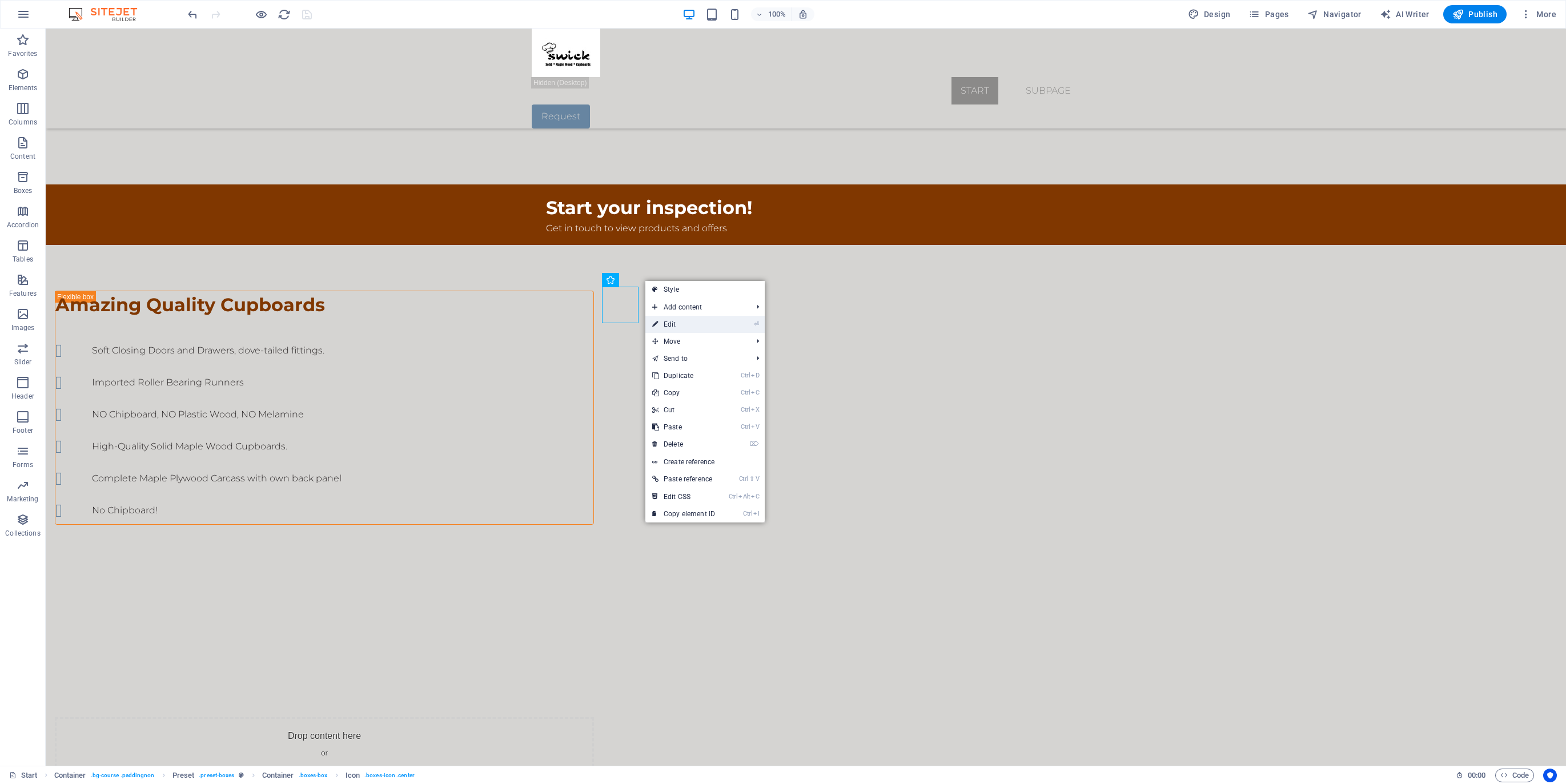
click at [667, 319] on link "⏎ Edit" at bounding box center [683, 324] width 76 height 17
select select "xMidYMid"
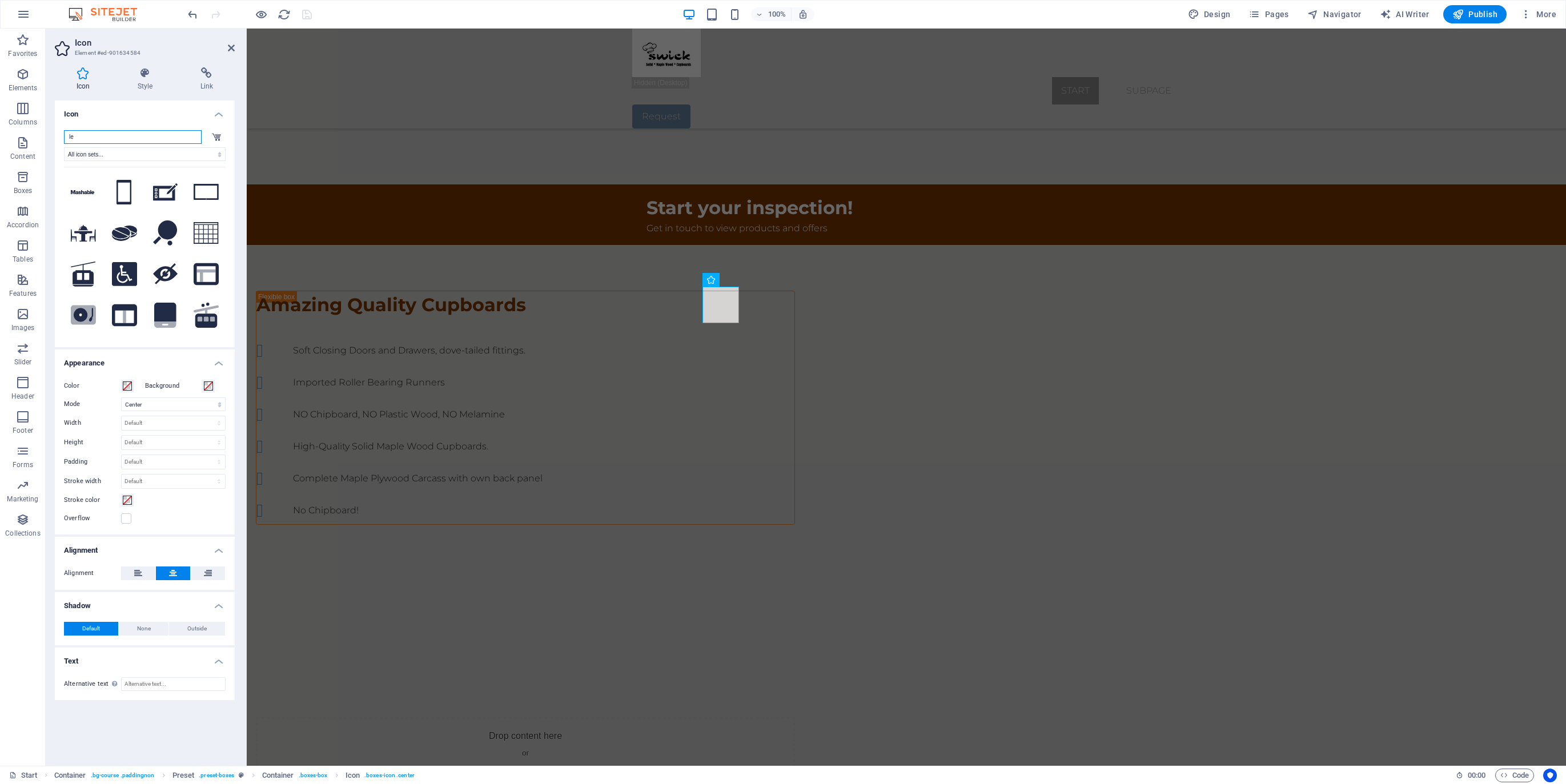
type input "e"
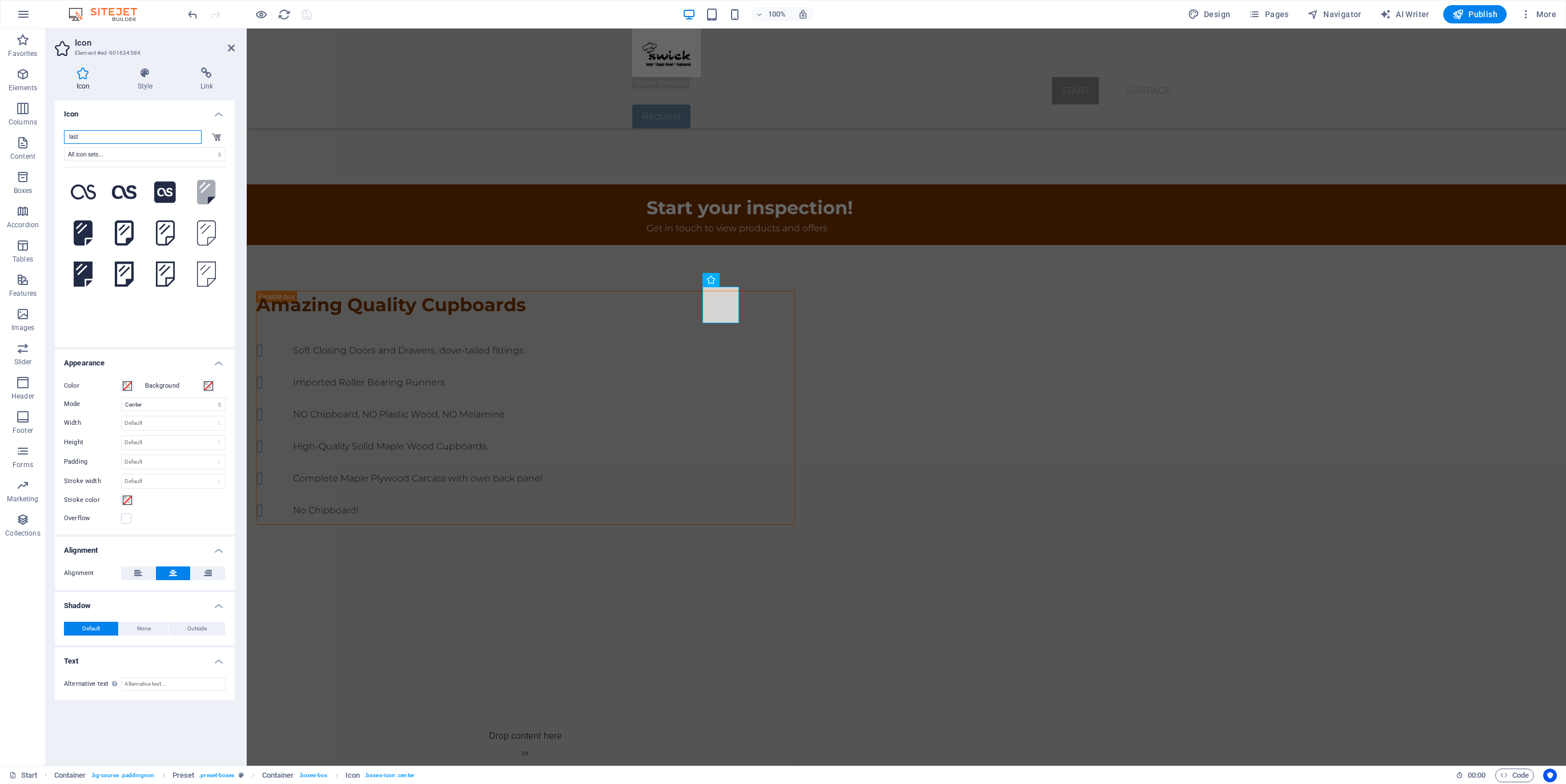
drag, startPoint x: 83, startPoint y: 135, endPoint x: 57, endPoint y: 137, distance: 26.1
click at [57, 137] on div "last All icon sets... IcoFont Ionicons FontAwesome Brands FontAwesome Duotone F…" at bounding box center [144, 234] width 180 height 226
type input "long"
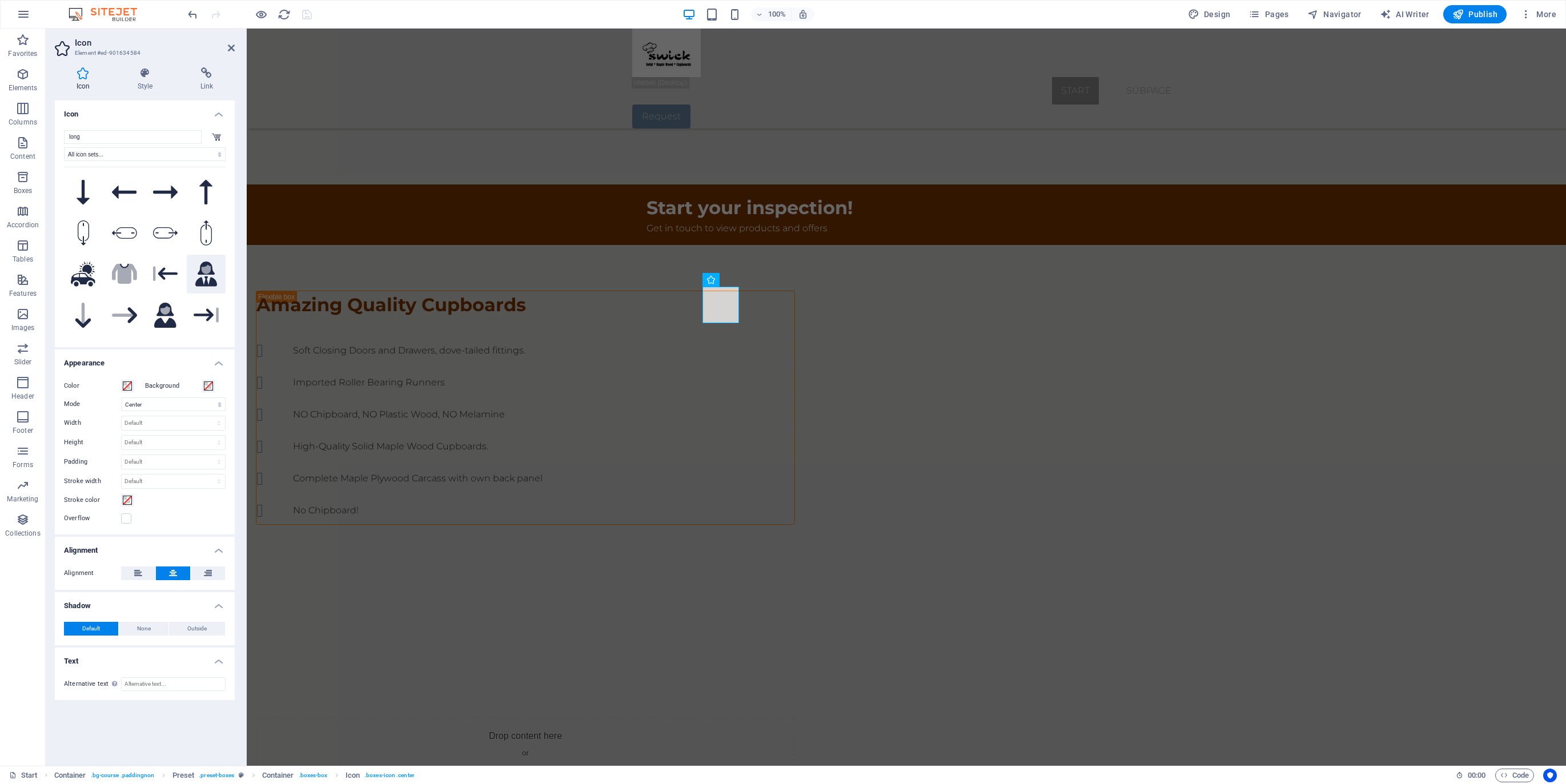
click at [204, 280] on icon at bounding box center [206, 274] width 22 height 25
click at [930, 275] on icon at bounding box center [930, 276] width 6 height 12
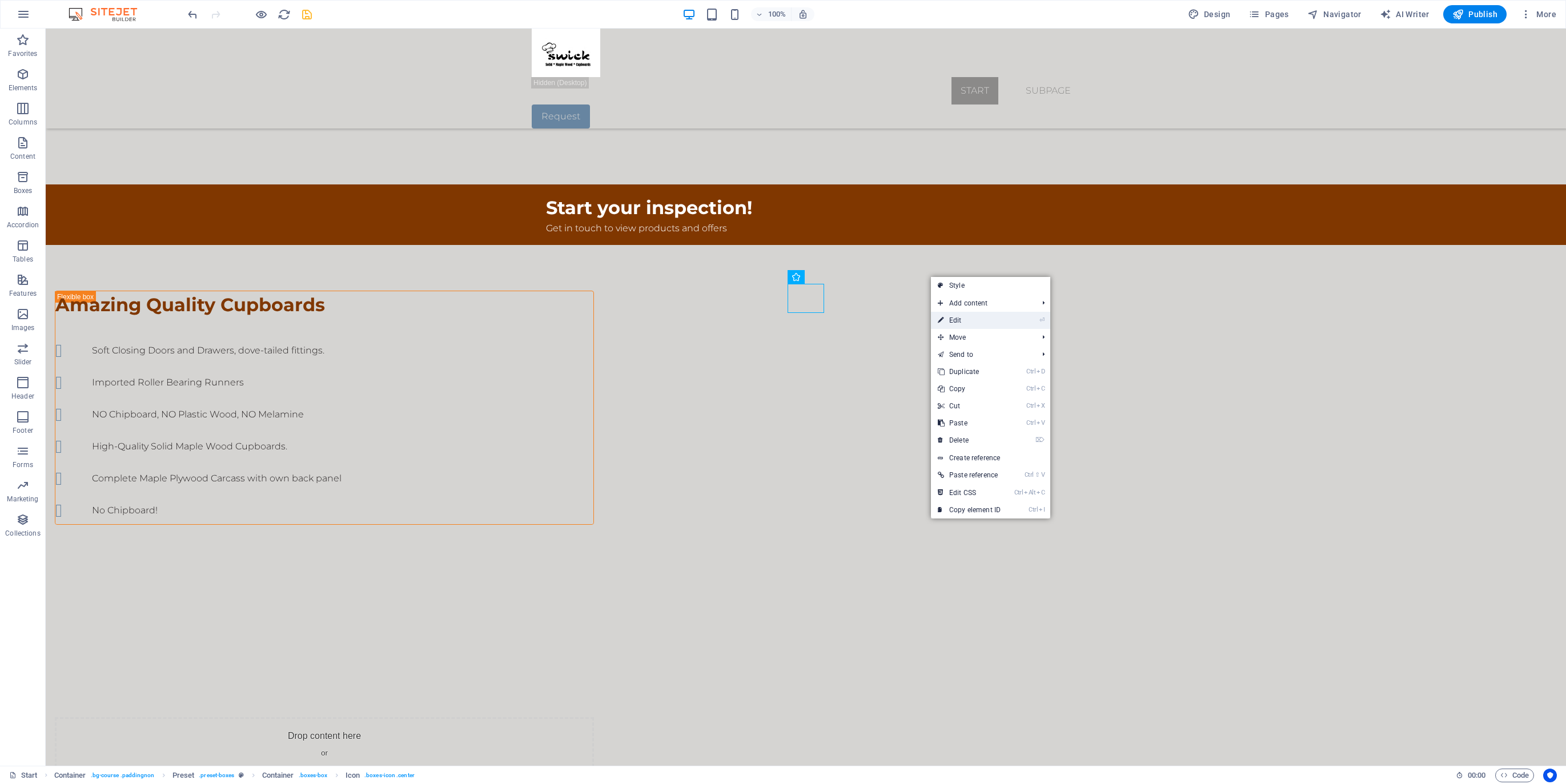
click at [949, 318] on link "⏎ Edit" at bounding box center [969, 320] width 76 height 17
select select "xMidYMid"
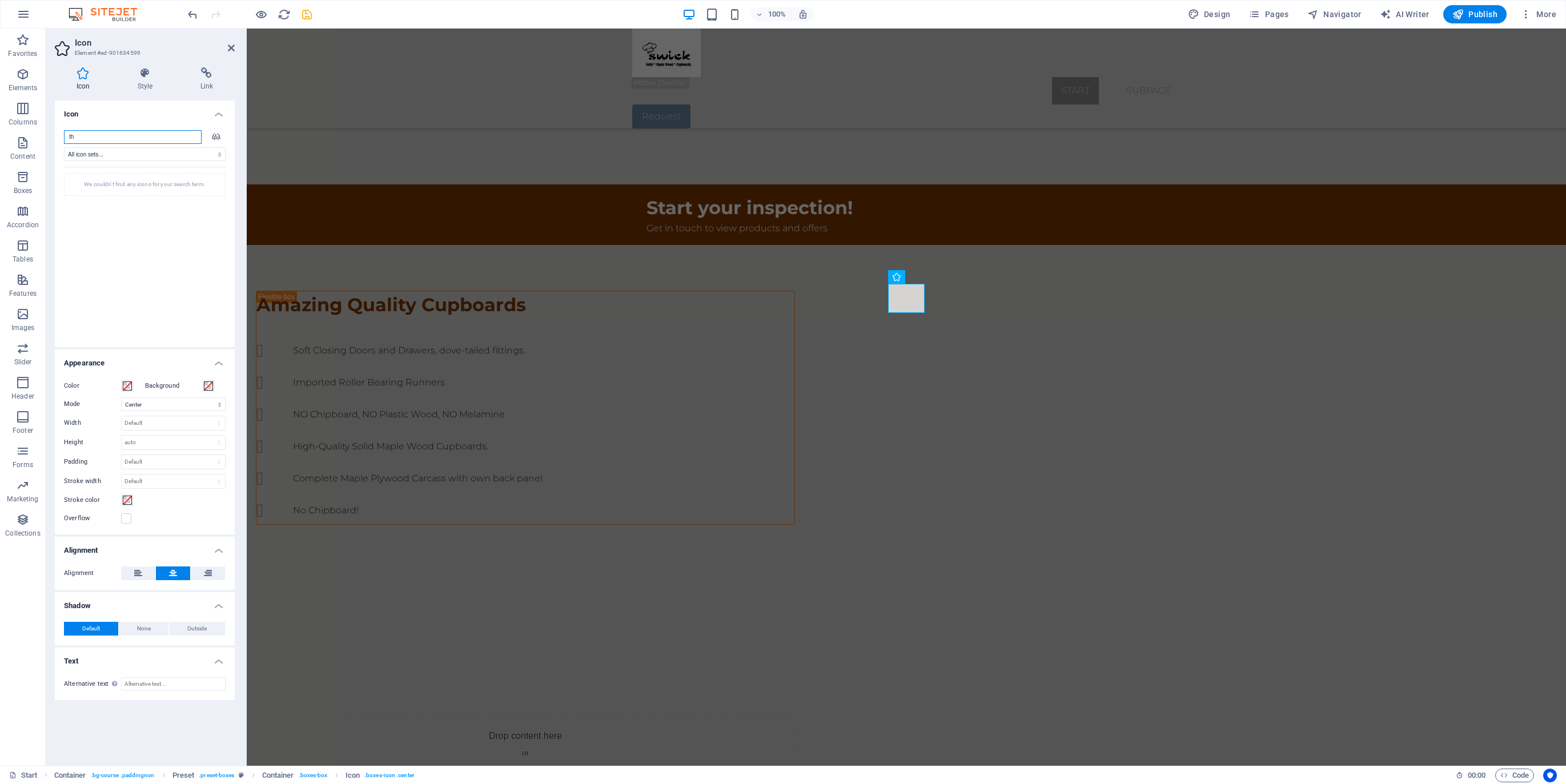
type input "h"
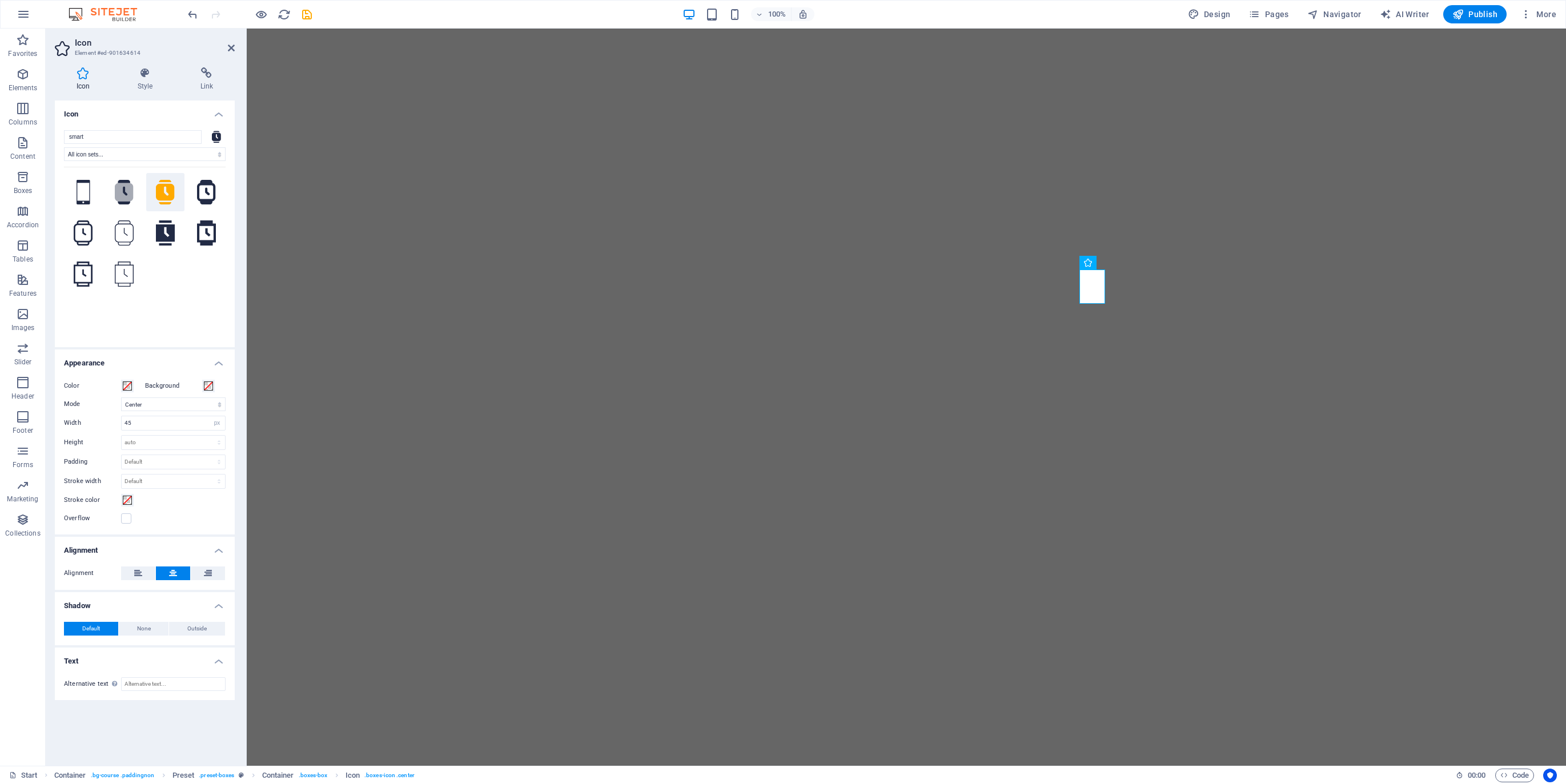
select select "xMidYMid"
select select "px"
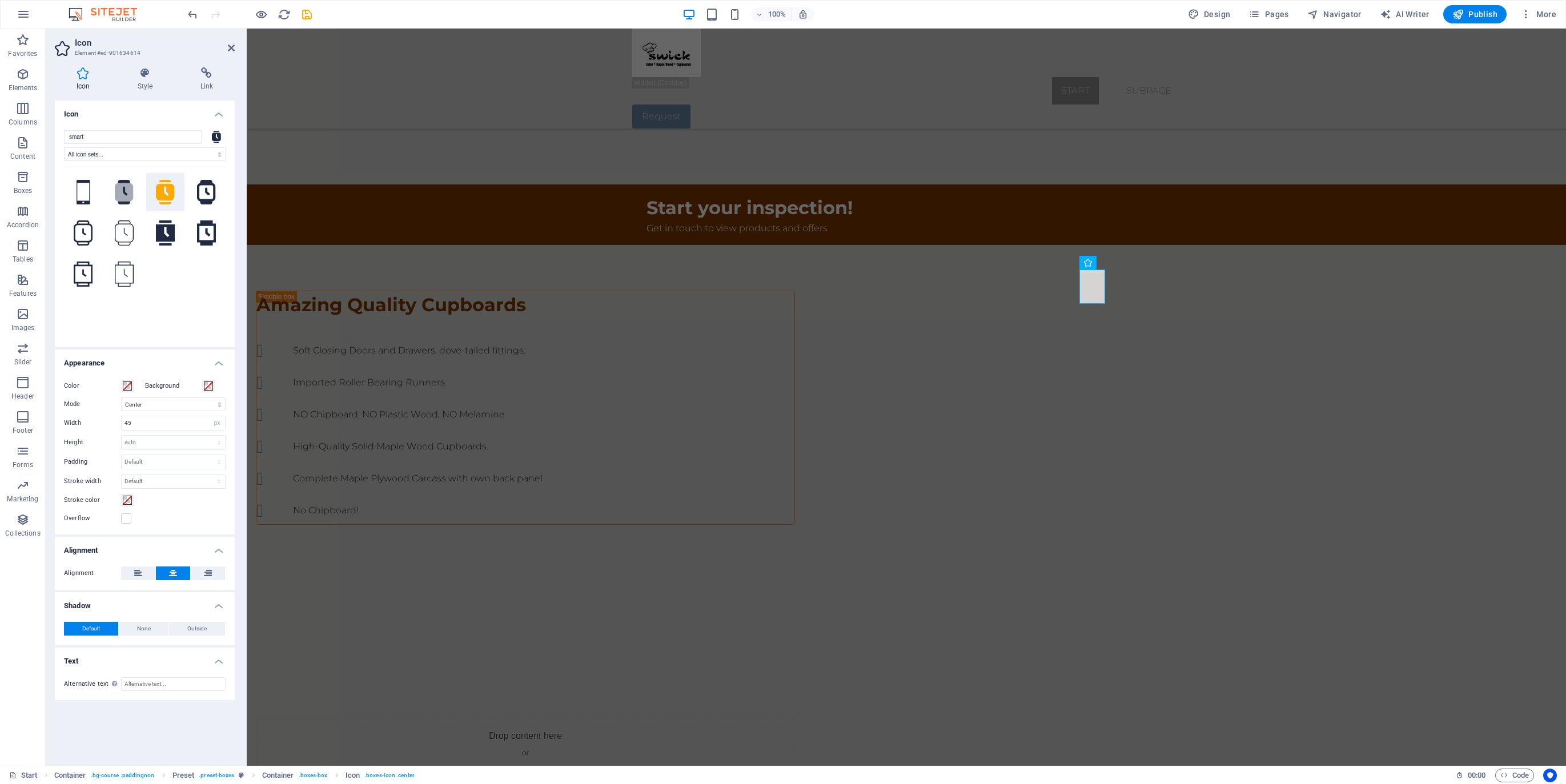
scroll to position [706, 0]
click at [681, 353] on icon at bounding box center [678, 352] width 6 height 12
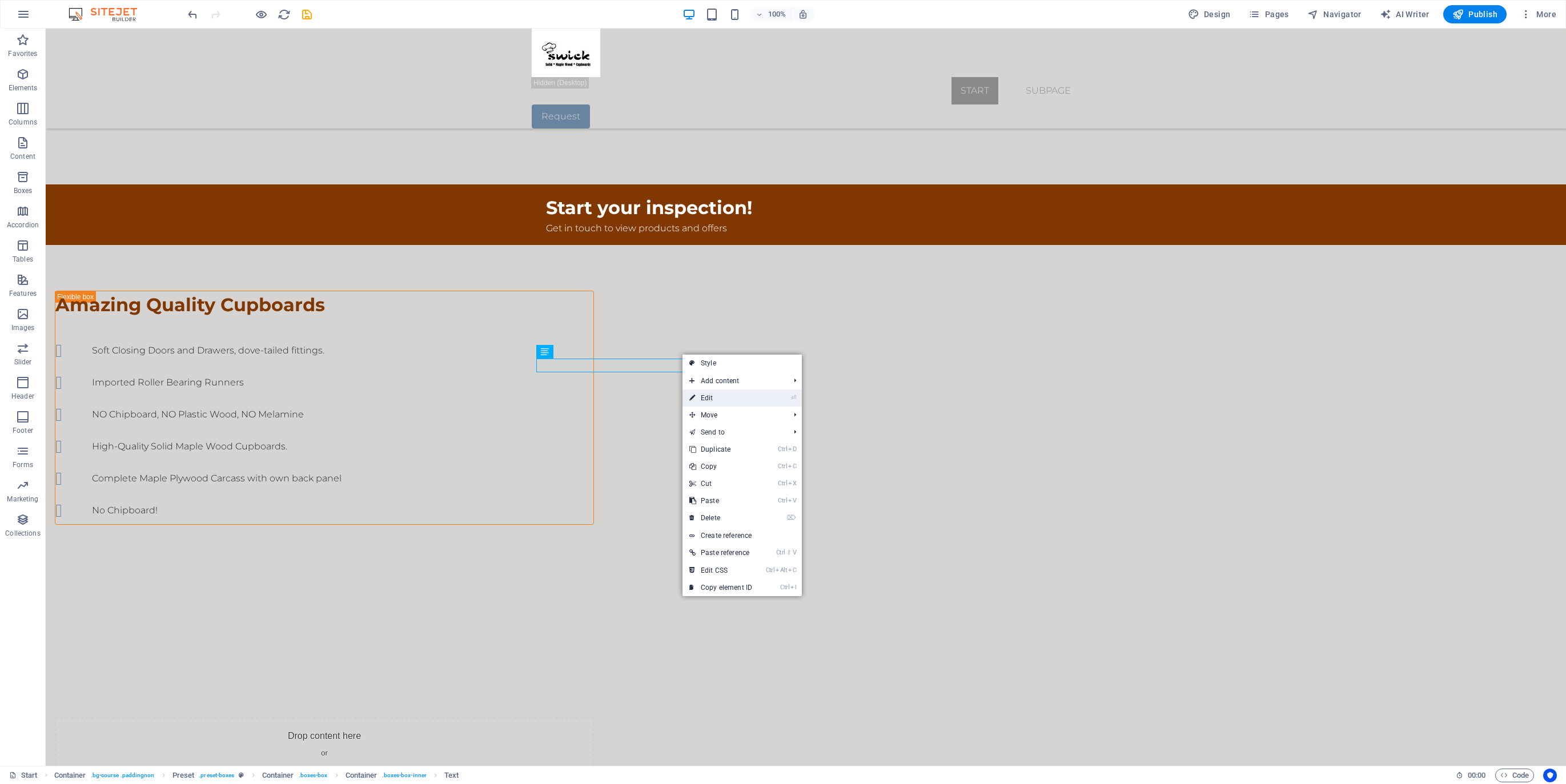
click at [704, 400] on link "⏎ Edit" at bounding box center [721, 397] width 76 height 17
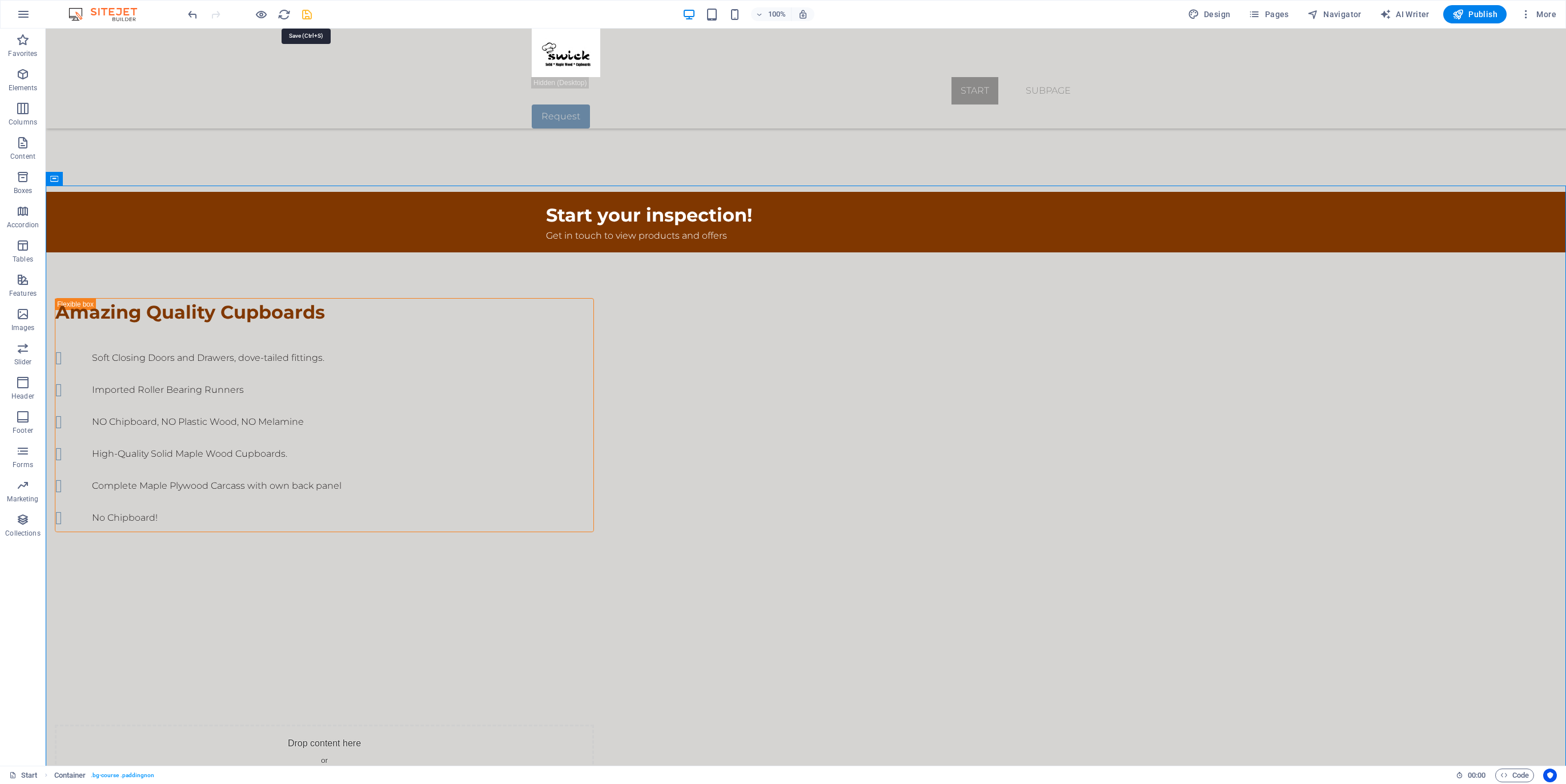
click at [306, 17] on icon "save" at bounding box center [307, 14] width 13 height 13
click at [739, 494] on button at bounding box center [735, 497] width 13 height 13
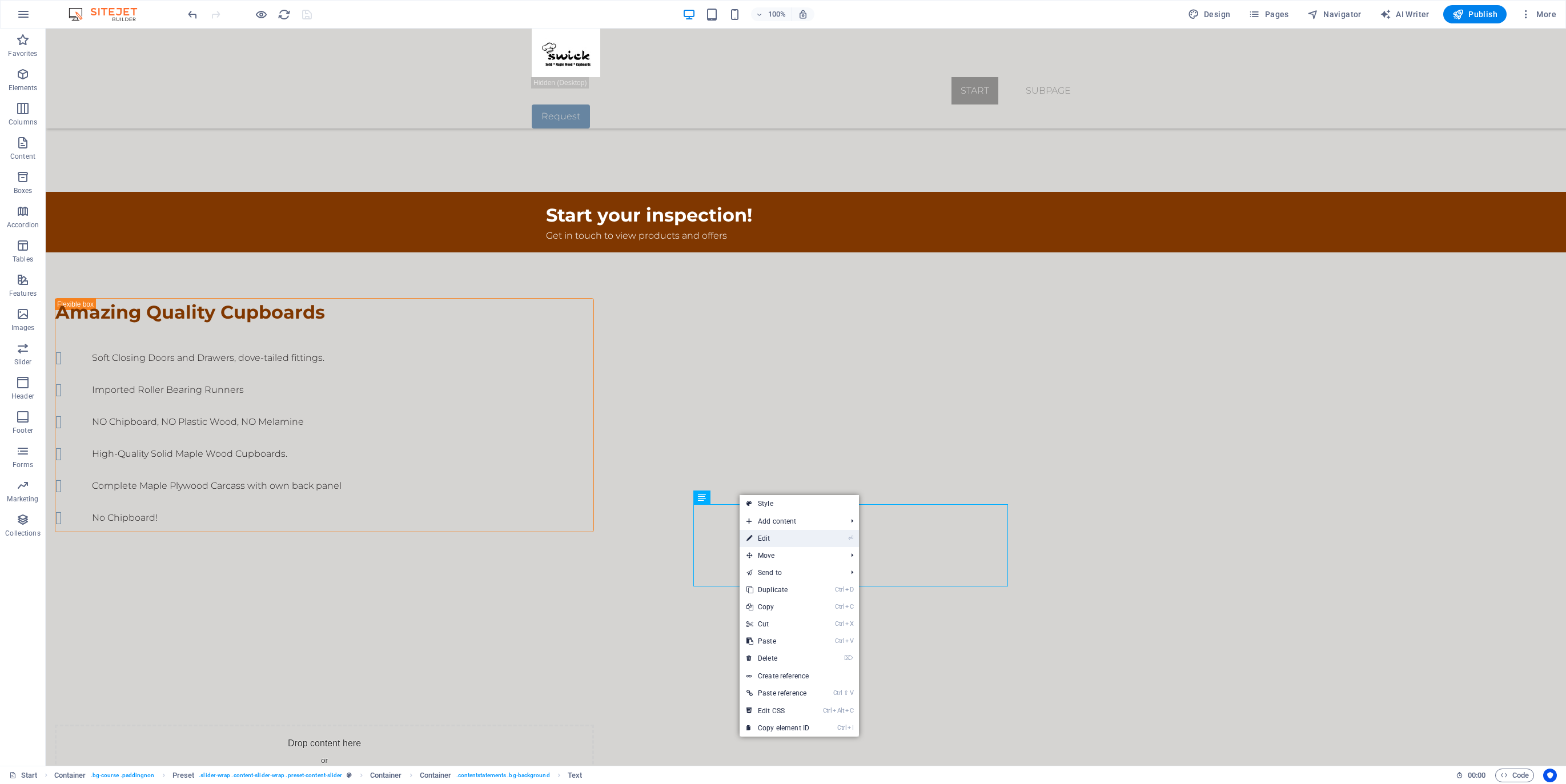
click at [766, 537] on link "⏎ Edit" at bounding box center [777, 538] width 76 height 17
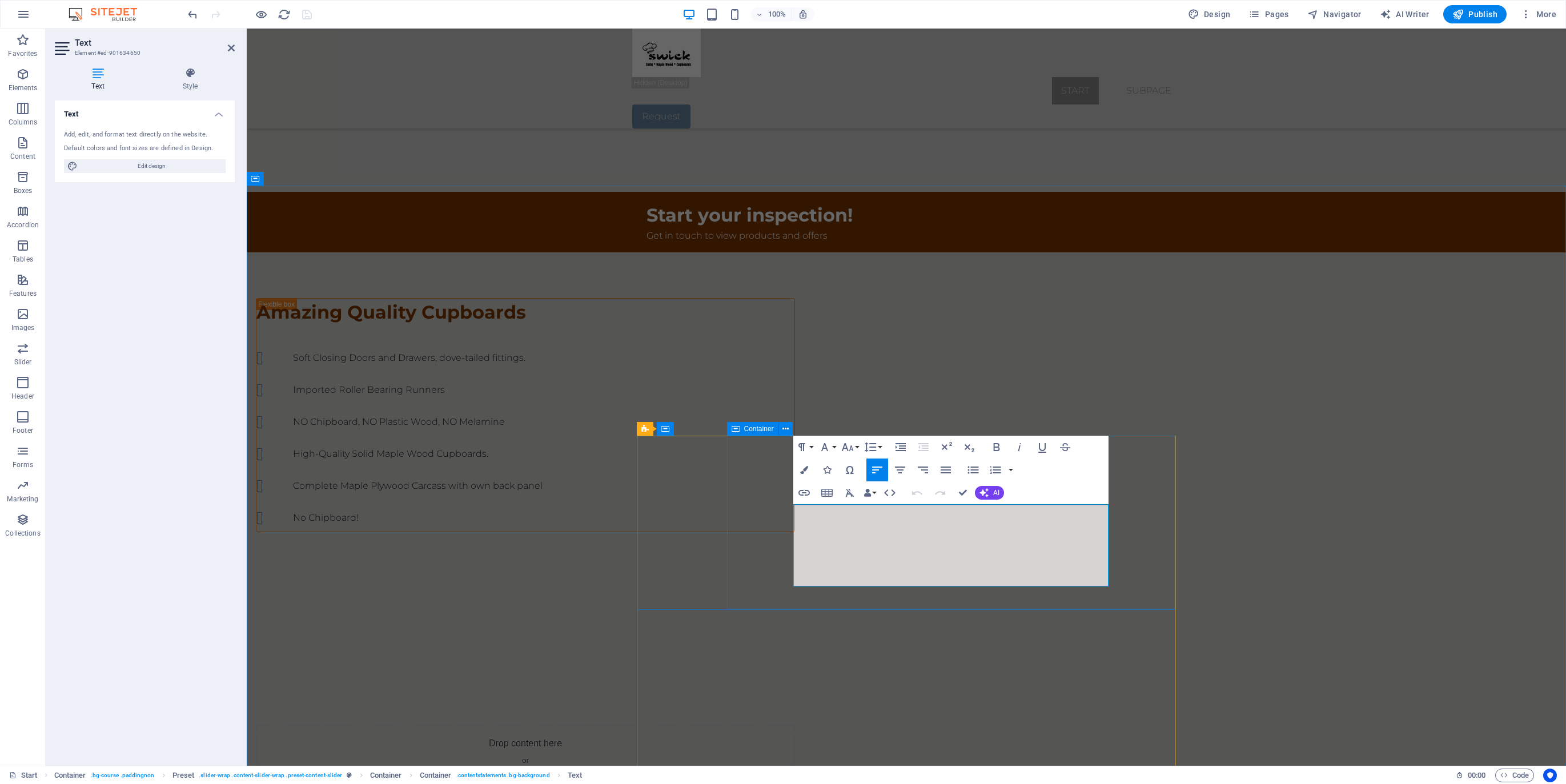
drag, startPoint x: 829, startPoint y: 507, endPoint x: 792, endPoint y: 508, distance: 37.0
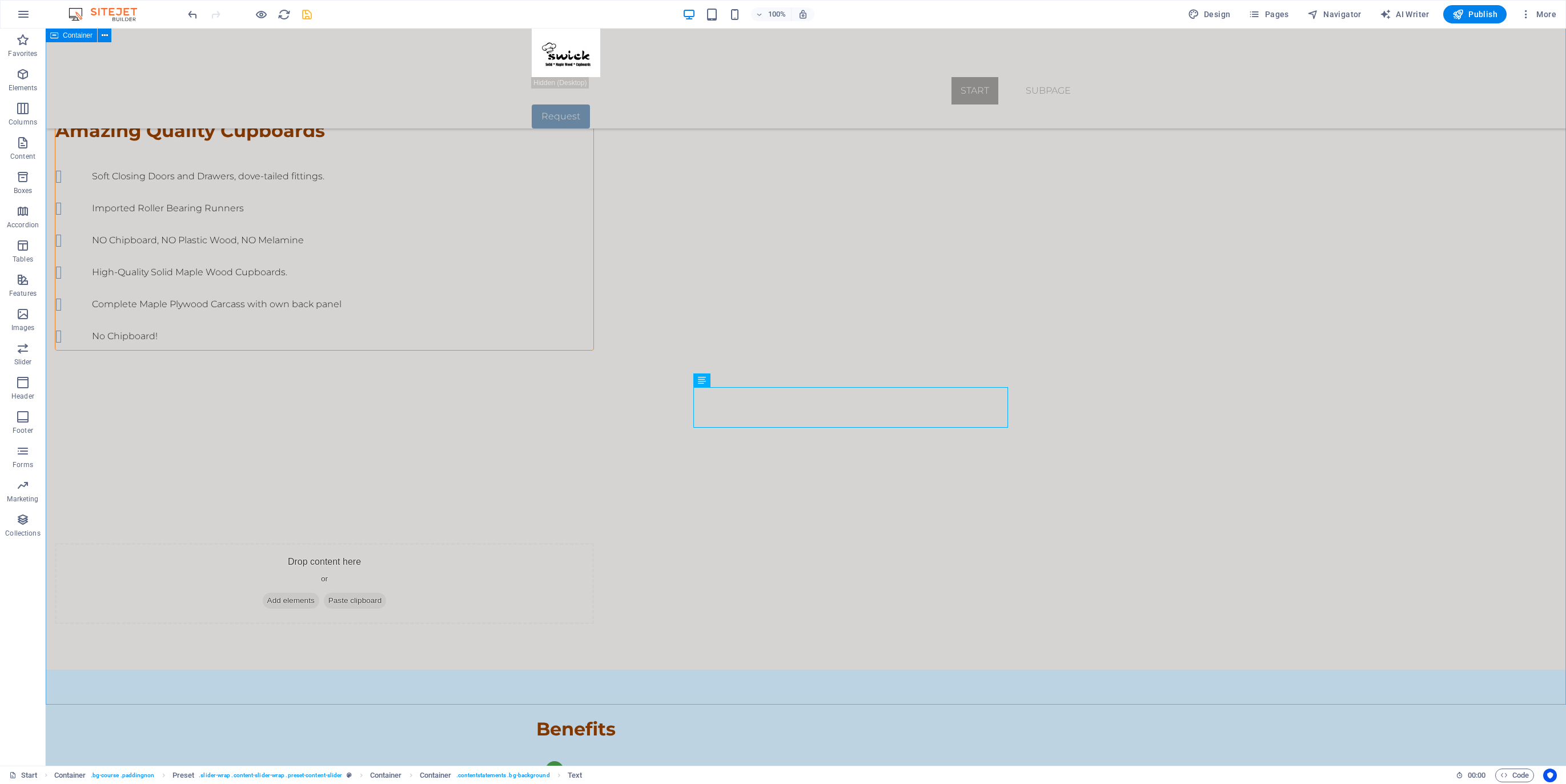
scroll to position [1010, 0]
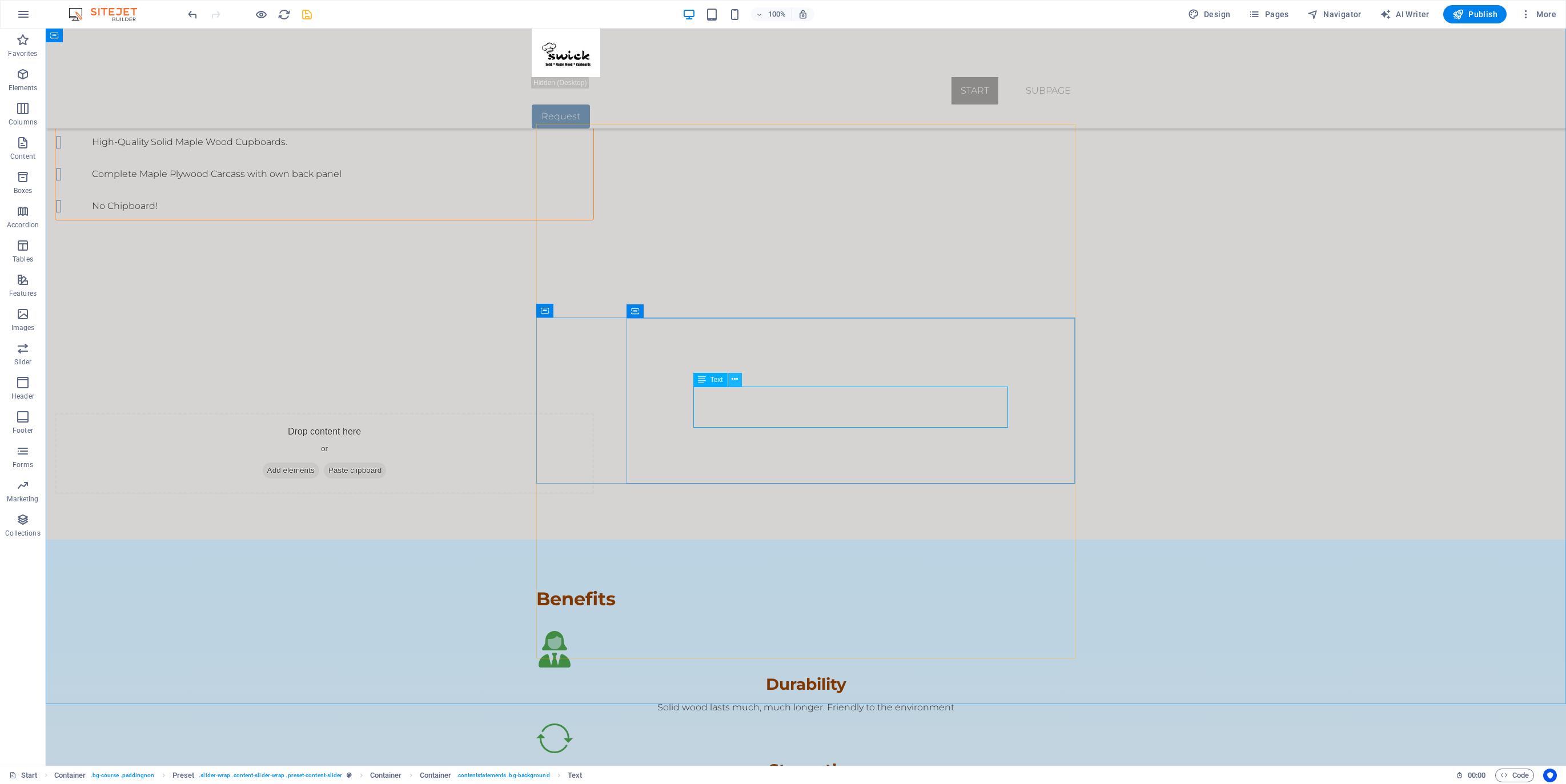
click at [737, 379] on icon at bounding box center [734, 379] width 6 height 12
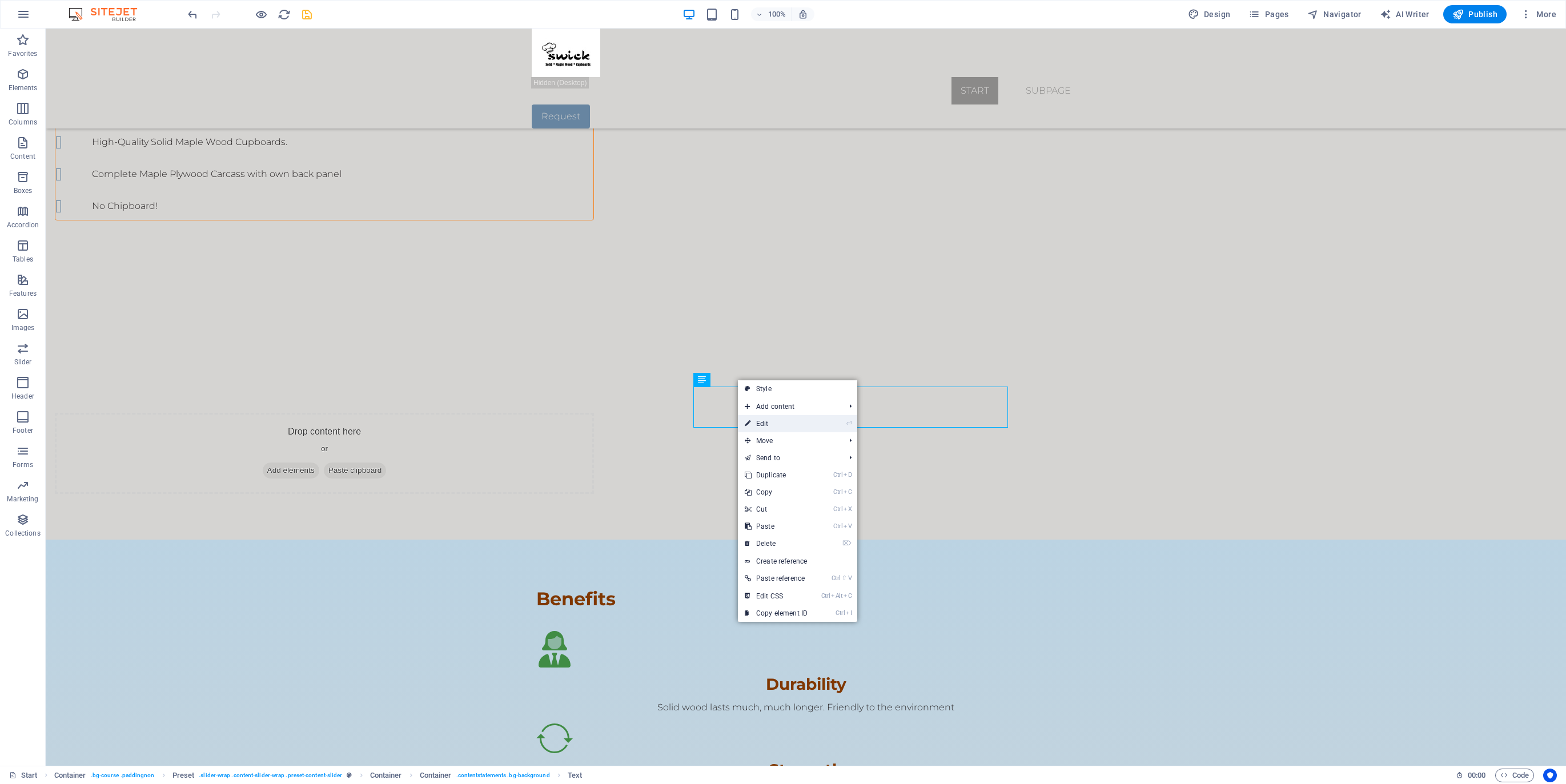
click at [773, 423] on link "⏎ Edit" at bounding box center [775, 423] width 76 height 17
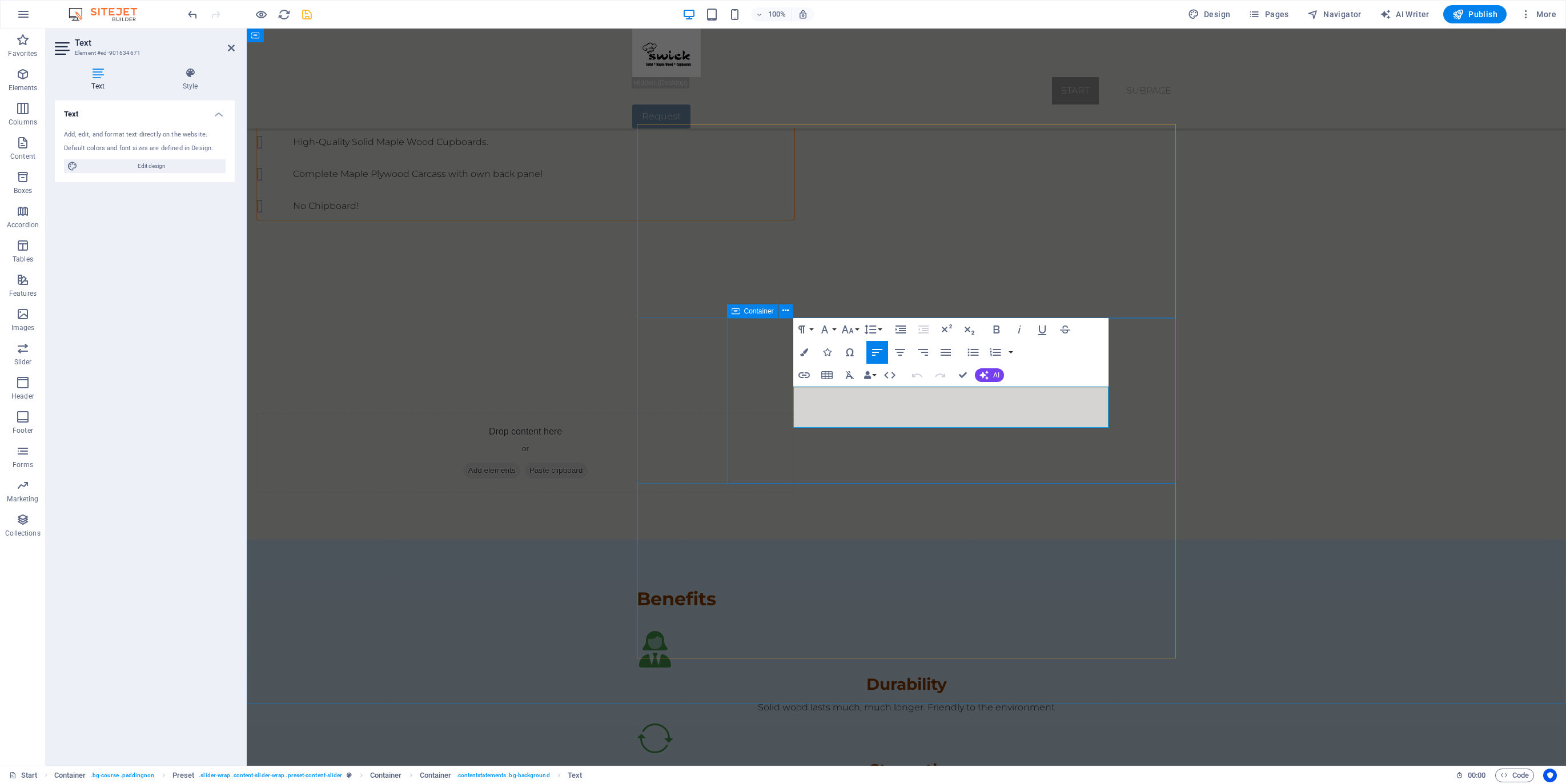
drag, startPoint x: 815, startPoint y: 421, endPoint x: 792, endPoint y: 393, distance: 36.2
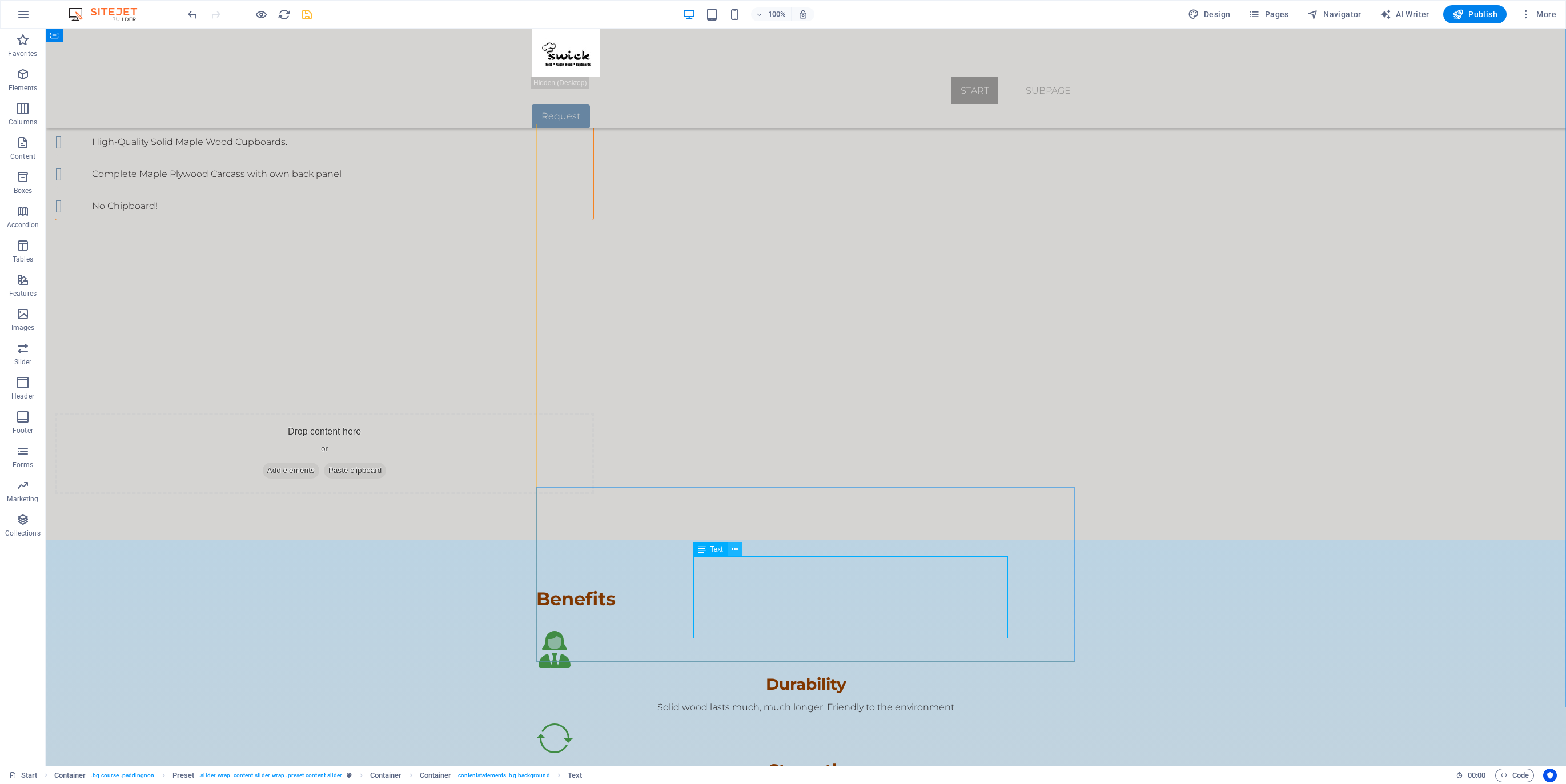
click at [737, 550] on icon at bounding box center [734, 549] width 6 height 12
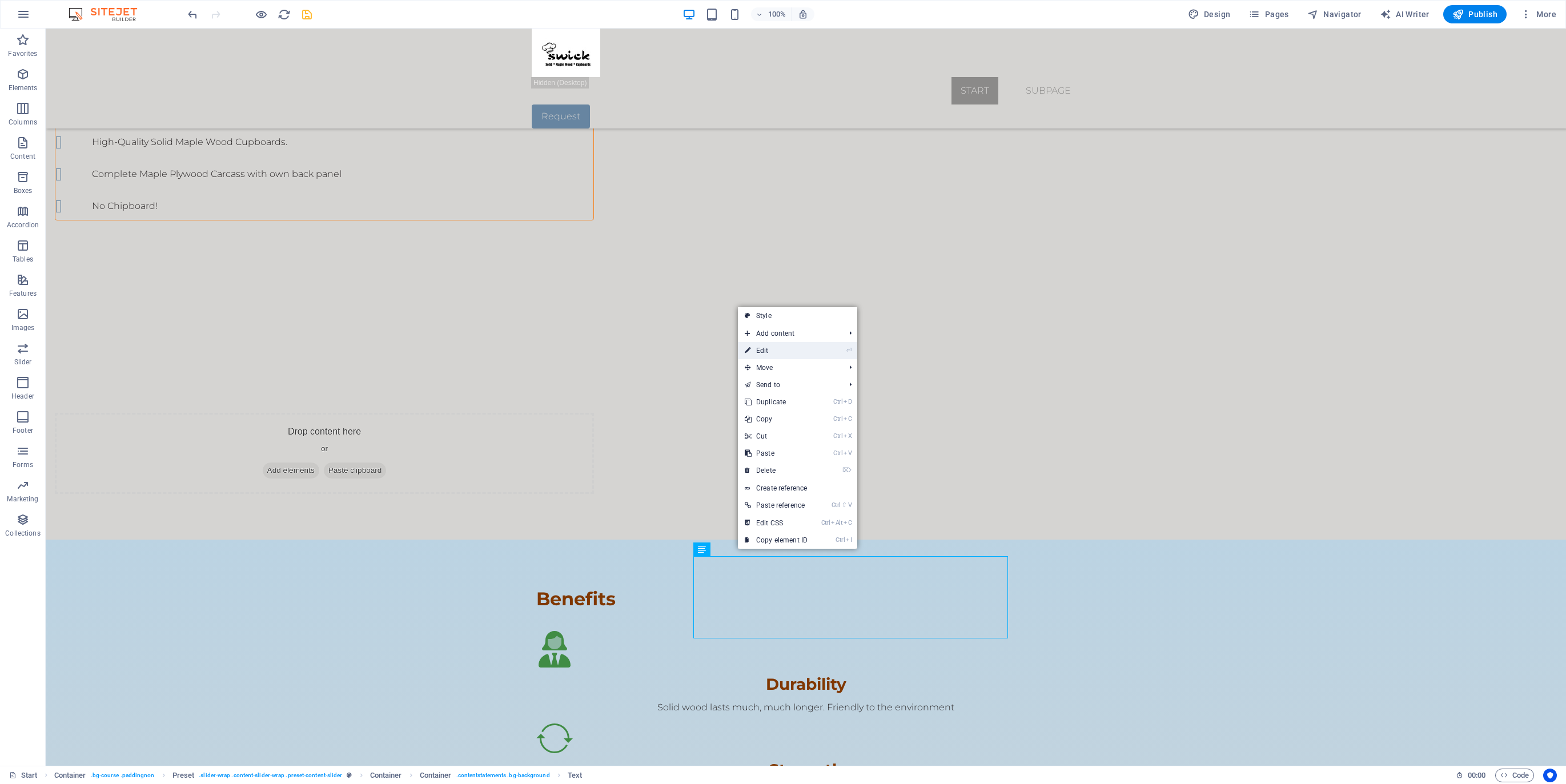
click at [766, 351] on link "⏎ Edit" at bounding box center [775, 350] width 76 height 17
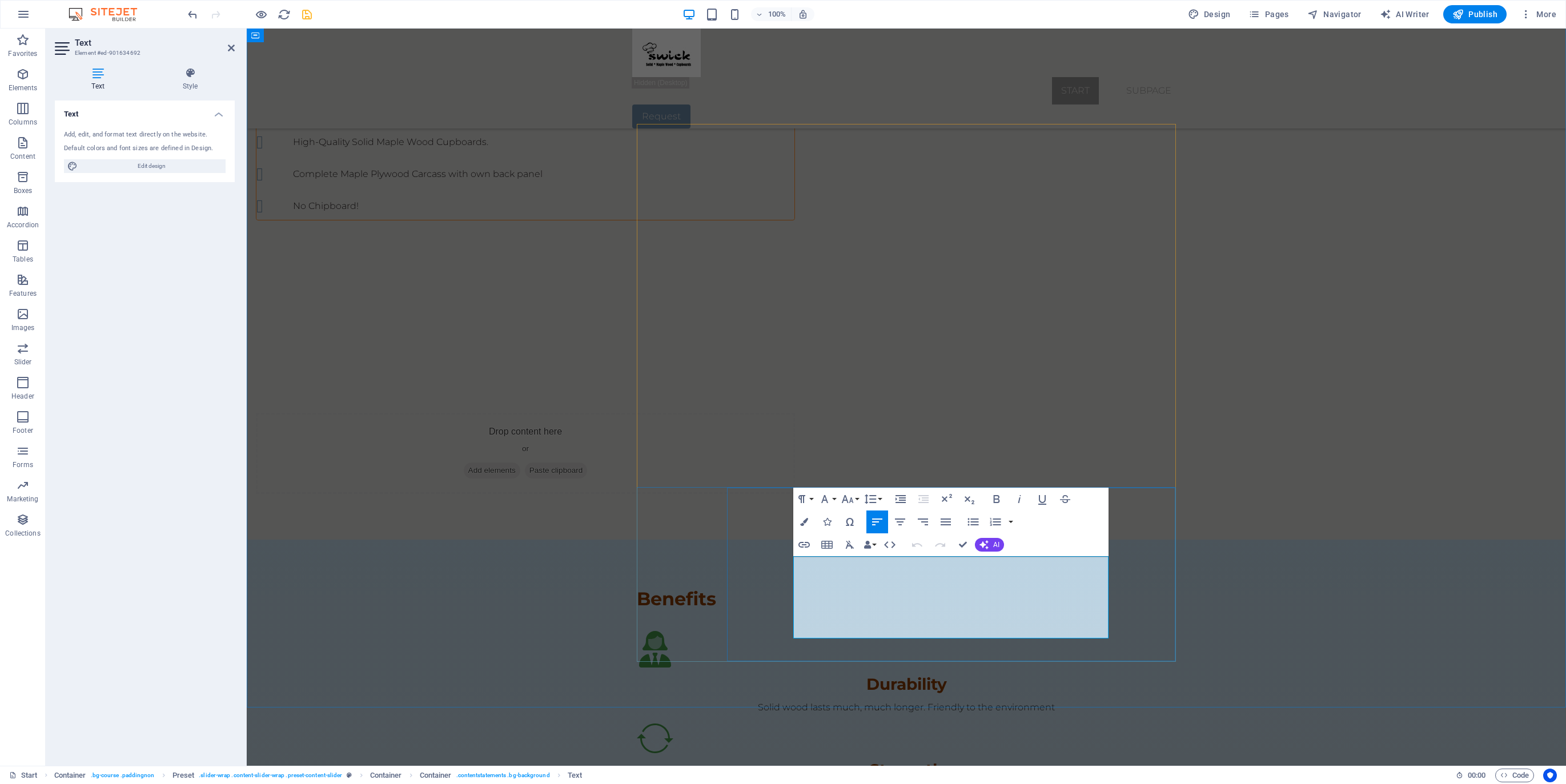
drag, startPoint x: 955, startPoint y: 631, endPoint x: 795, endPoint y: 562, distance: 174.2
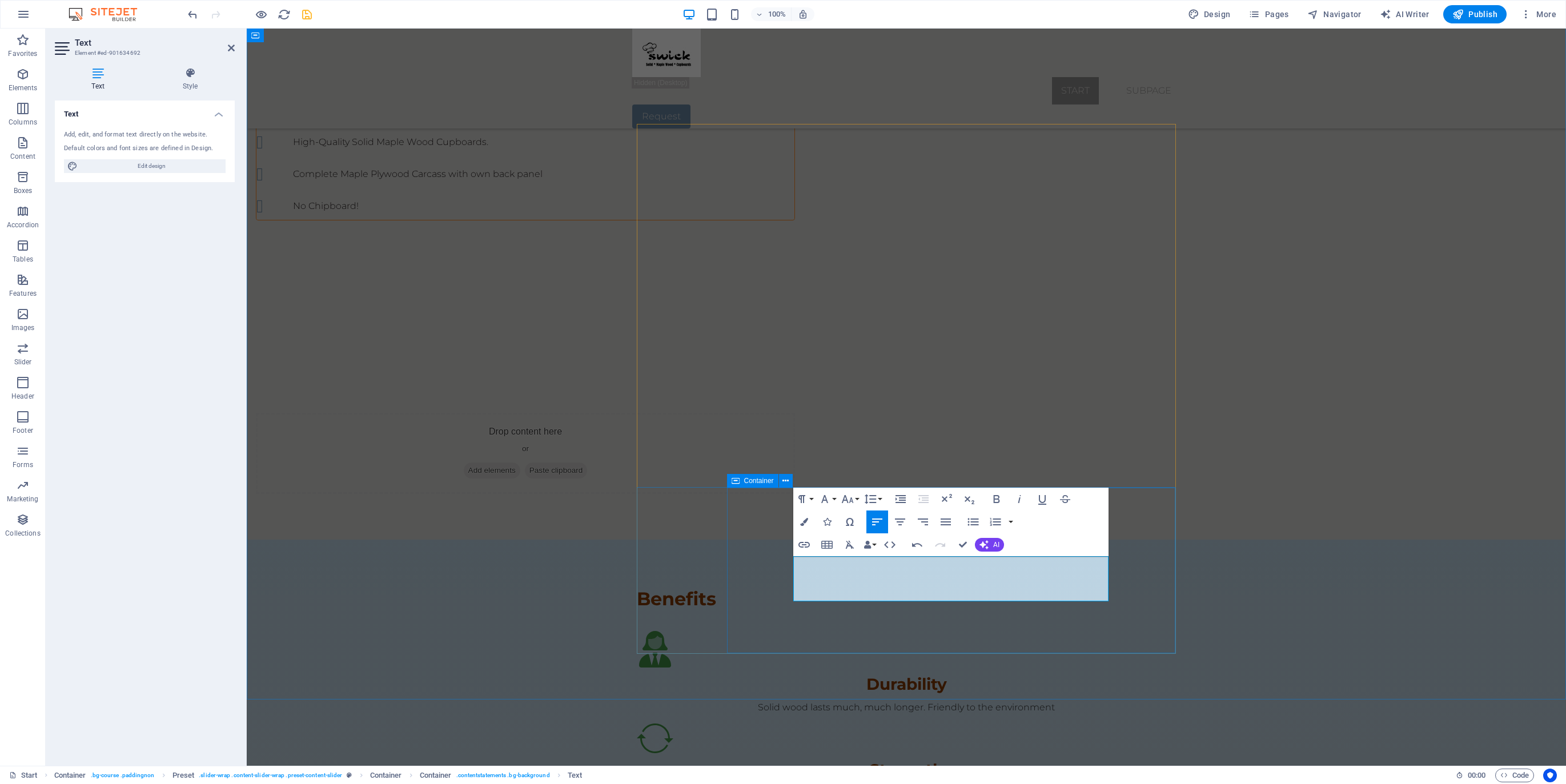
drag, startPoint x: 827, startPoint y: 597, endPoint x: 792, endPoint y: 593, distance: 35.2
click at [442, 20] on div "100% Design Pages Navigator AI Writer Publish More" at bounding box center [873, 14] width 1376 height 18
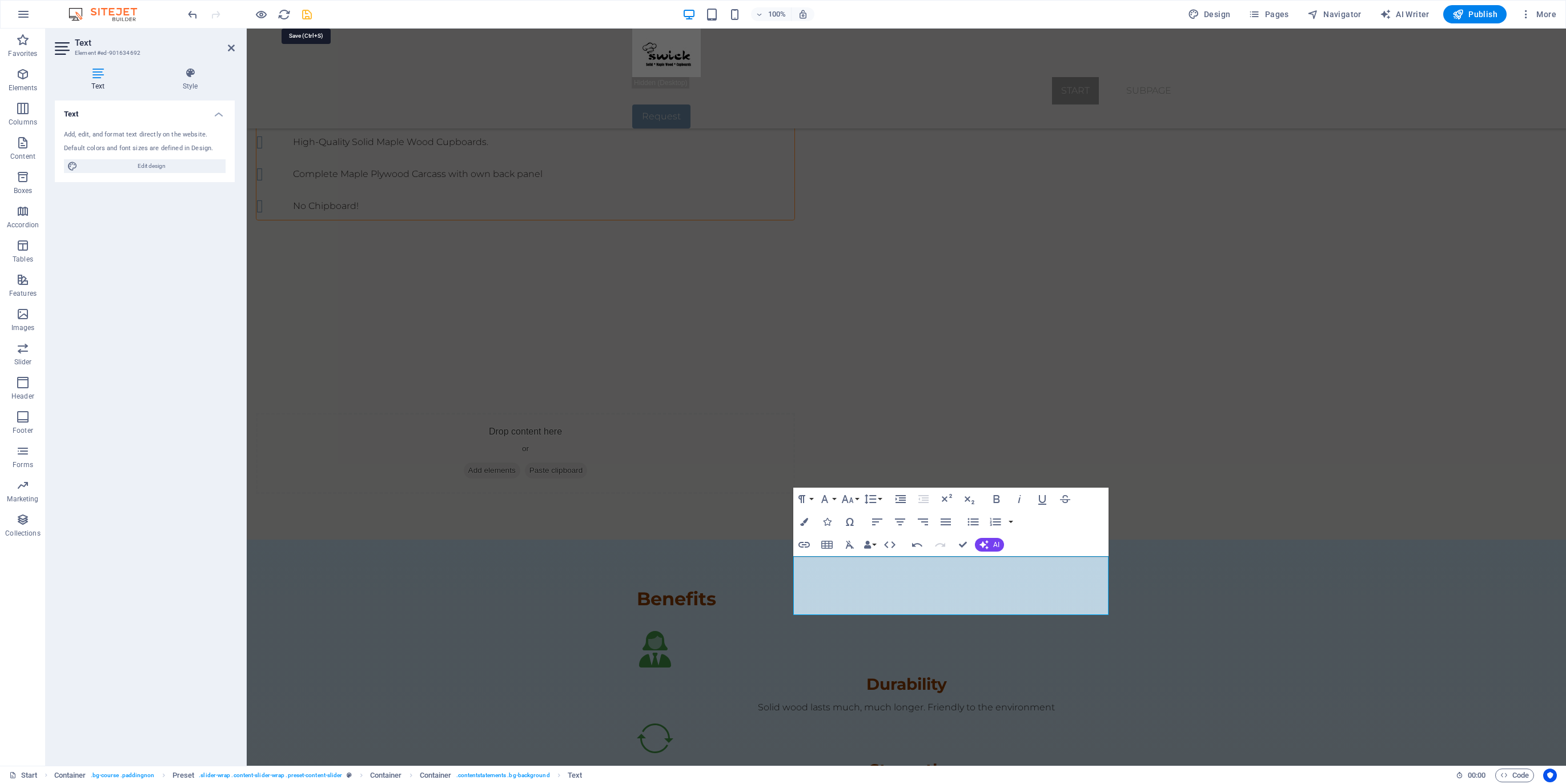
click at [306, 16] on icon "save" at bounding box center [307, 14] width 13 height 13
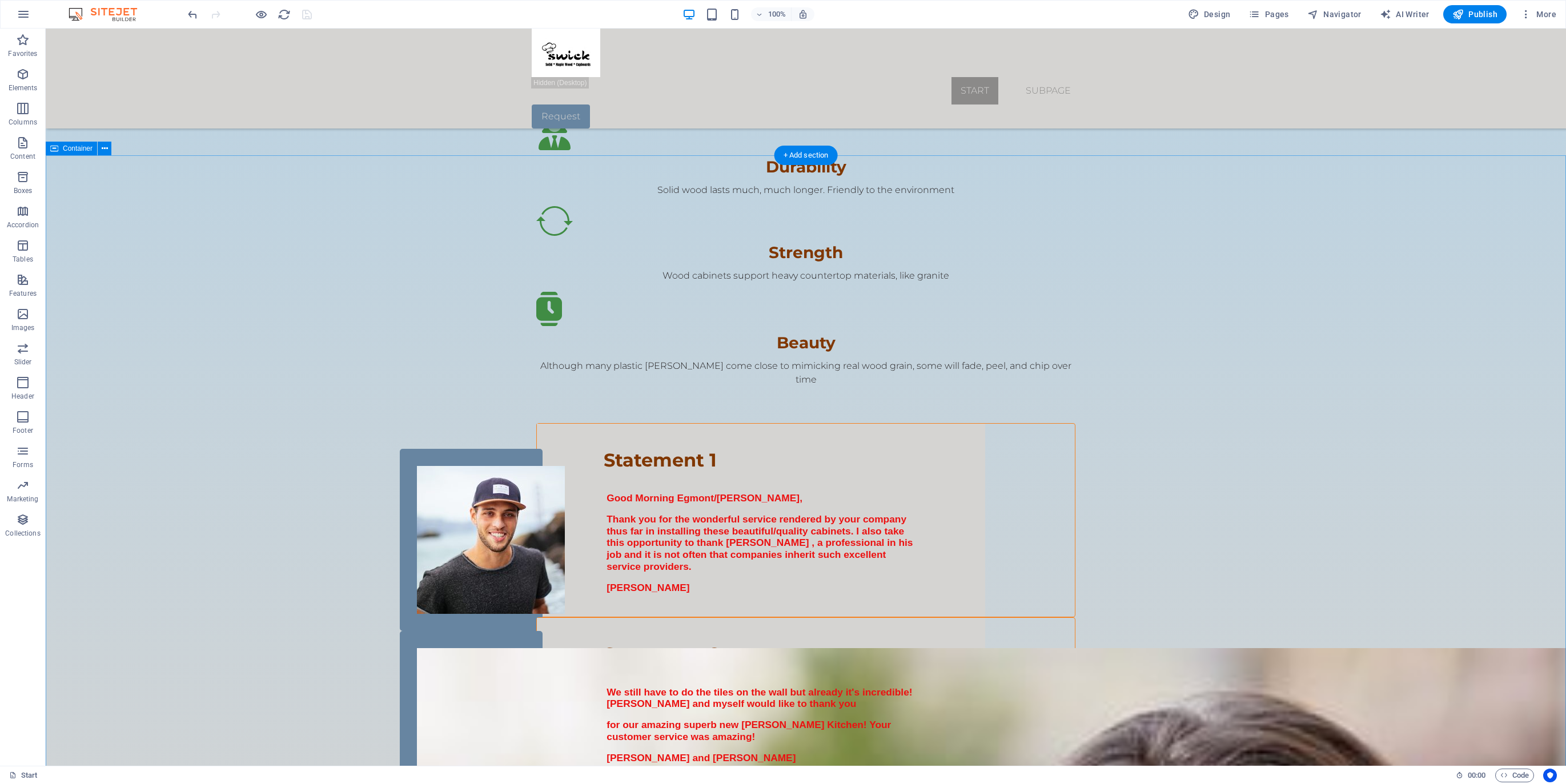
scroll to position [1555, 0]
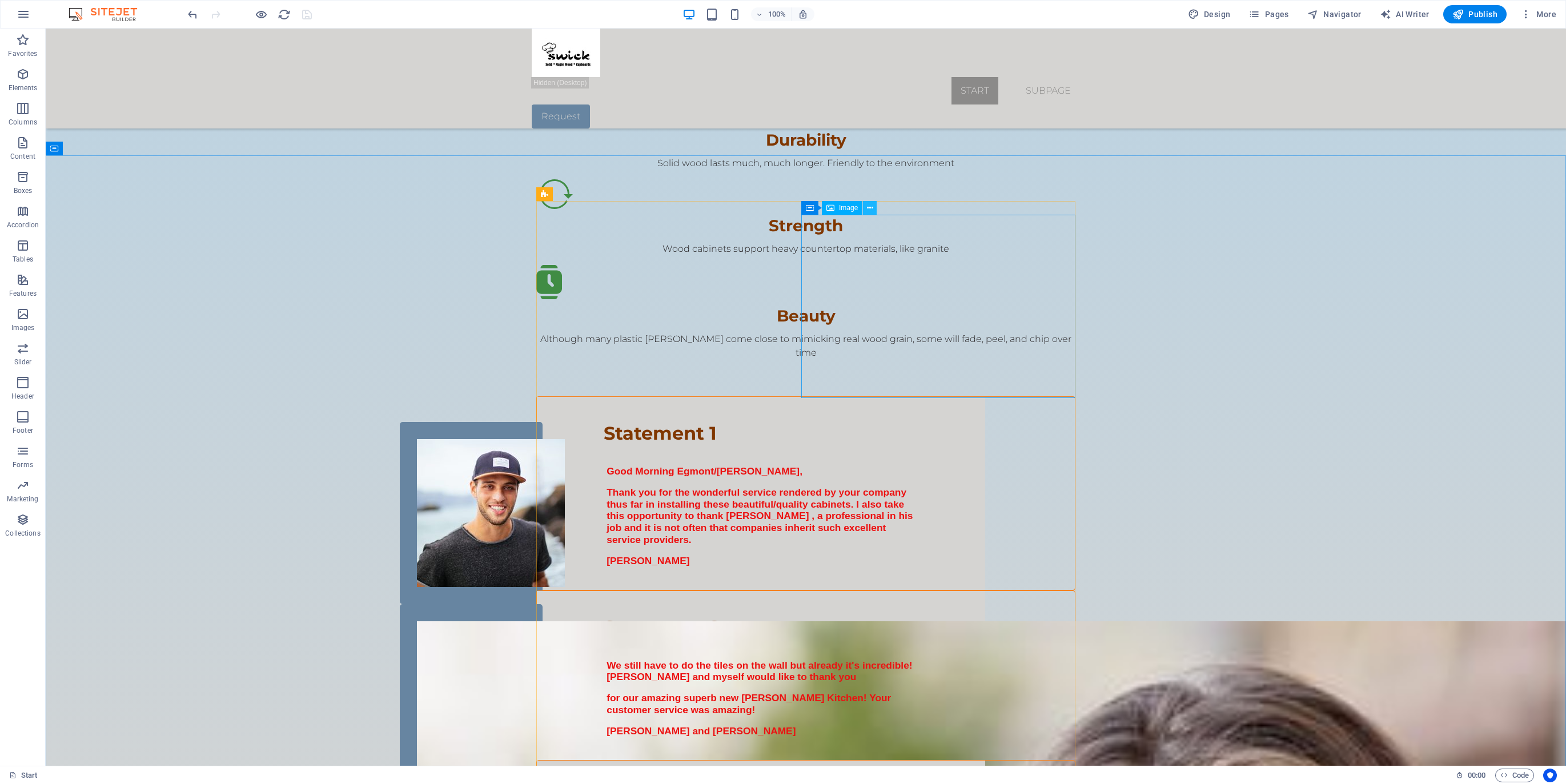
click at [871, 205] on icon at bounding box center [870, 207] width 6 height 12
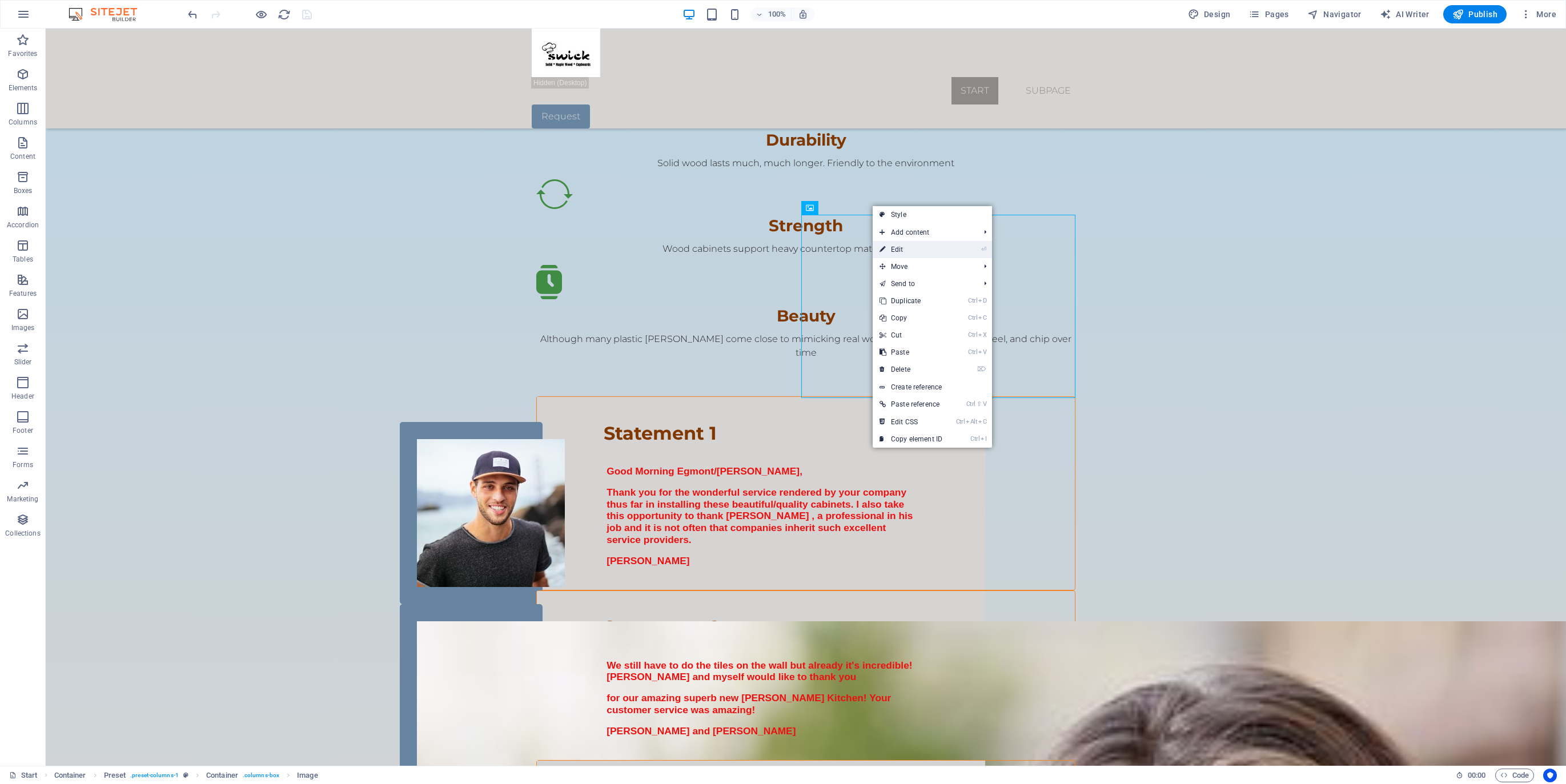
click at [897, 248] on link "⏎ Edit" at bounding box center [911, 249] width 76 height 17
select select "%"
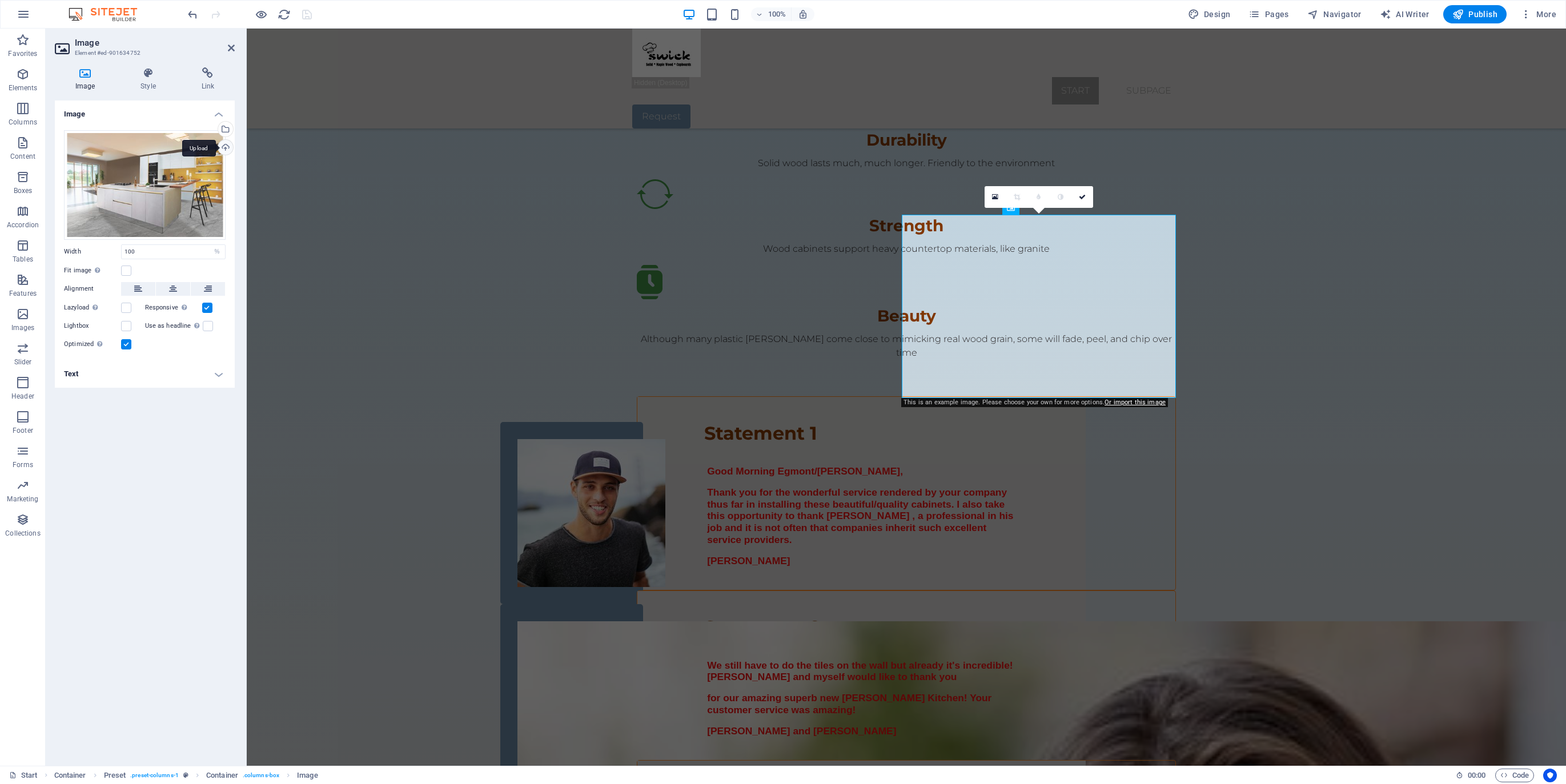
click at [225, 147] on div "Upload" at bounding box center [224, 148] width 17 height 17
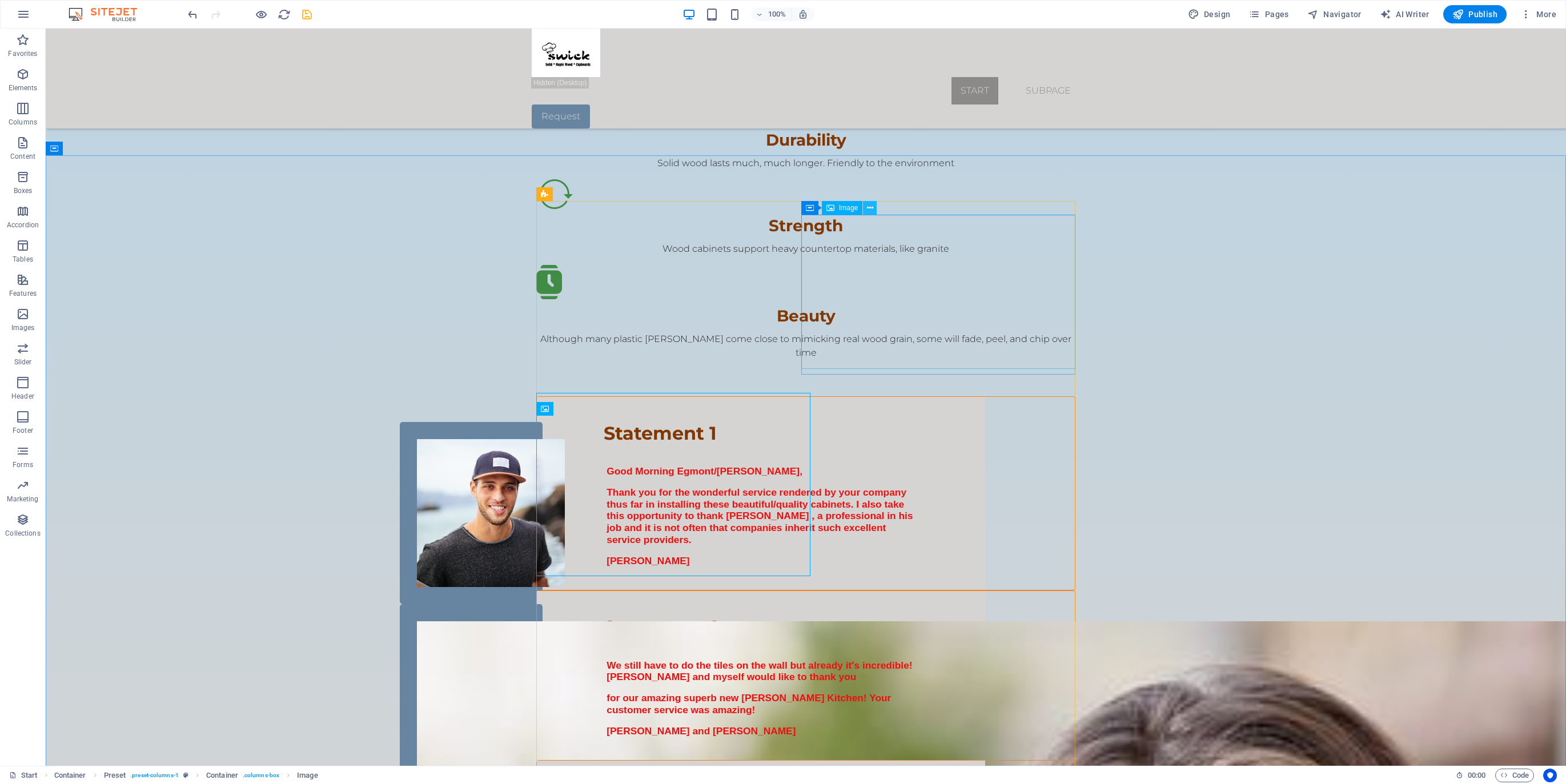
click at [871, 206] on icon at bounding box center [870, 207] width 6 height 12
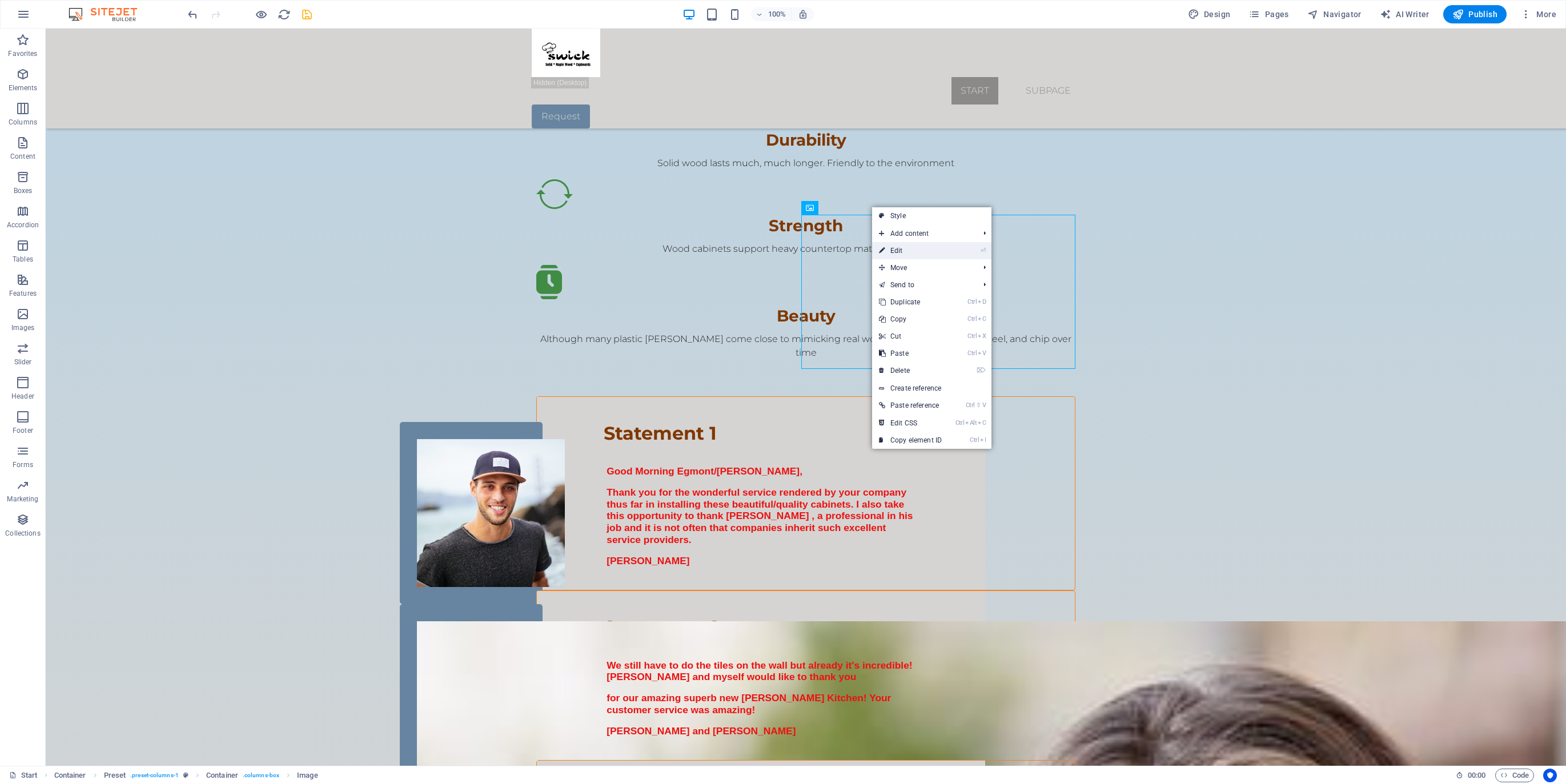
click at [900, 250] on link "⏎ Edit" at bounding box center [910, 250] width 76 height 17
select select "%"
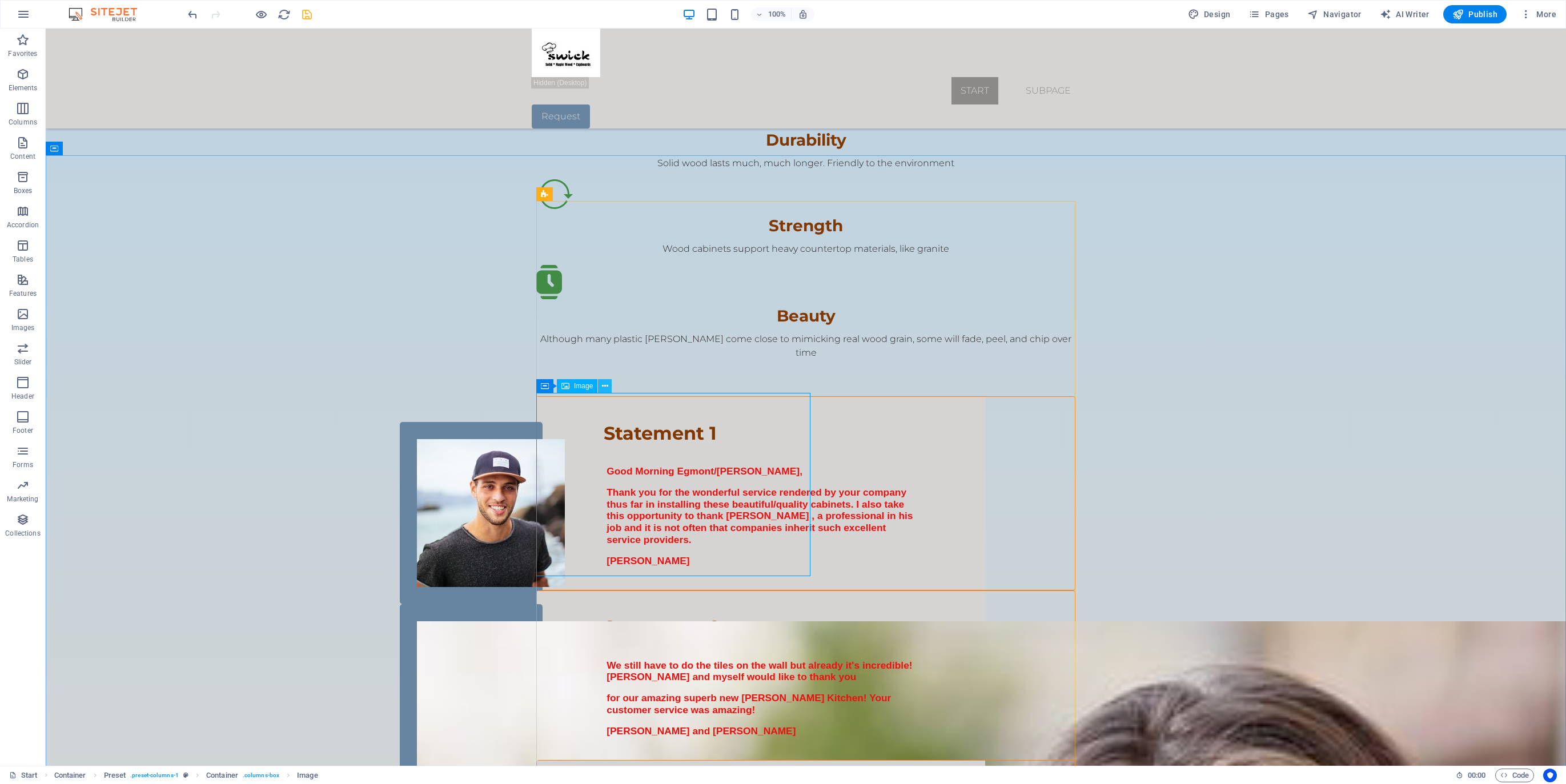
click at [604, 384] on icon at bounding box center [605, 386] width 6 height 12
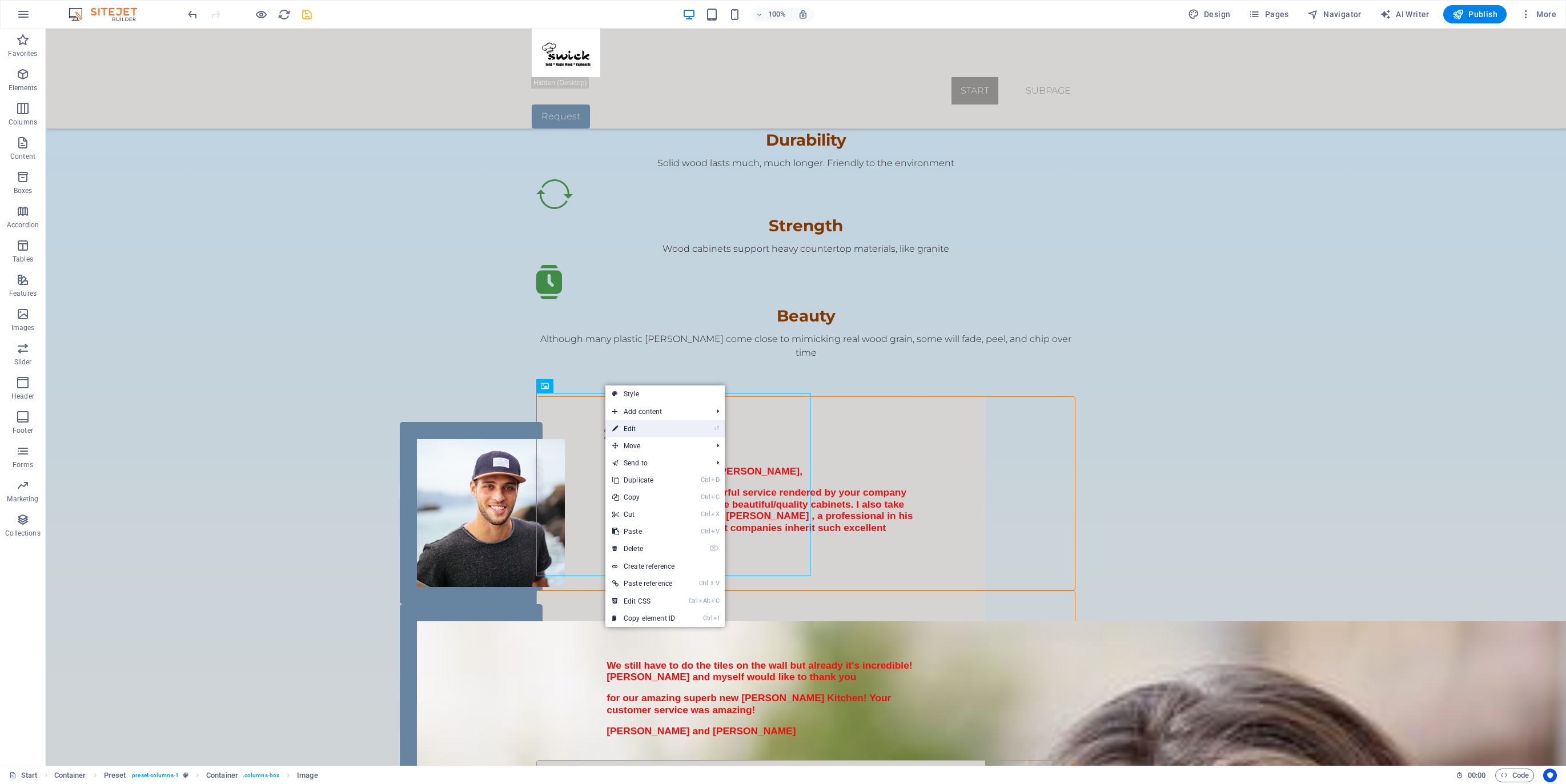
click at [631, 427] on link "⏎ Edit" at bounding box center [643, 428] width 76 height 17
select select "%"
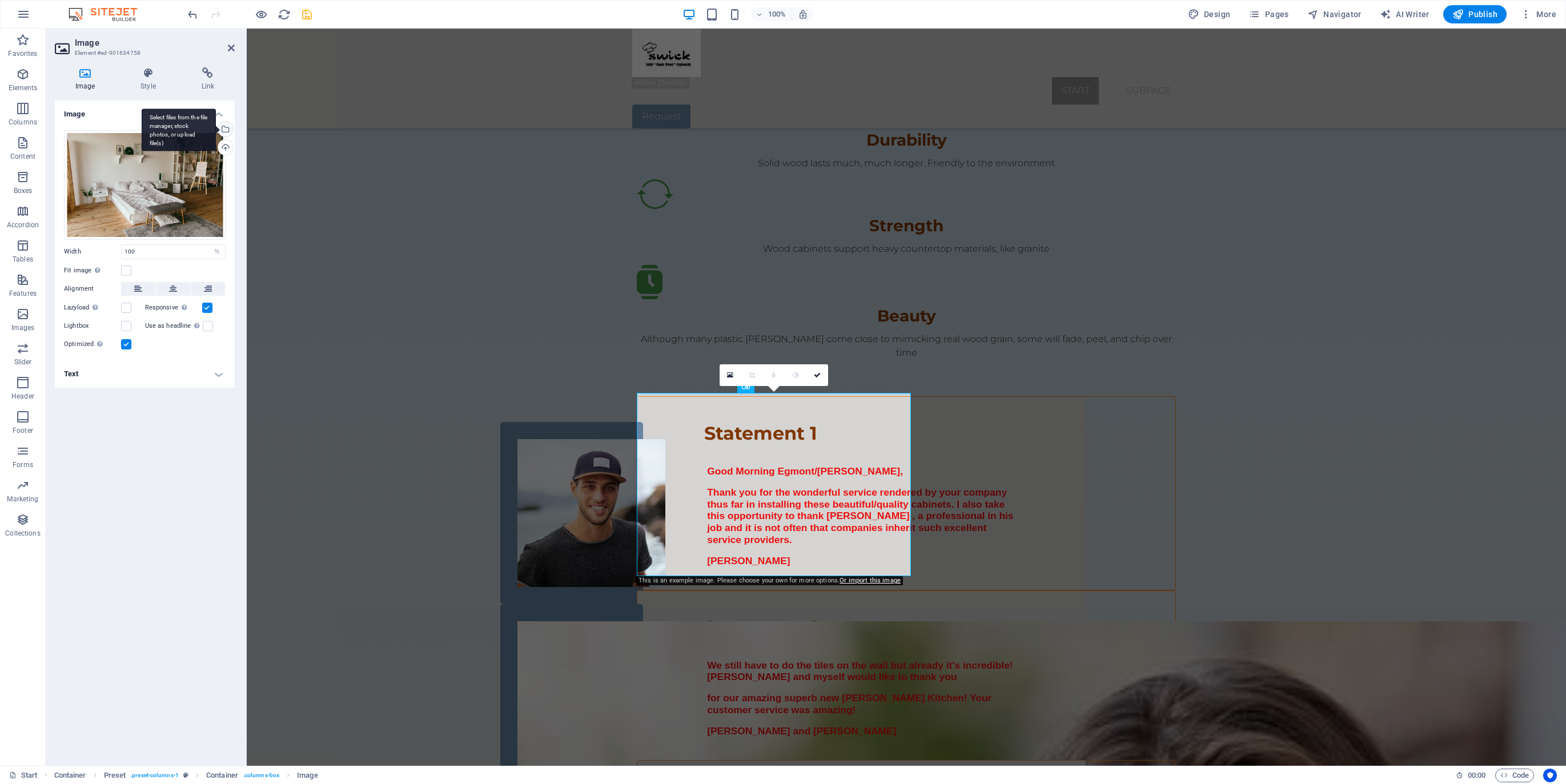
click at [227, 129] on div "Select files from the file manager, stock photos, or upload file(s)" at bounding box center [224, 130] width 17 height 17
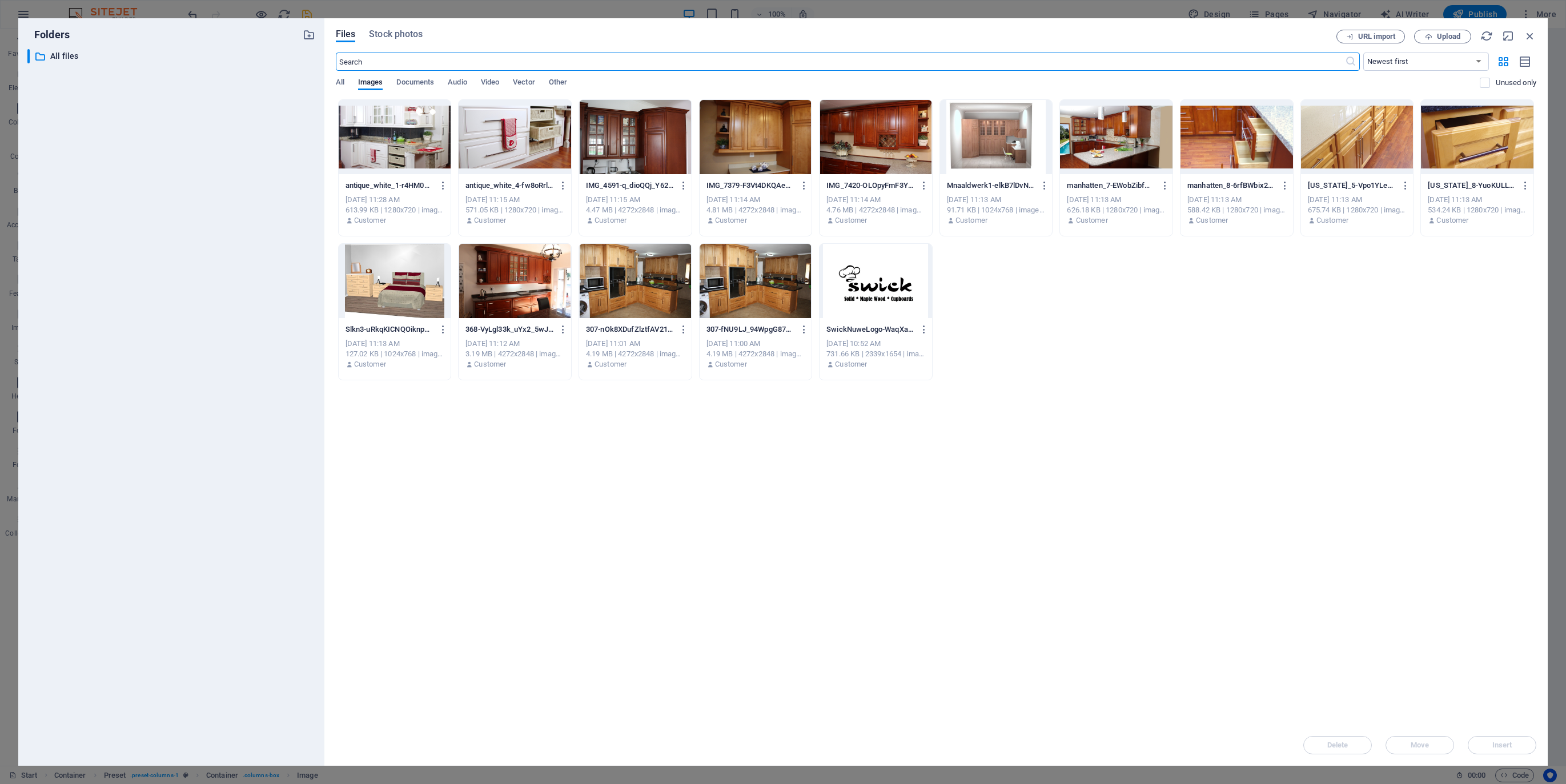
click at [388, 290] on div at bounding box center [394, 281] width 112 height 74
click at [1509, 748] on span "Insert" at bounding box center [1502, 745] width 20 height 7
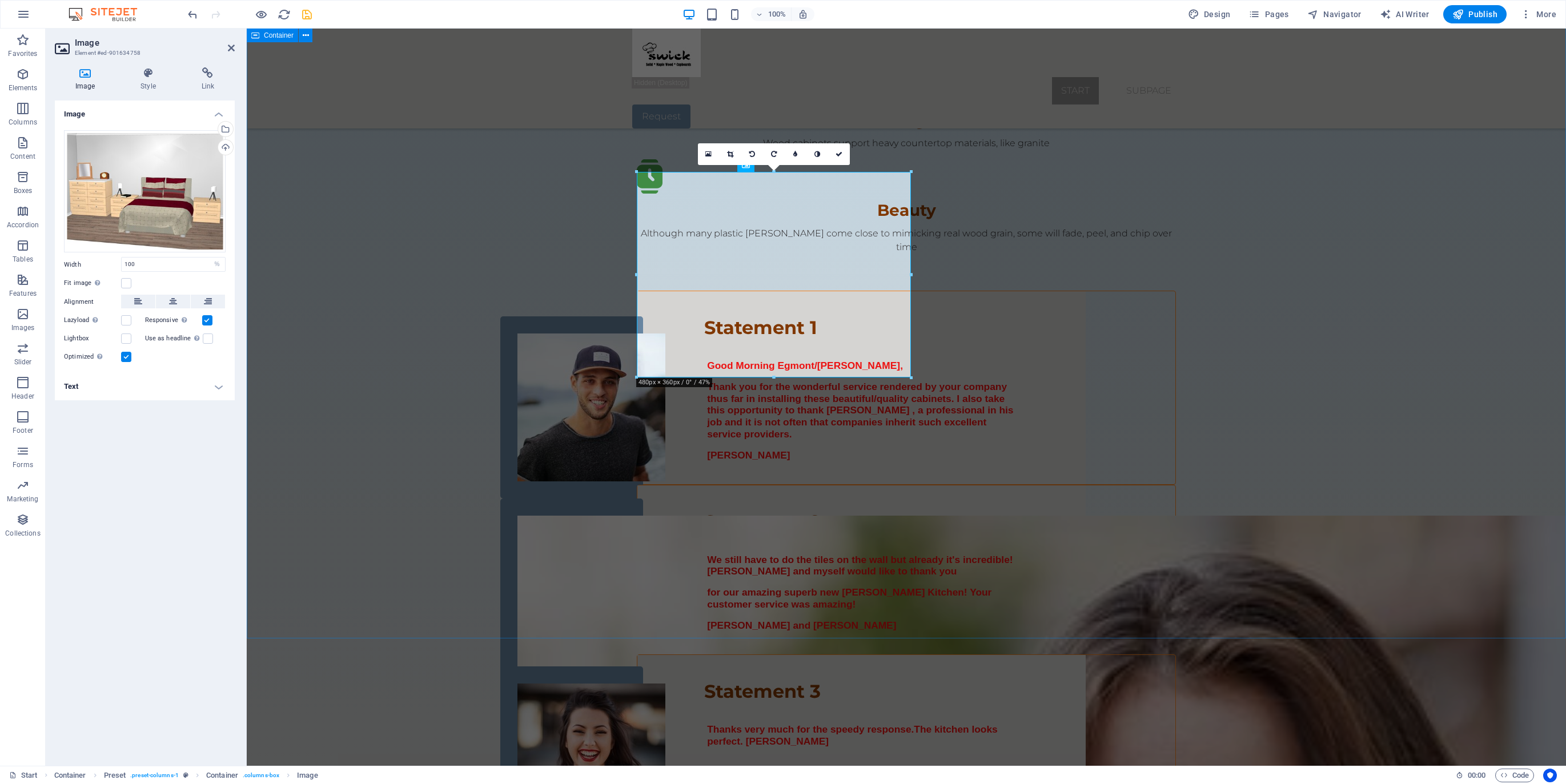
scroll to position [1816, 0]
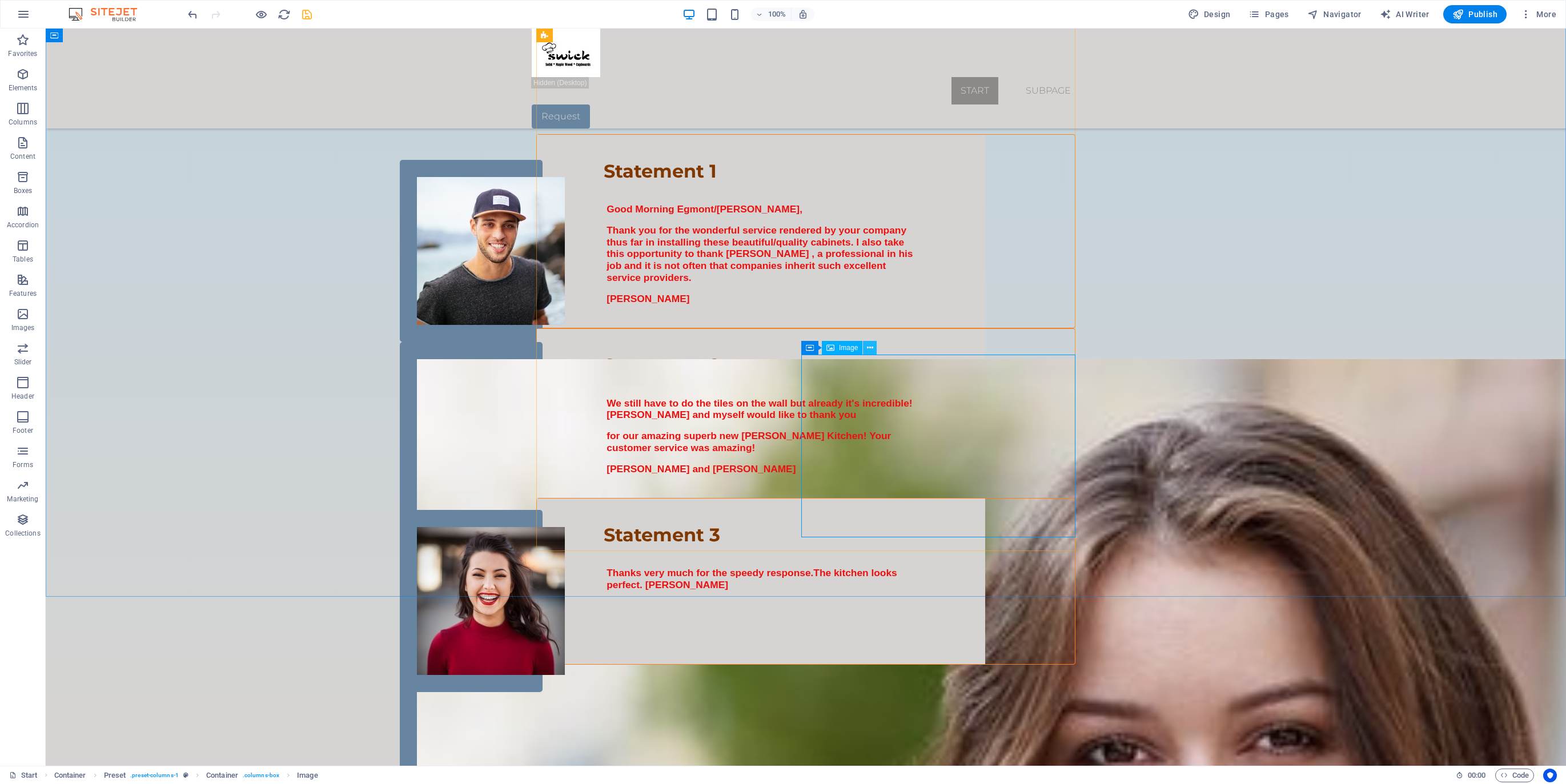
click at [870, 344] on icon at bounding box center [870, 347] width 6 height 12
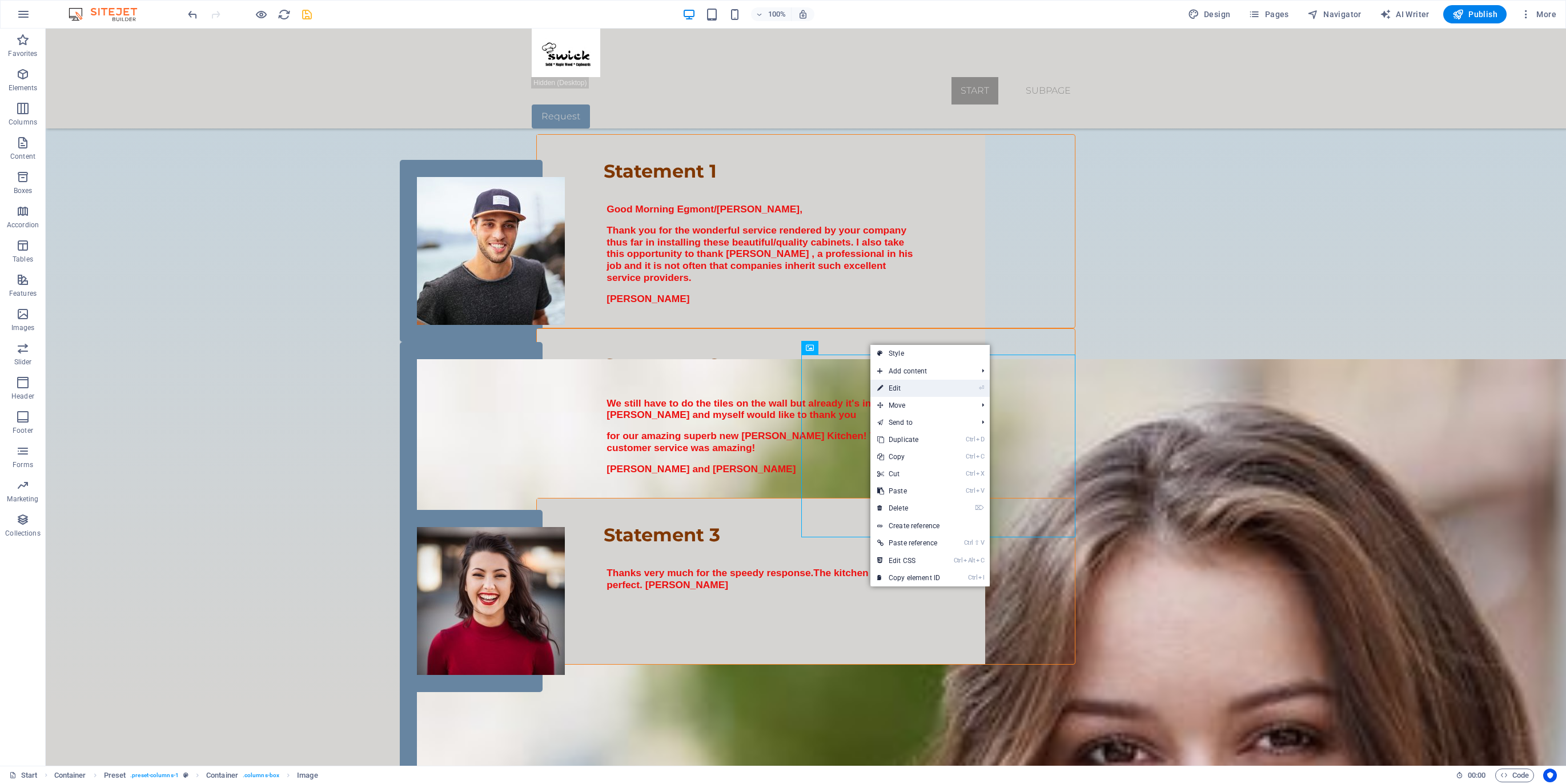
click at [892, 388] on link "⏎ Edit" at bounding box center [908, 388] width 76 height 17
select select "%"
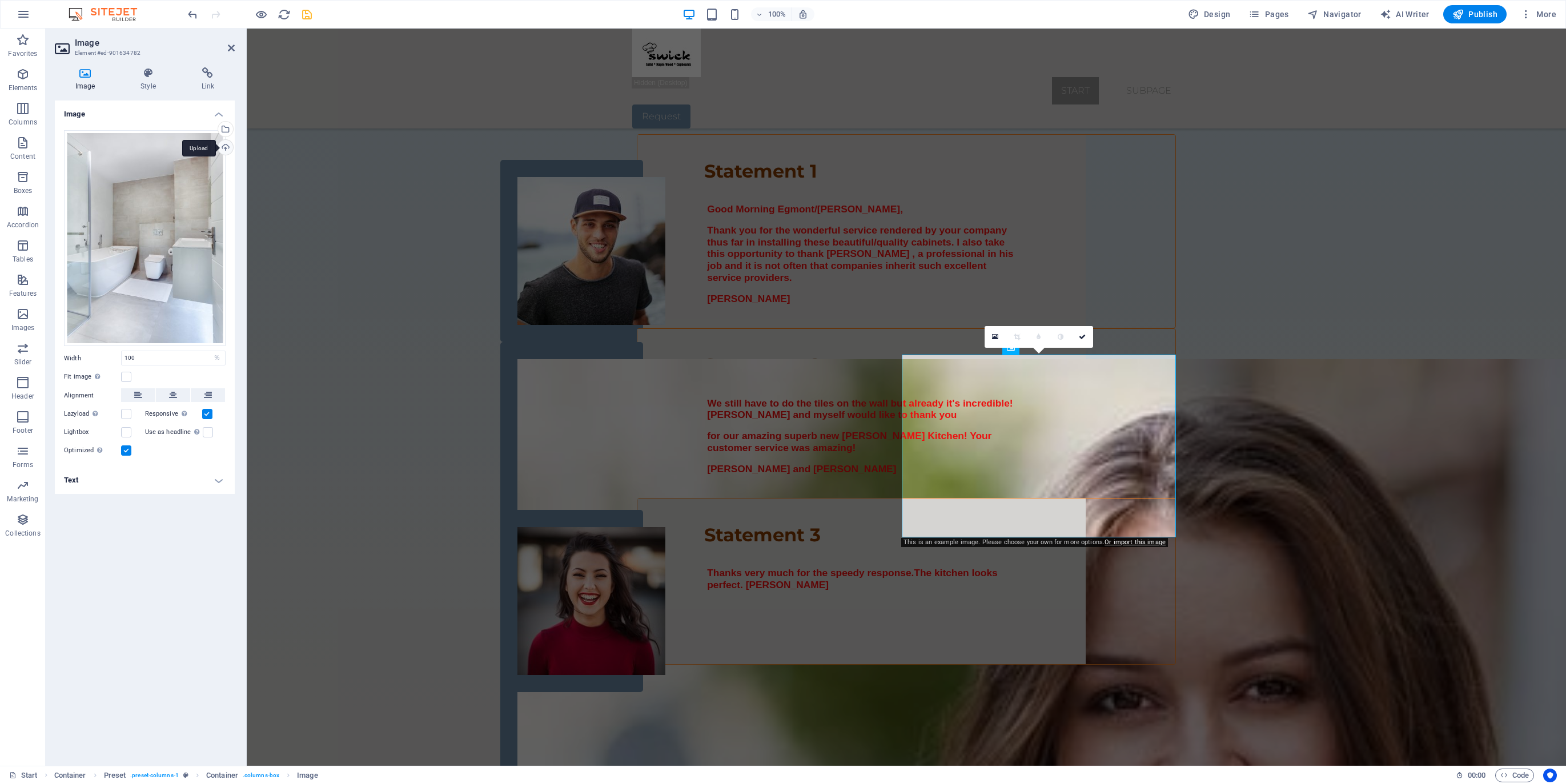
click at [231, 146] on div "Upload" at bounding box center [224, 148] width 17 height 17
click at [1081, 338] on icon at bounding box center [1082, 337] width 7 height 7
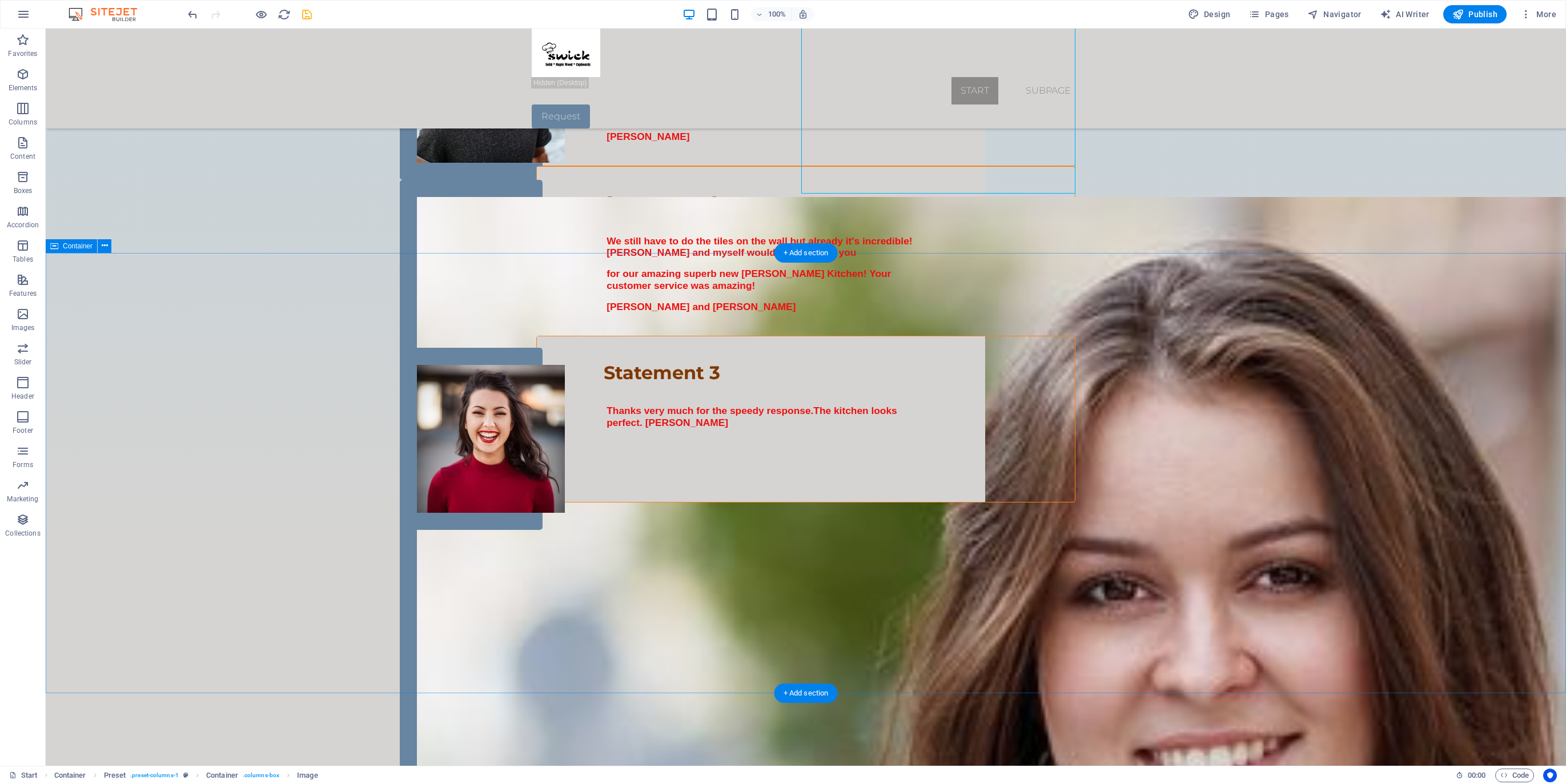
scroll to position [2160, 0]
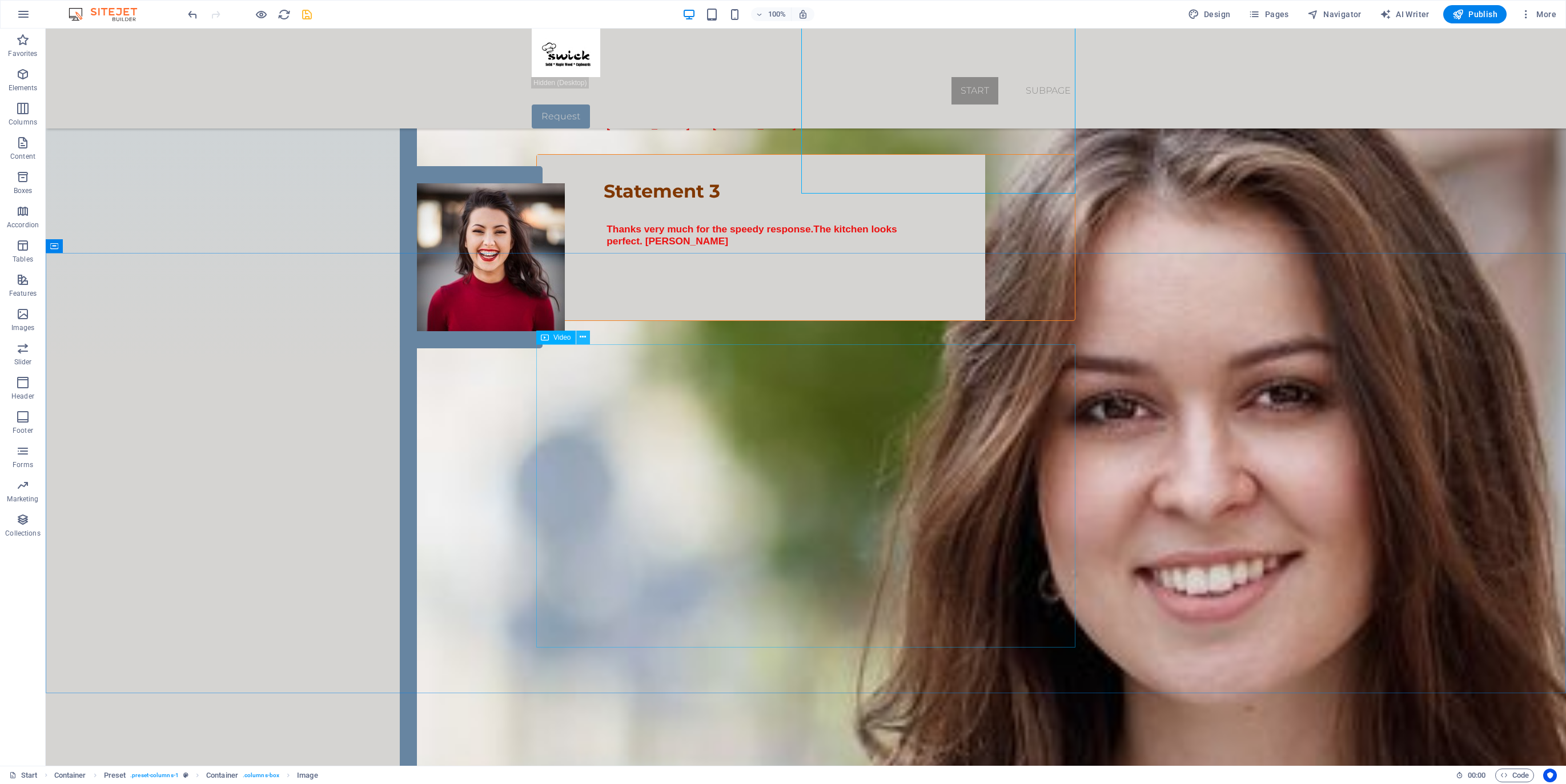
click at [584, 337] on icon at bounding box center [582, 336] width 6 height 12
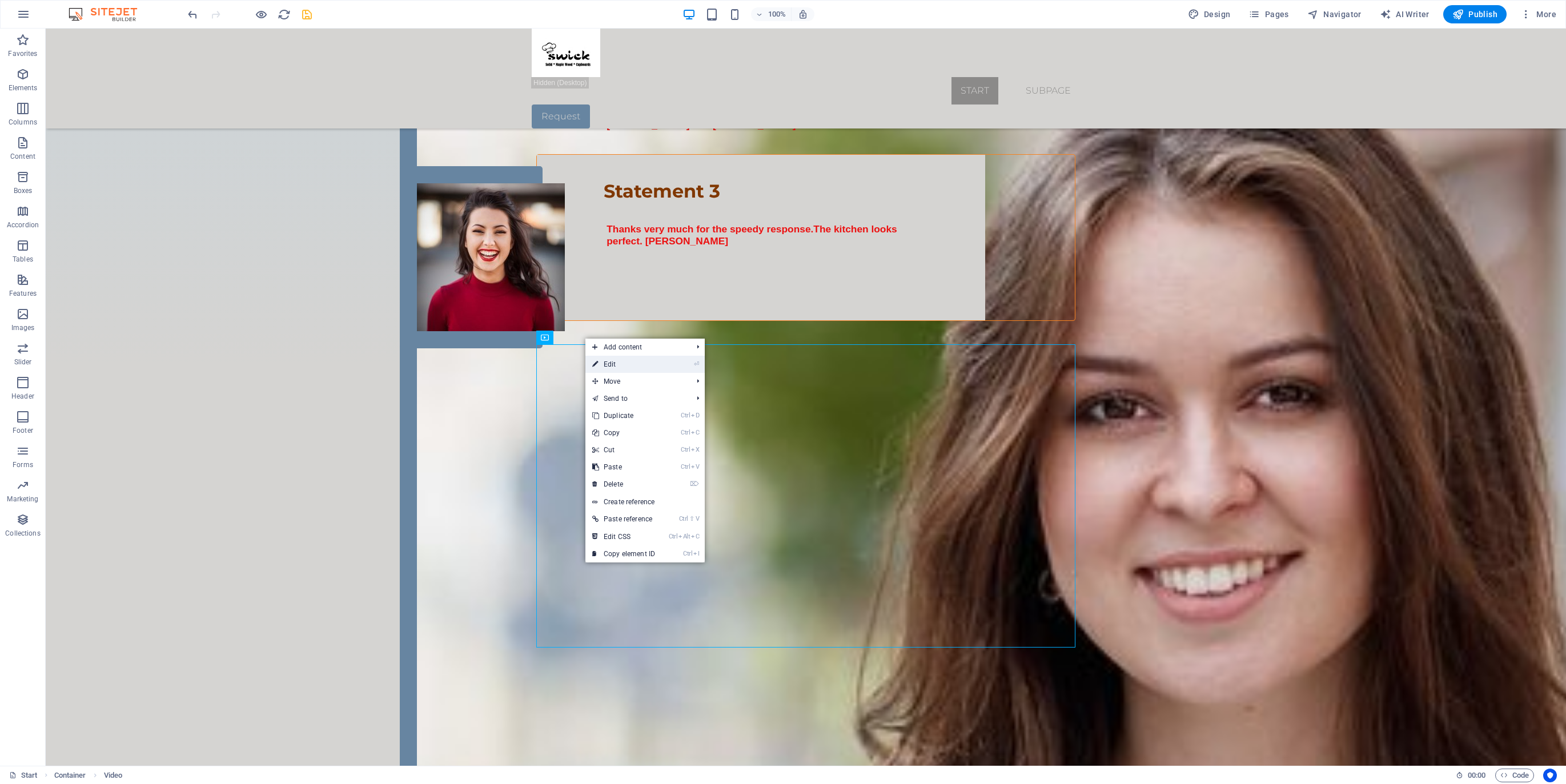
click at [598, 360] on icon at bounding box center [595, 364] width 5 height 17
select select "%"
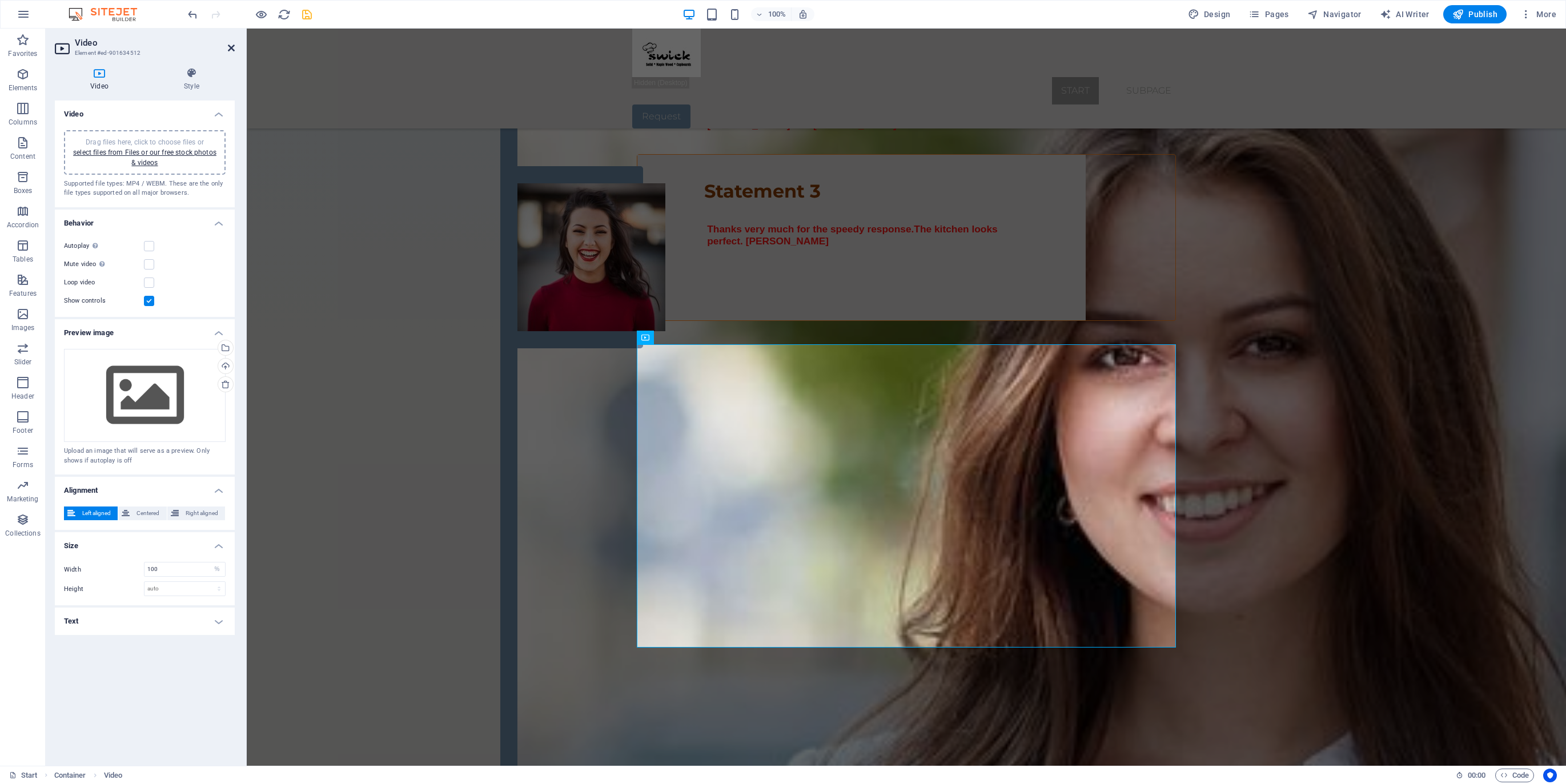
click at [232, 49] on icon at bounding box center [232, 48] width 7 height 9
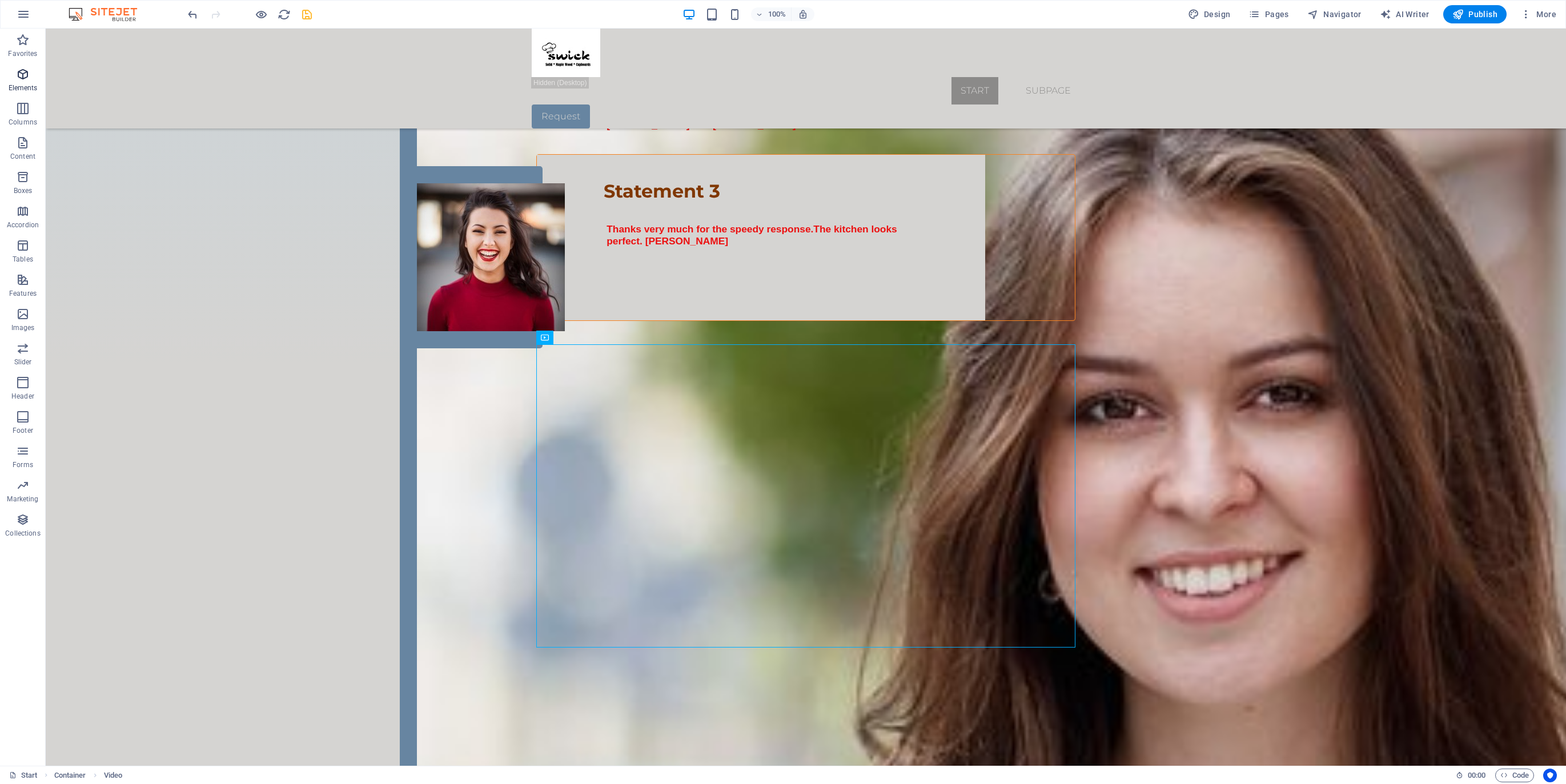
click at [26, 77] on icon "button" at bounding box center [22, 74] width 13 height 13
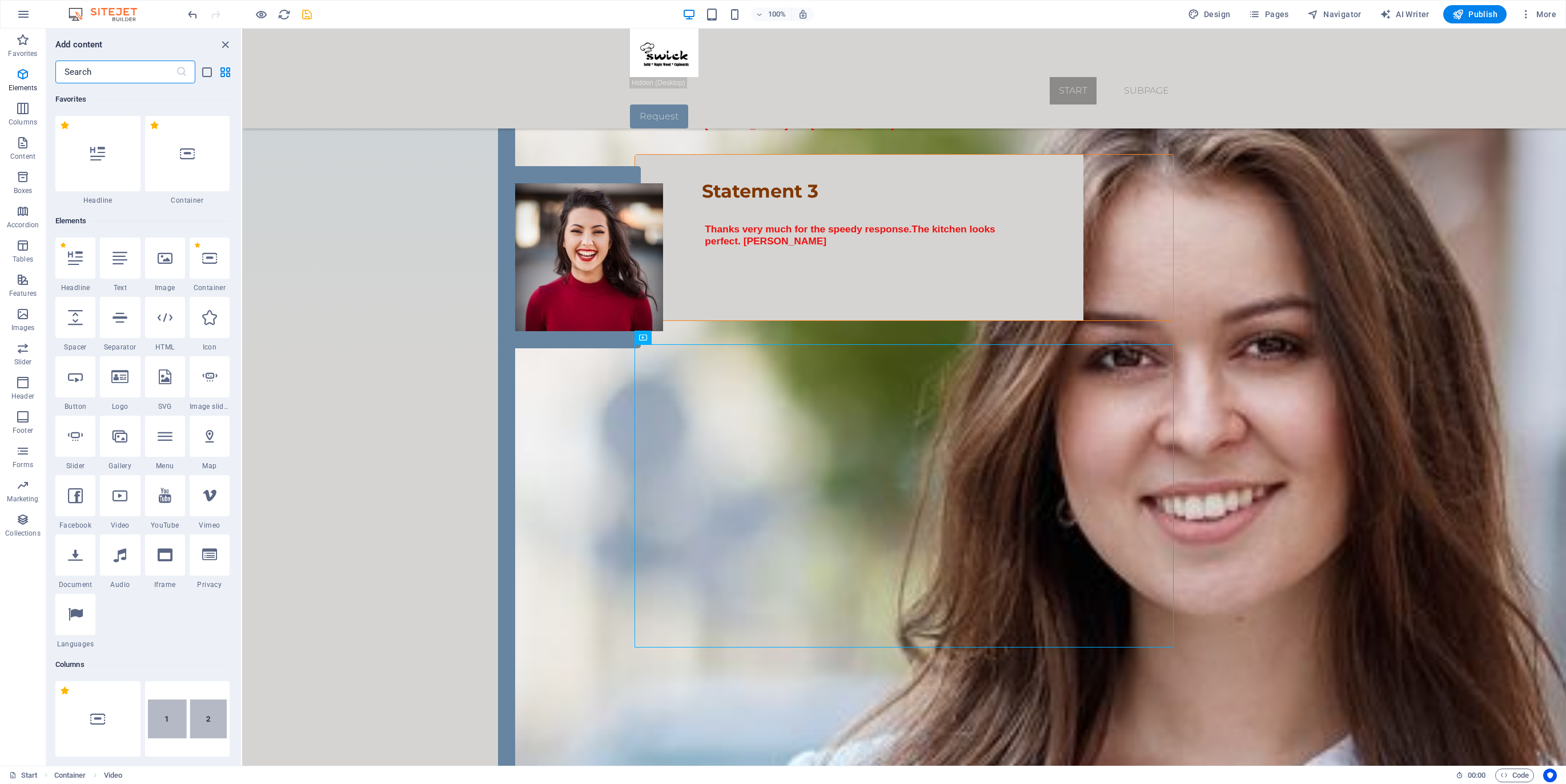
scroll to position [121, 0]
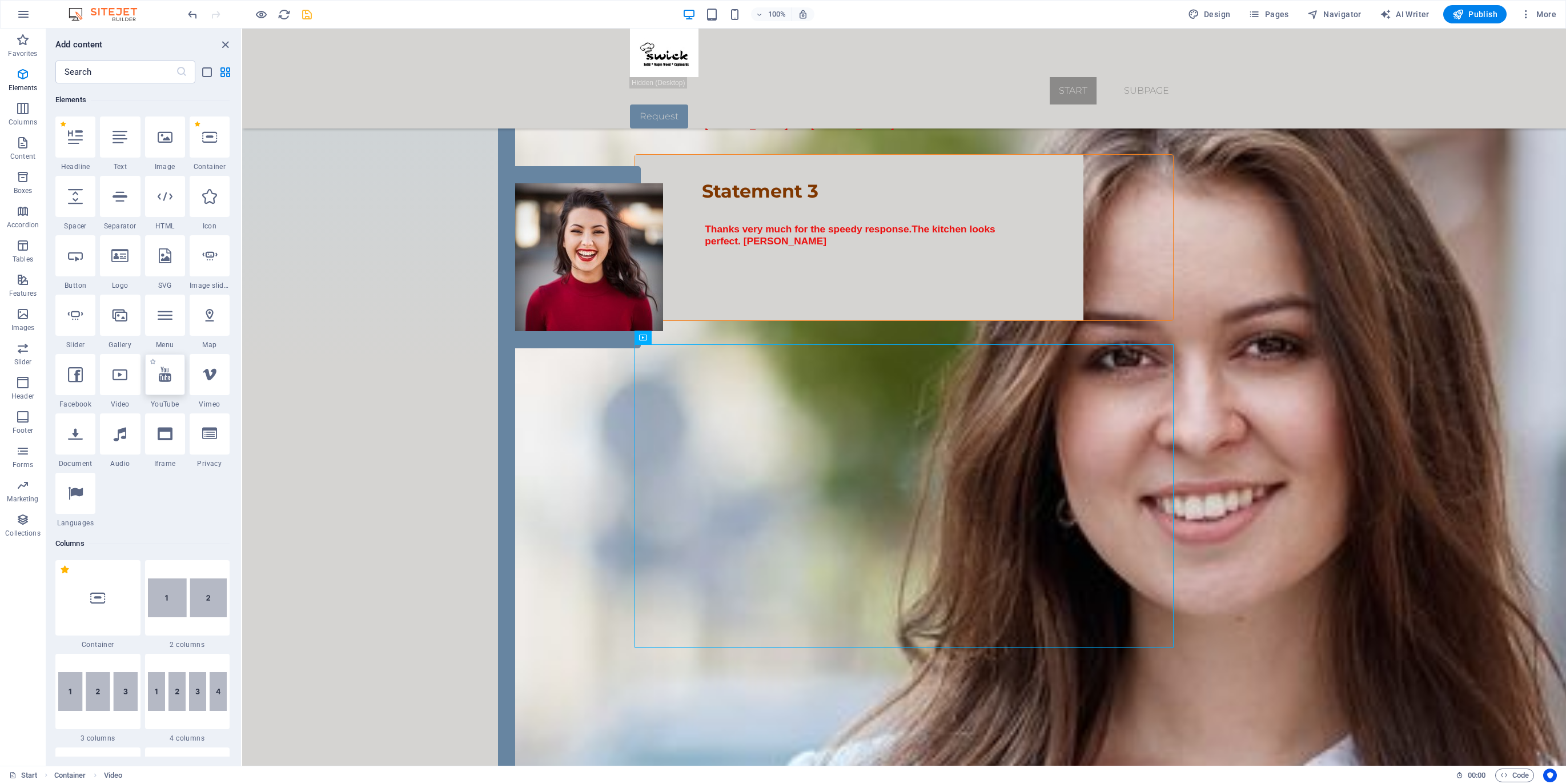
click at [167, 379] on icon at bounding box center [165, 374] width 13 height 15
select select "ar16_9"
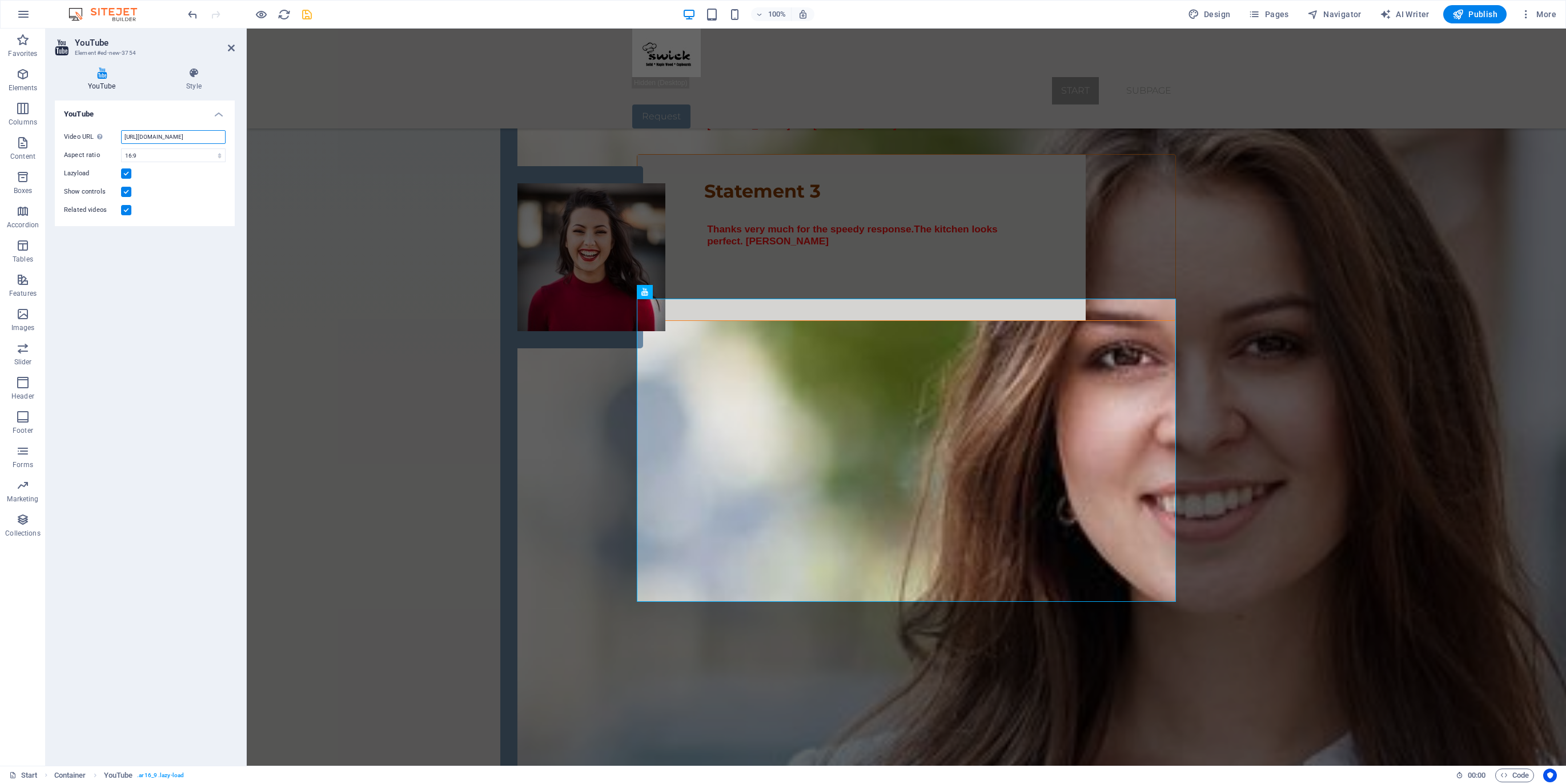
click at [164, 135] on input "[URL][DOMAIN_NAME]" at bounding box center [173, 136] width 104 height 13
paste input "[DOMAIN_NAME][URL]"
type input "[URL][DOMAIN_NAME]"
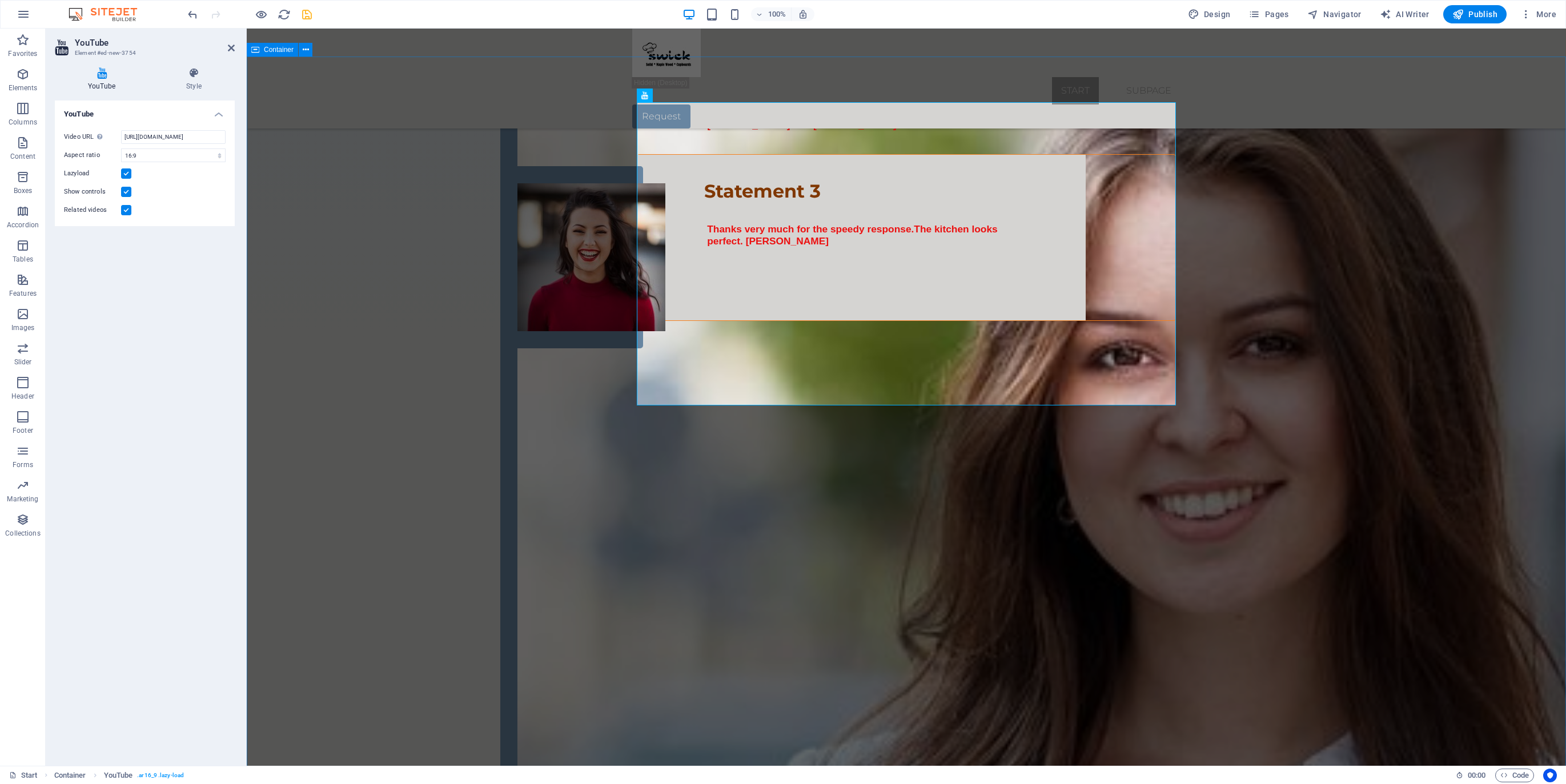
scroll to position [2356, 0]
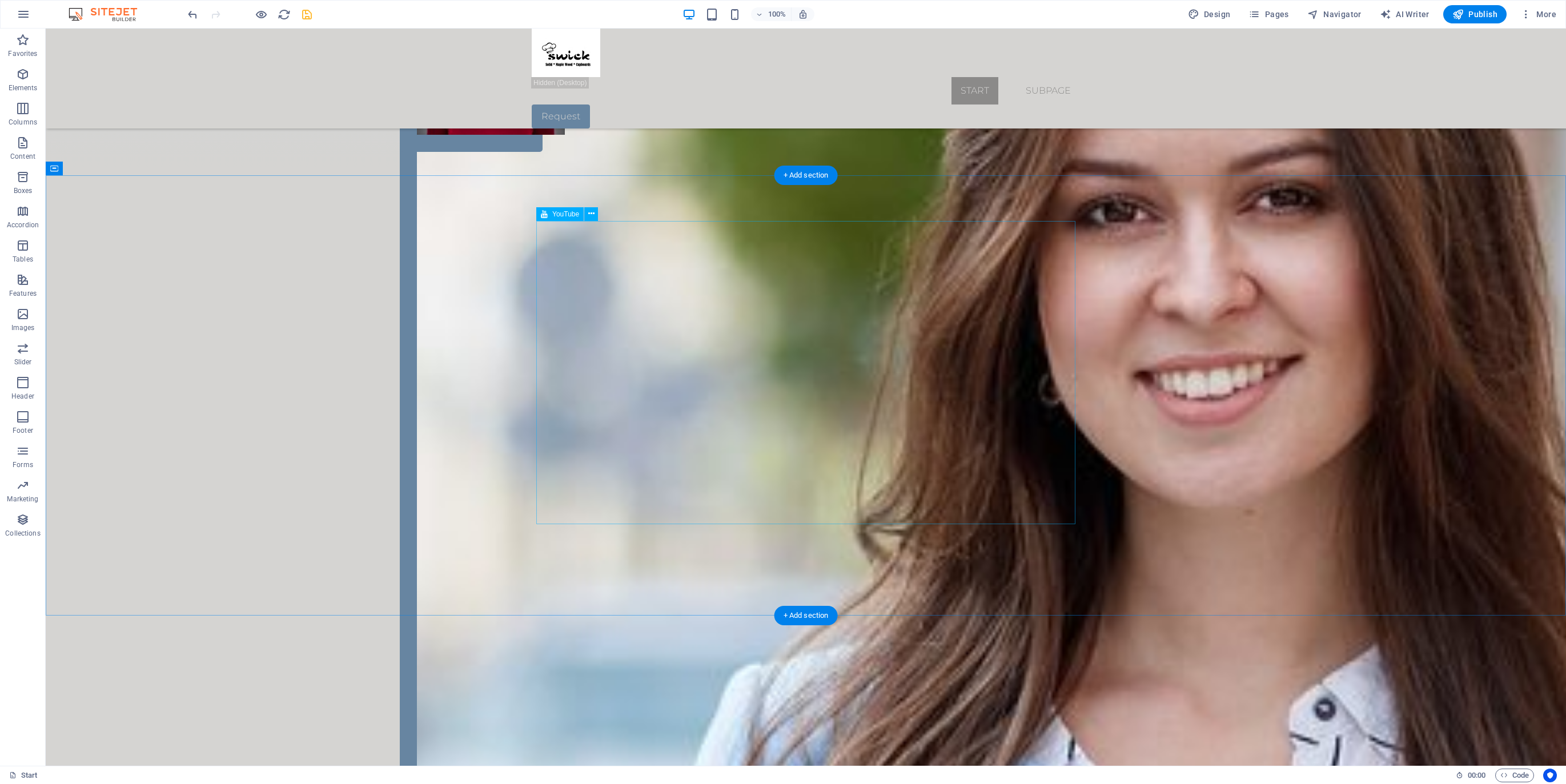
scroll to position [2222, 0]
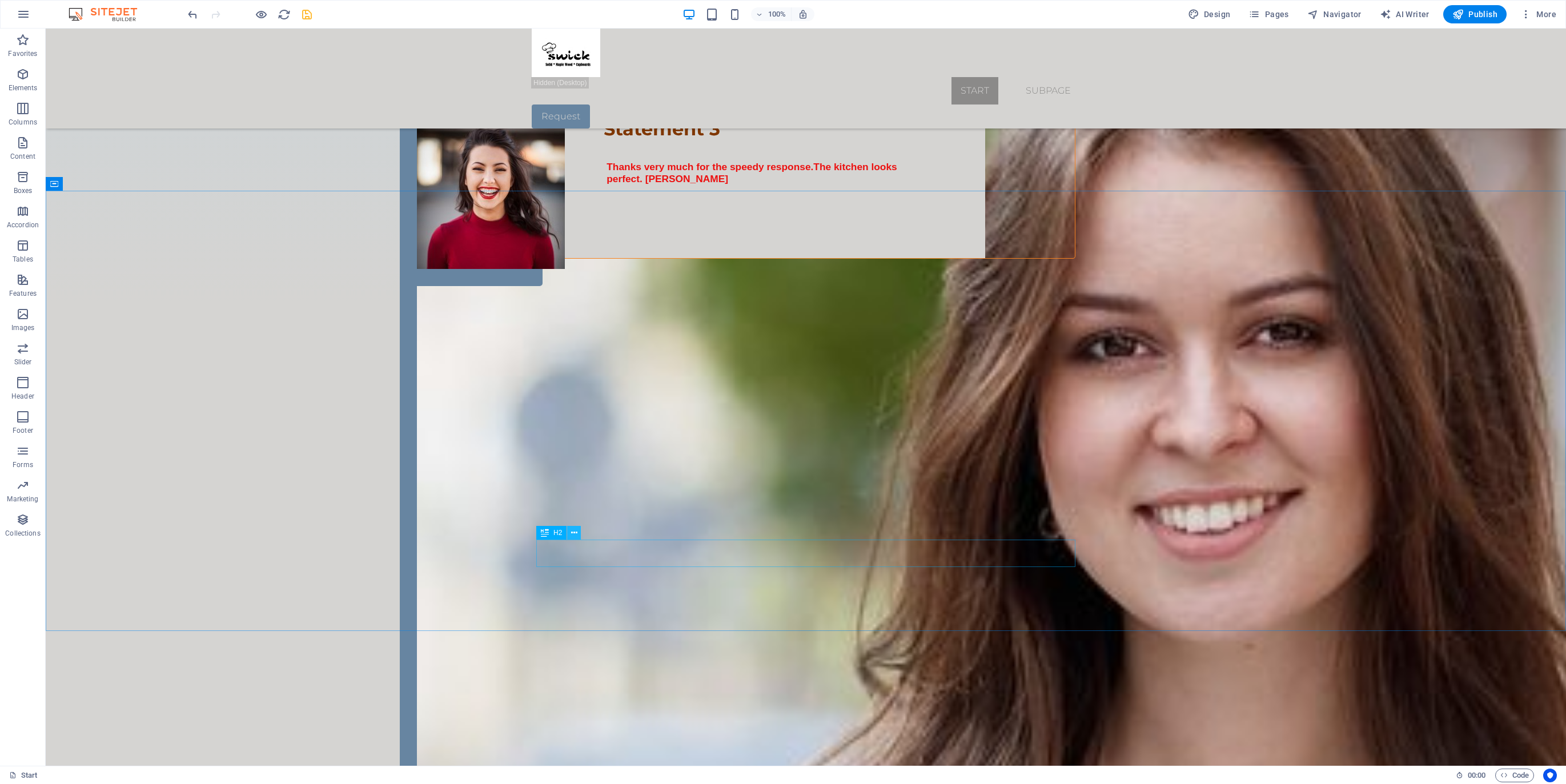
click at [576, 532] on icon at bounding box center [574, 532] width 6 height 12
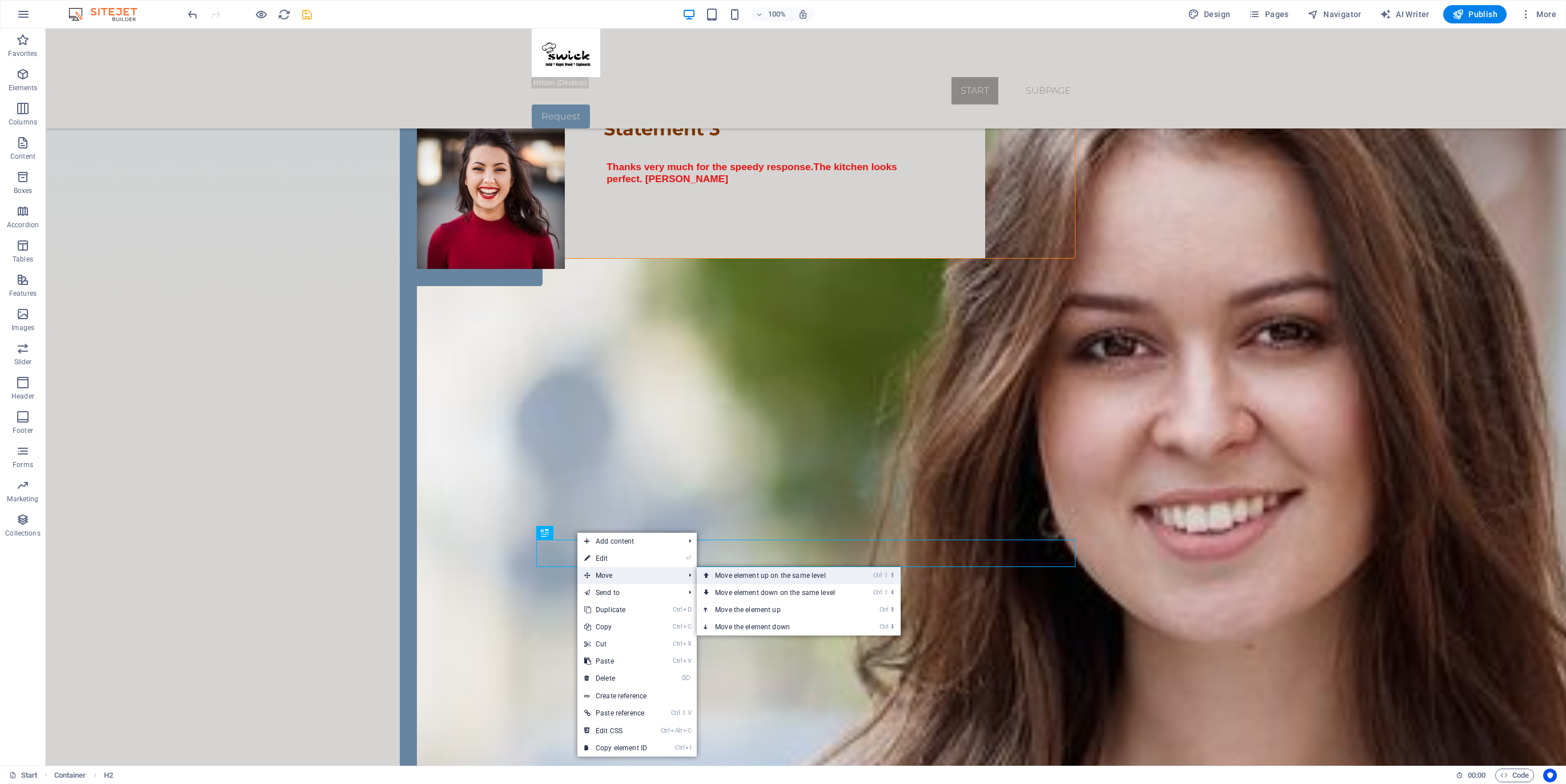
click at [731, 572] on link "Ctrl ⇧ ⬆ Move element up on the same level" at bounding box center [777, 575] width 161 height 17
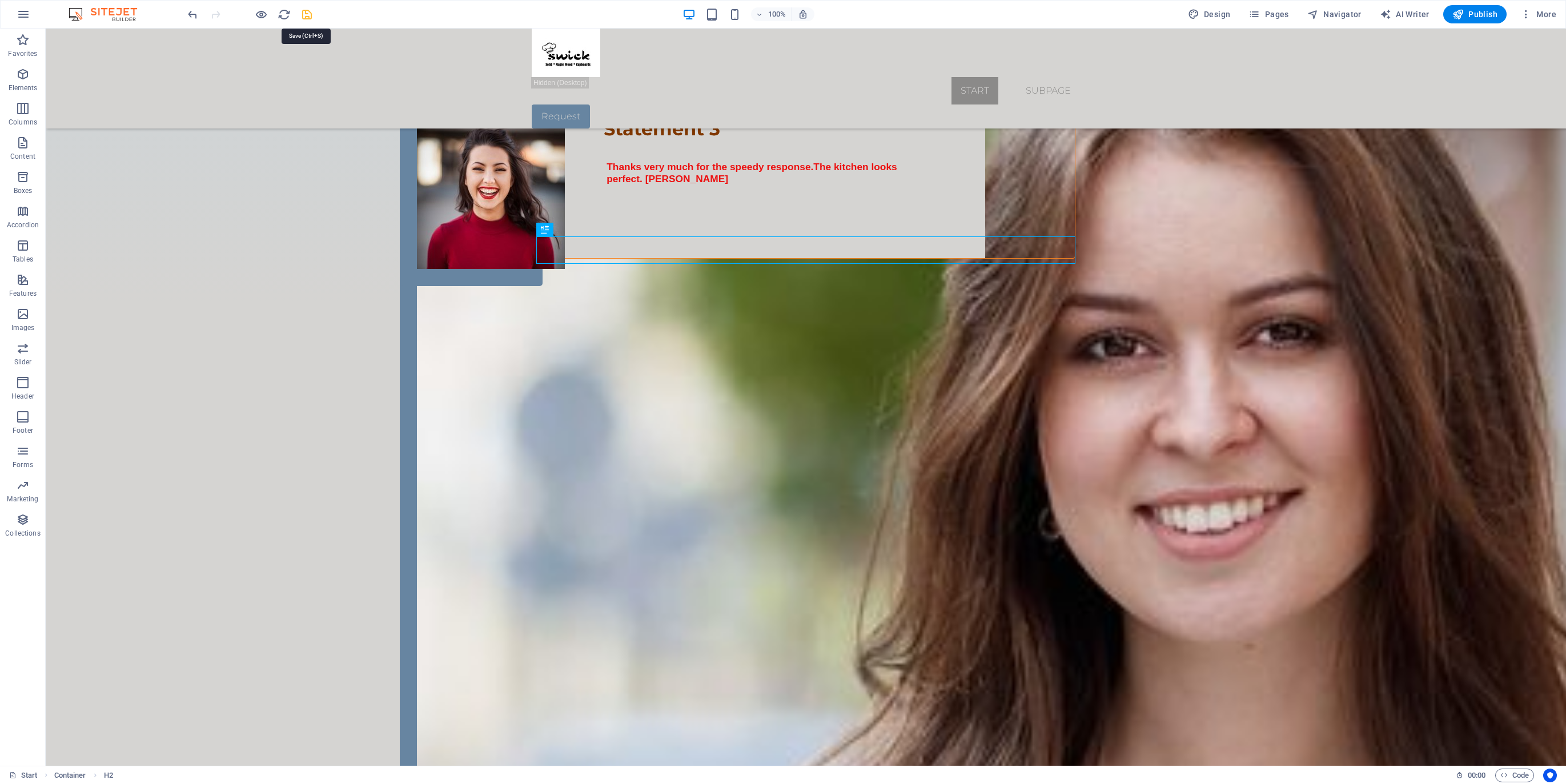
drag, startPoint x: 308, startPoint y: 17, endPoint x: 447, endPoint y: 82, distance: 153.4
click at [308, 17] on icon "save" at bounding box center [307, 14] width 13 height 13
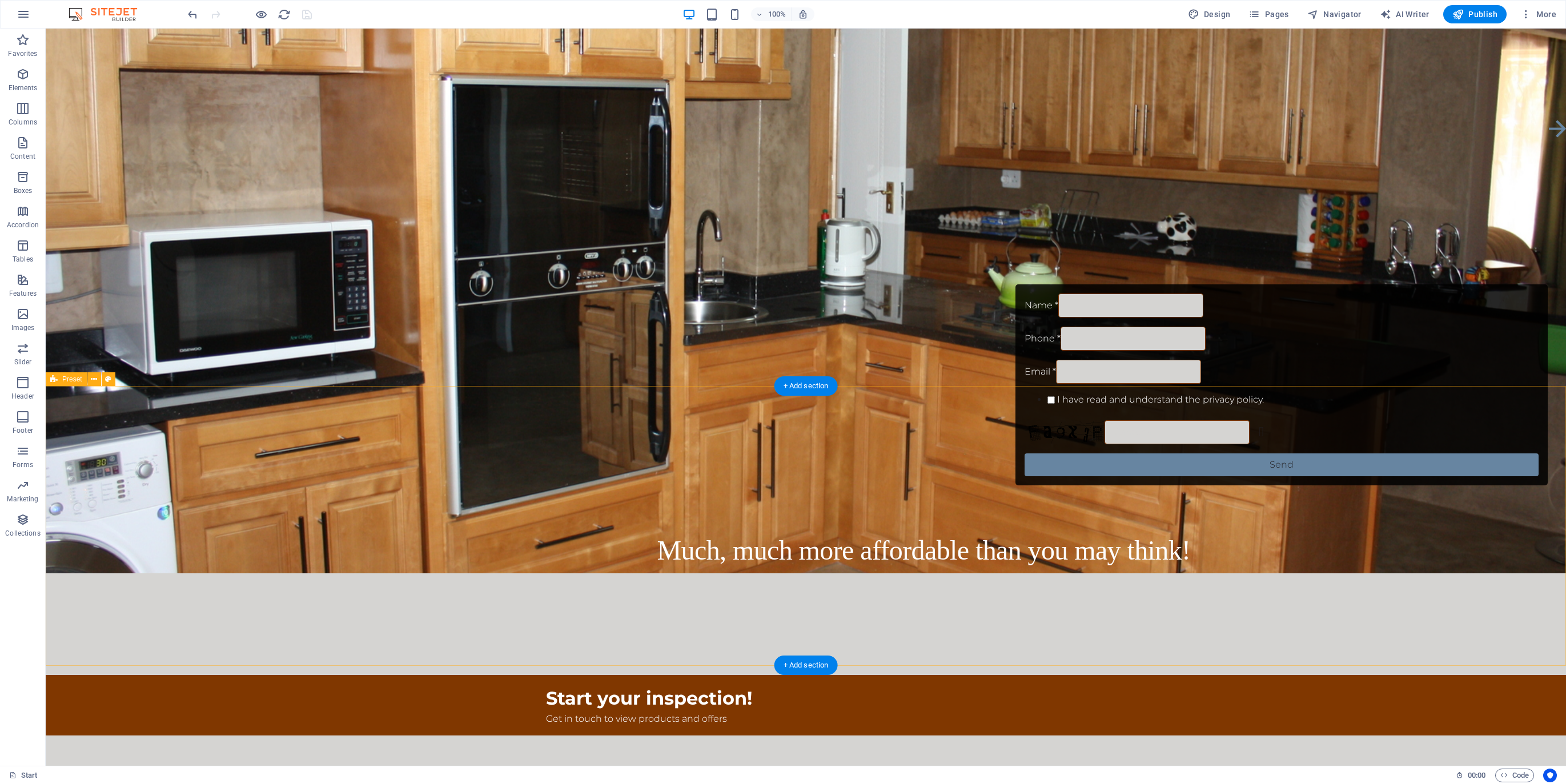
scroll to position [165, 0]
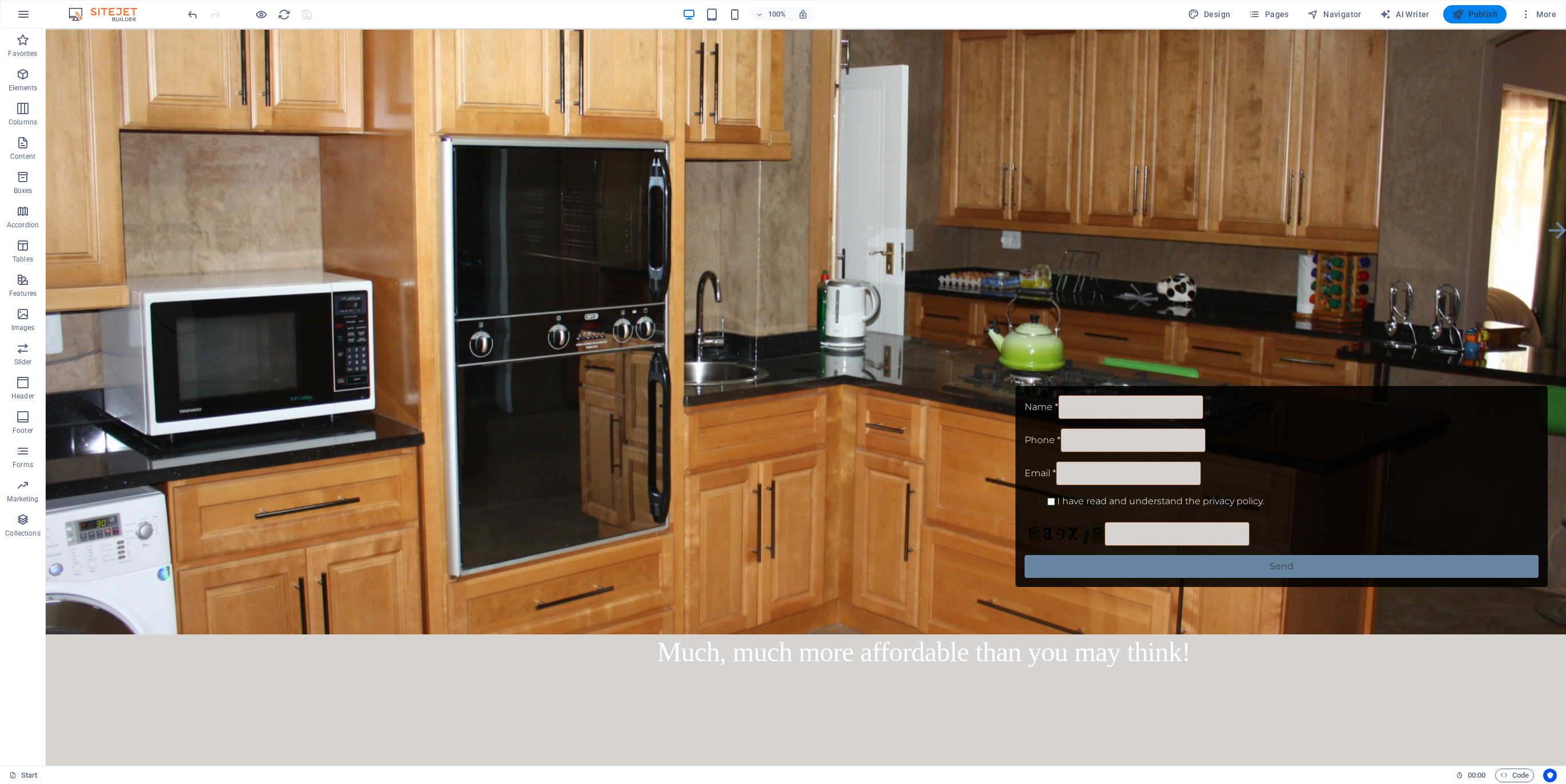
click at [1484, 13] on span "Publish" at bounding box center [1475, 14] width 45 height 12
